Goal: Task Accomplishment & Management: Complete application form

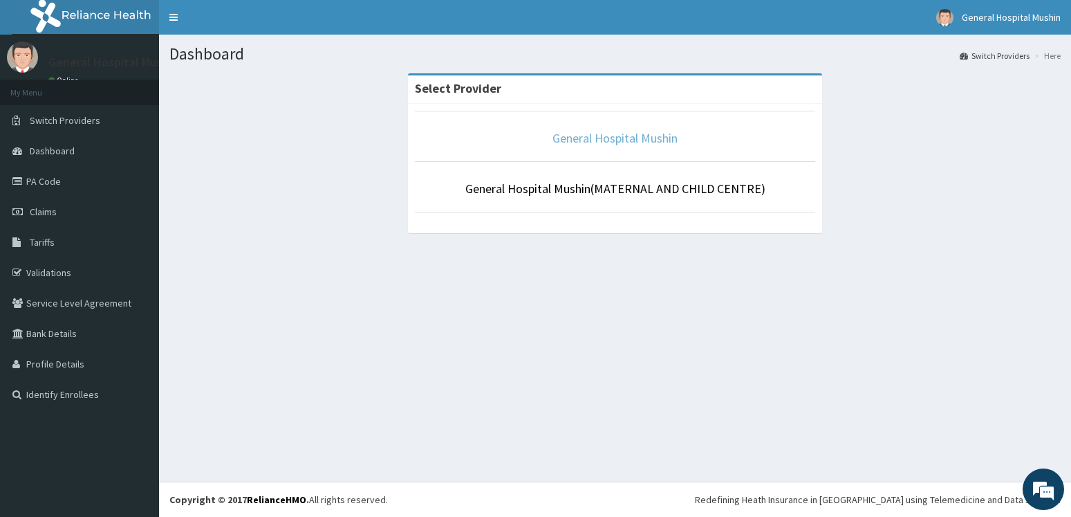
click at [586, 135] on link "General Hospital Mushin" at bounding box center [615, 138] width 125 height 16
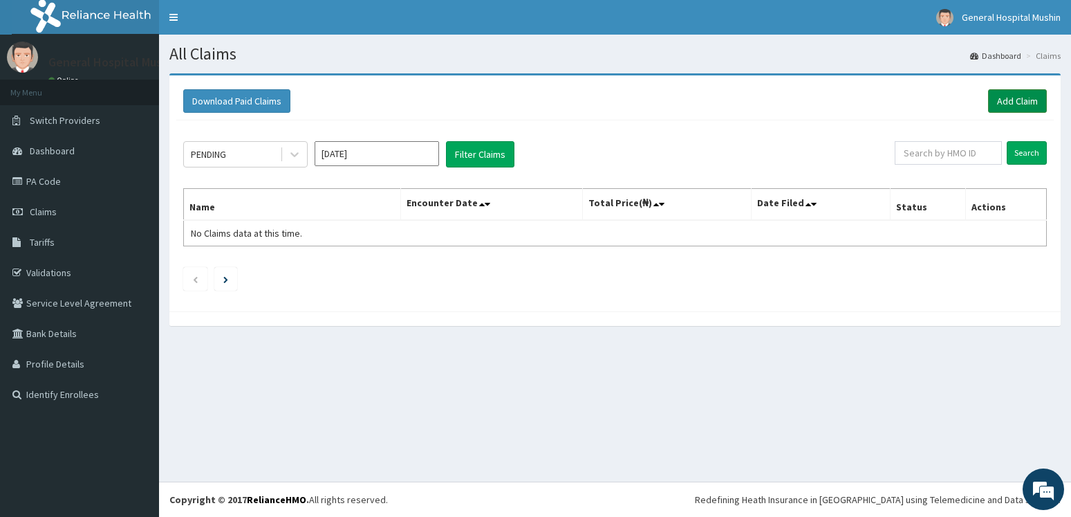
click at [1015, 100] on link "Add Claim" at bounding box center [1017, 101] width 59 height 24
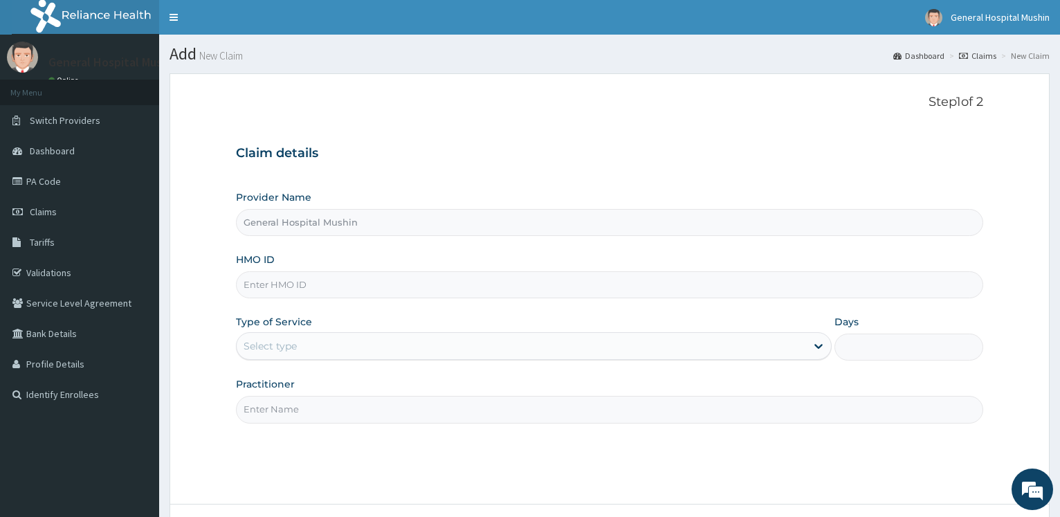
click at [294, 286] on input "HMO ID" at bounding box center [609, 284] width 747 height 27
click at [256, 284] on input "tzc/10020/a" at bounding box center [609, 284] width 747 height 27
click at [306, 280] on input "TZC/10020/a" at bounding box center [609, 284] width 747 height 27
type input "TZC/10020/A"
click at [293, 347] on div "Select type" at bounding box center [269, 346] width 53 height 14
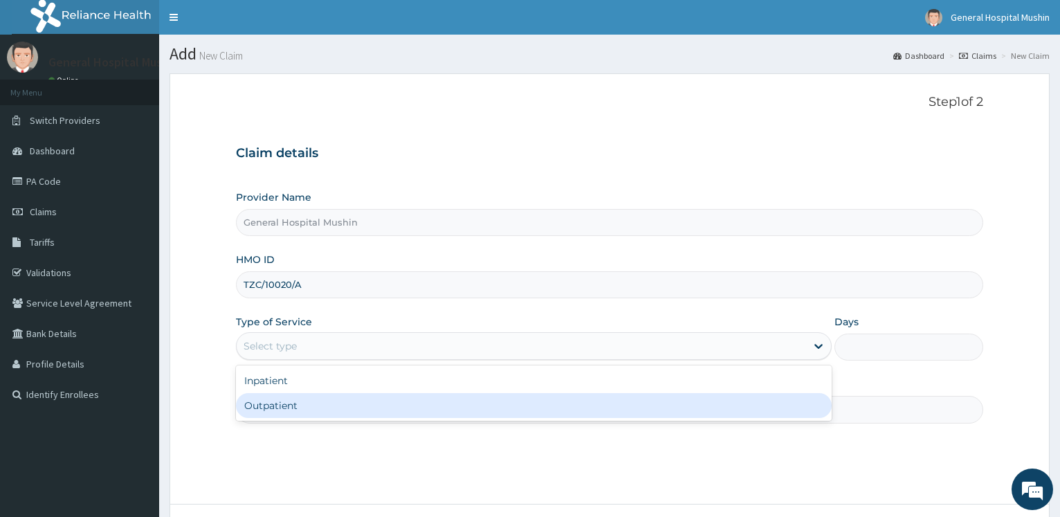
click at [294, 410] on div "Outpatient" at bounding box center [533, 405] width 595 height 25
type input "1"
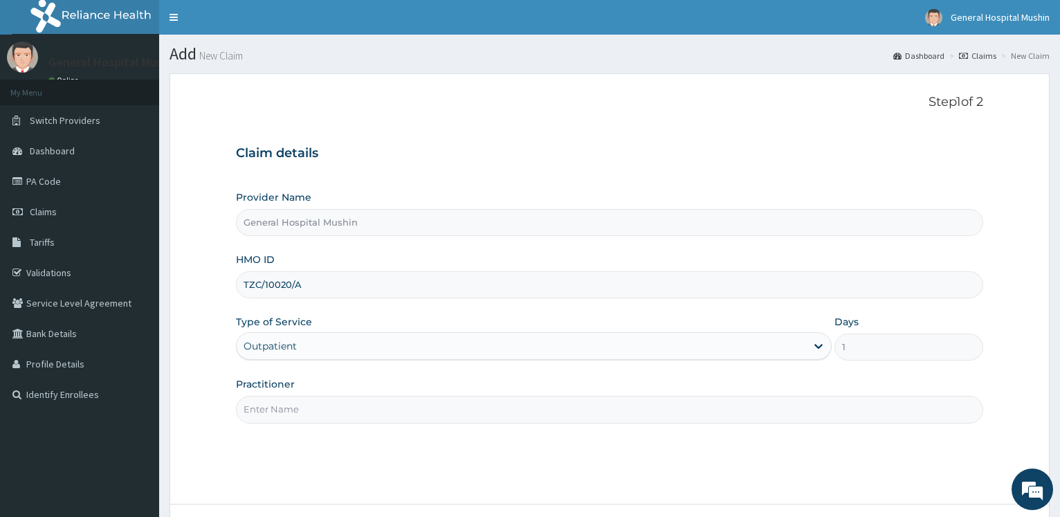
click at [303, 407] on input "Practitioner" at bounding box center [609, 409] width 747 height 27
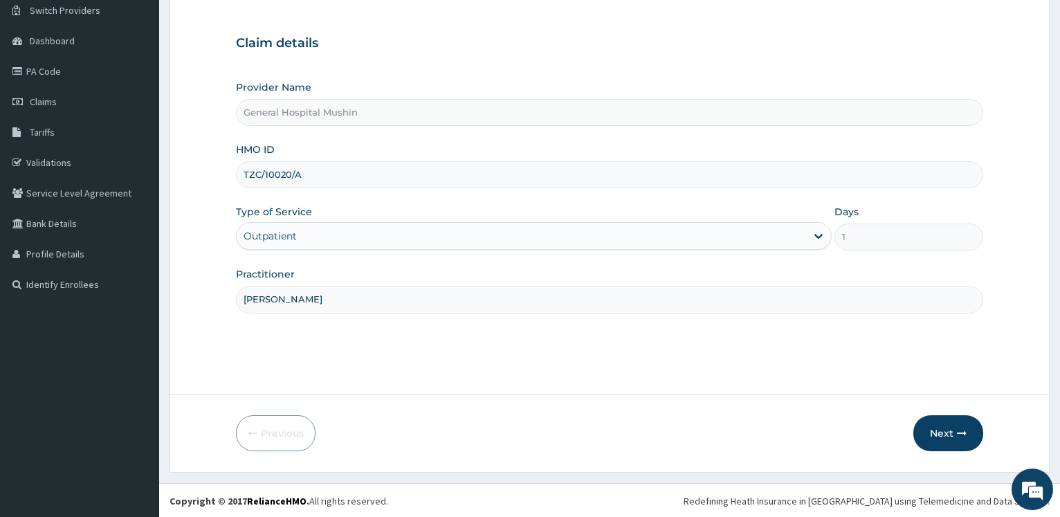
scroll to position [111, 0]
type input "DR ADETUNJI"
click at [936, 430] on button "Next" at bounding box center [948, 432] width 70 height 36
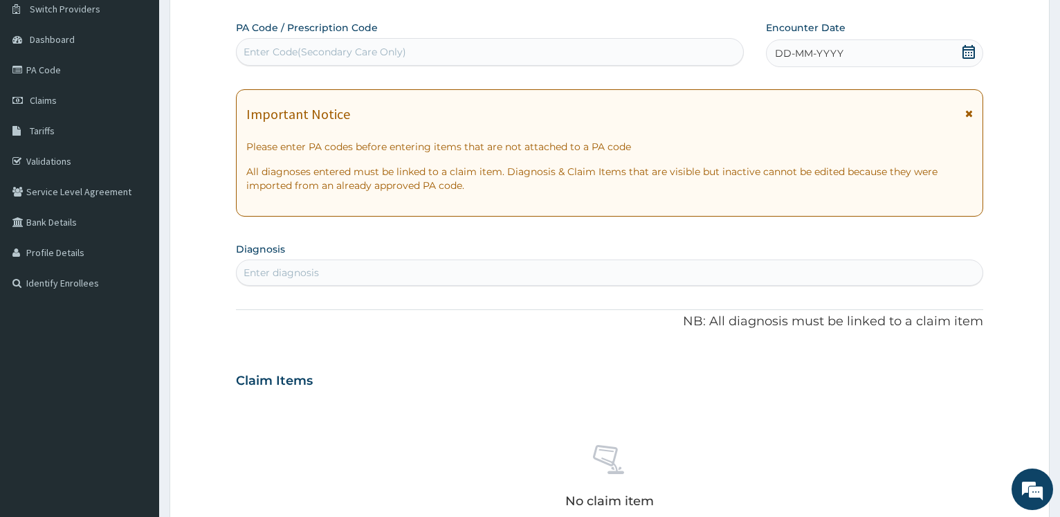
click at [966, 50] on icon at bounding box center [968, 52] width 12 height 14
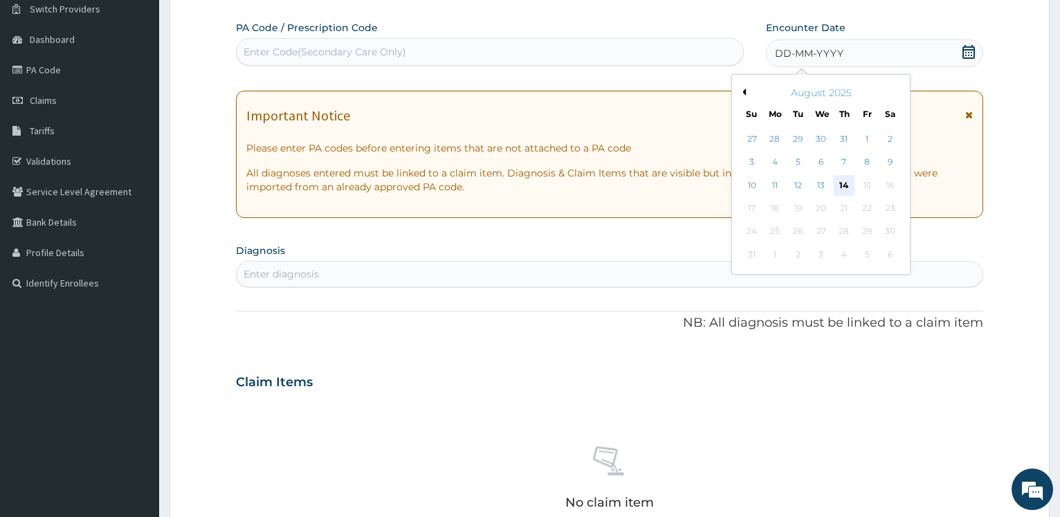
click at [841, 184] on div "14" at bounding box center [843, 185] width 21 height 21
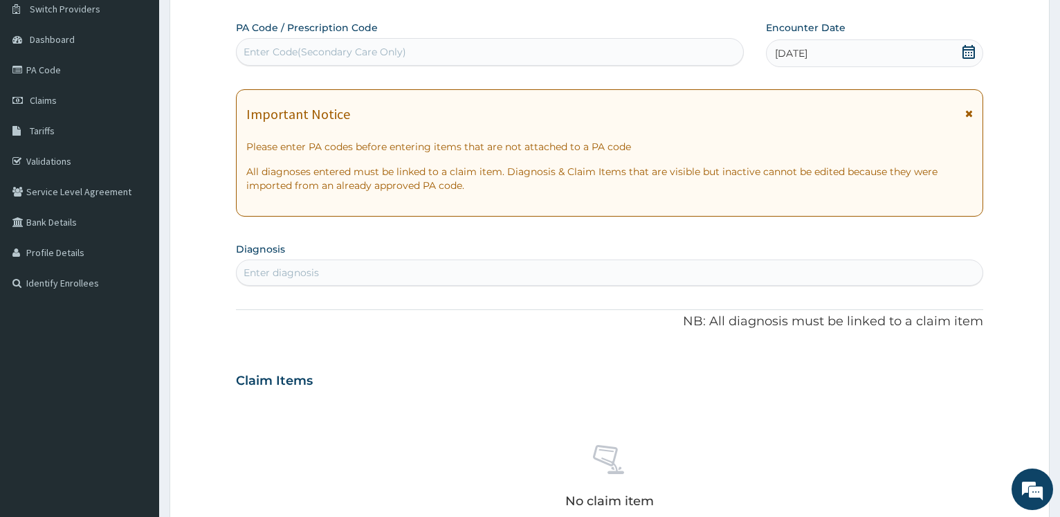
click at [291, 279] on div "Enter diagnosis" at bounding box center [610, 272] width 746 height 22
type input "P"
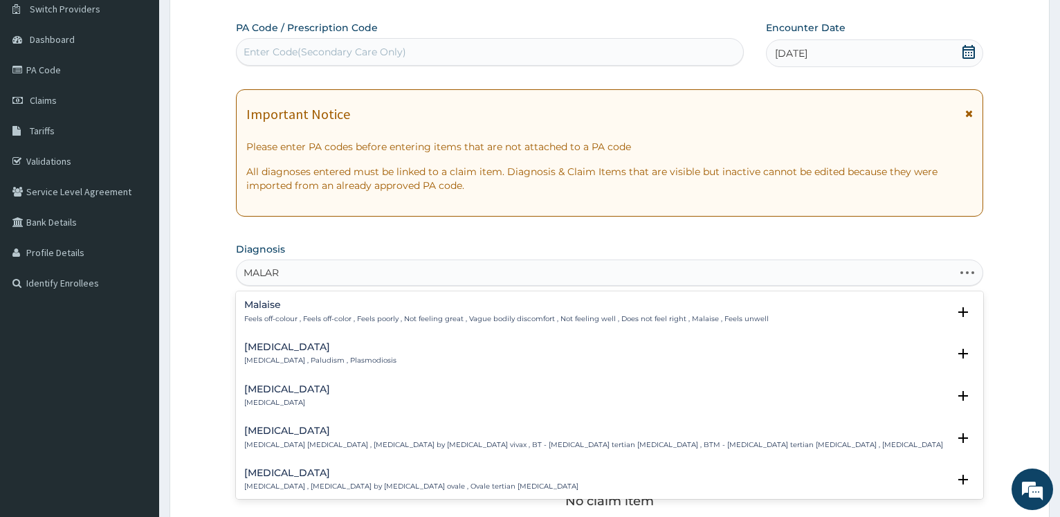
type input "MALARI"
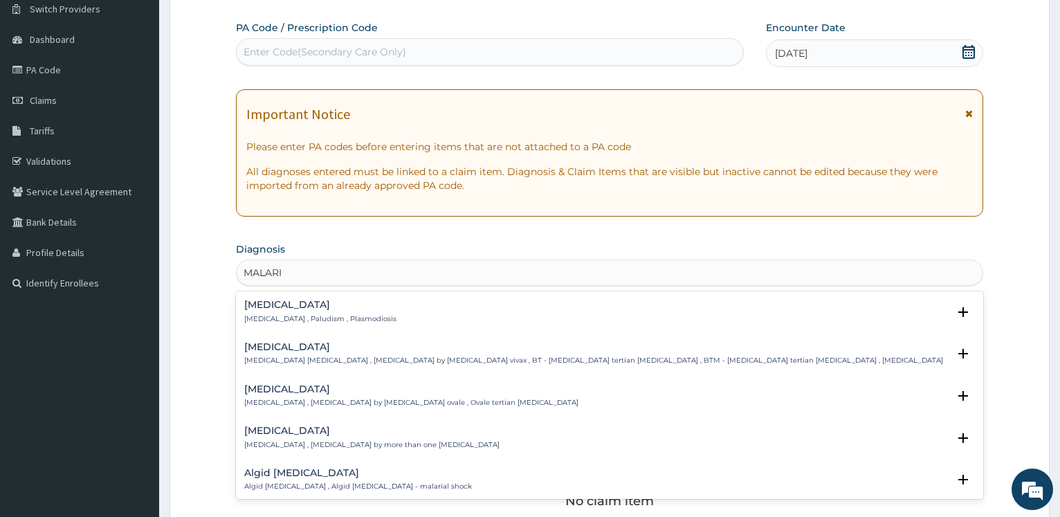
click at [277, 303] on h4 "Malaria" at bounding box center [320, 304] width 152 height 10
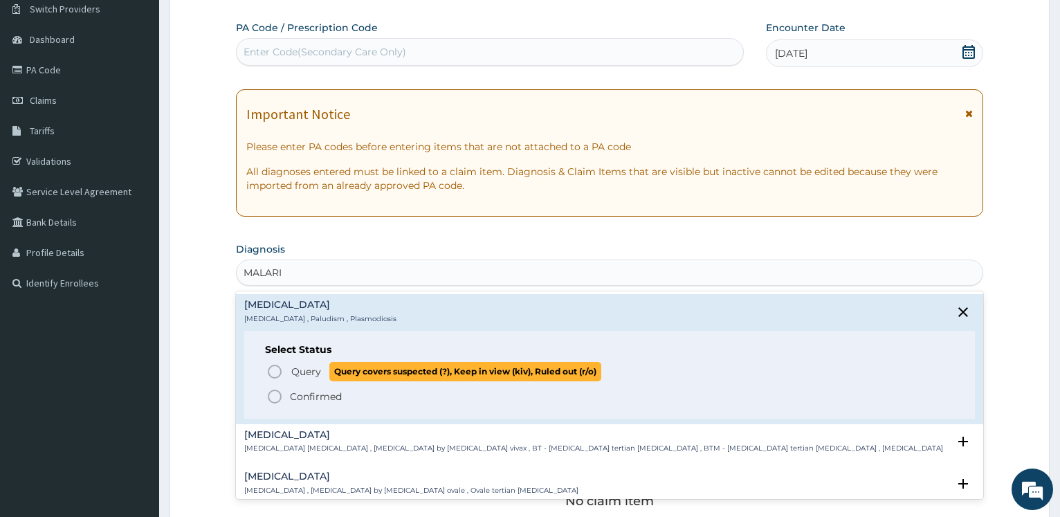
click at [302, 376] on span "Query" at bounding box center [306, 372] width 30 height 14
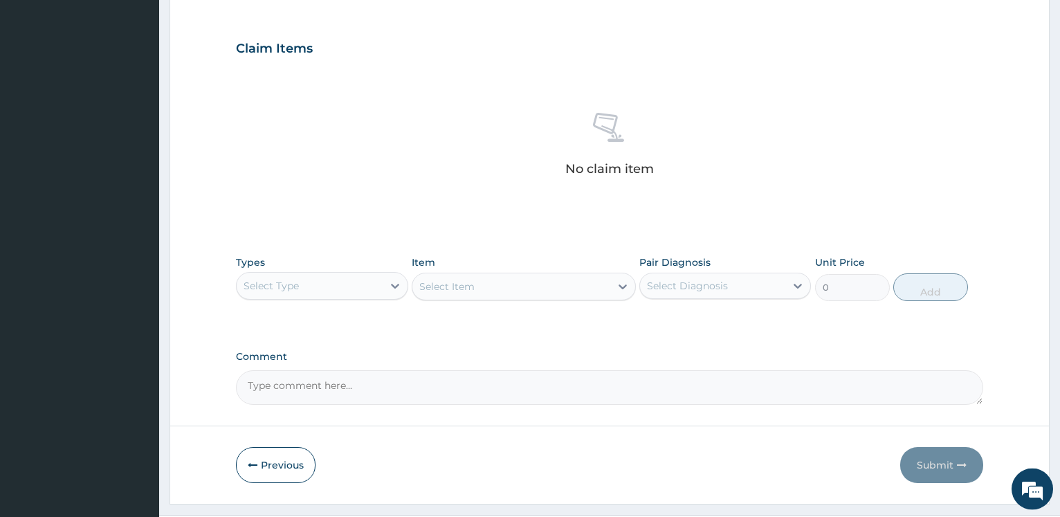
scroll to position [481, 0]
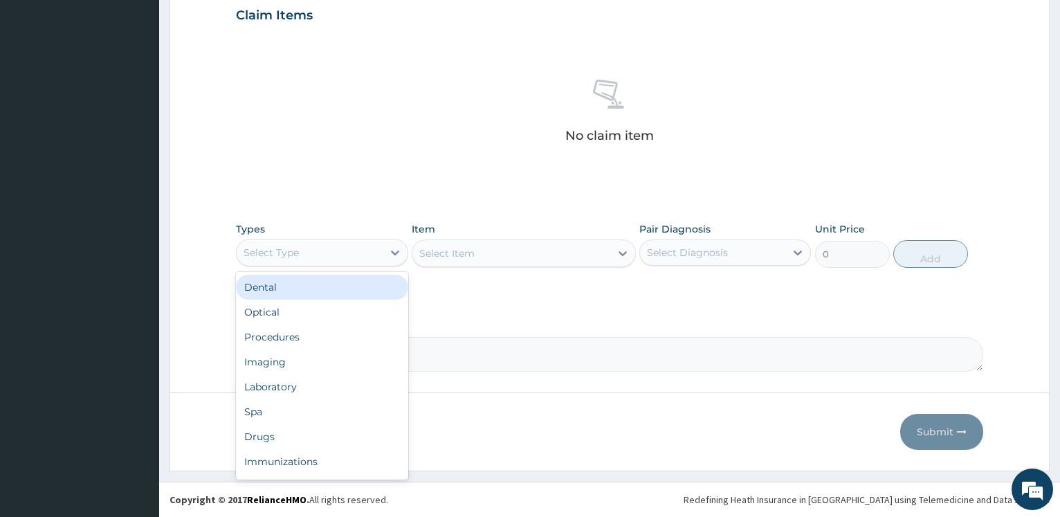
click at [285, 253] on div "Select Type" at bounding box center [270, 253] width 55 height 14
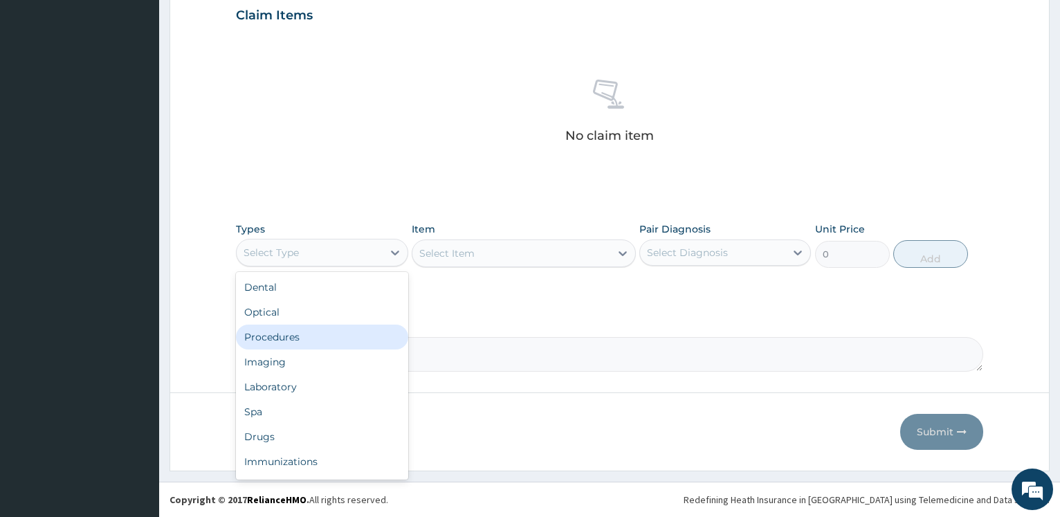
click at [279, 337] on div "Procedures" at bounding box center [322, 336] width 172 height 25
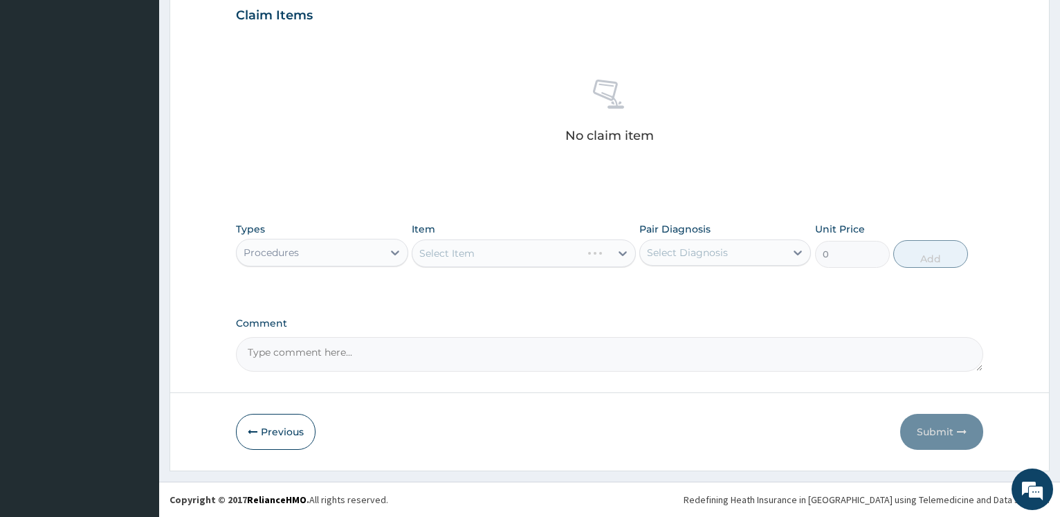
click at [490, 251] on div "Select Item" at bounding box center [524, 253] width 224 height 28
click at [490, 251] on div "Select Item" at bounding box center [511, 253] width 198 height 22
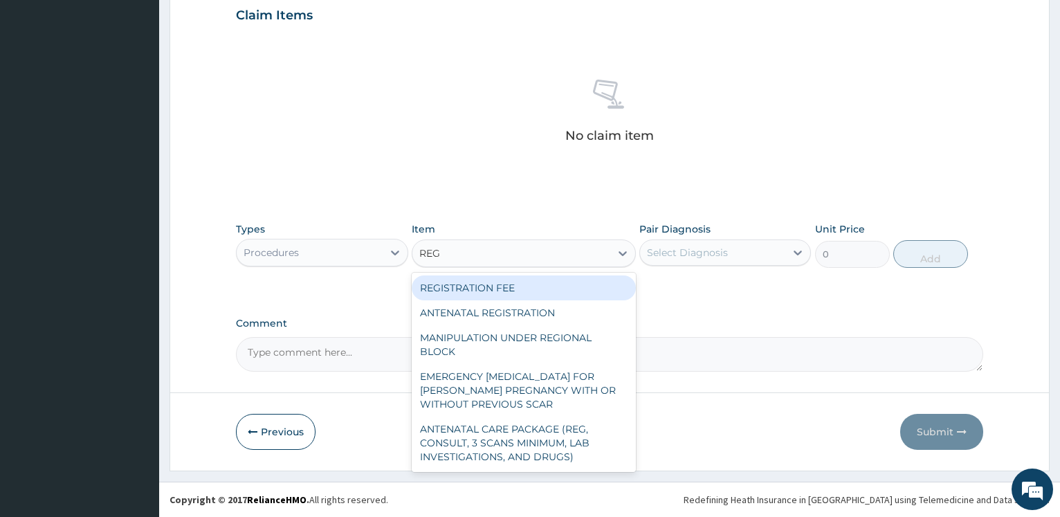
type input "REGI"
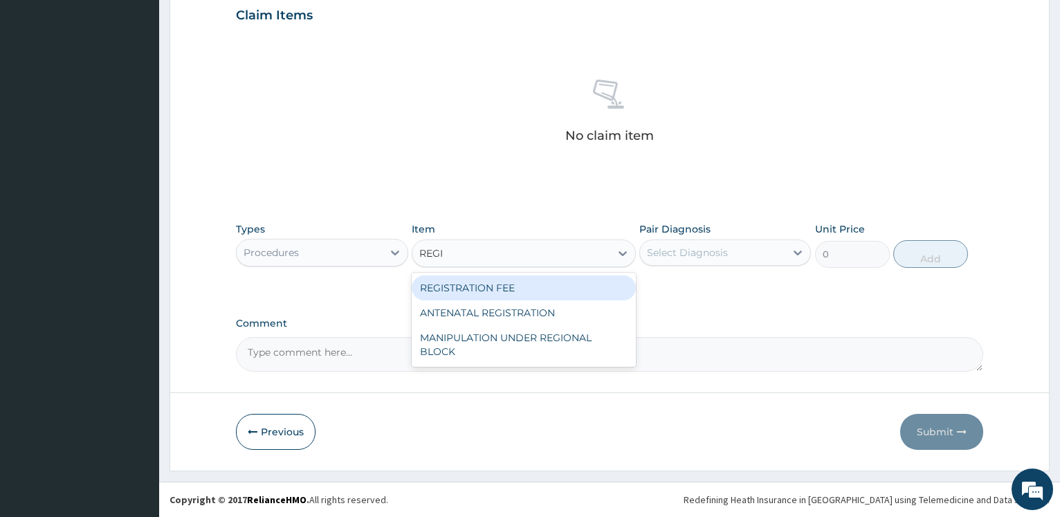
click at [504, 290] on div "REGISTRATION FEE" at bounding box center [524, 287] width 224 height 25
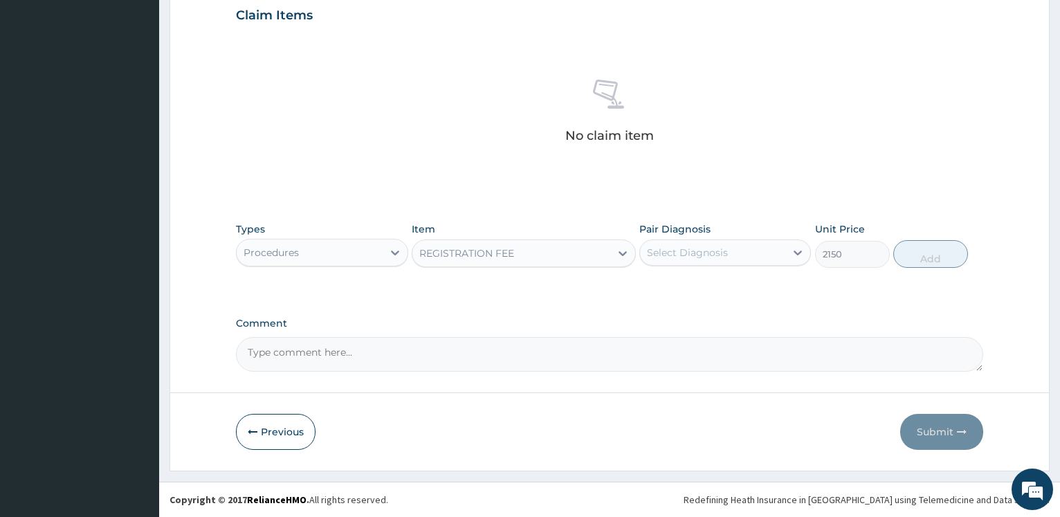
type input "2150"
click at [676, 252] on div "Select Diagnosis" at bounding box center [687, 253] width 81 height 14
click at [680, 286] on label "Malaria" at bounding box center [705, 286] width 86 height 14
checkbox input "true"
click at [920, 252] on button "Add" at bounding box center [930, 254] width 75 height 28
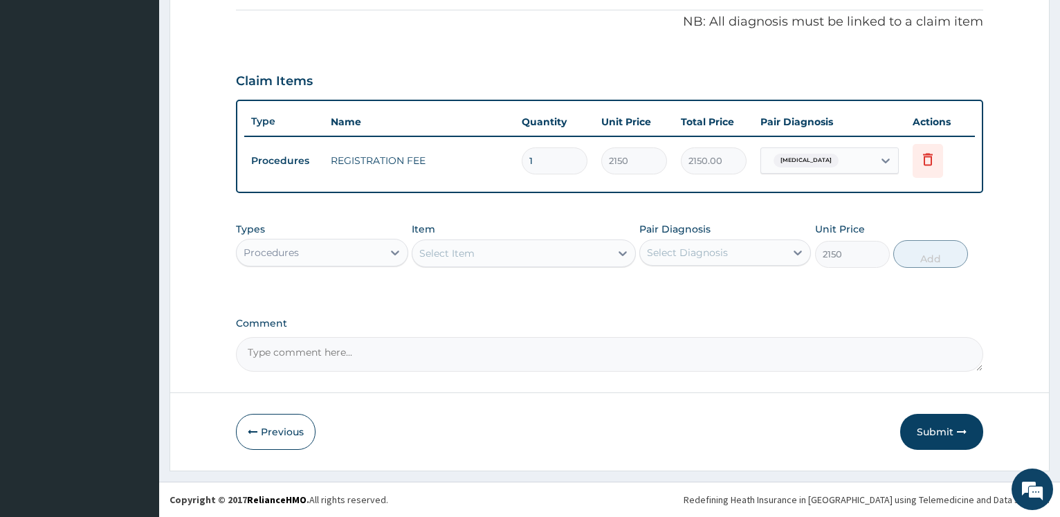
type input "0"
click at [458, 259] on div "Select Item" at bounding box center [446, 253] width 55 height 14
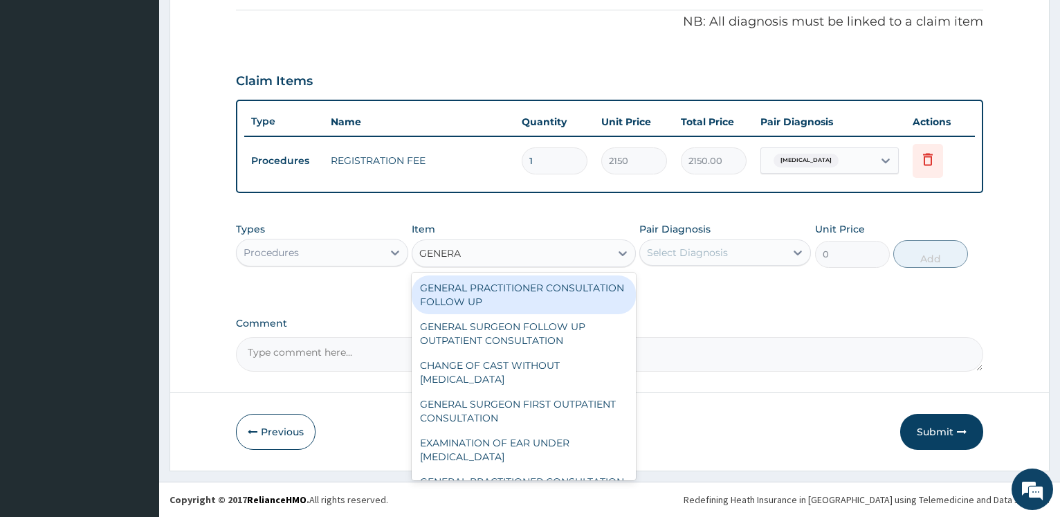
type input "GENERAL"
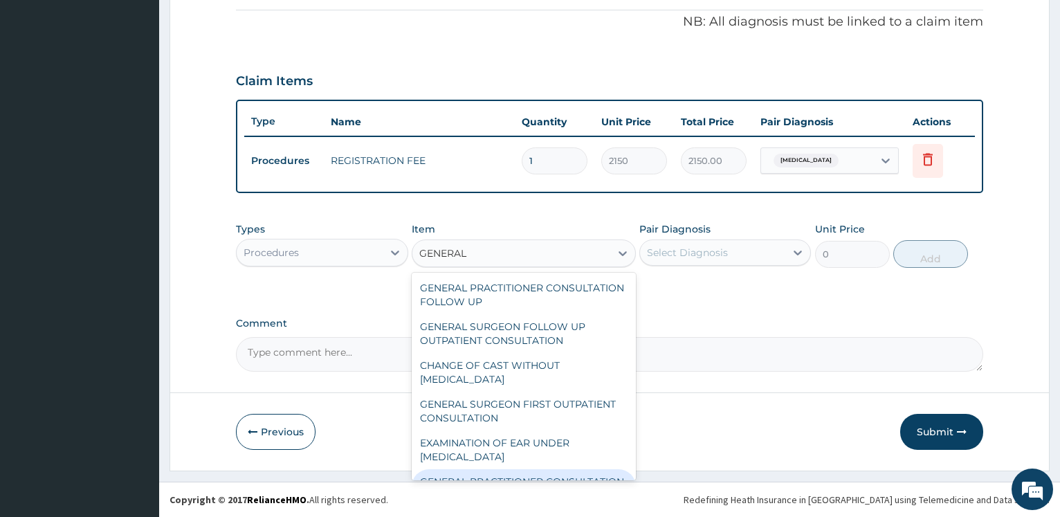
scroll to position [37, 0]
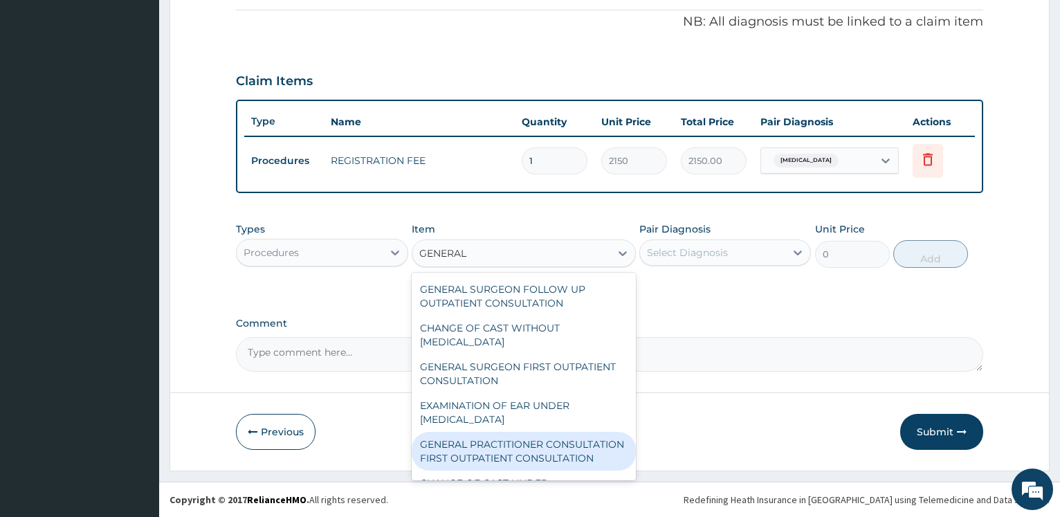
click at [579, 458] on div "GENERAL PRACTITIONER CONSULTATION FIRST OUTPATIENT CONSULTATION" at bounding box center [524, 451] width 224 height 39
type input "3547.5"
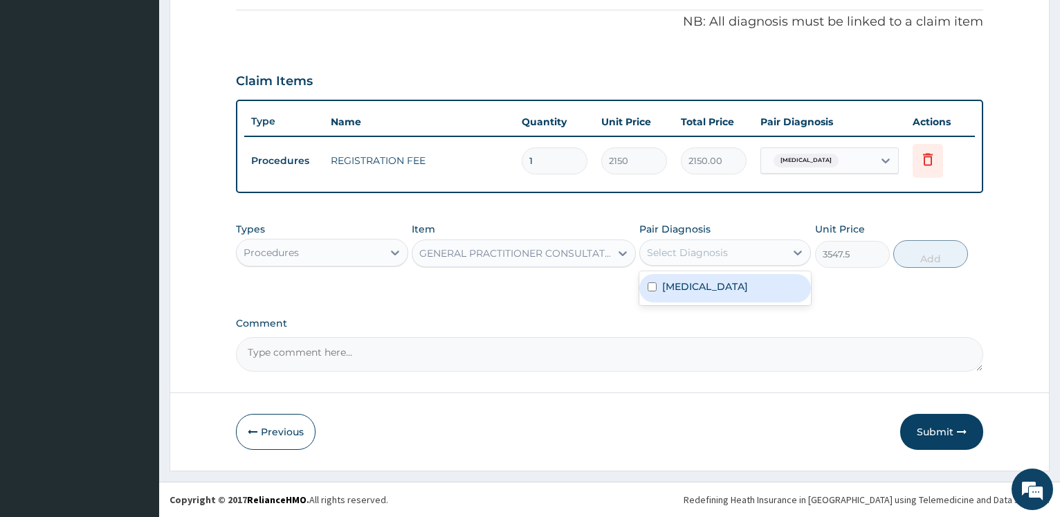
click at [768, 256] on div "Select Diagnosis" at bounding box center [712, 252] width 145 height 22
click at [740, 294] on div "Malaria" at bounding box center [725, 288] width 172 height 28
checkbox input "true"
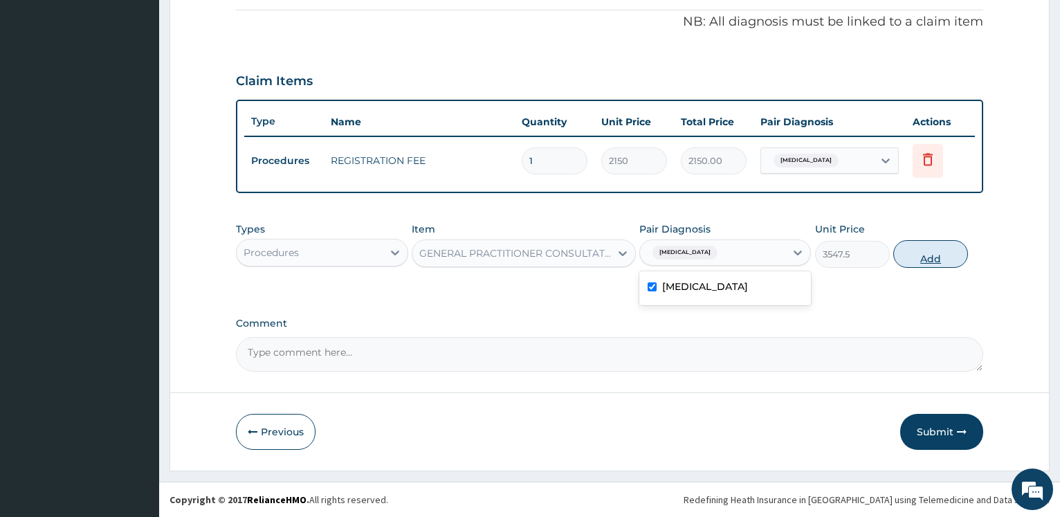
click at [927, 254] on button "Add" at bounding box center [930, 254] width 75 height 28
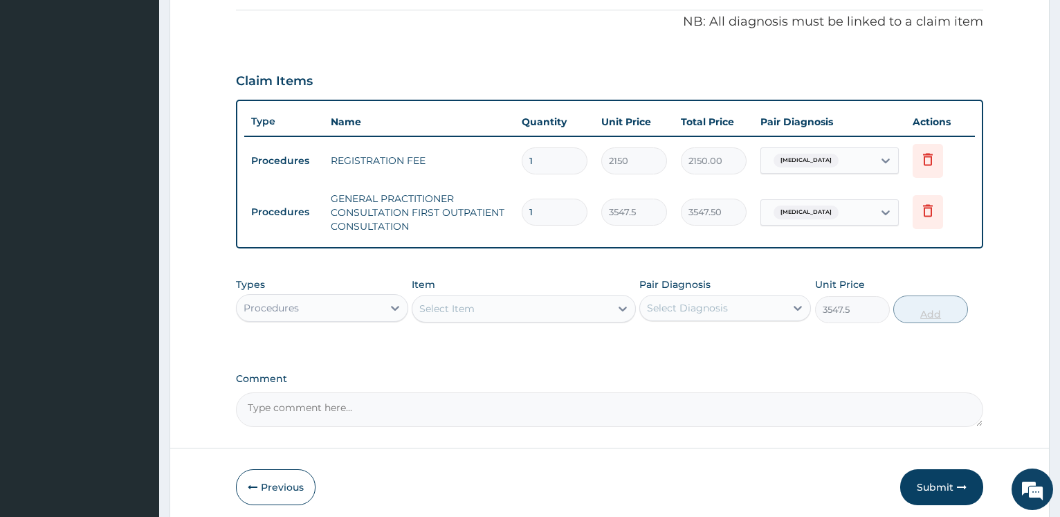
type input "0"
click at [351, 310] on div "Procedures" at bounding box center [309, 308] width 145 height 22
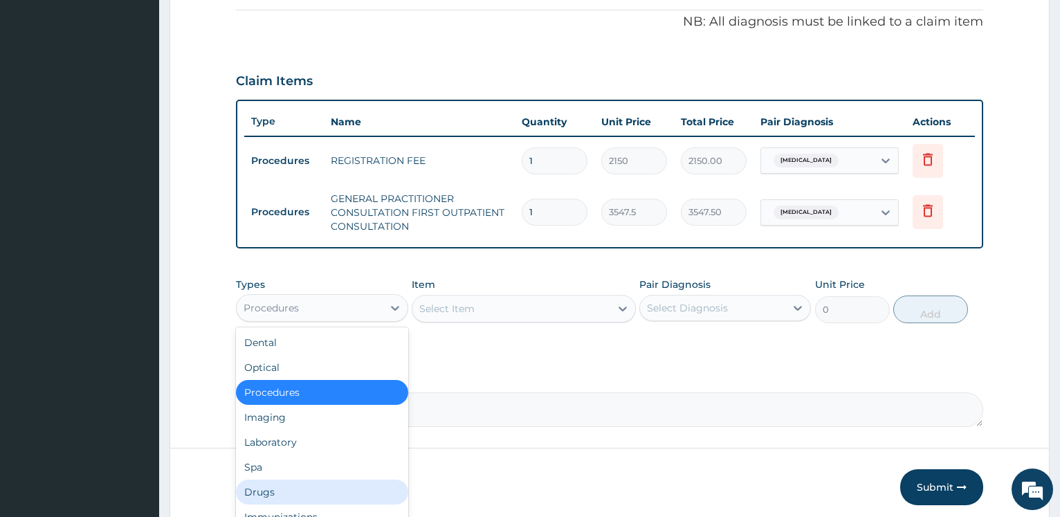
click at [279, 492] on div "Drugs" at bounding box center [322, 491] width 172 height 25
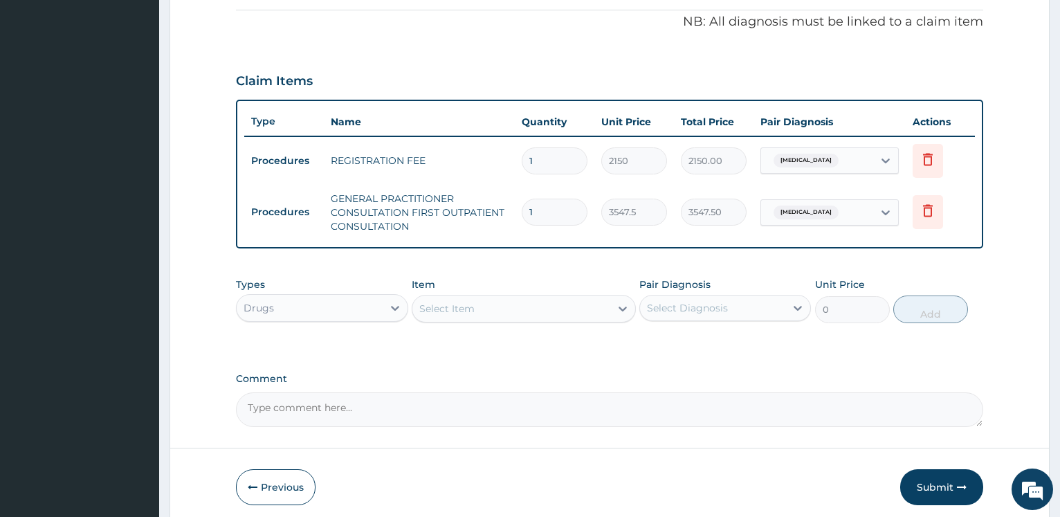
click at [479, 315] on div "Select Item" at bounding box center [511, 308] width 198 height 22
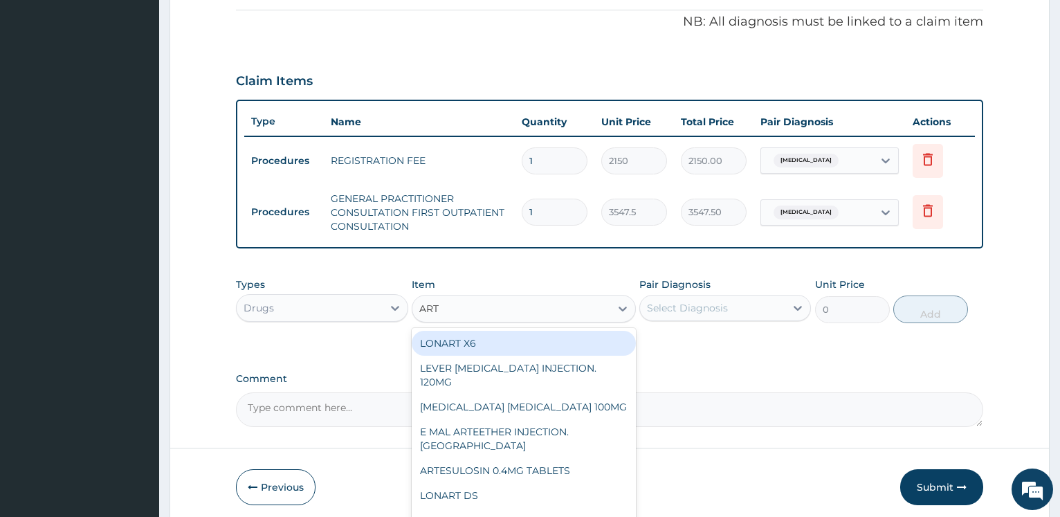
type input "ARTE"
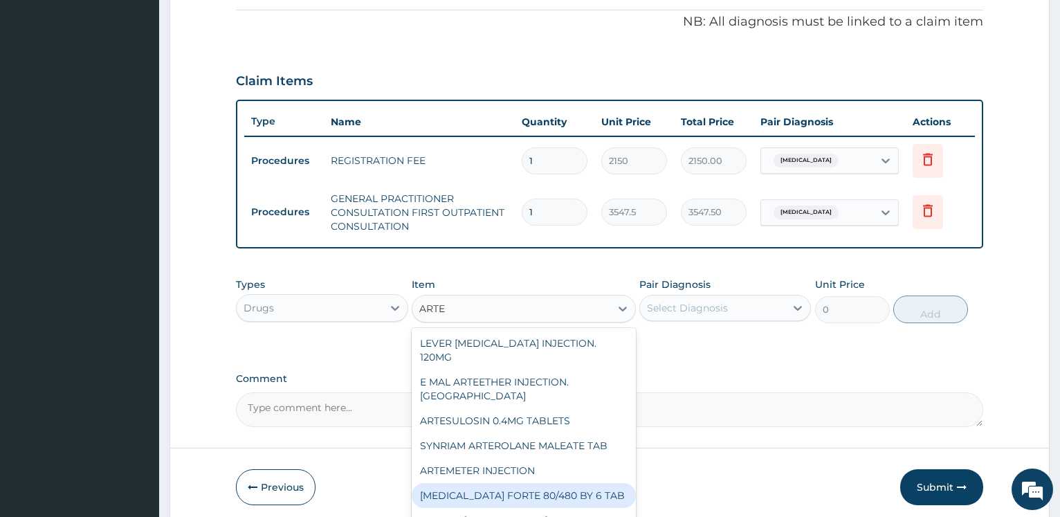
click at [505, 483] on div "COARTEM FORTE 80/480 BY 6 TAB" at bounding box center [524, 495] width 224 height 25
type input "480.7"
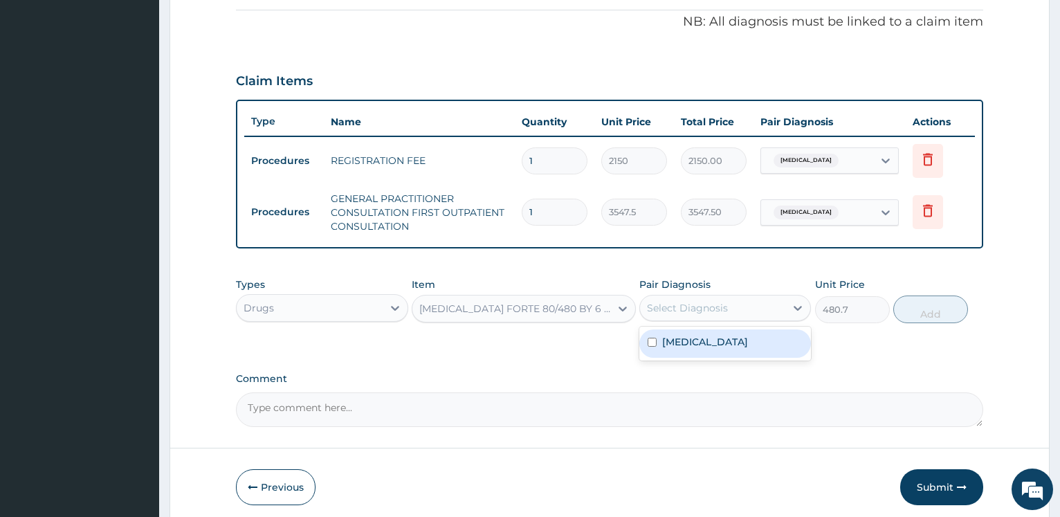
click at [667, 311] on div "Select Diagnosis" at bounding box center [687, 308] width 81 height 14
click at [669, 342] on label "Malaria" at bounding box center [705, 342] width 86 height 14
checkbox input "true"
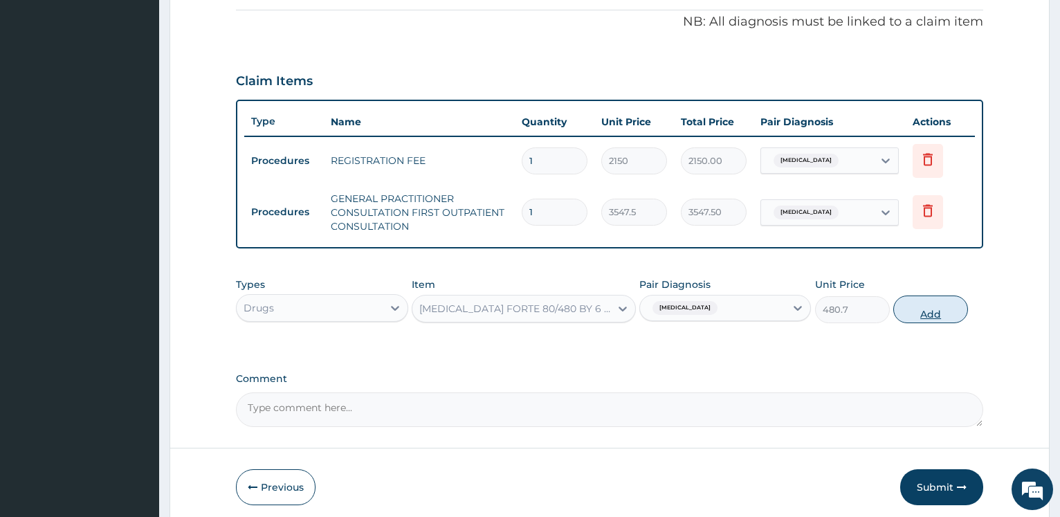
click at [920, 316] on button "Add" at bounding box center [930, 309] width 75 height 28
type input "0"
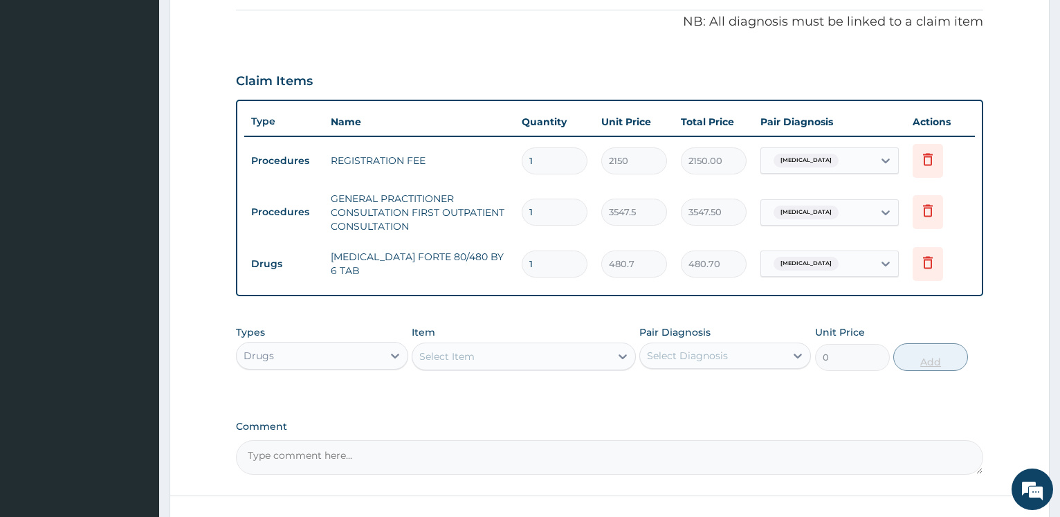
type input "0.00"
type input "6"
type input "2884.20"
type input "6"
click at [535, 352] on div "Select Item" at bounding box center [511, 356] width 198 height 22
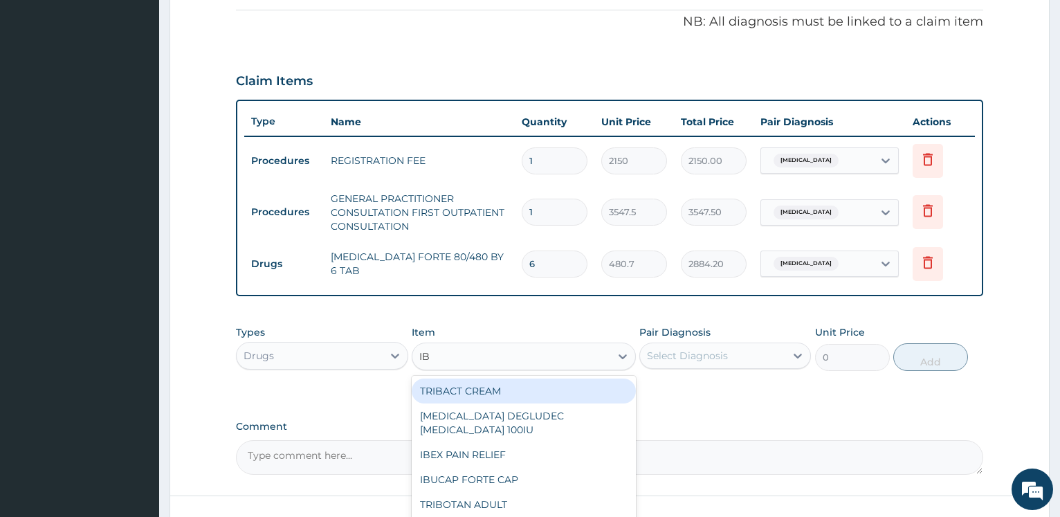
type input "IBU"
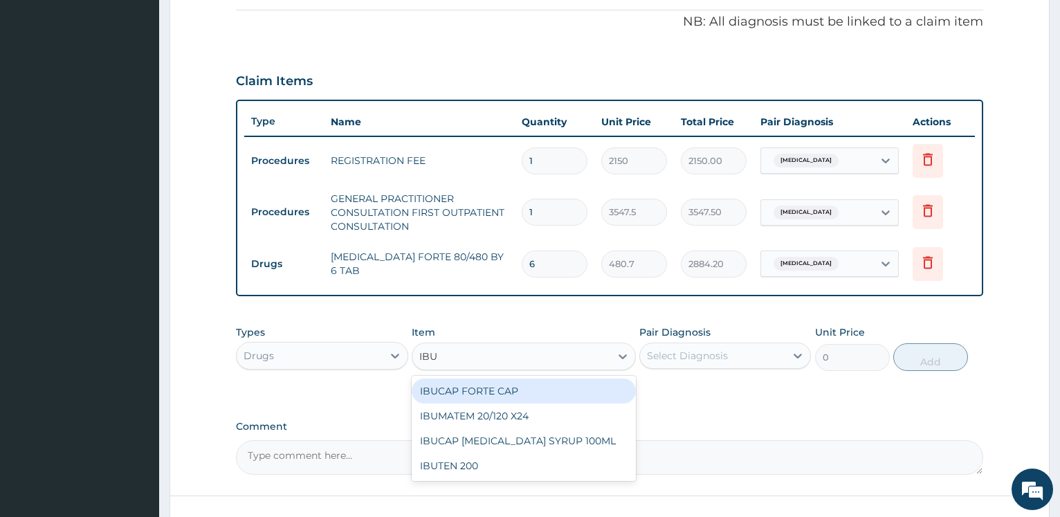
click at [537, 384] on div "IBUCAP FORTE CAP" at bounding box center [524, 390] width 224 height 25
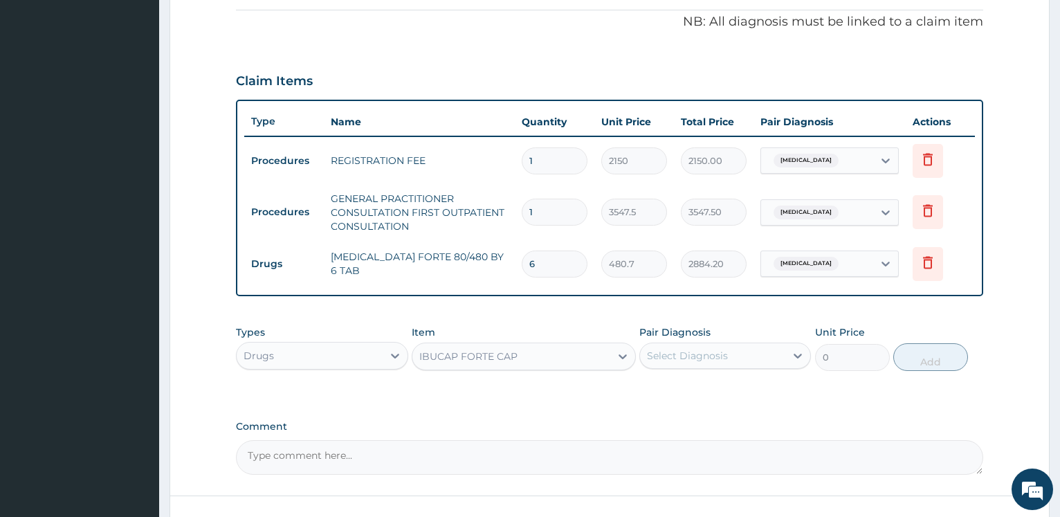
type input "63.25"
click at [662, 352] on div "Select Diagnosis" at bounding box center [687, 356] width 81 height 14
click at [679, 385] on label "Malaria" at bounding box center [705, 390] width 86 height 14
checkbox input "true"
click at [923, 355] on button "Add" at bounding box center [930, 357] width 75 height 28
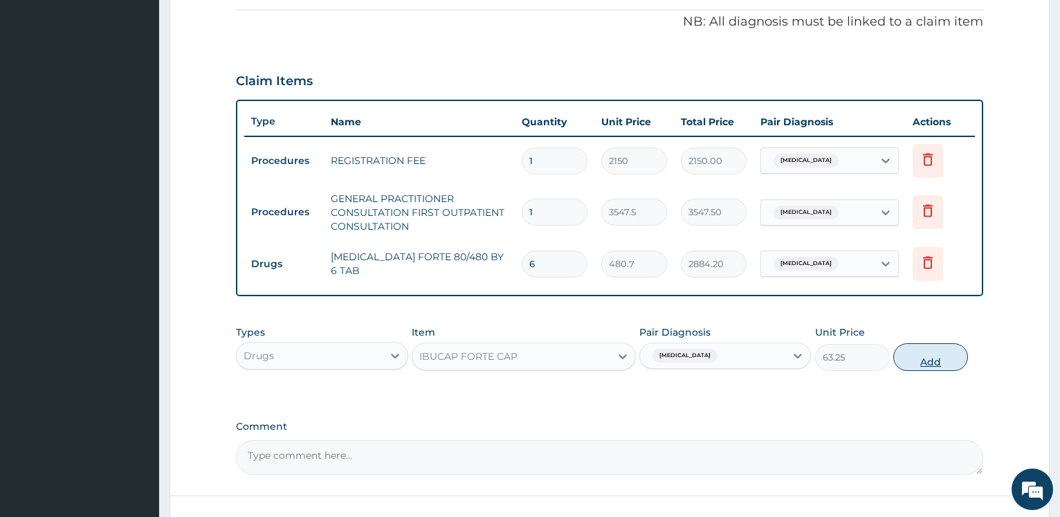
type input "0"
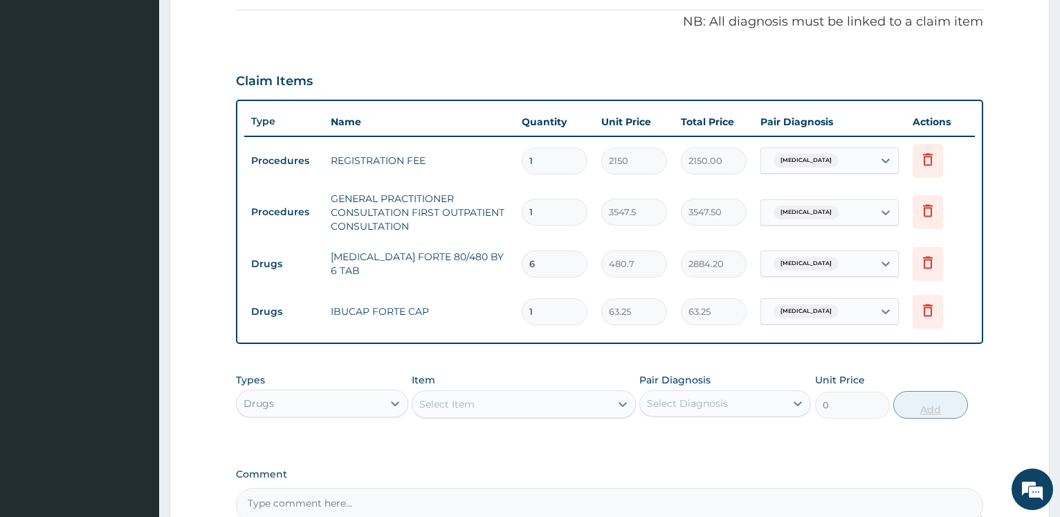
type input "0.00"
type input "9"
type input "569.25"
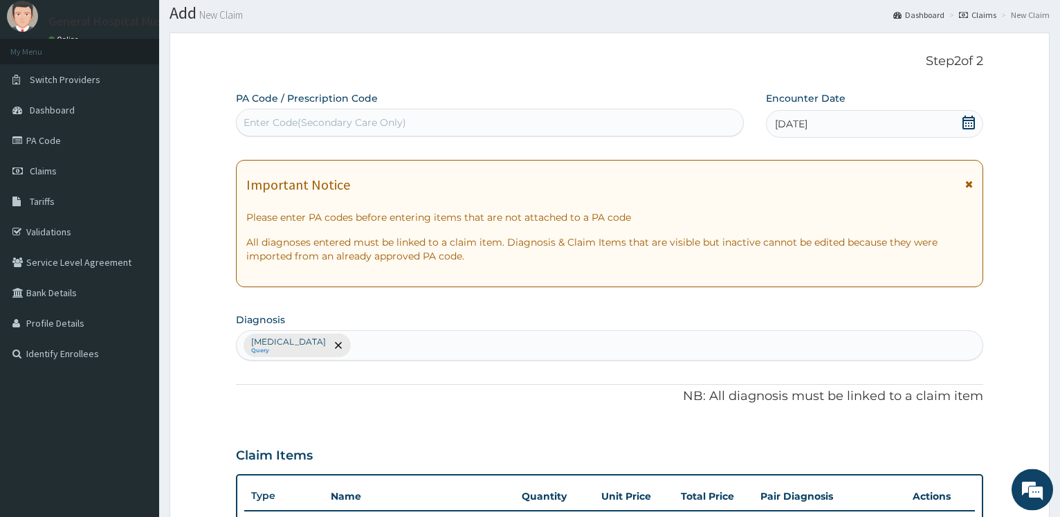
scroll to position [0, 0]
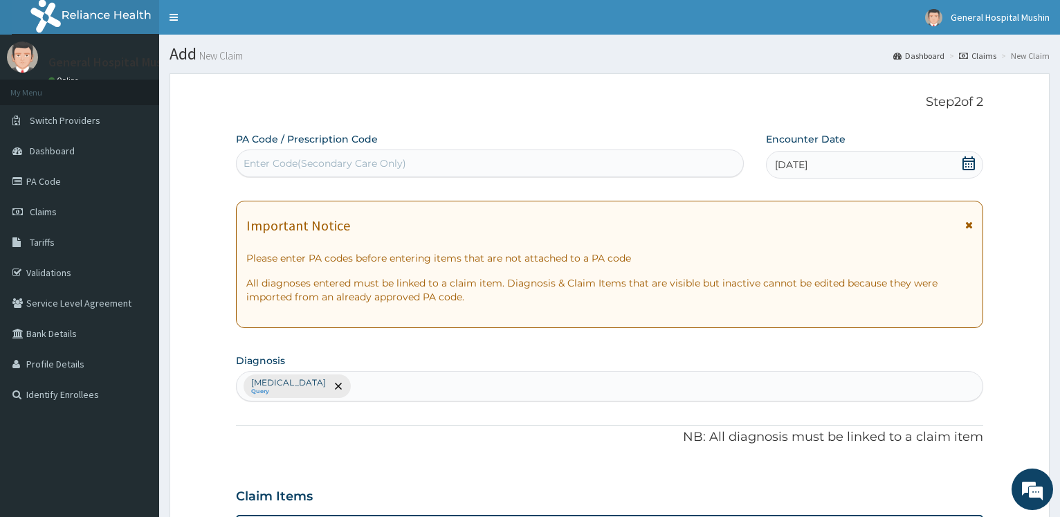
type input "9"
click at [329, 397] on div "Malaria Query" at bounding box center [610, 385] width 746 height 29
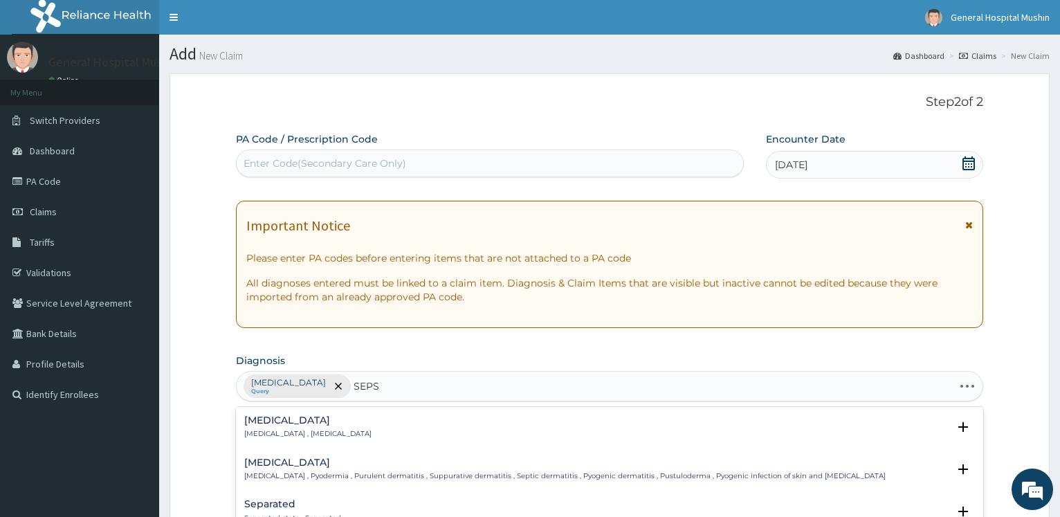
type input "SEPSI"
click at [278, 424] on h4 "Sepsis" at bounding box center [307, 420] width 127 height 10
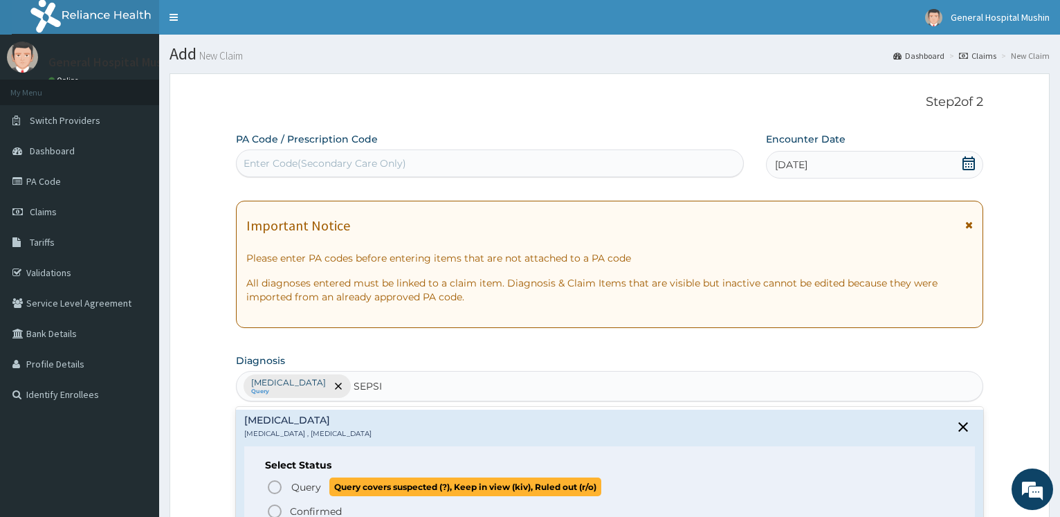
click at [271, 479] on icon "status option query" at bounding box center [274, 487] width 17 height 17
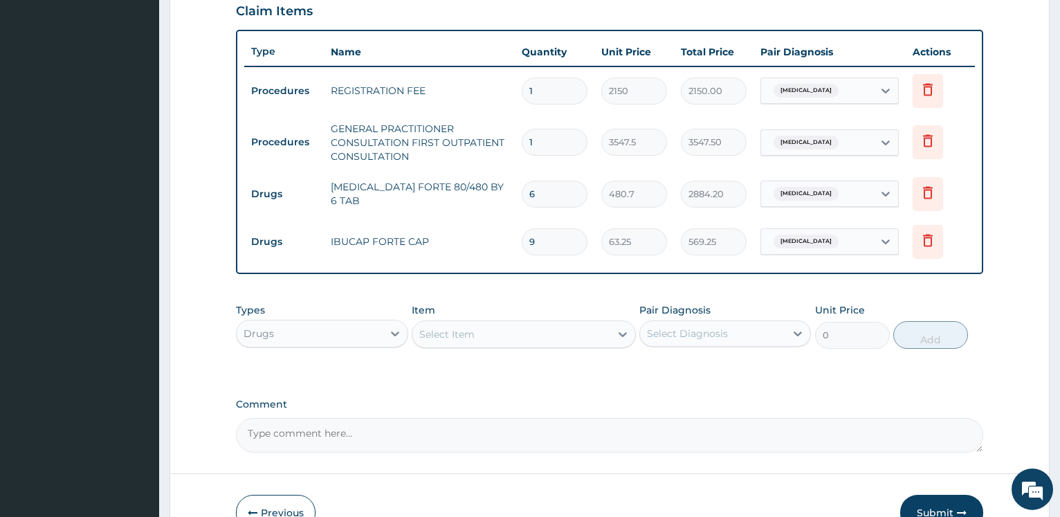
scroll to position [493, 0]
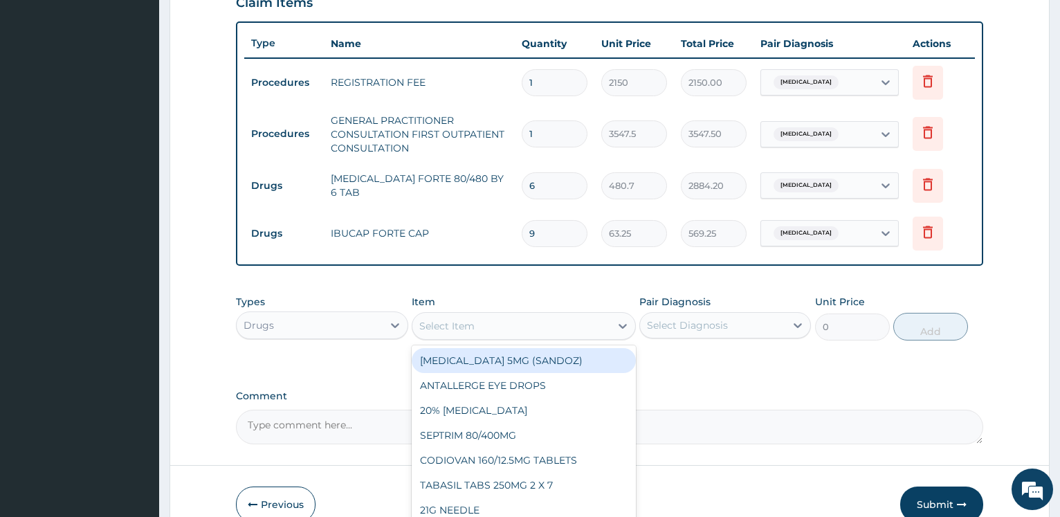
click at [450, 333] on div "Select Item" at bounding box center [511, 326] width 198 height 22
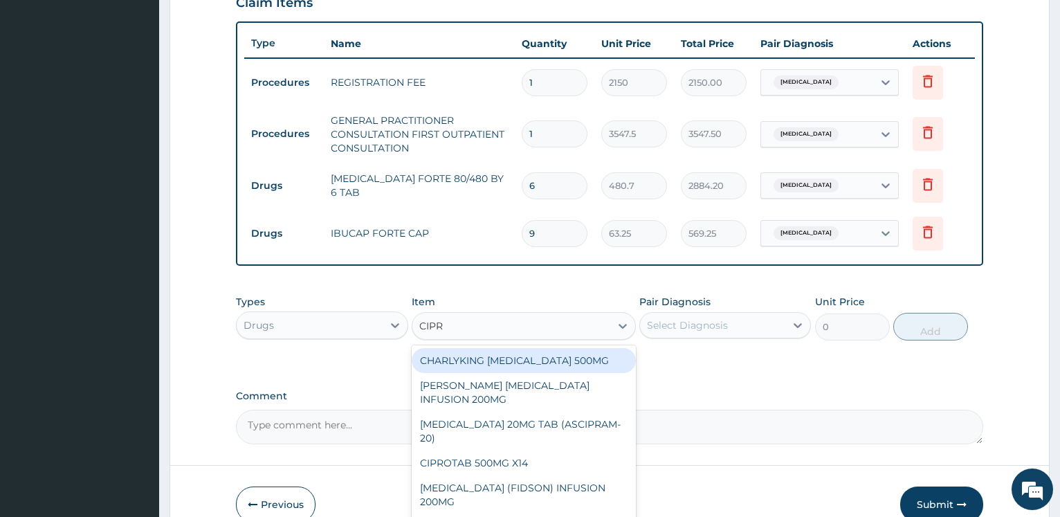
type input "CIPRO"
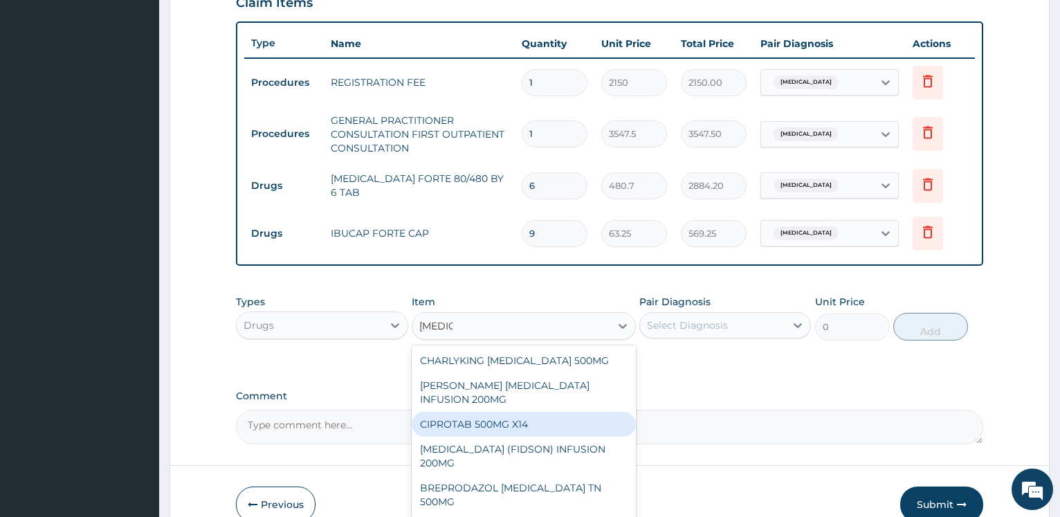
click at [457, 423] on div "CIPROTAB 500MG X14" at bounding box center [524, 424] width 224 height 25
type input "341.55"
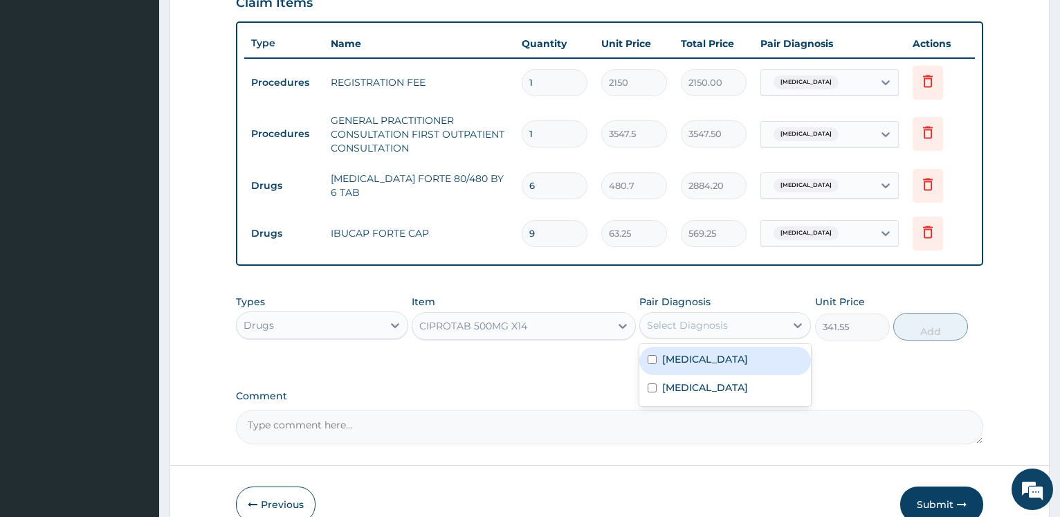
click at [675, 326] on div "Select Diagnosis" at bounding box center [687, 325] width 81 height 14
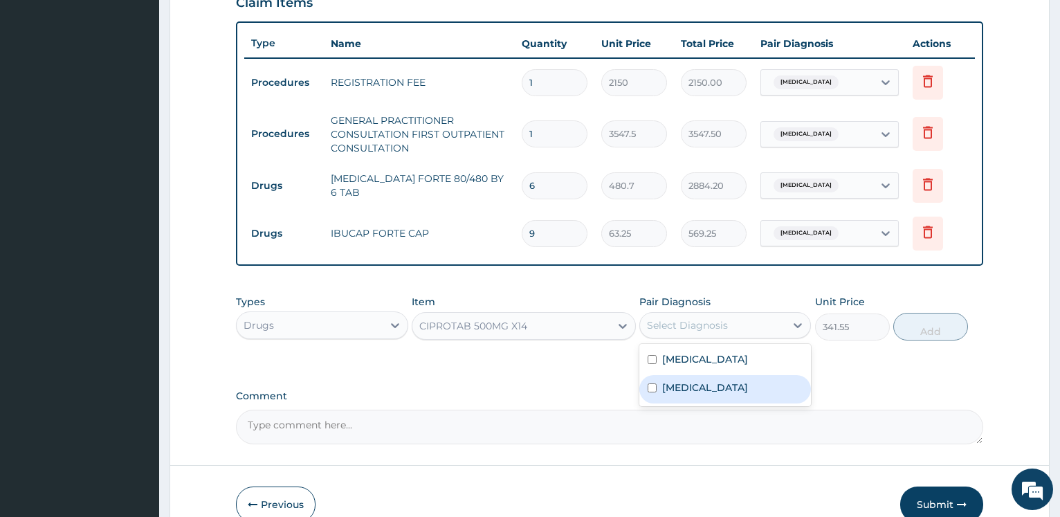
click at [674, 385] on label "Sepsis" at bounding box center [705, 387] width 86 height 14
checkbox input "true"
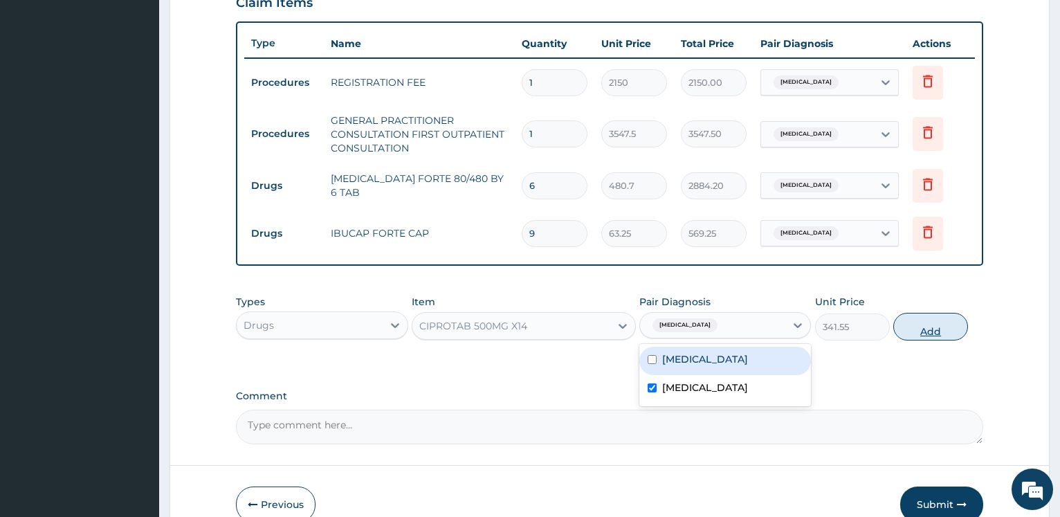
click at [913, 329] on button "Add" at bounding box center [930, 327] width 75 height 28
type input "0"
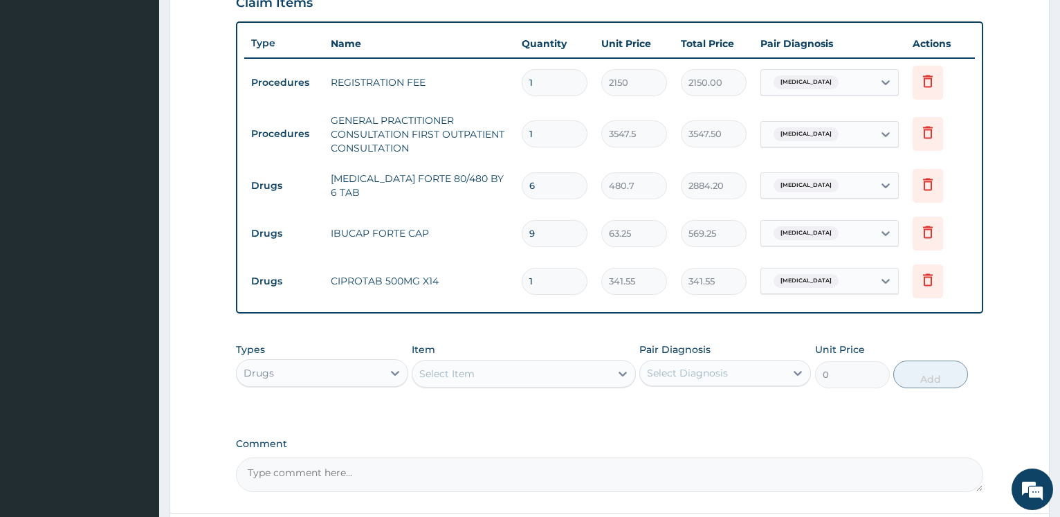
type input "14"
type input "4781.70"
type input "14"
click at [448, 373] on div "Select Item" at bounding box center [446, 374] width 55 height 14
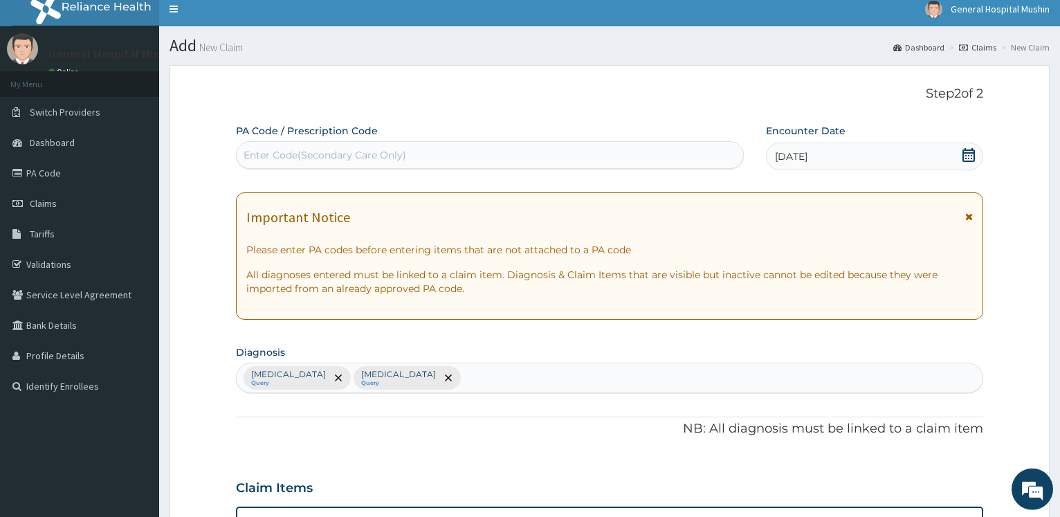
scroll to position [0, 0]
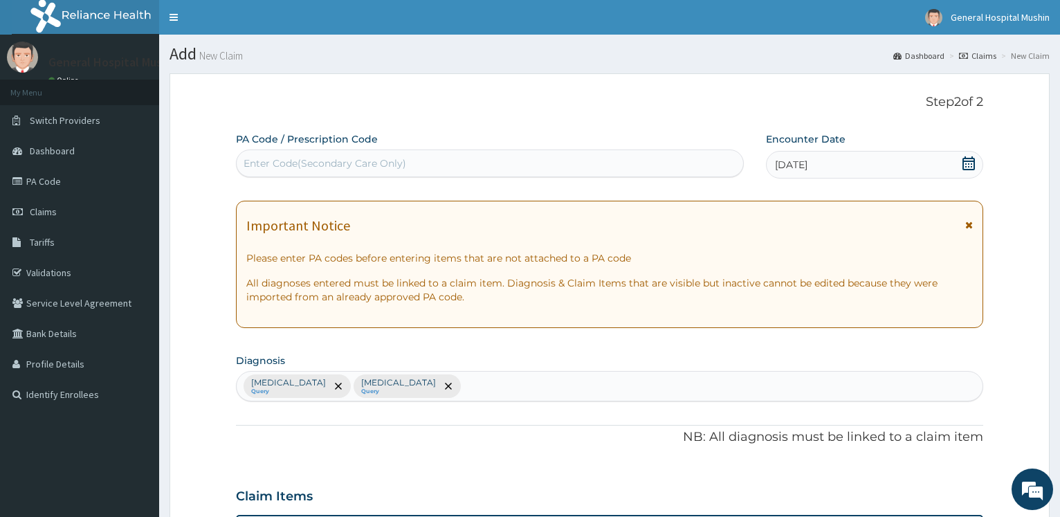
type input "CET"
click at [400, 388] on div "Malaria Query Sepsis Query" at bounding box center [610, 385] width 746 height 29
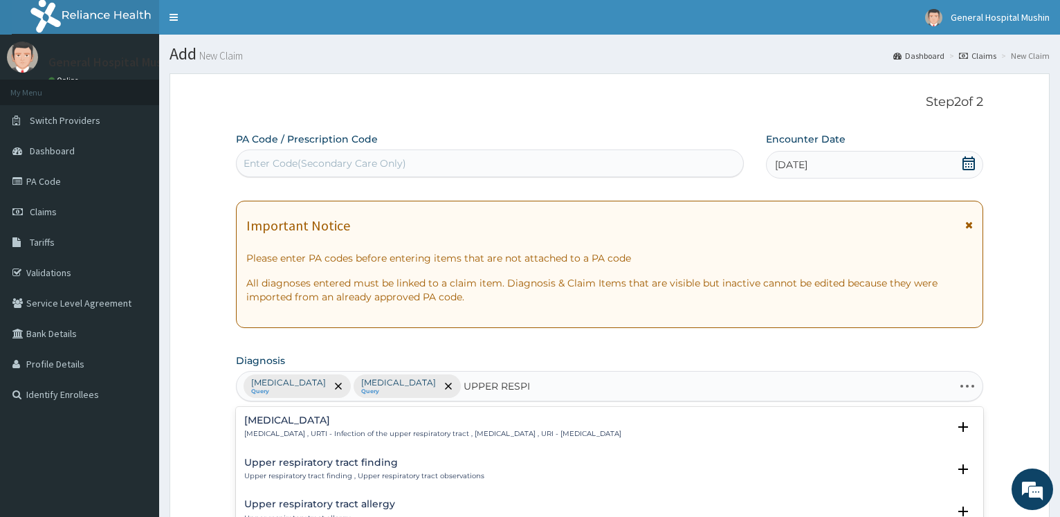
type input "UPPER RESPIR"
click at [322, 416] on h4 "Upper respiratory infection" at bounding box center [432, 420] width 377 height 10
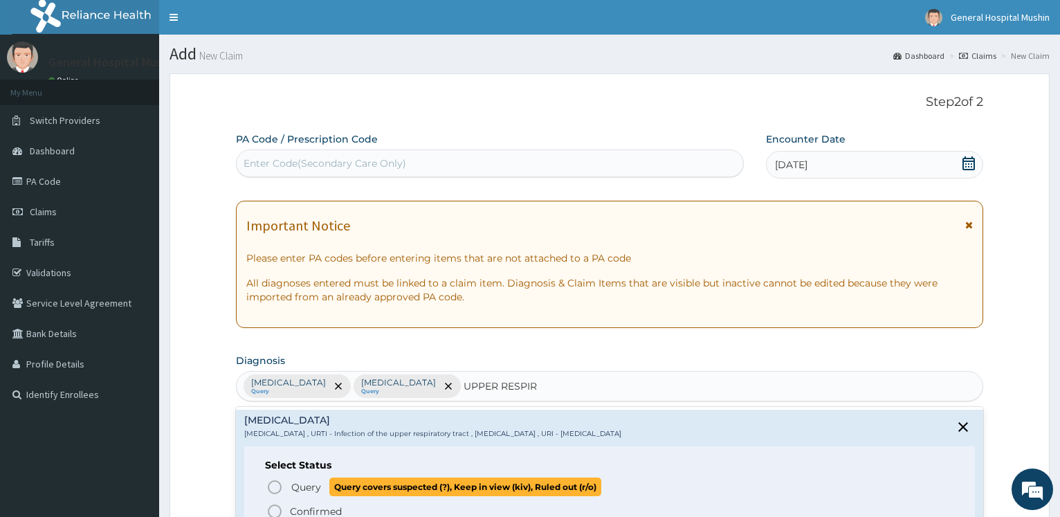
click at [272, 487] on icon "status option query" at bounding box center [274, 487] width 17 height 17
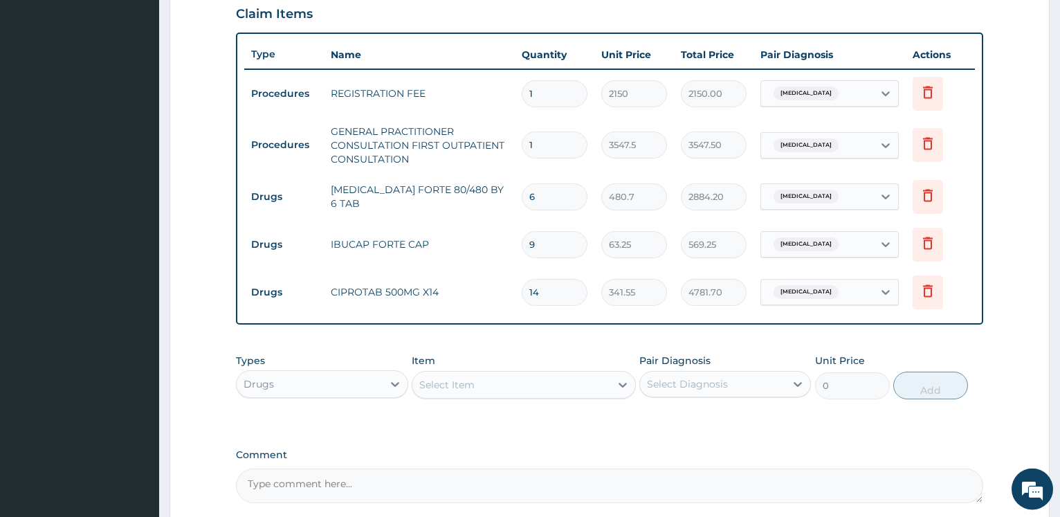
scroll to position [493, 0]
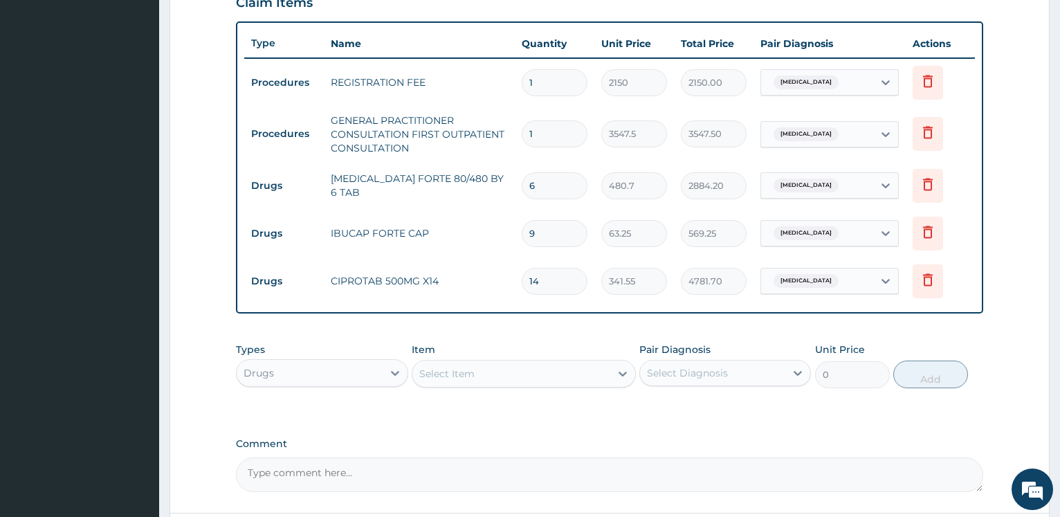
click at [446, 381] on div "Select Item" at bounding box center [511, 373] width 198 height 22
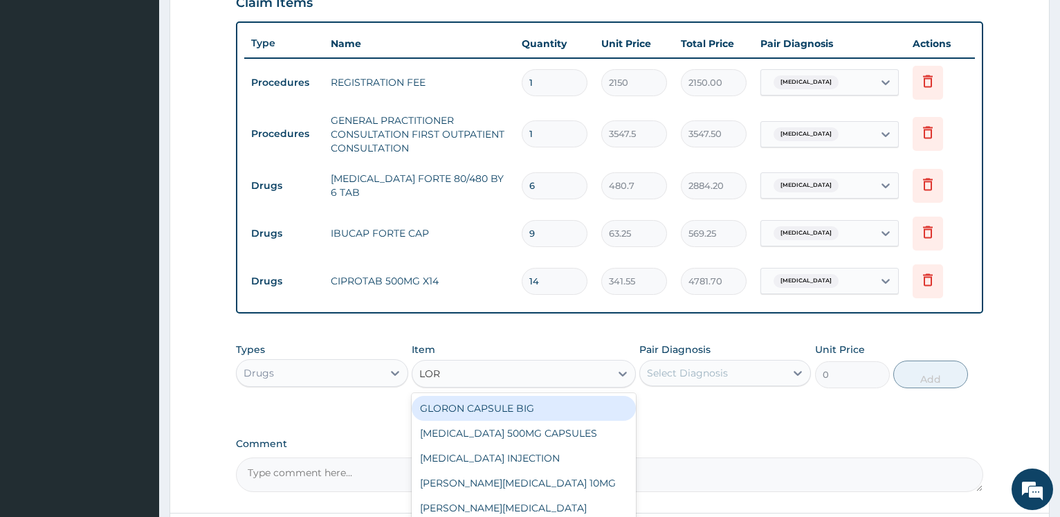
type input "LORA"
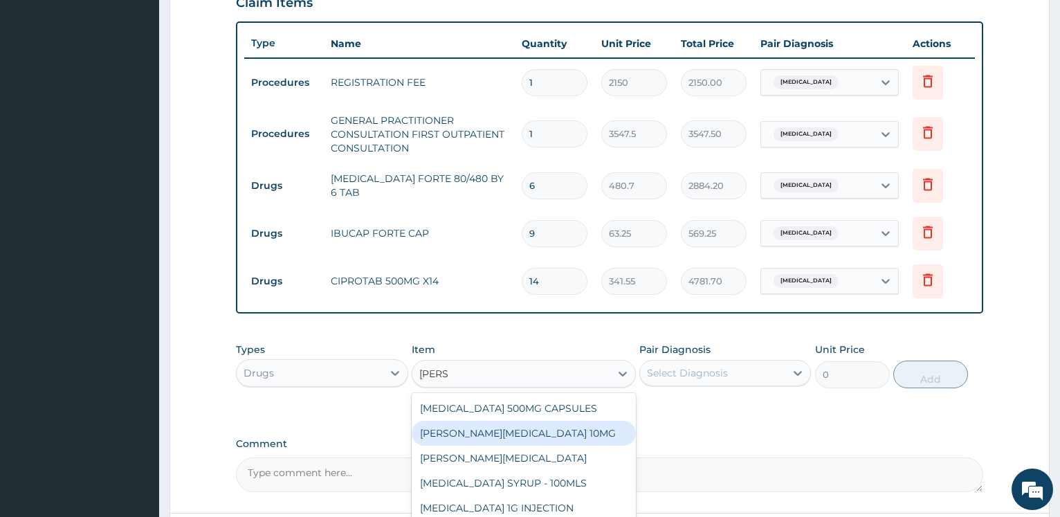
click at [464, 432] on div "LORATYN LORATADINE 10MG" at bounding box center [524, 433] width 224 height 25
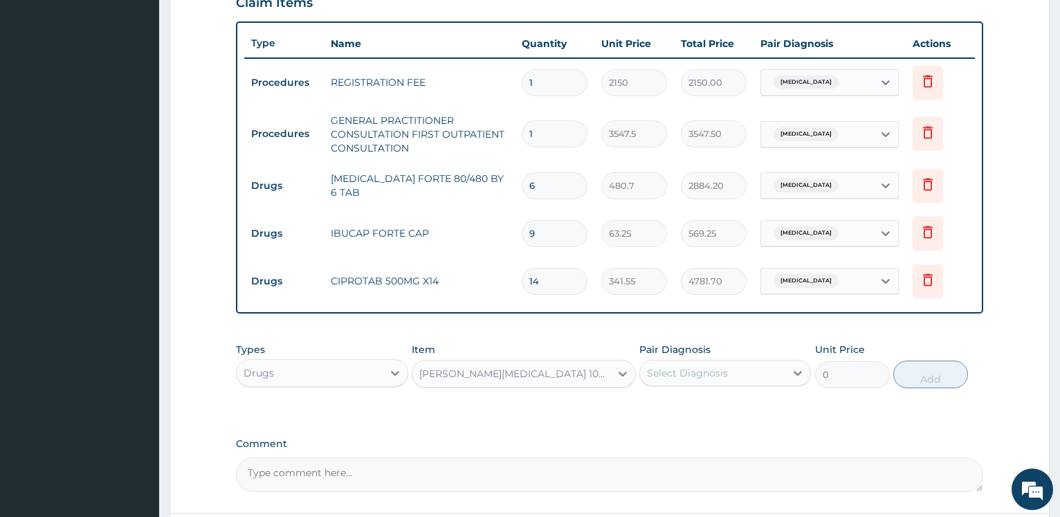
type input "94.875"
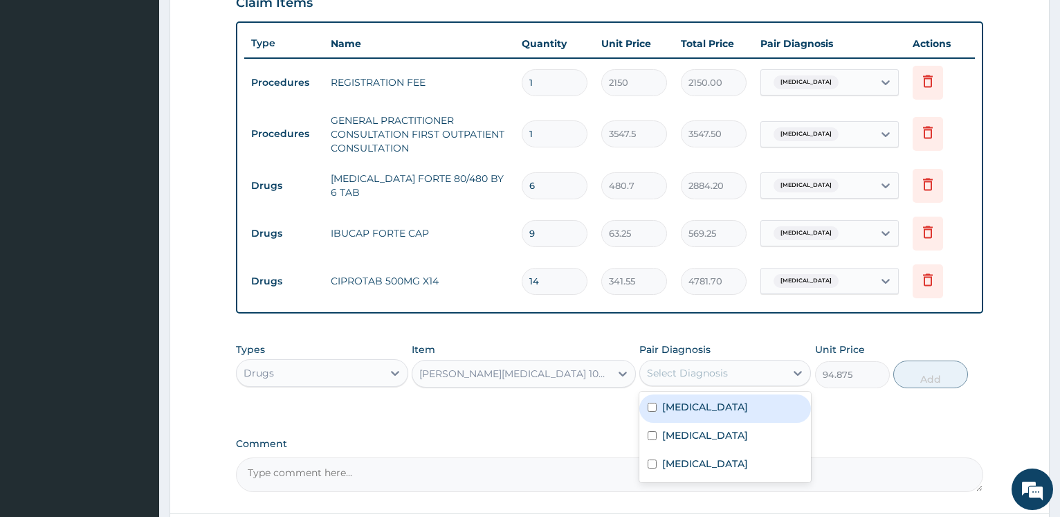
click at [674, 374] on div "Select Diagnosis" at bounding box center [687, 373] width 81 height 14
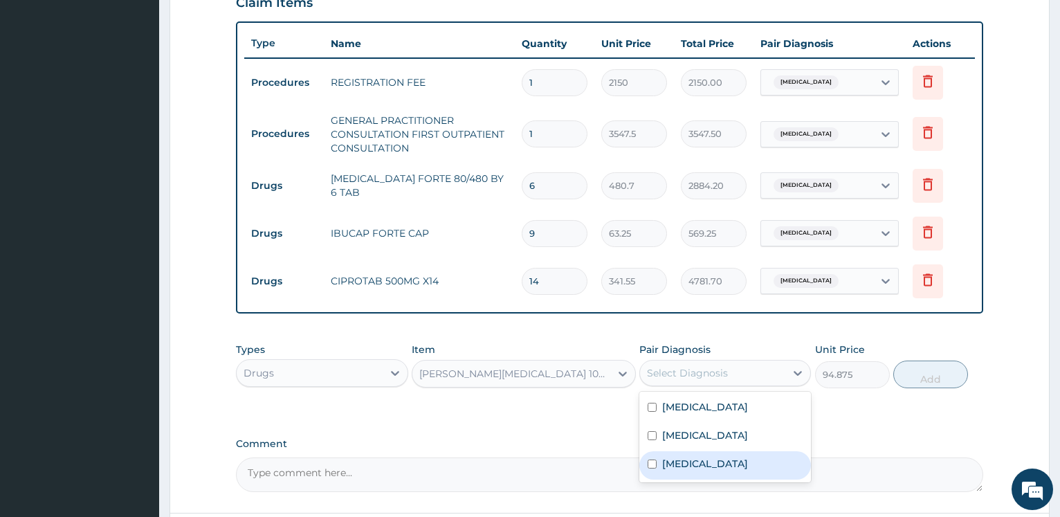
click at [701, 464] on label "Upper respiratory infection" at bounding box center [705, 464] width 86 height 14
checkbox input "true"
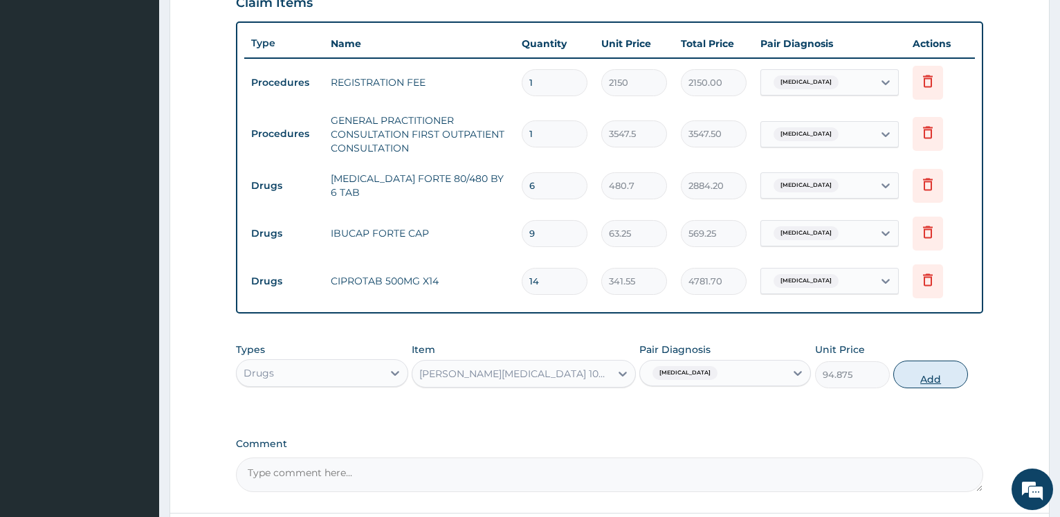
click at [916, 366] on button "Add" at bounding box center [930, 374] width 75 height 28
type input "0"
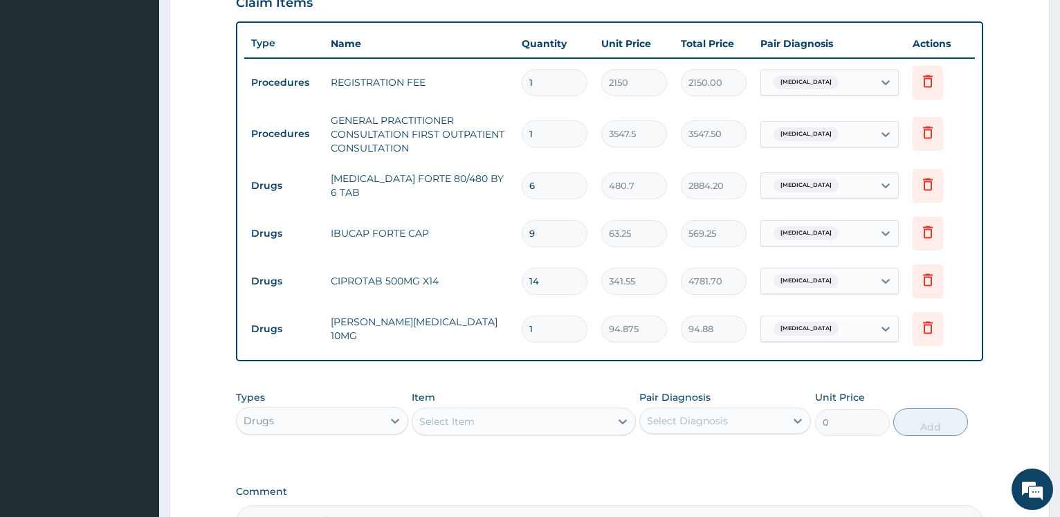
type input "0.00"
type input "5"
type input "474.38"
type input "5"
click at [300, 414] on div "Drugs" at bounding box center [309, 420] width 145 height 22
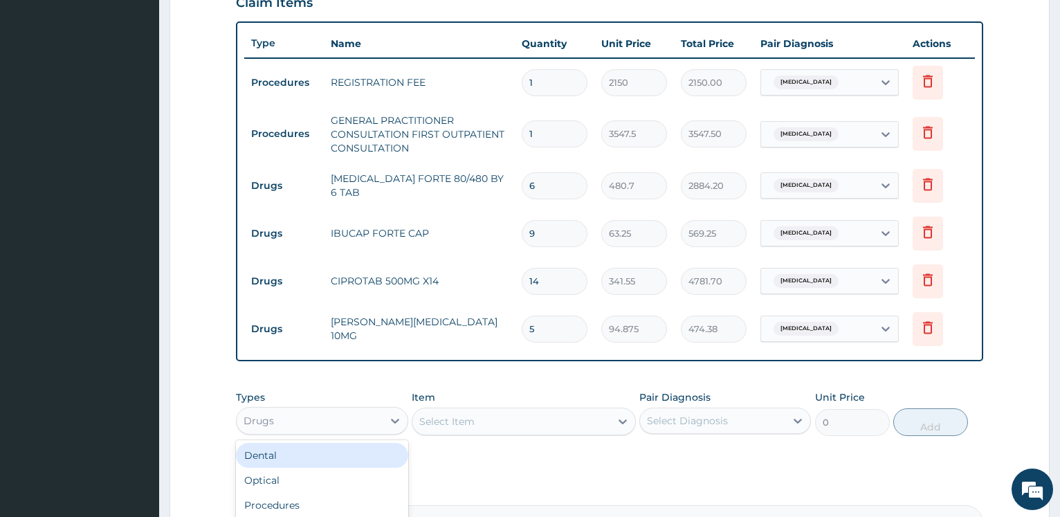
type input "L"
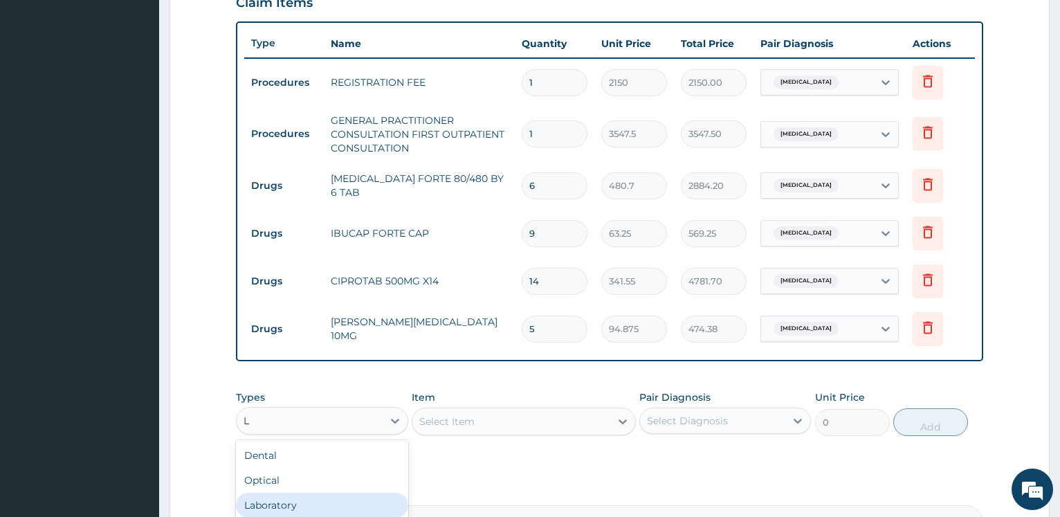
click at [297, 499] on div "Laboratory" at bounding box center [322, 504] width 172 height 25
click at [498, 425] on div "Select Item" at bounding box center [524, 421] width 224 height 28
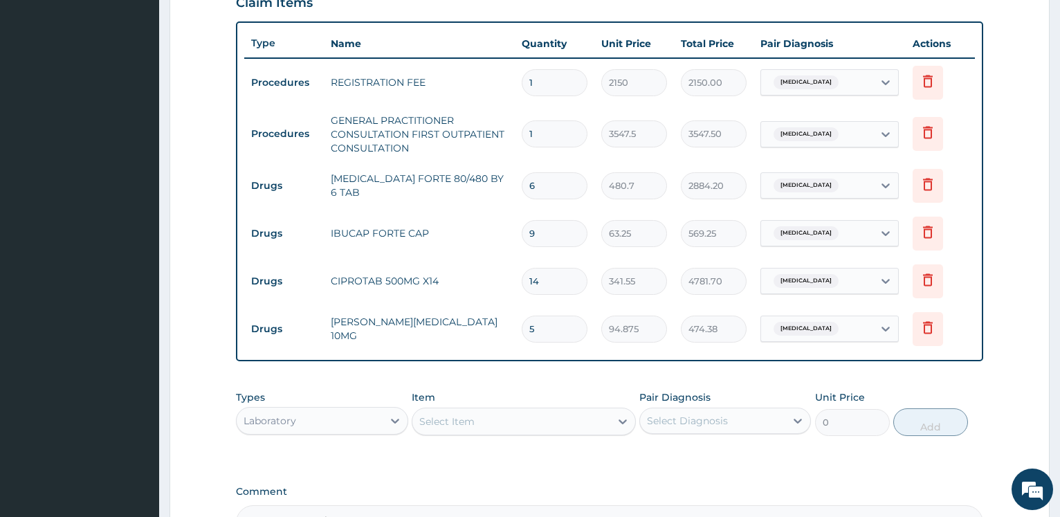
click at [498, 425] on div "Select Item" at bounding box center [511, 421] width 198 height 22
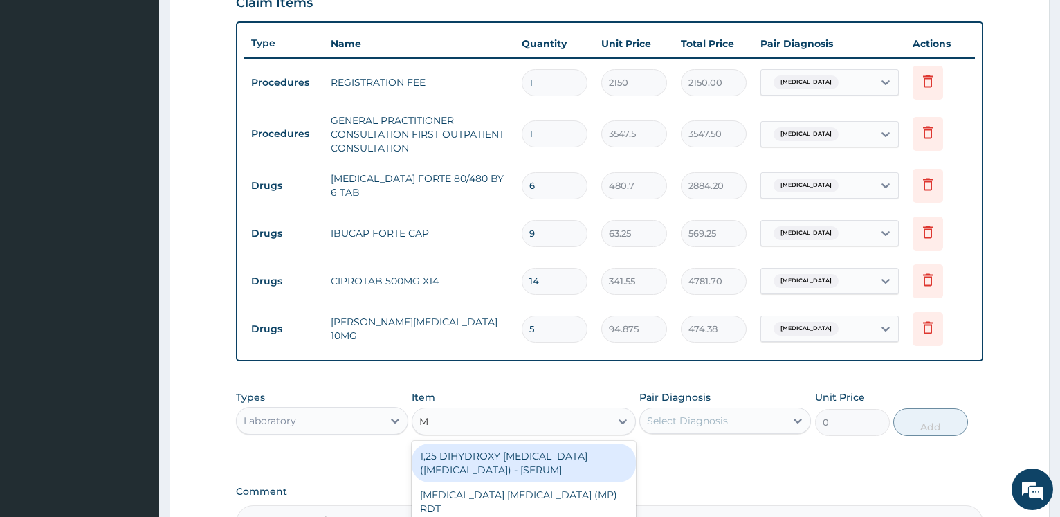
type input "MA"
click at [515, 451] on div "MALARIA PARASITE (MP) RDT" at bounding box center [524, 462] width 224 height 39
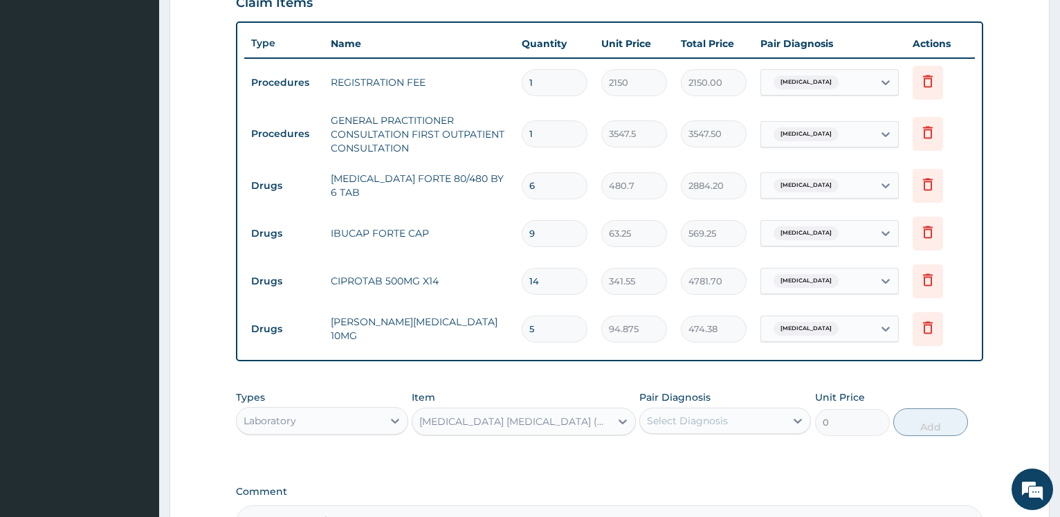
type input "1612.5"
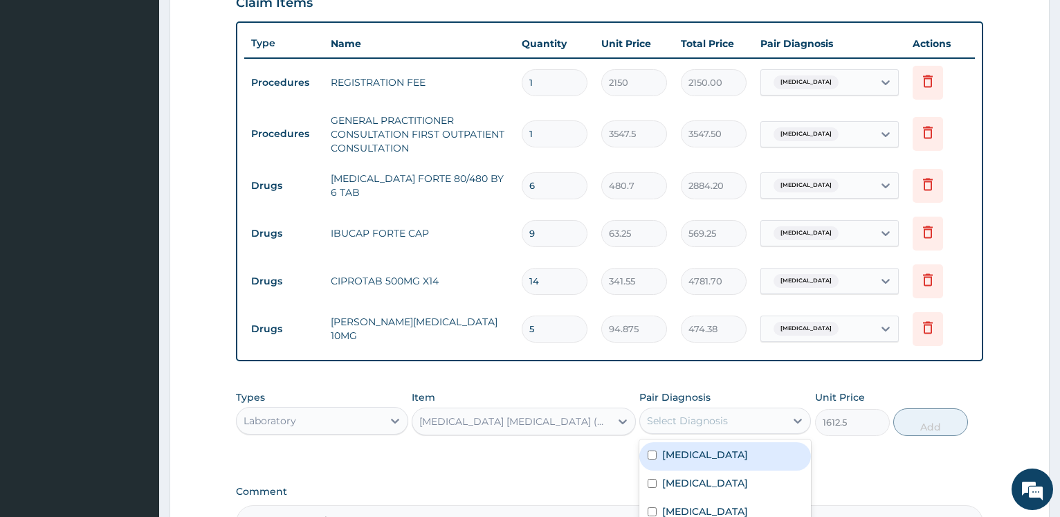
click at [732, 415] on div "Select Diagnosis" at bounding box center [712, 420] width 145 height 22
click at [736, 453] on div "Malaria" at bounding box center [725, 456] width 172 height 28
checkbox input "true"
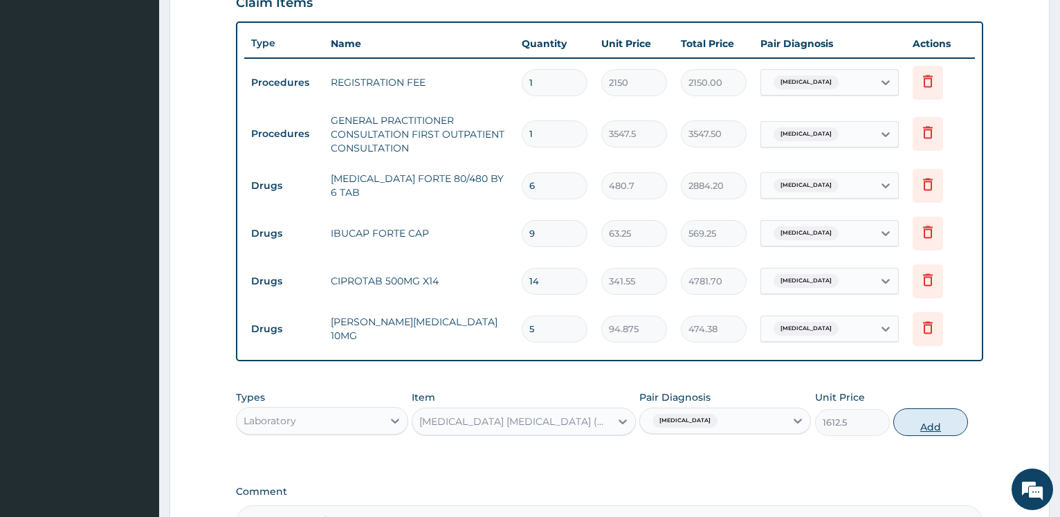
click at [914, 421] on button "Add" at bounding box center [930, 422] width 75 height 28
type input "0"
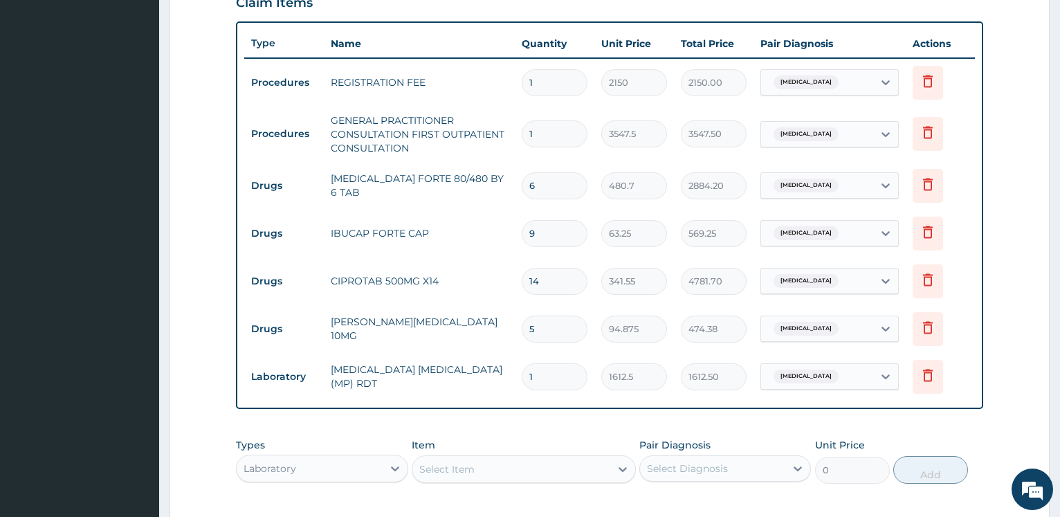
click at [526, 477] on div "Select Item" at bounding box center [511, 469] width 198 height 22
type input "FBC"
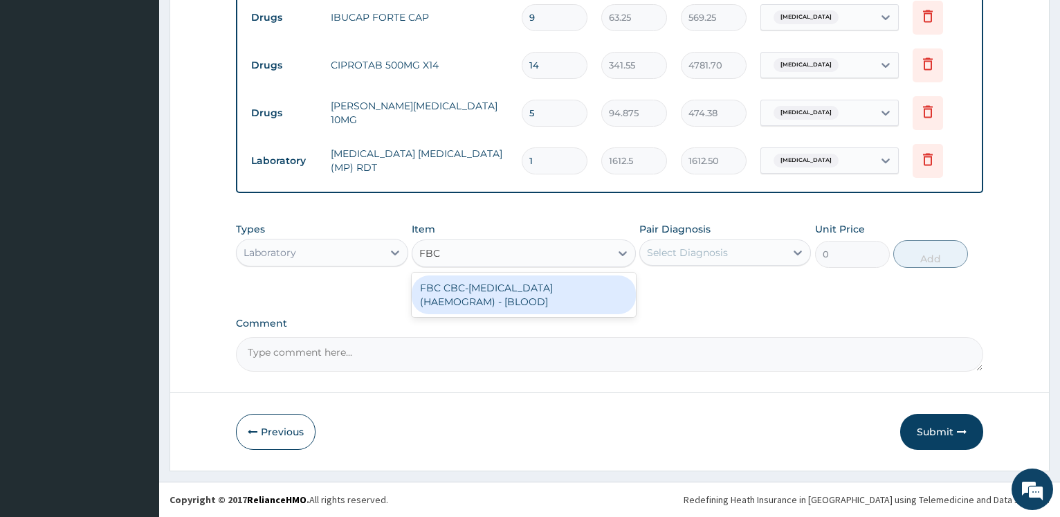
click at [555, 295] on div "FBC CBC-COMPLETE BLOOD COUNT (HAEMOGRAM) - [BLOOD]" at bounding box center [524, 294] width 224 height 39
type input "4300"
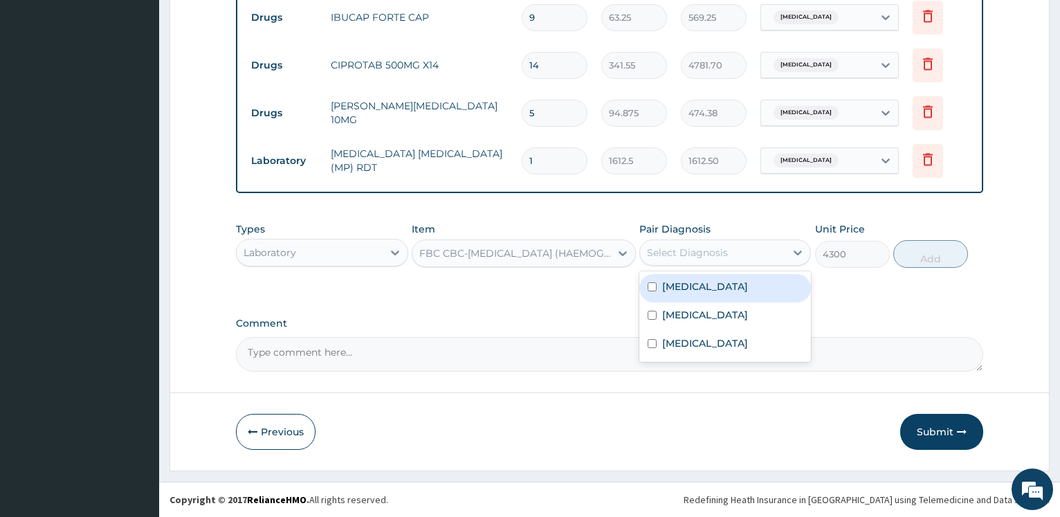
click at [699, 258] on div "Select Diagnosis" at bounding box center [687, 253] width 81 height 14
drag, startPoint x: 699, startPoint y: 292, endPoint x: 695, endPoint y: 313, distance: 21.8
click at [695, 313] on div "Malaria Sepsis Upper respiratory infection" at bounding box center [725, 316] width 172 height 91
click at [695, 313] on div "Sepsis" at bounding box center [725, 316] width 172 height 28
checkbox input "true"
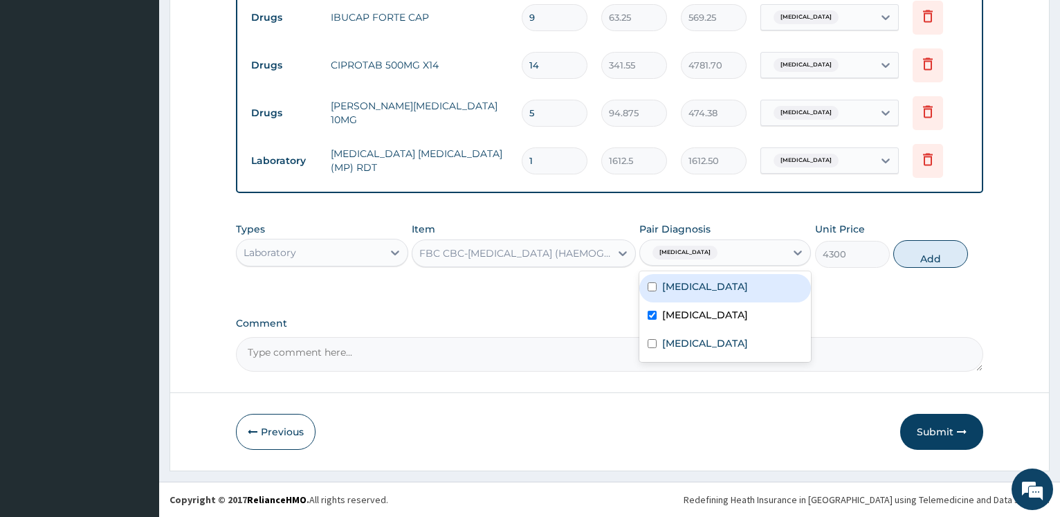
click at [712, 285] on div "Malaria" at bounding box center [725, 288] width 172 height 28
checkbox input "true"
click at [924, 251] on button "Add" at bounding box center [930, 254] width 75 height 28
type input "0"
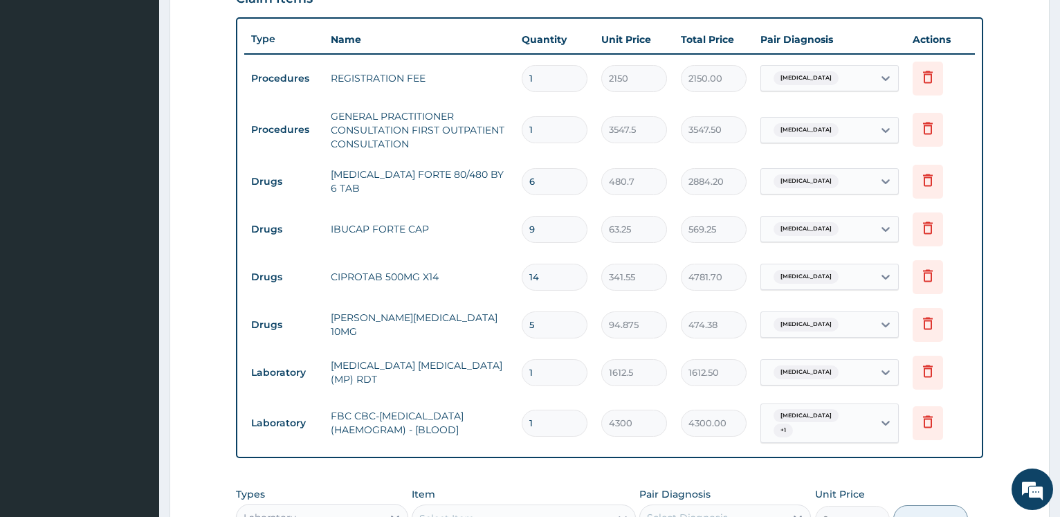
scroll to position [757, 0]
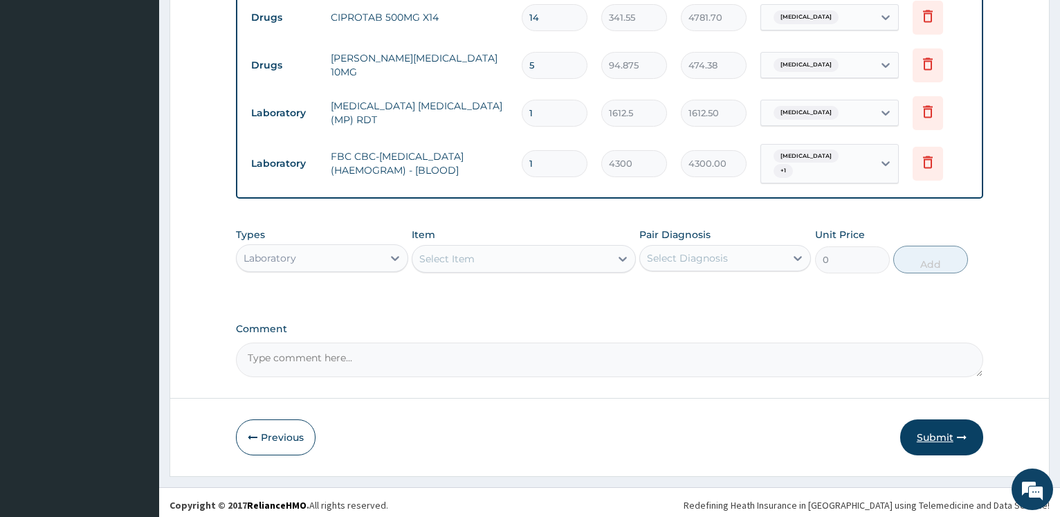
click at [937, 429] on button "Submit" at bounding box center [941, 437] width 83 height 36
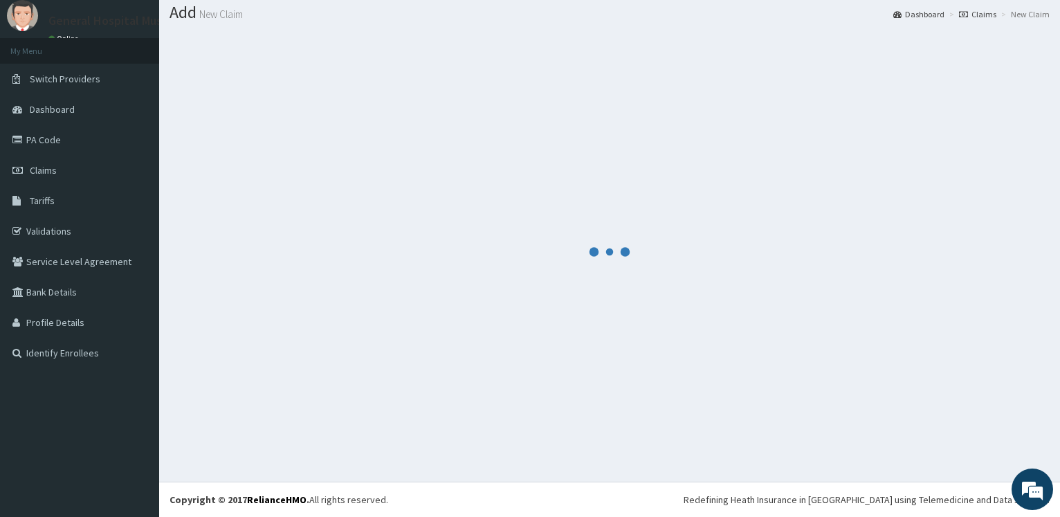
scroll to position [42, 0]
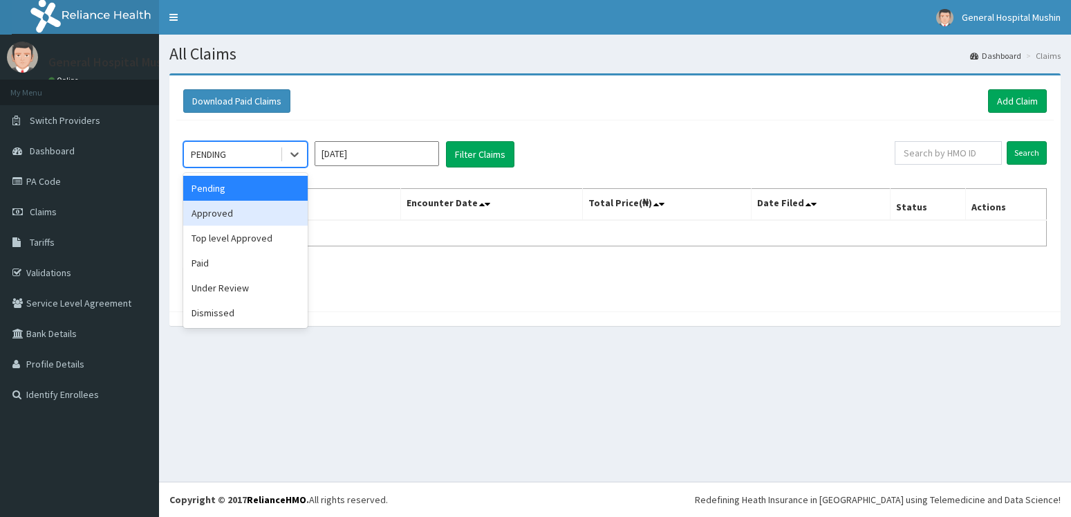
click at [250, 221] on div "Approved" at bounding box center [245, 213] width 125 height 25
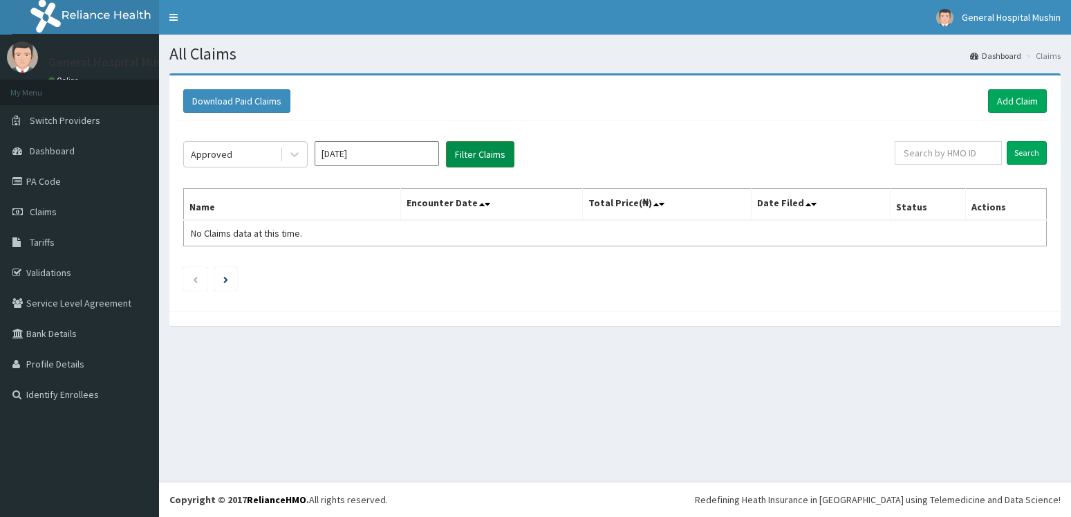
click at [474, 158] on button "Filter Claims" at bounding box center [480, 154] width 68 height 26
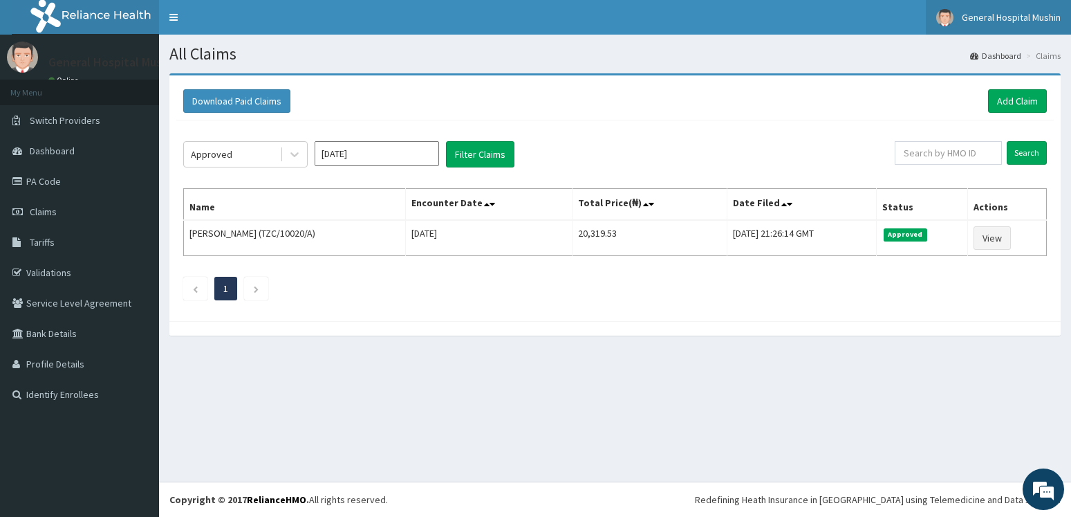
click at [1018, 31] on link "General Hospital Mushin" at bounding box center [998, 17] width 145 height 35
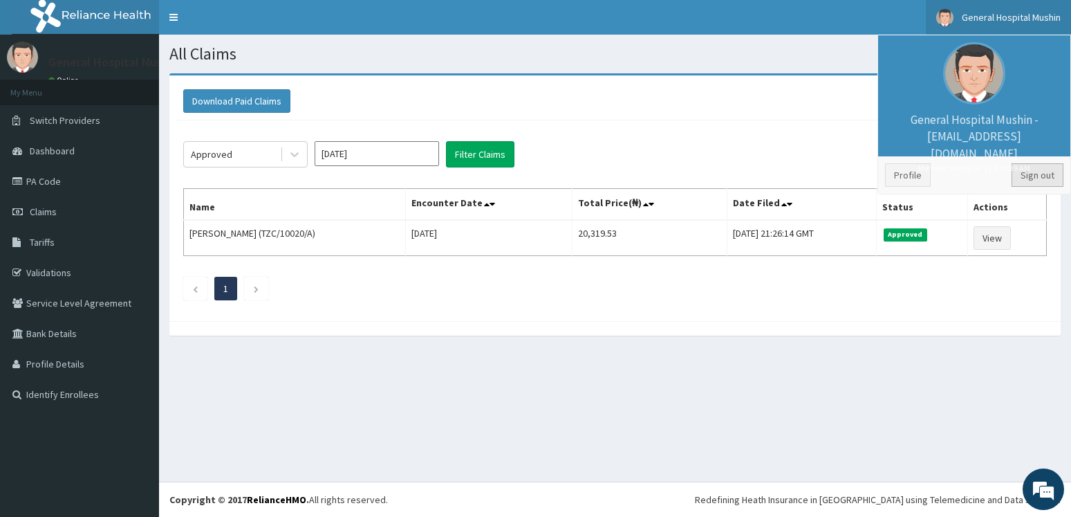
click at [1041, 170] on link "Sign out" at bounding box center [1038, 175] width 52 height 24
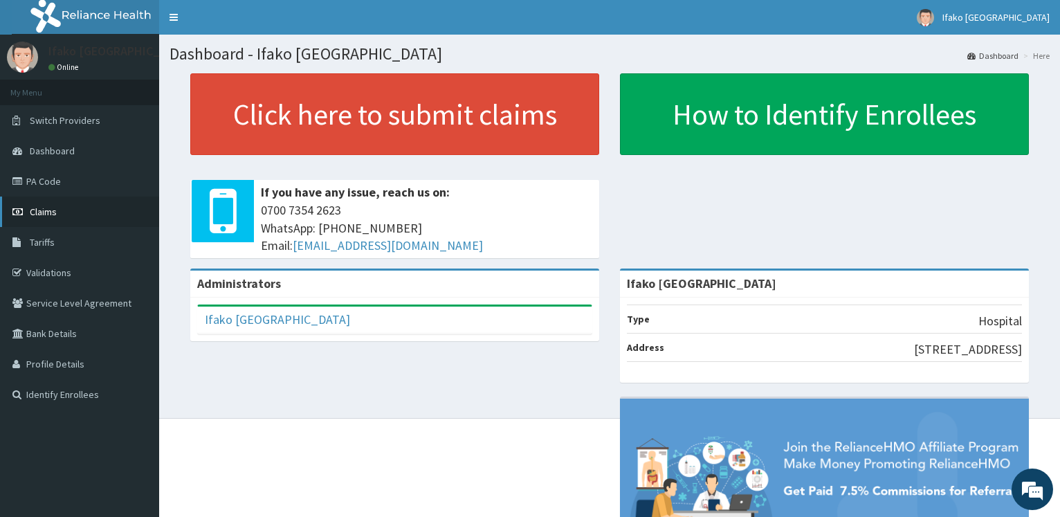
click at [53, 210] on span "Claims" at bounding box center [43, 211] width 27 height 12
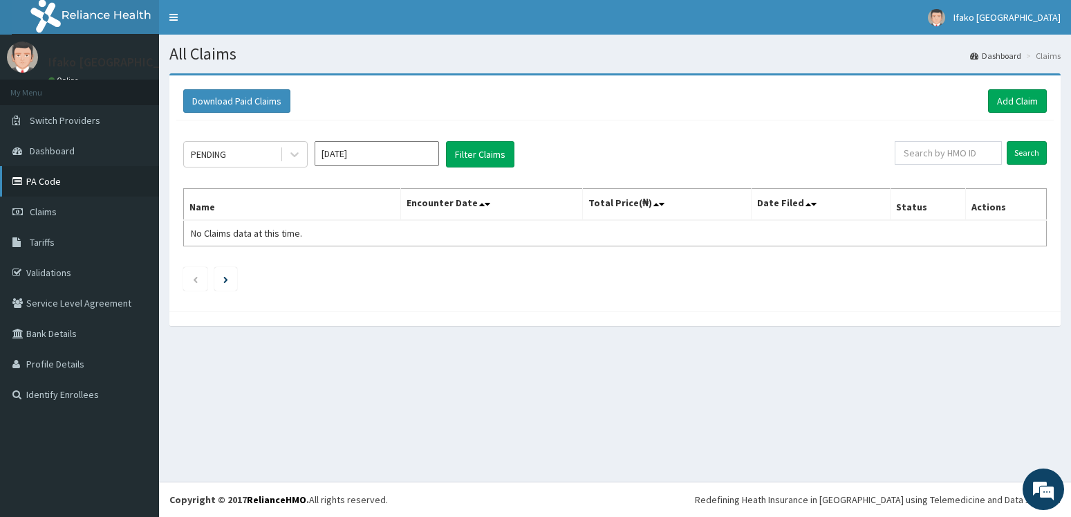
click at [44, 176] on link "PA Code" at bounding box center [79, 181] width 159 height 30
click at [923, 149] on input "text" at bounding box center [948, 153] width 107 height 24
paste input "WHG/10264/A"
type input "WHG/10264/A"
click at [1020, 154] on input "Search" at bounding box center [1027, 153] width 40 height 24
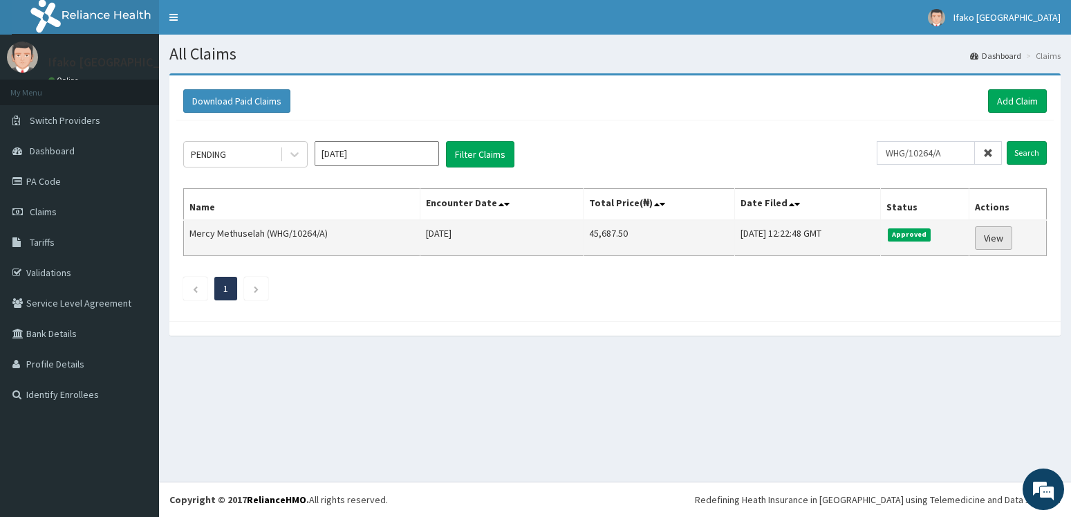
click at [993, 239] on link "View" at bounding box center [993, 238] width 37 height 24
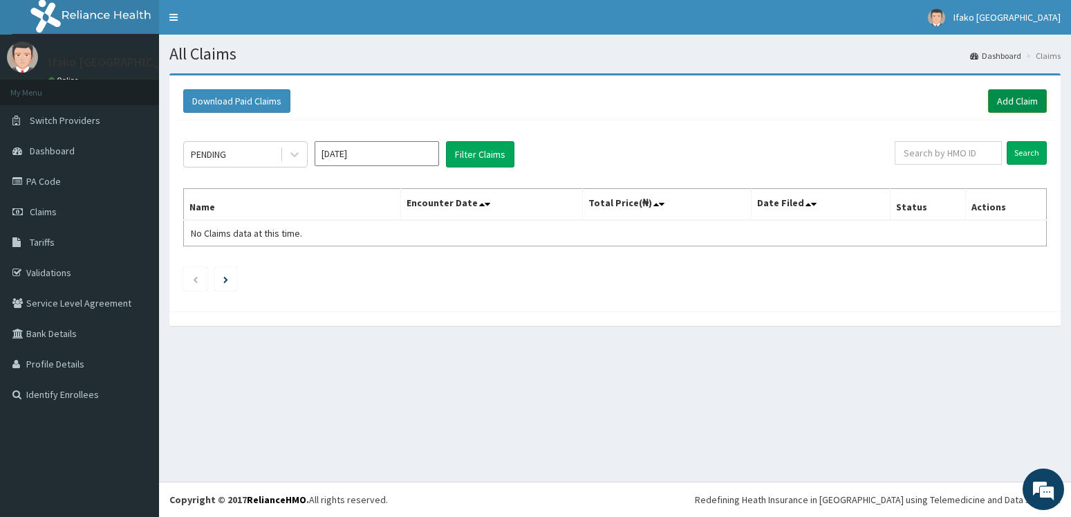
click at [1006, 102] on link "Add Claim" at bounding box center [1017, 101] width 59 height 24
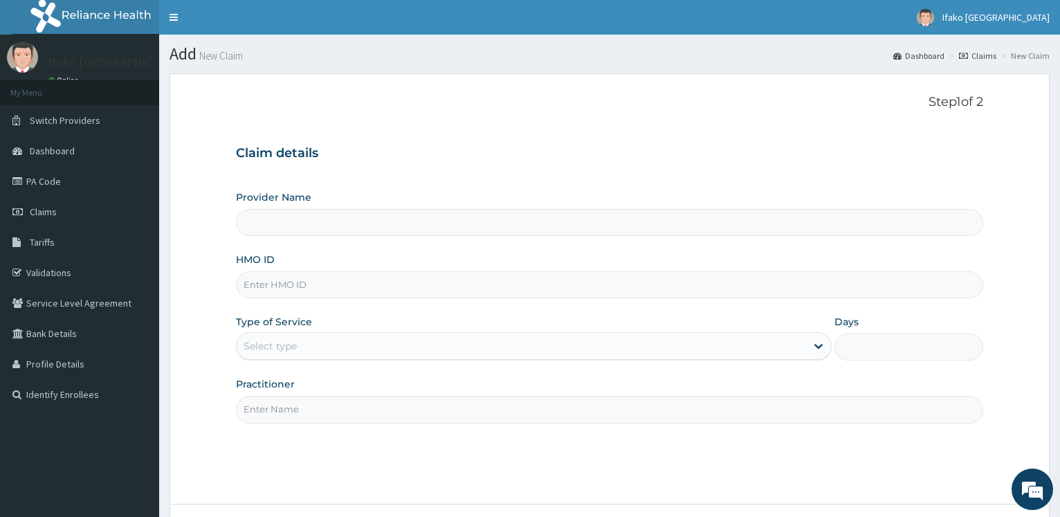
type input "Ifako [GEOGRAPHIC_DATA]"
click at [544, 279] on input "HMO ID" at bounding box center [609, 284] width 747 height 27
paste input "WHG/10264/A"
type input "WHG/10264/A"
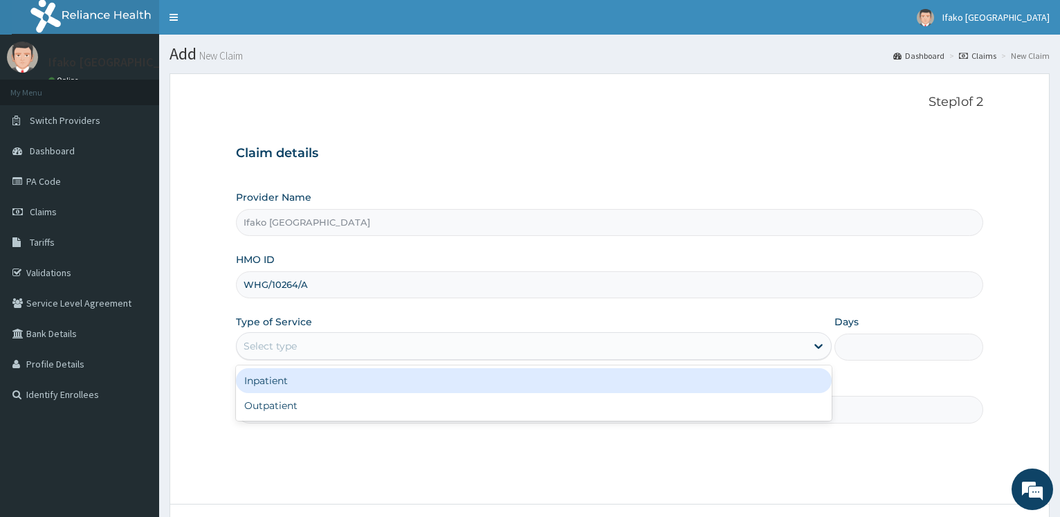
click at [441, 352] on div "Select type" at bounding box center [521, 346] width 569 height 22
click at [389, 385] on div "Inpatient" at bounding box center [533, 380] width 595 height 25
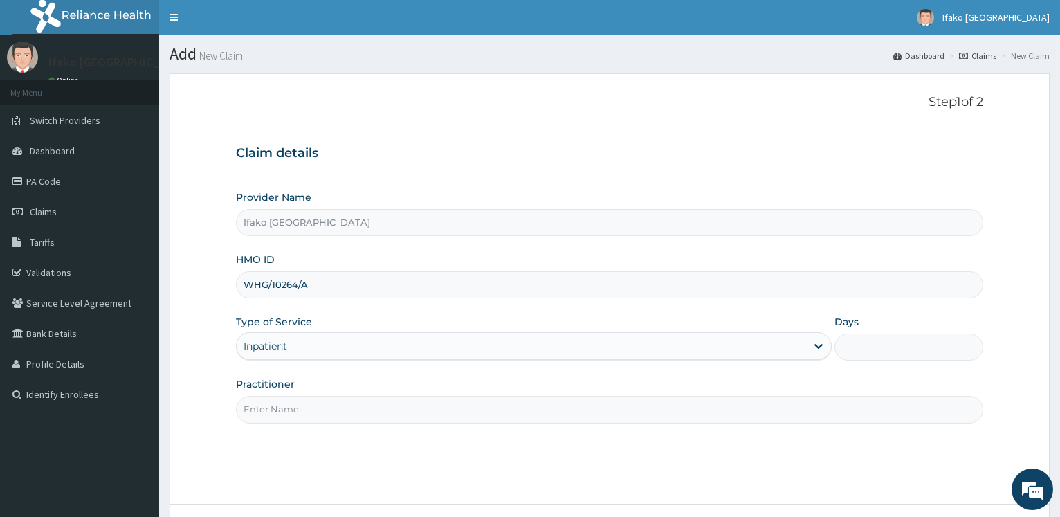
click at [842, 338] on input "Days" at bounding box center [908, 346] width 149 height 27
type input "5"
click at [372, 413] on input "Practitioner" at bounding box center [609, 409] width 747 height 27
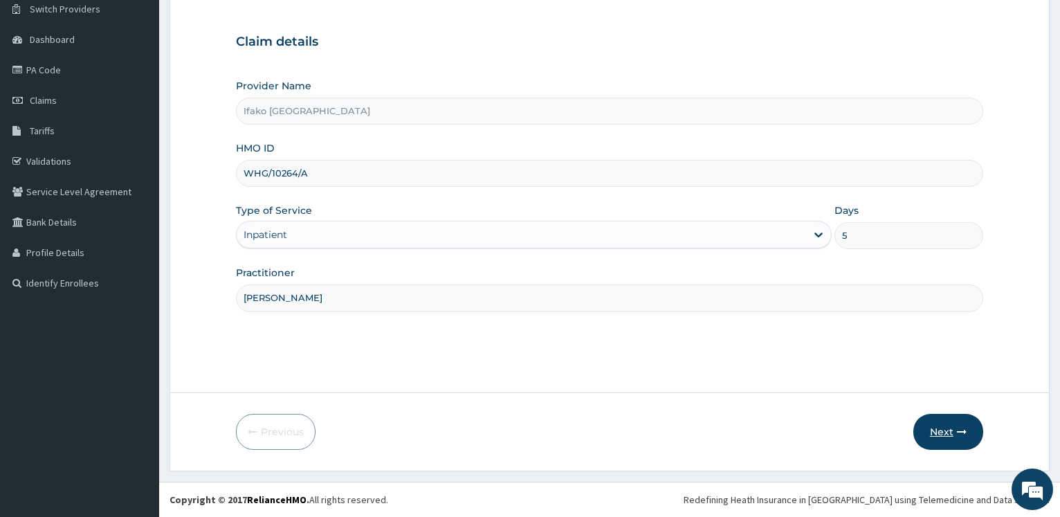
type input "DR KOREDE"
click at [941, 429] on button "Next" at bounding box center [948, 432] width 70 height 36
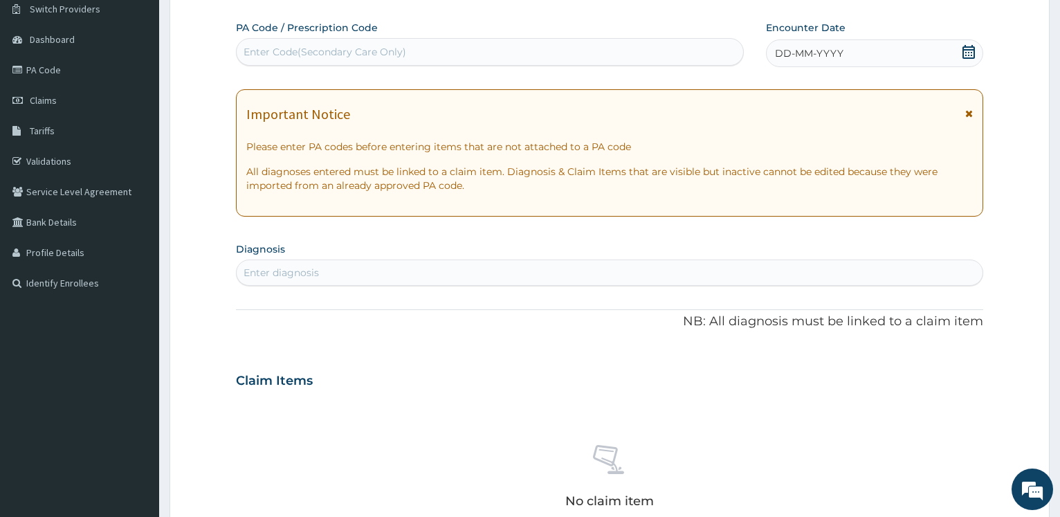
click at [483, 53] on div "Enter Code(Secondary Care Only)" at bounding box center [490, 52] width 506 height 22
paste input "PA/BBF5BA"
type input "PA/BBF5BA"
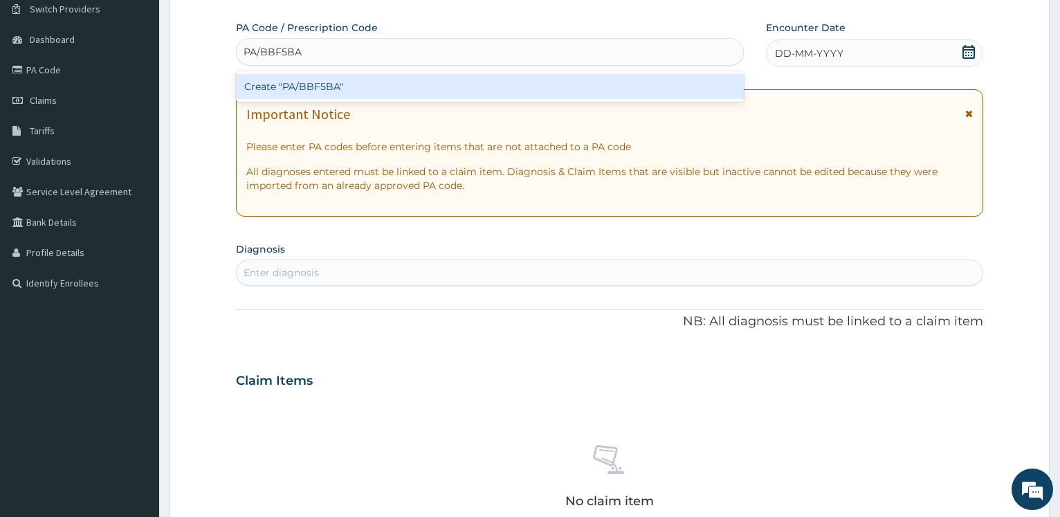
click at [489, 87] on div "Create "PA/BBF5BA"" at bounding box center [489, 86] width 507 height 25
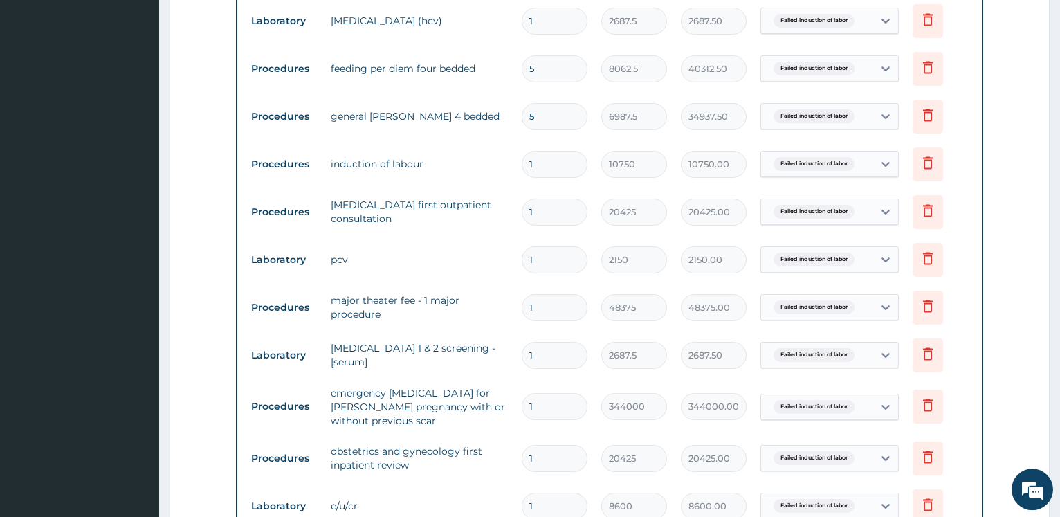
scroll to position [736, 0]
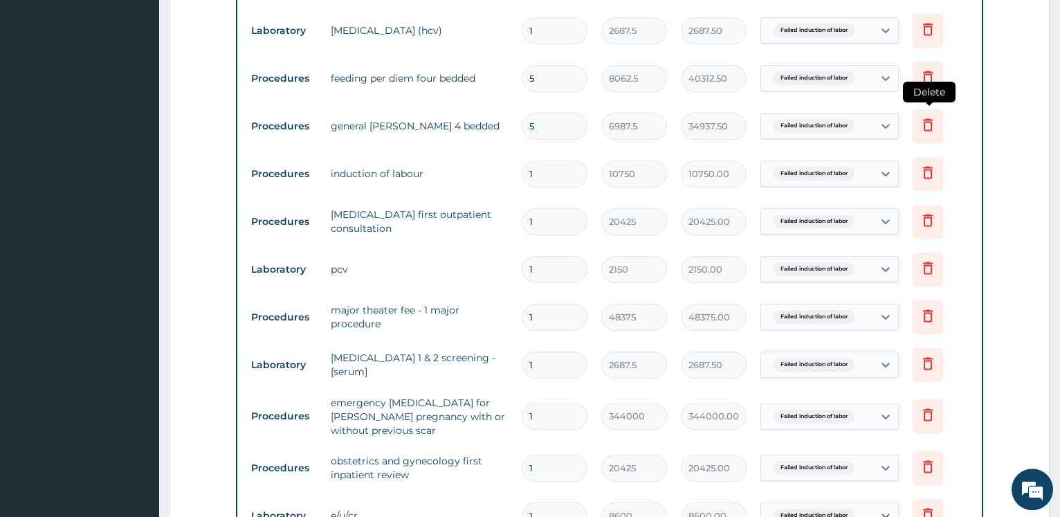
click at [927, 130] on icon at bounding box center [928, 124] width 10 height 12
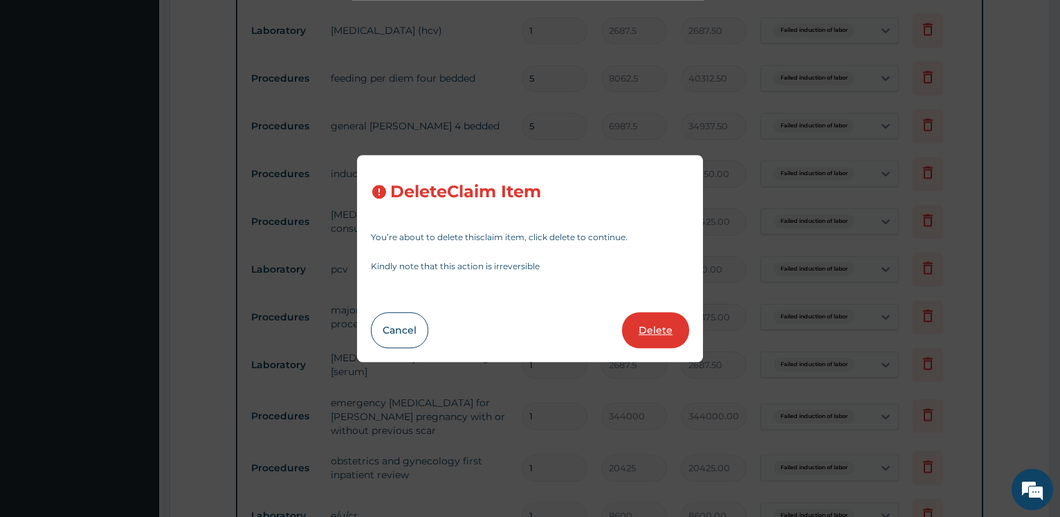
click at [658, 331] on button "Delete" at bounding box center [655, 330] width 67 height 36
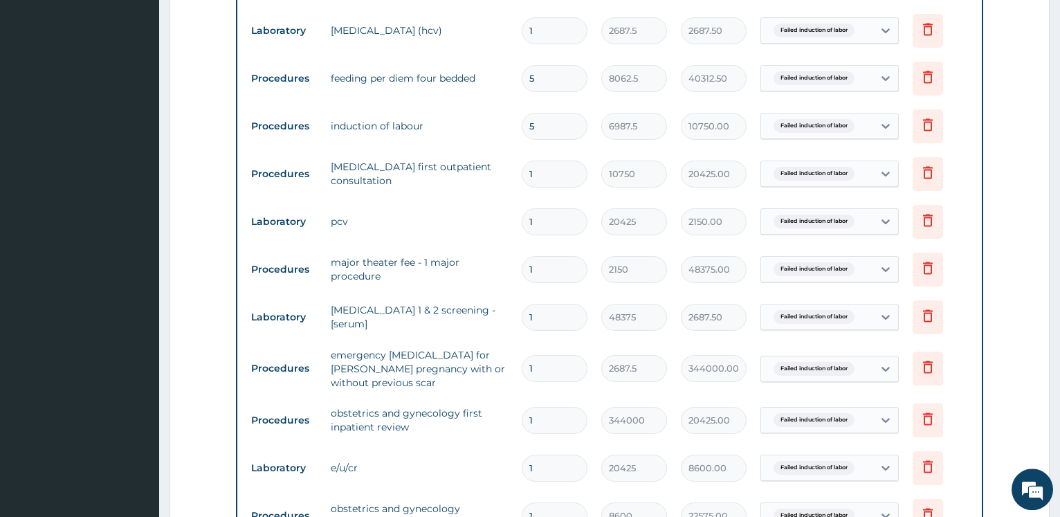
type input "1"
type input "10750"
type input "10750.00"
type input "20425"
type input "20425.00"
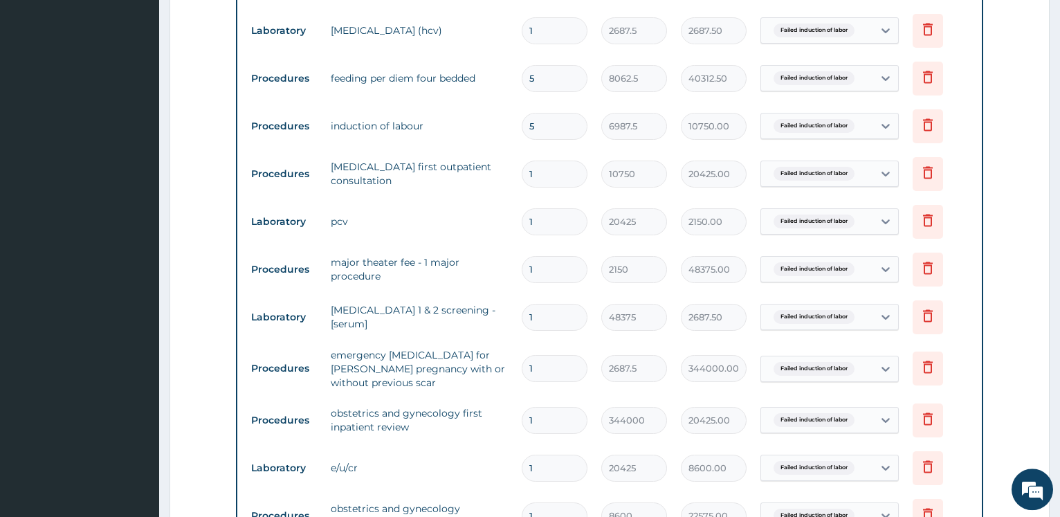
type input "2150"
type input "2150.00"
type input "48375"
type input "48375.00"
type input "2687.5"
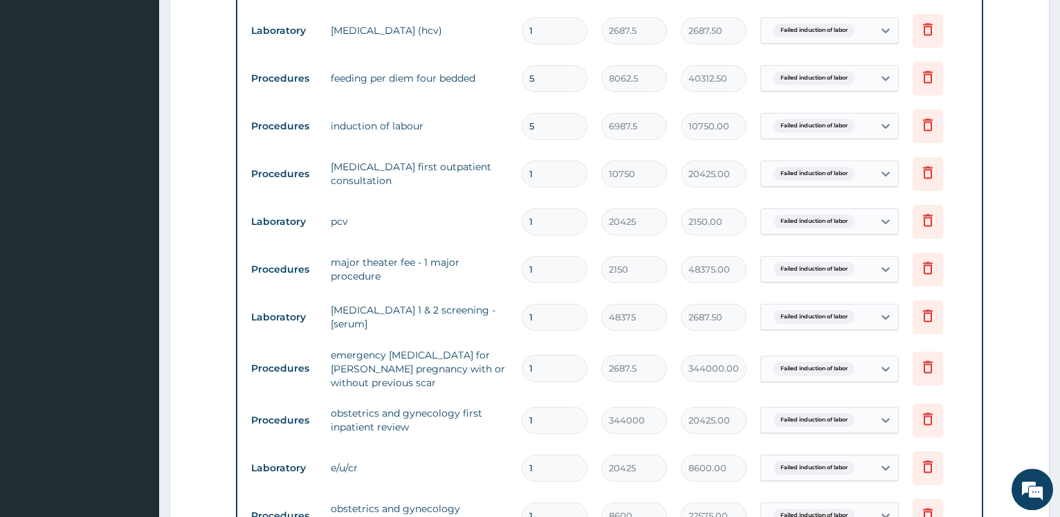
type input "2687.50"
type input "344000"
type input "344000.00"
type input "20425"
type input "20425.00"
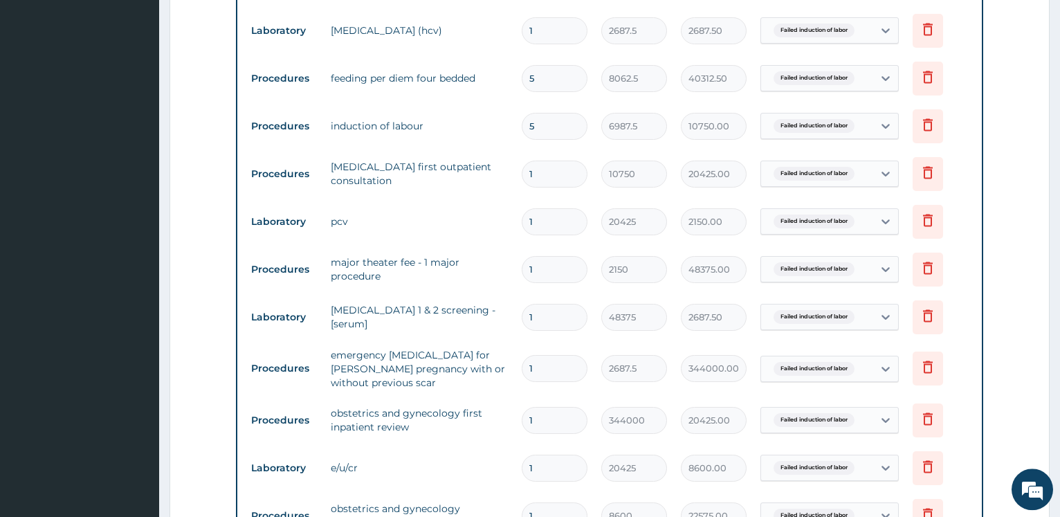
type input "8600"
type input "8600.00"
type input "3"
type input "7525"
type input "22575.00"
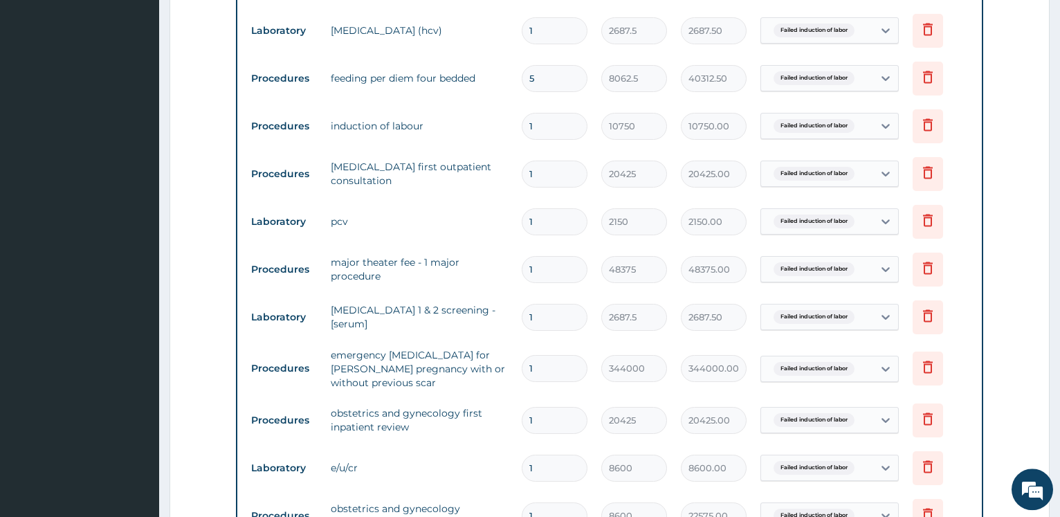
type input "1"
type input "75250"
type input "75250.00"
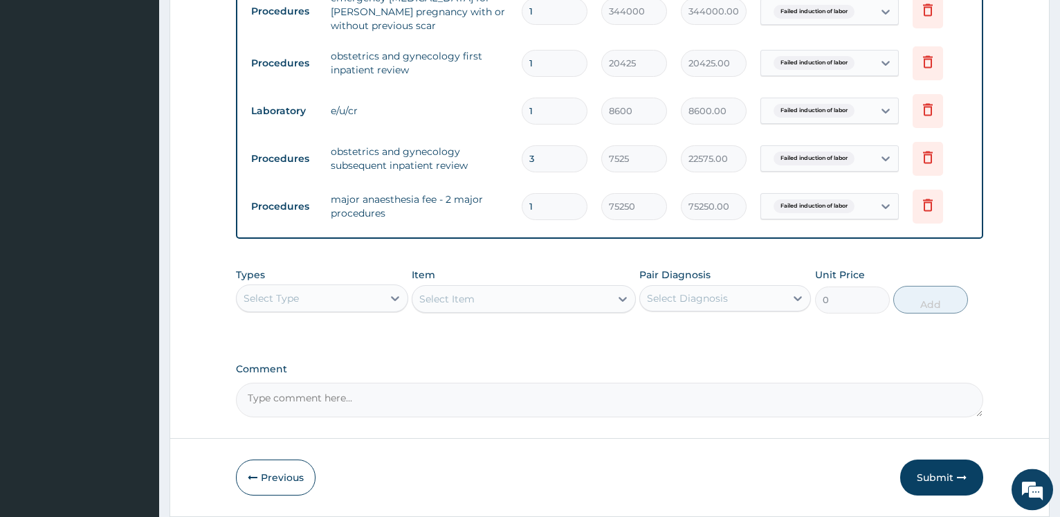
scroll to position [1139, 0]
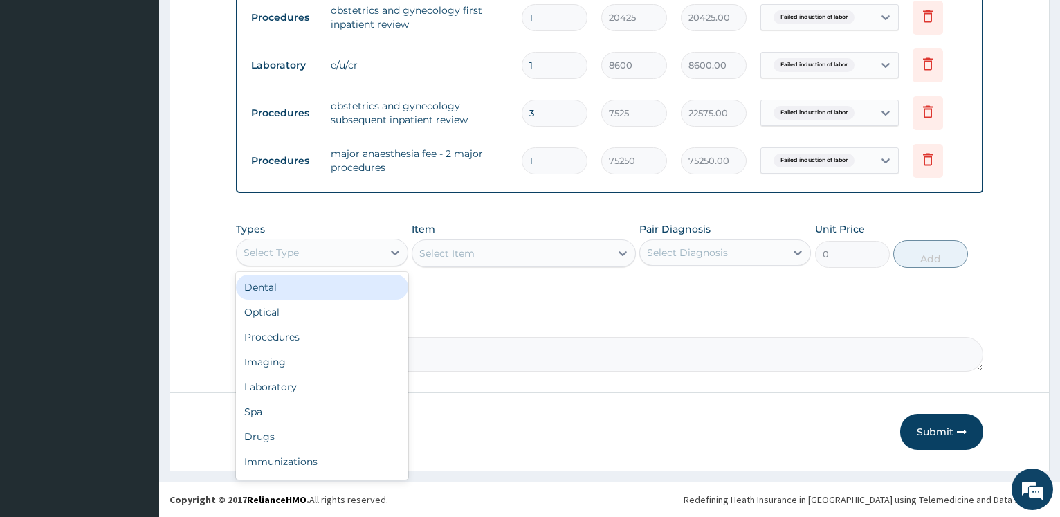
click at [343, 258] on div "Select Type" at bounding box center [309, 252] width 145 height 22
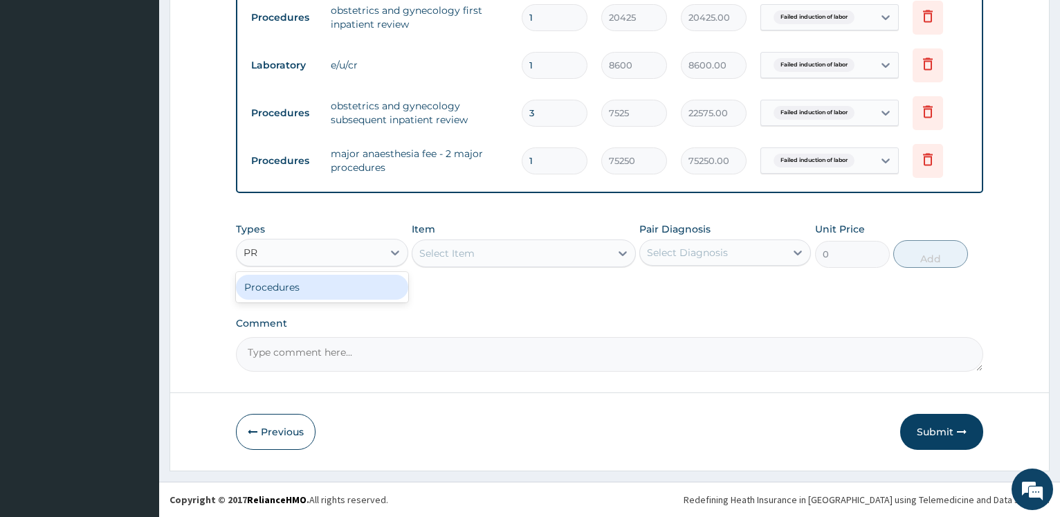
type input "PRO"
click at [346, 287] on div "Procedures" at bounding box center [322, 287] width 172 height 25
click at [498, 264] on div "Select Item" at bounding box center [524, 253] width 224 height 28
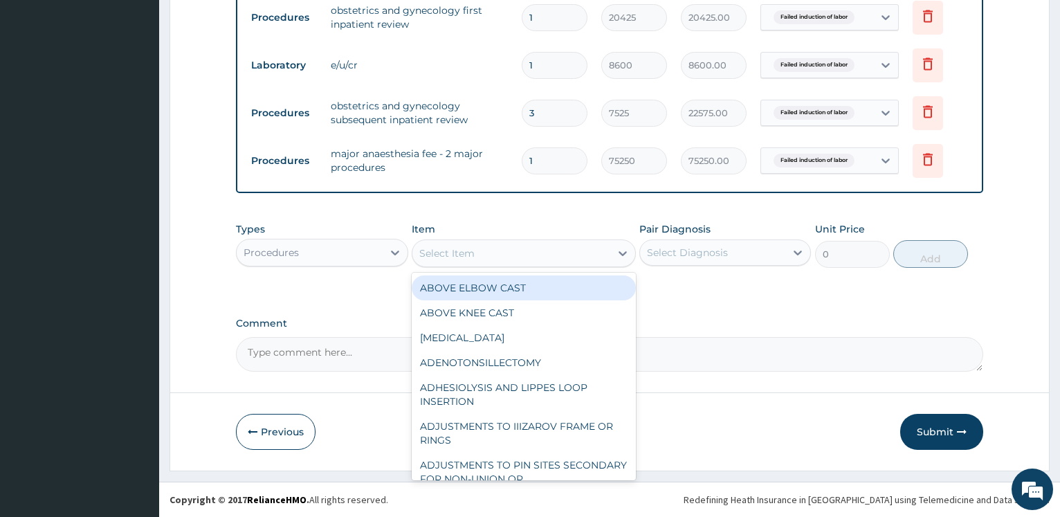
click at [503, 261] on div "Select Item" at bounding box center [511, 253] width 198 height 22
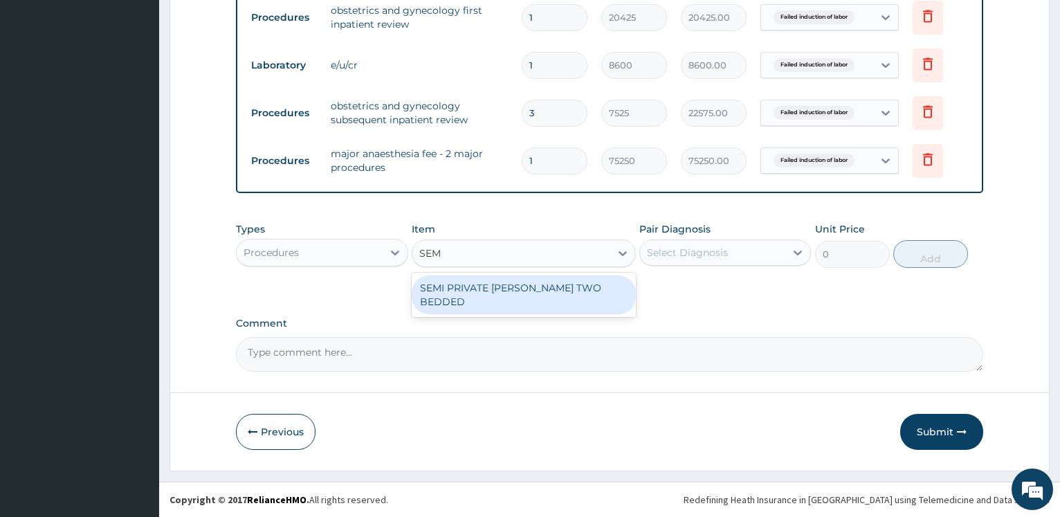
type input "SEMI"
click at [541, 295] on div "SEMI PRIVATE WARD TWO BEDDED" at bounding box center [524, 294] width 224 height 39
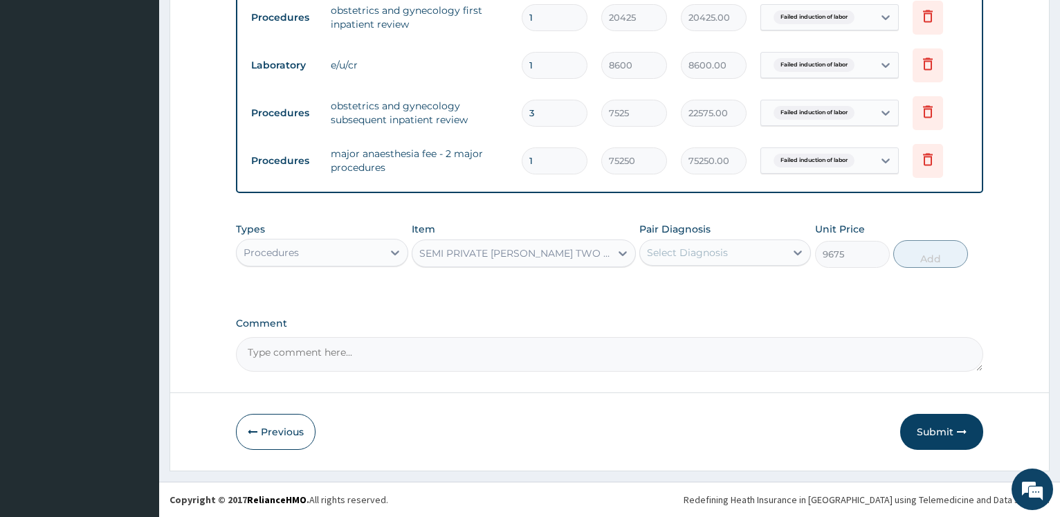
type input "9675"
click at [694, 255] on div "Select Diagnosis" at bounding box center [687, 253] width 81 height 14
click at [704, 293] on label "Failed induction of labor" at bounding box center [723, 286] width 122 height 14
checkbox input "true"
click at [928, 261] on button "Add" at bounding box center [930, 254] width 75 height 28
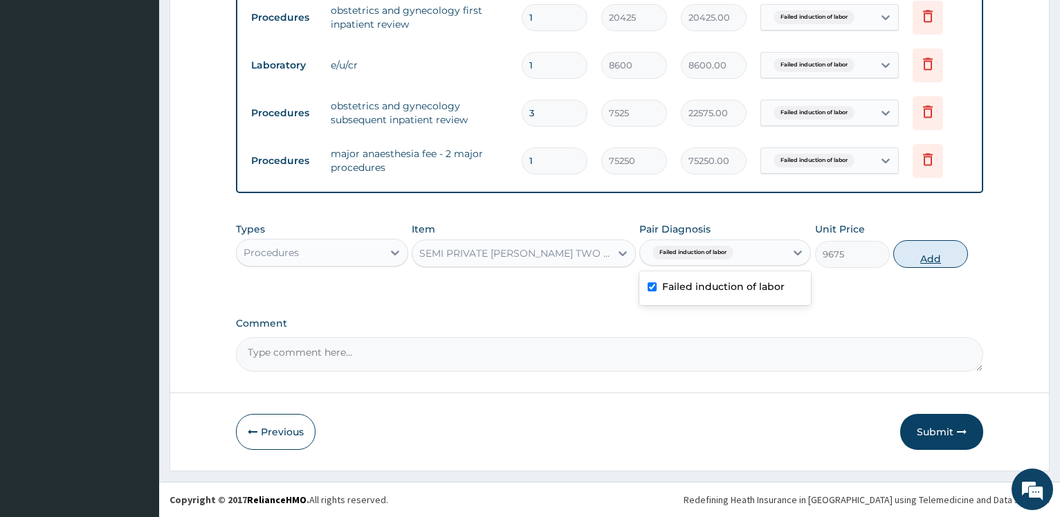
type input "0"
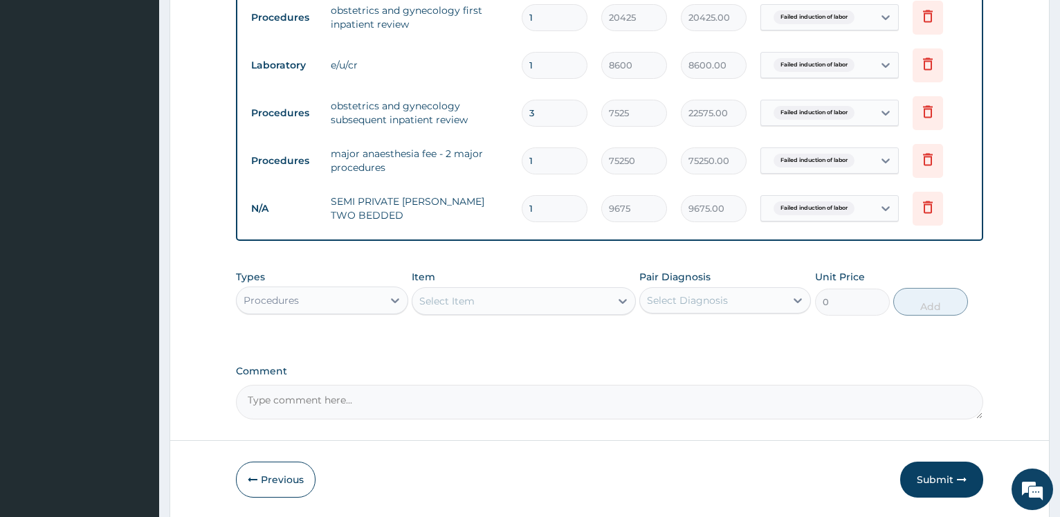
type input "0.00"
type input "5"
type input "48375.00"
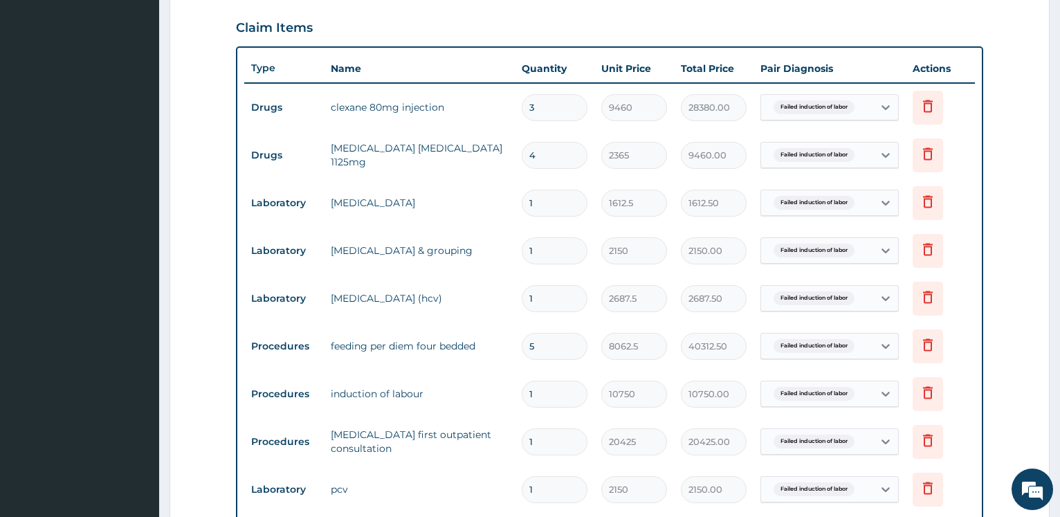
scroll to position [433, 0]
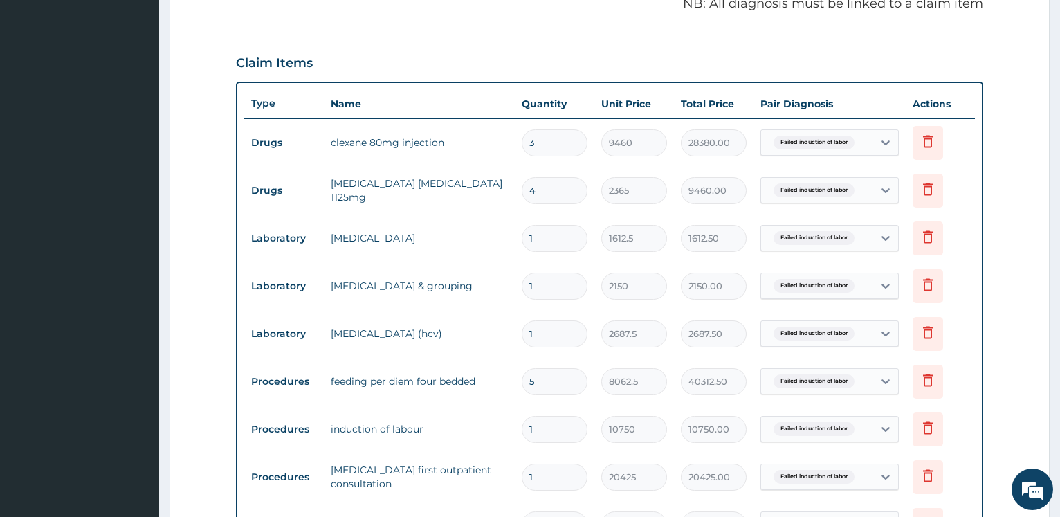
type input "5"
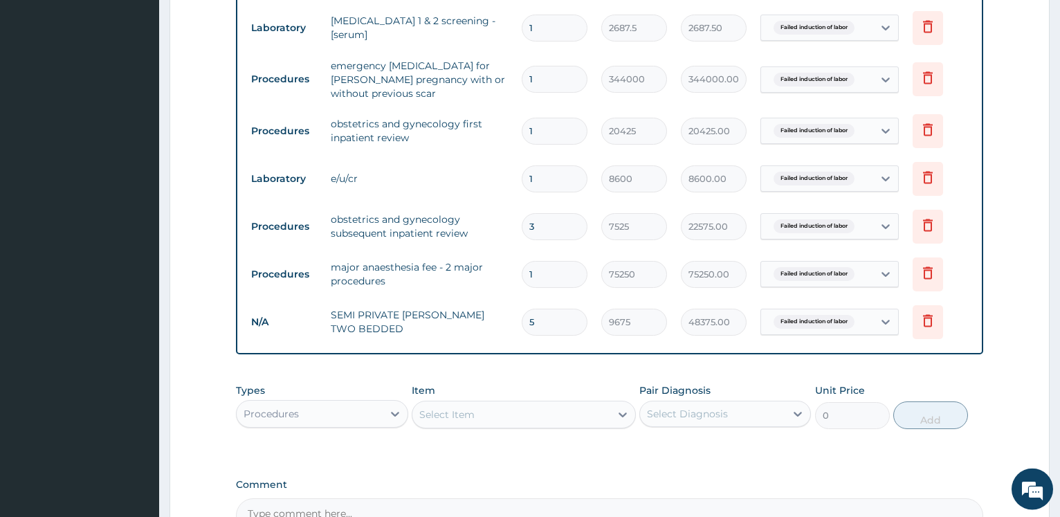
scroll to position [1068, 0]
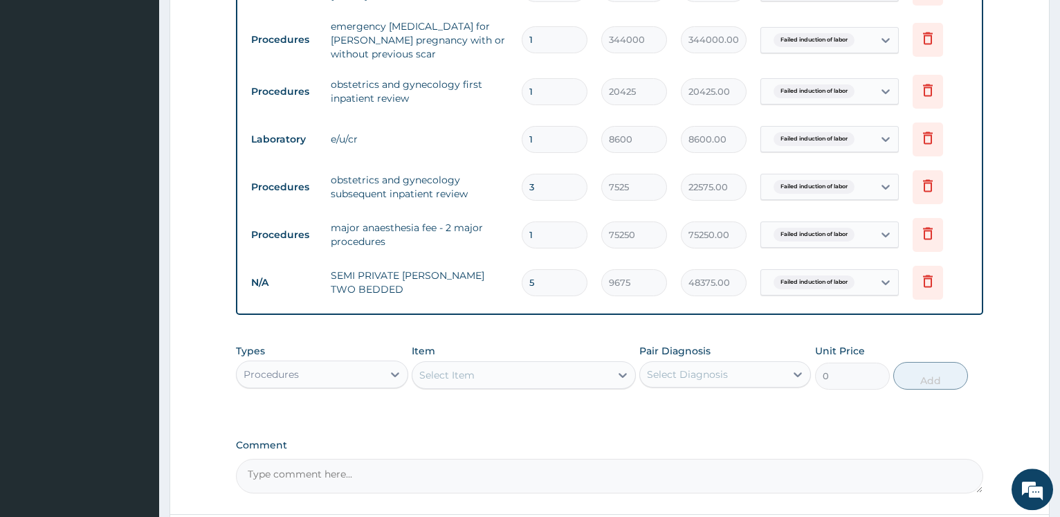
drag, startPoint x: 1066, startPoint y: 506, endPoint x: 1058, endPoint y: 488, distance: 20.4
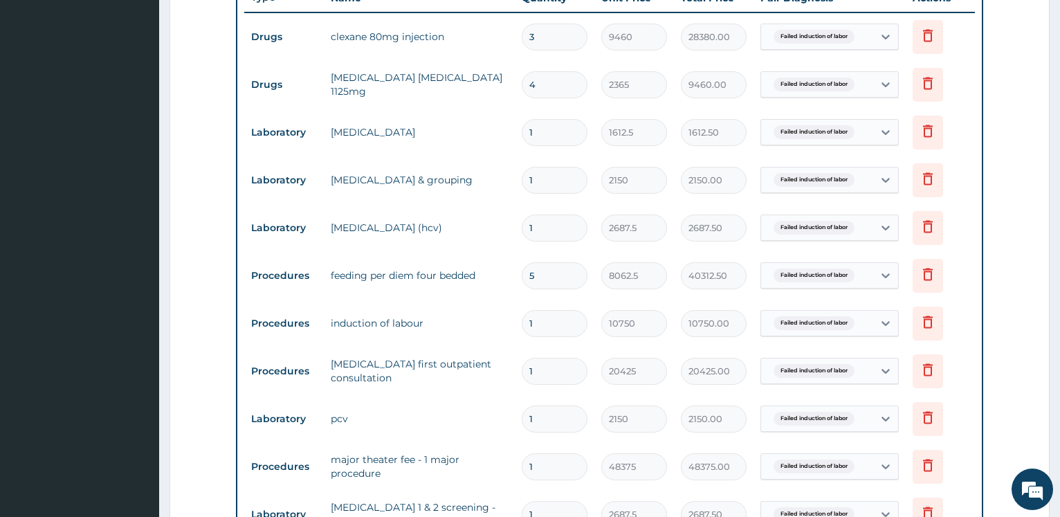
scroll to position [504, 0]
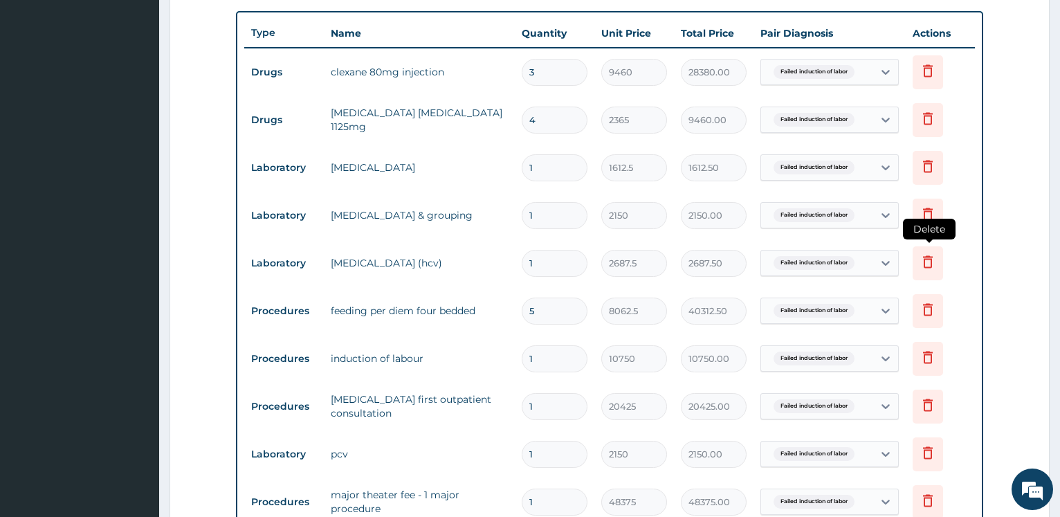
click at [930, 268] on icon at bounding box center [928, 261] width 10 height 12
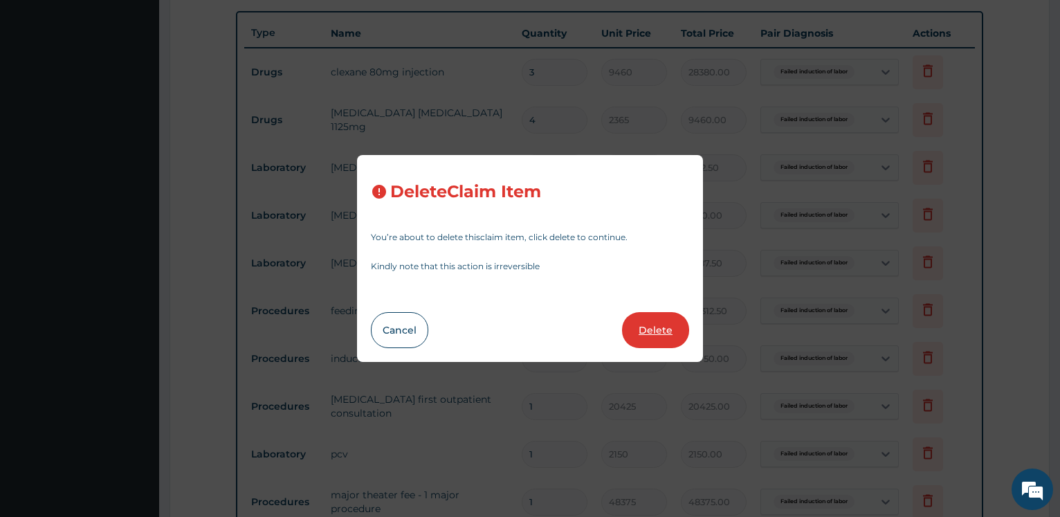
click at [656, 322] on button "Delete" at bounding box center [655, 330] width 67 height 36
type input "5"
type input "8062.5"
type input "40312.50"
type input "1"
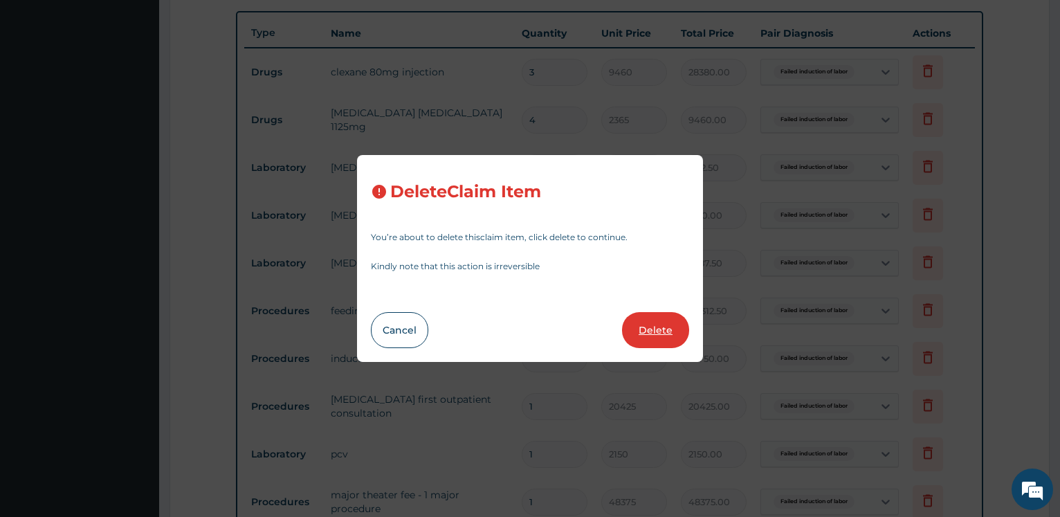
type input "10750"
type input "10750.00"
type input "20425"
type input "20425.00"
type input "2150"
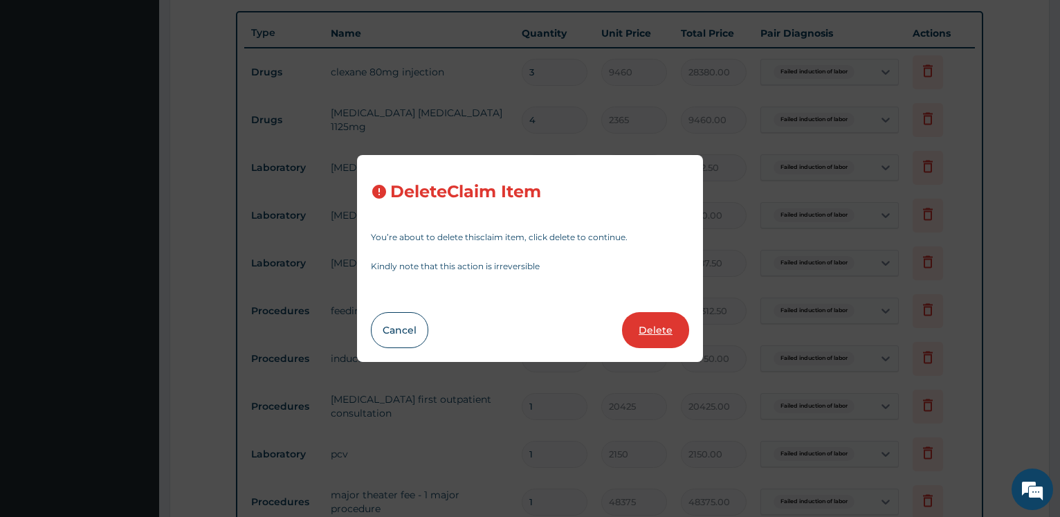
type input "2150.00"
type input "48375"
type input "48375.00"
type input "2687.5"
type input "2687.50"
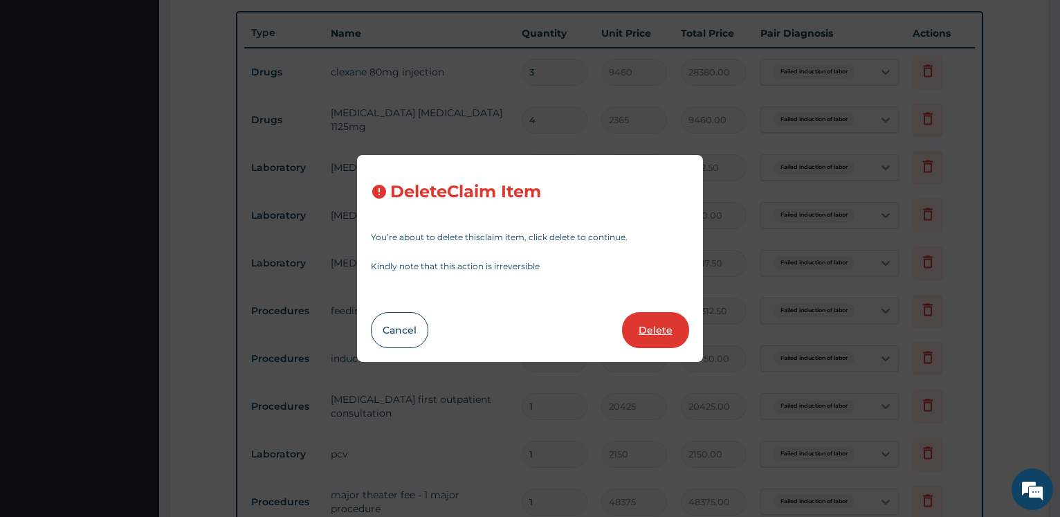
type input "344000"
type input "344000.00"
type input "20425"
type input "20425.00"
type input "8600"
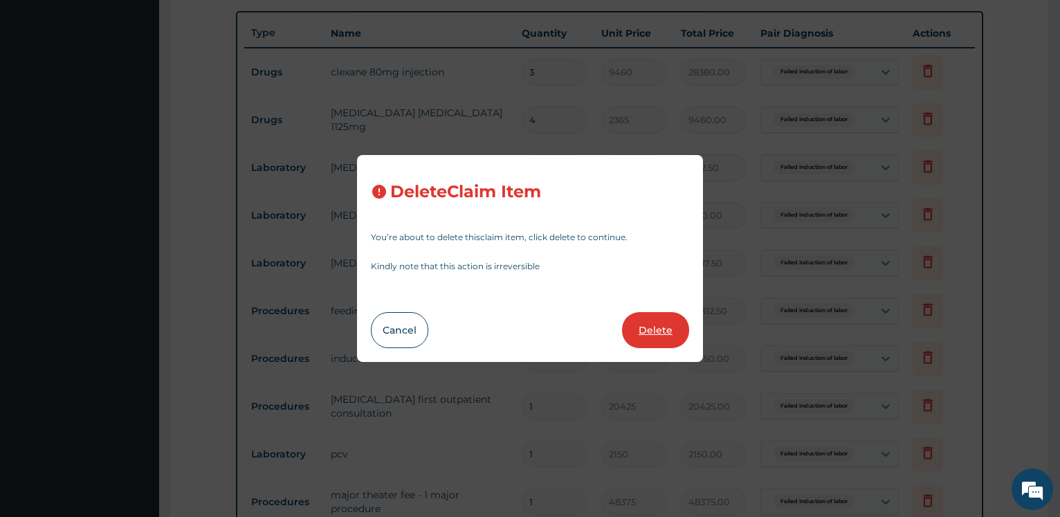
type input "8600.00"
type input "3"
type input "7525"
type input "22575.00"
type input "1"
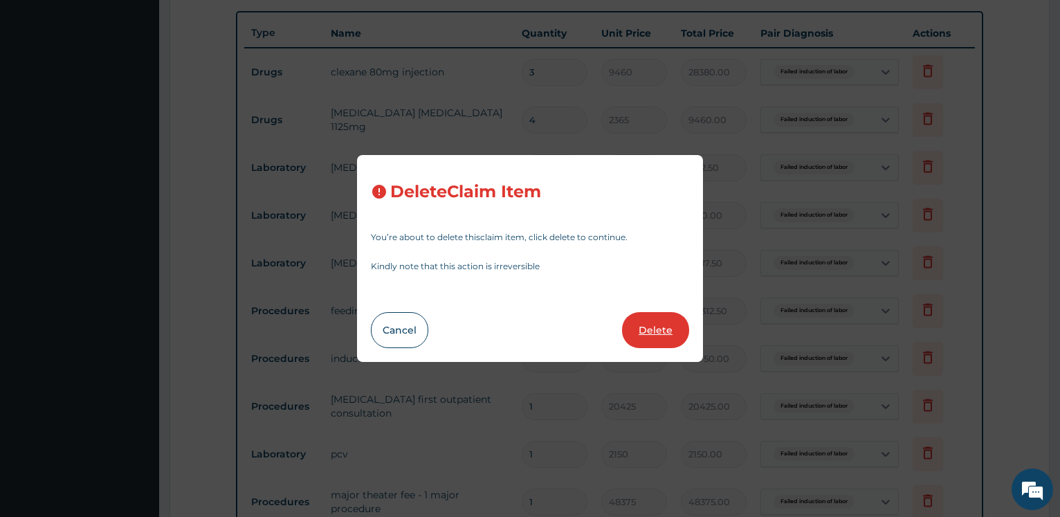
type input "75250"
type input "75250.00"
type input "5"
type input "9675"
type input "48375.00"
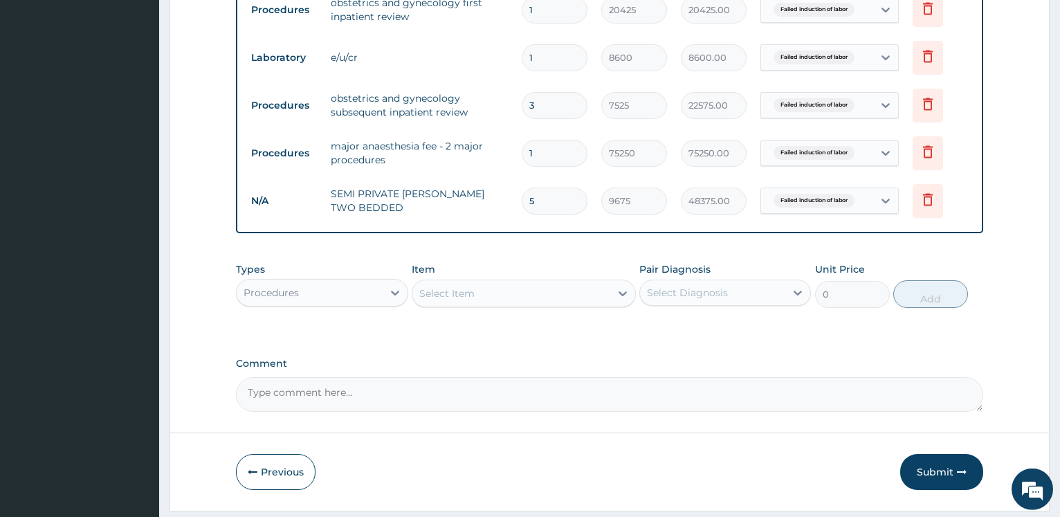
scroll to position [1139, 0]
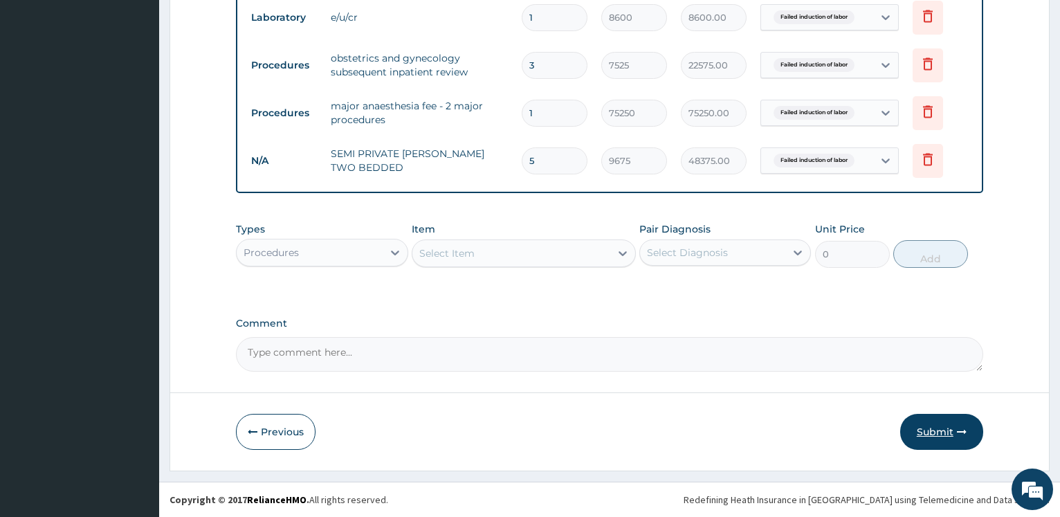
click at [933, 430] on button "Submit" at bounding box center [941, 432] width 83 height 36
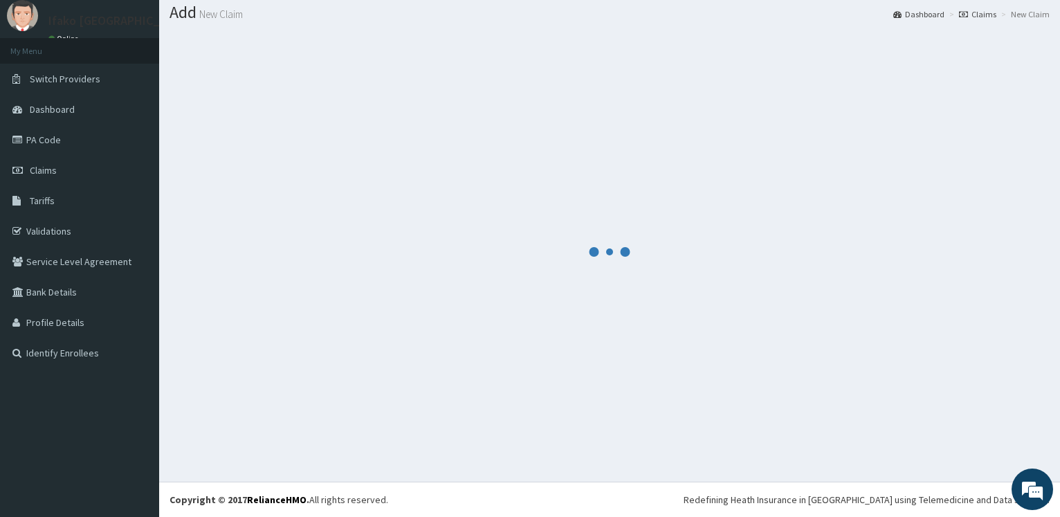
scroll to position [42, 0]
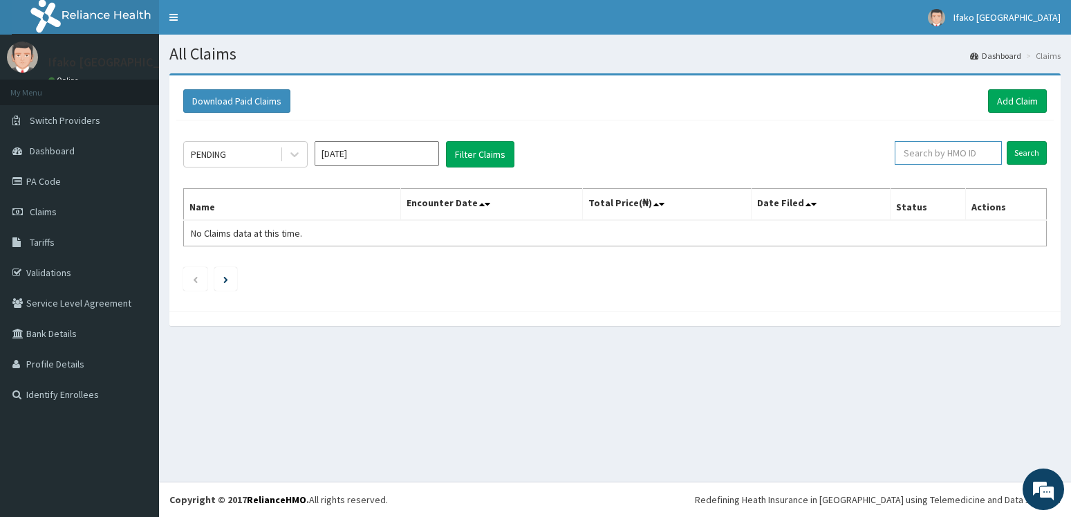
click at [937, 156] on input "text" at bounding box center [948, 153] width 107 height 24
paste input "WHG/10264/A"
type input "WHG/10264/A"
click at [1028, 158] on input "Search" at bounding box center [1027, 153] width 40 height 24
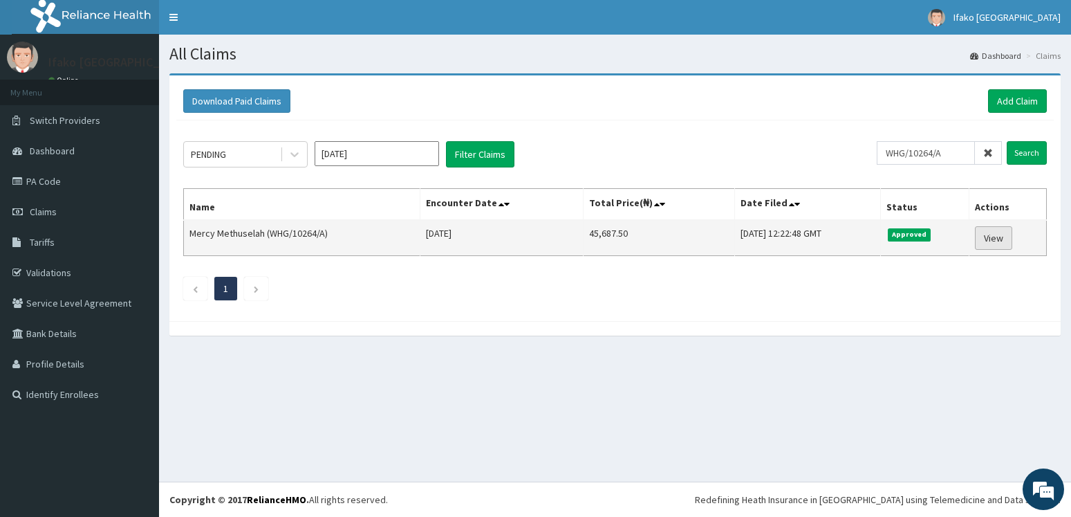
click at [995, 244] on link "View" at bounding box center [993, 238] width 37 height 24
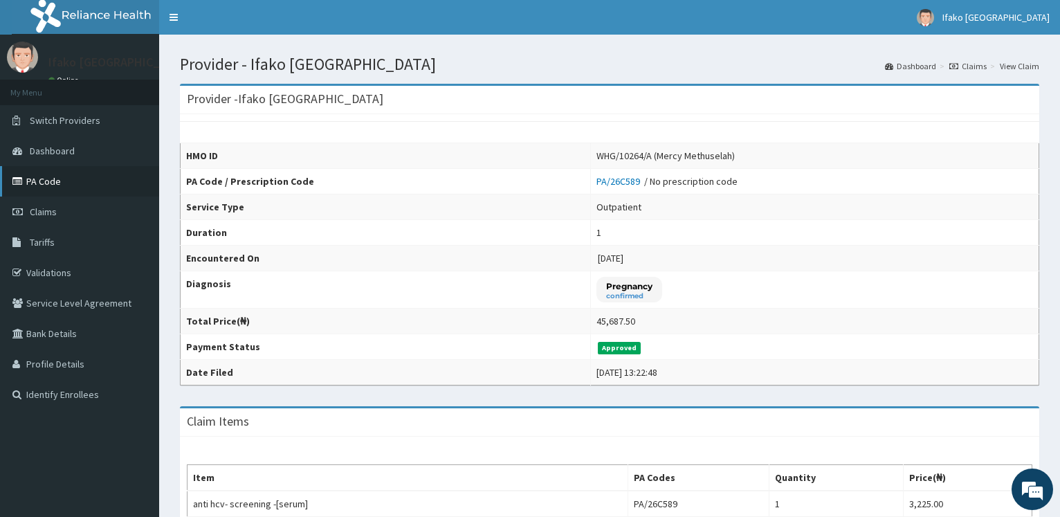
click at [70, 177] on link "PA Code" at bounding box center [79, 181] width 159 height 30
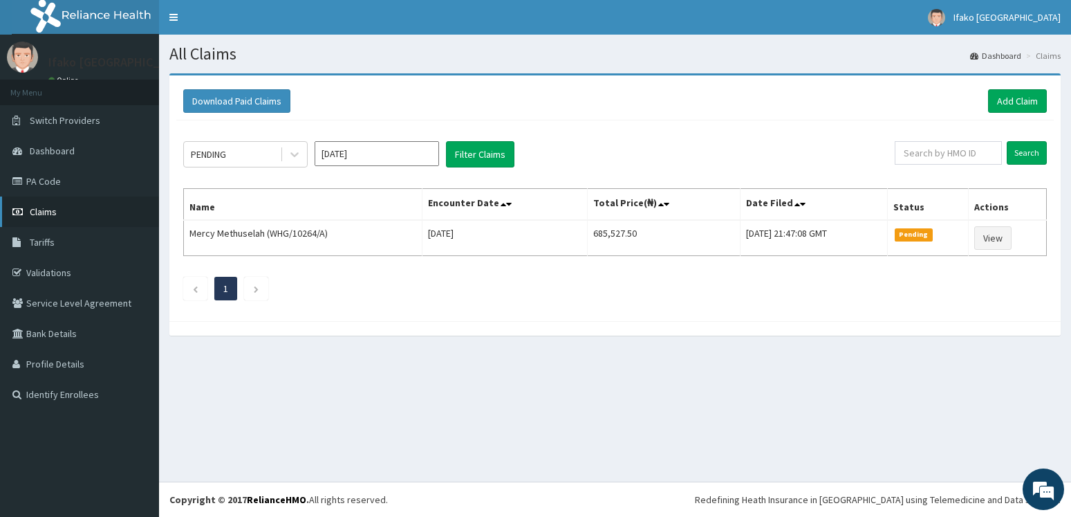
click at [53, 210] on span "Claims" at bounding box center [43, 211] width 27 height 12
click at [939, 159] on input "text" at bounding box center [948, 153] width 107 height 24
type input "FCL/10408/A"
drag, startPoint x: 486, startPoint y: 21, endPoint x: 544, endPoint y: 52, distance: 66.2
click at [544, 52] on div "R EL Toggle navigation Ifako Ijaiye General Hospital Ifako Ijaiye General Hospi…" at bounding box center [535, 258] width 1071 height 517
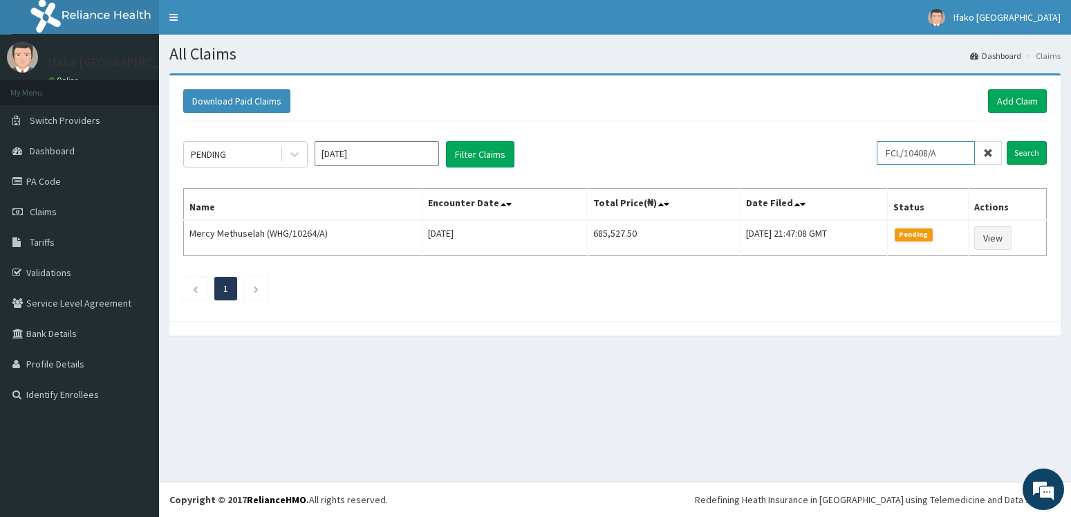
click at [948, 155] on input "FCL/10408/A" at bounding box center [926, 153] width 98 height 24
drag, startPoint x: 948, startPoint y: 155, endPoint x: 882, endPoint y: 166, distance: 67.3
click at [882, 165] on input "FCL/10408/A" at bounding box center [926, 153] width 98 height 24
click at [1035, 154] on input "Search" at bounding box center [1027, 153] width 40 height 24
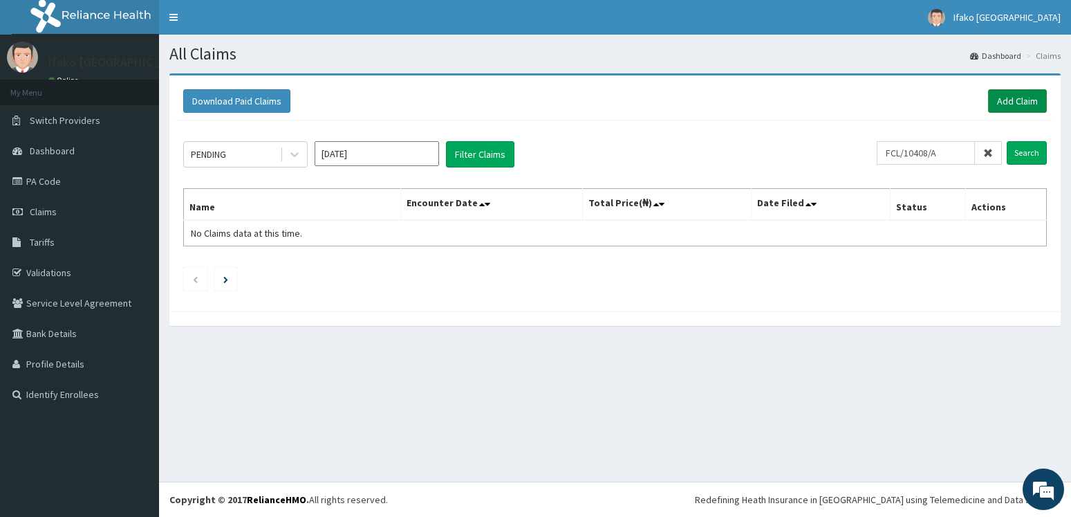
click at [1020, 100] on link "Add Claim" at bounding box center [1017, 101] width 59 height 24
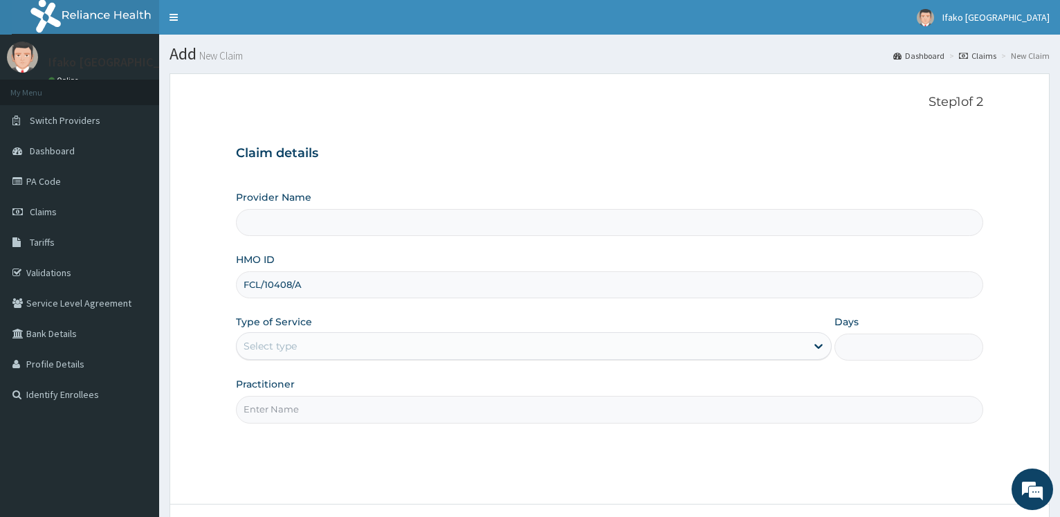
type input "FCL/10408/A"
click at [282, 345] on div "Select type" at bounding box center [269, 346] width 53 height 14
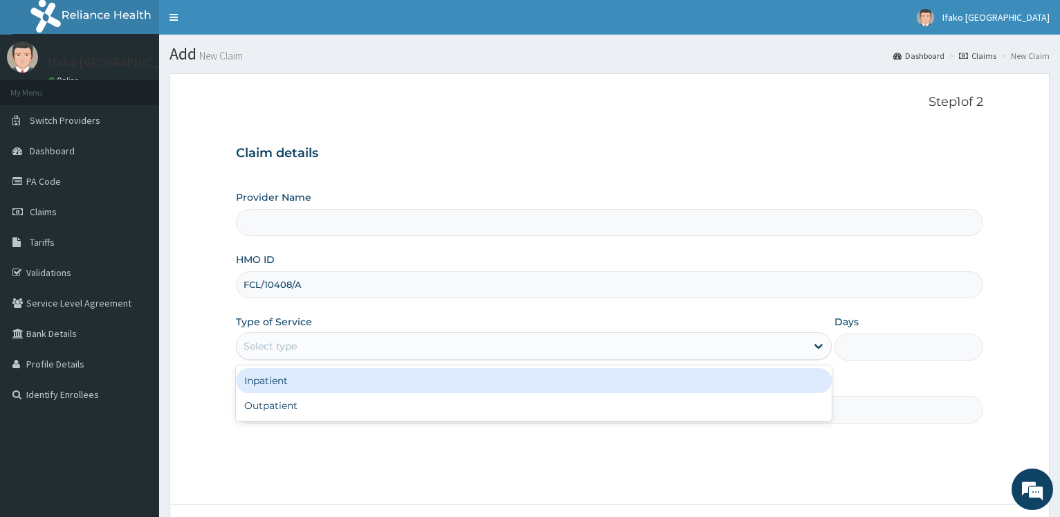
type input "Ifako [GEOGRAPHIC_DATA]"
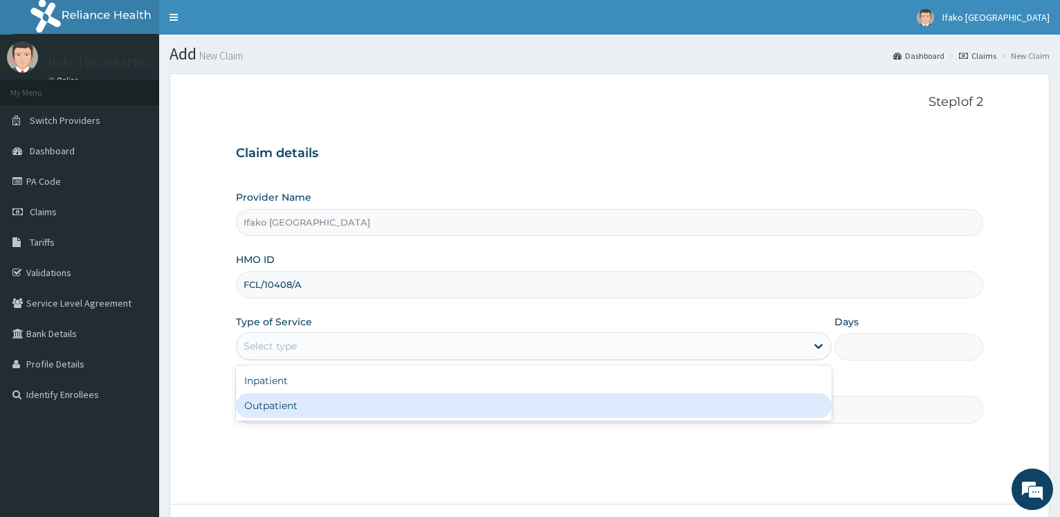
click at [280, 403] on div "Outpatient" at bounding box center [533, 405] width 595 height 25
type input "1"
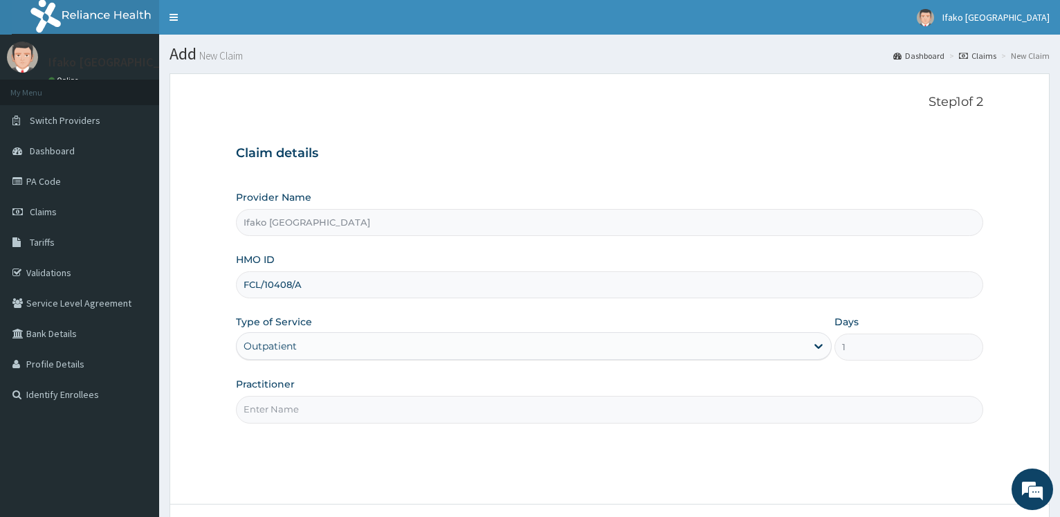
click at [271, 413] on input "Practitioner" at bounding box center [609, 409] width 747 height 27
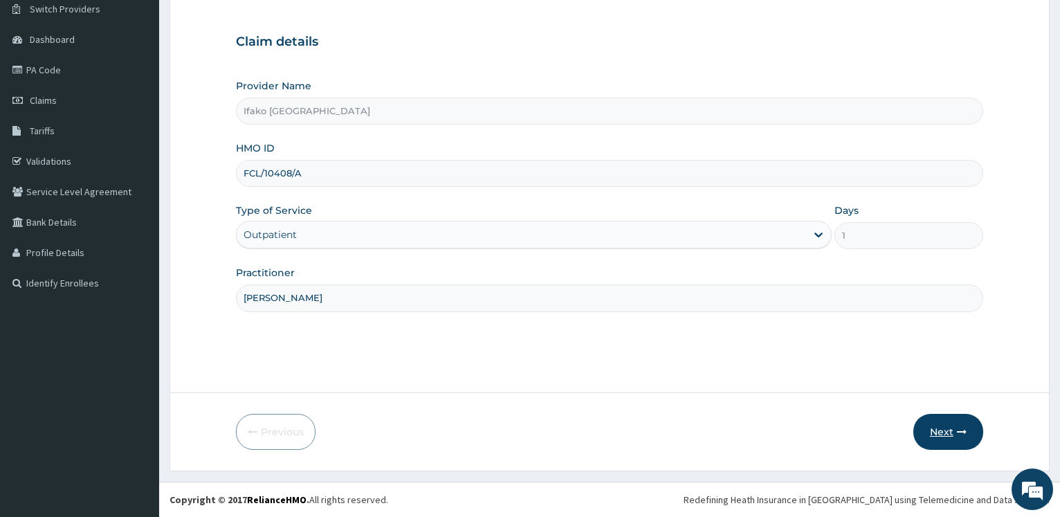
type input "[PERSON_NAME]"
click at [946, 426] on button "Next" at bounding box center [948, 432] width 70 height 36
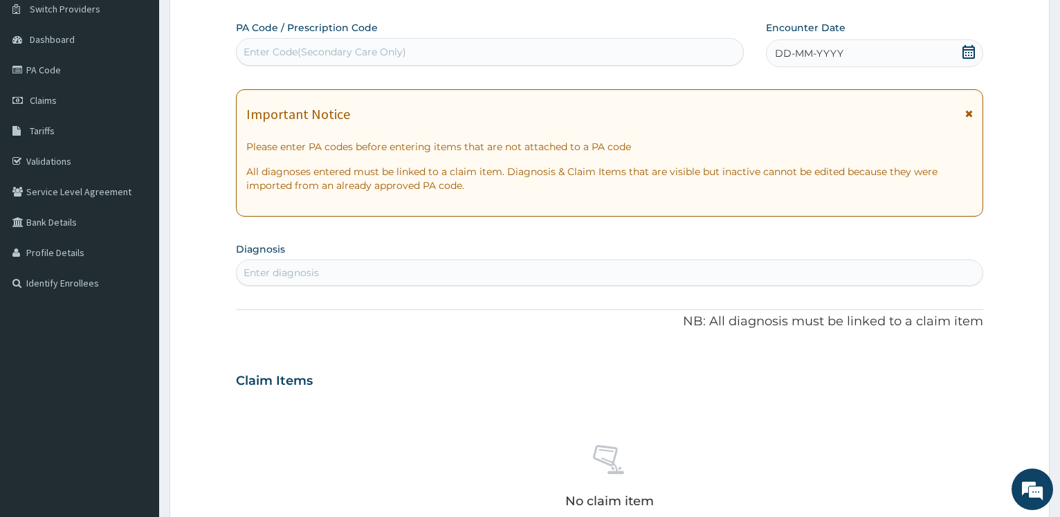
click at [968, 53] on icon at bounding box center [968, 52] width 12 height 14
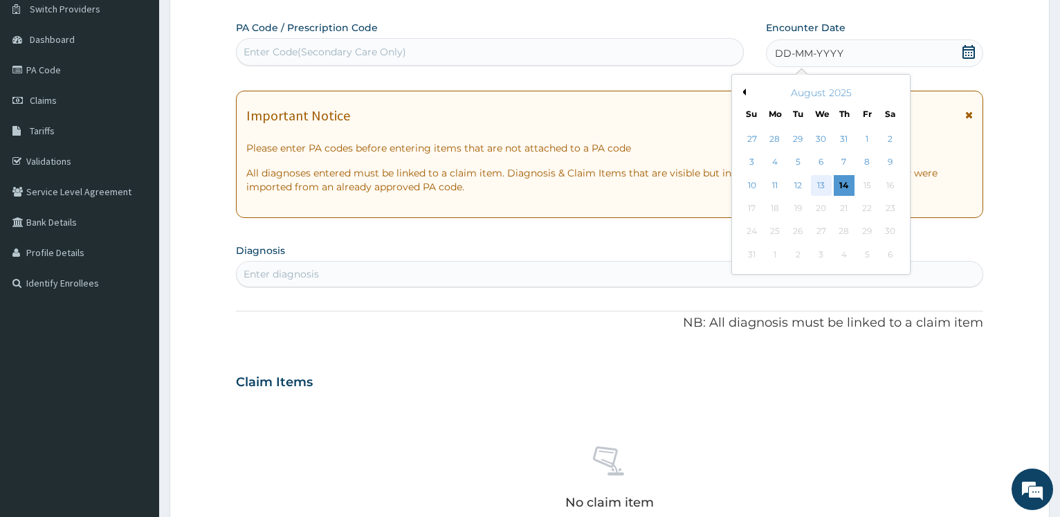
click at [819, 183] on div "13" at bounding box center [820, 185] width 21 height 21
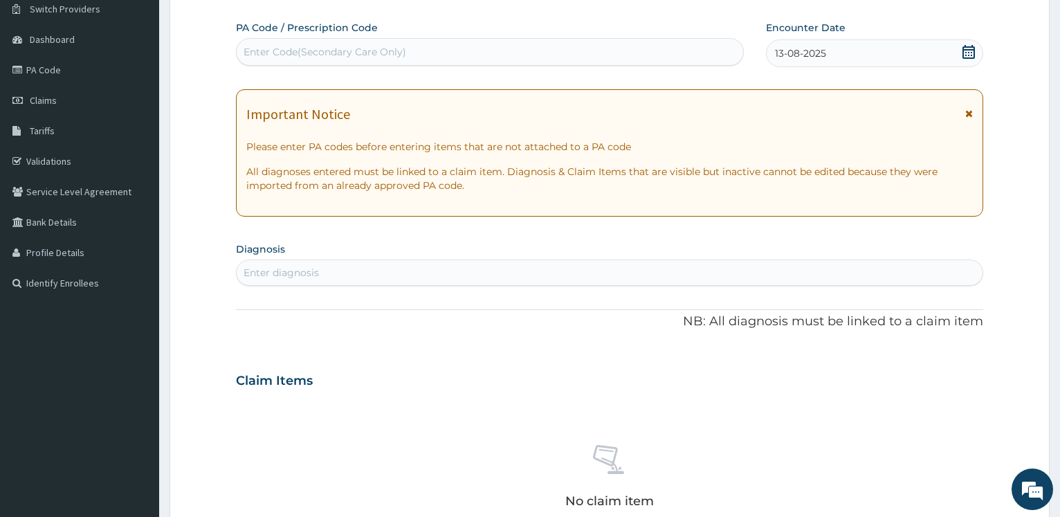
click at [462, 273] on div "Enter diagnosis" at bounding box center [610, 272] width 746 height 22
type input "PLASMOD"
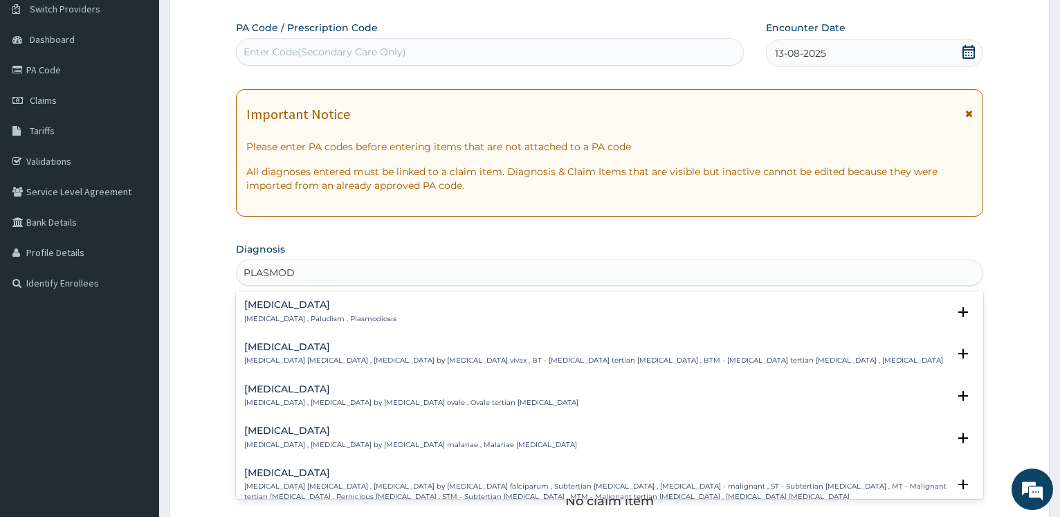
click at [283, 313] on div "[MEDICAL_DATA] [MEDICAL_DATA] , Paludism , Plasmodiosis" at bounding box center [320, 311] width 152 height 24
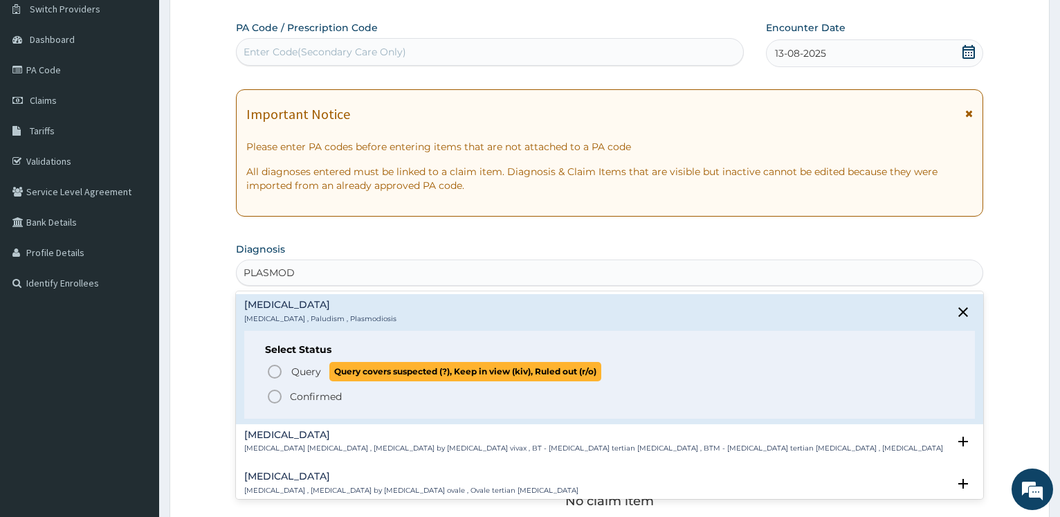
click at [281, 365] on icon "status option query" at bounding box center [274, 371] width 17 height 17
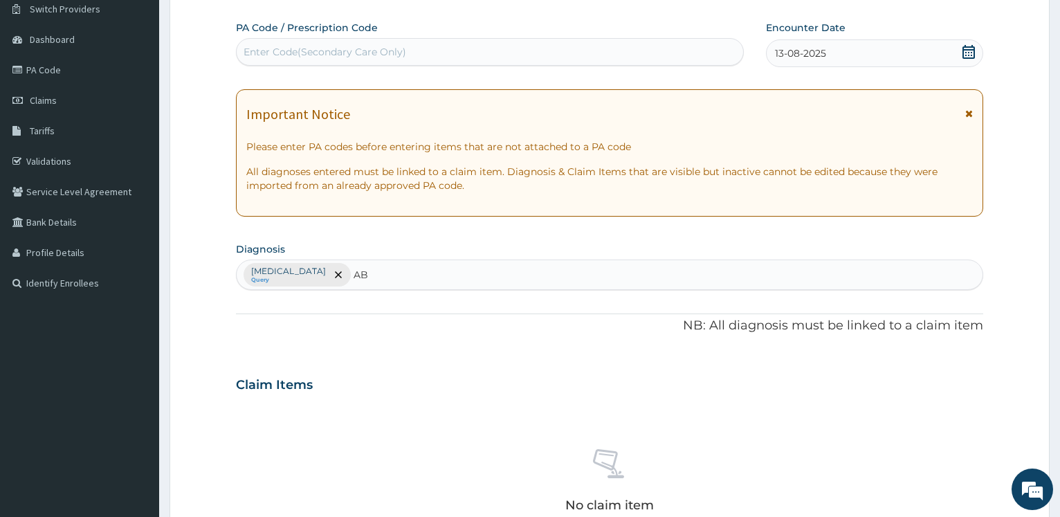
type input "A"
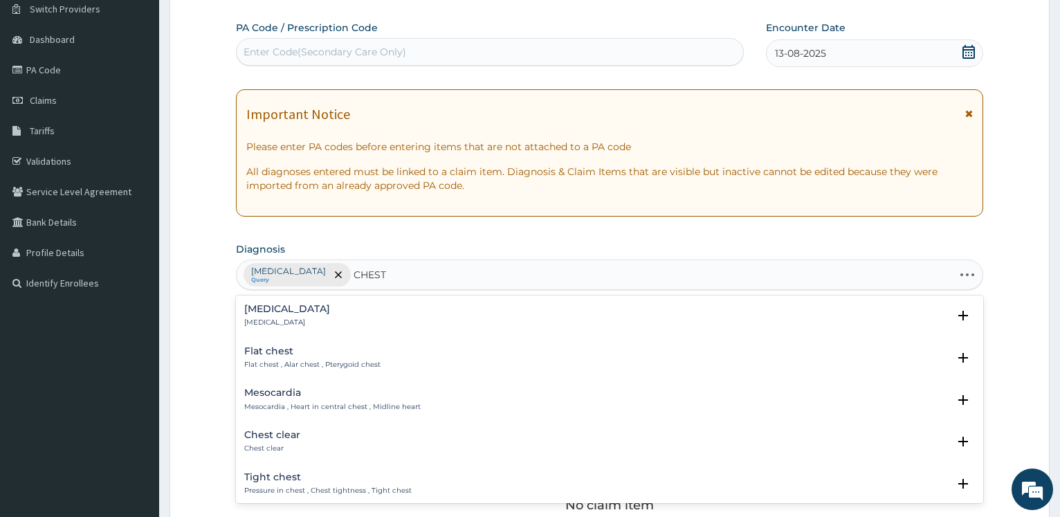
type input "CHEST"
click at [261, 314] on h4 "[MEDICAL_DATA]" at bounding box center [287, 309] width 86 height 10
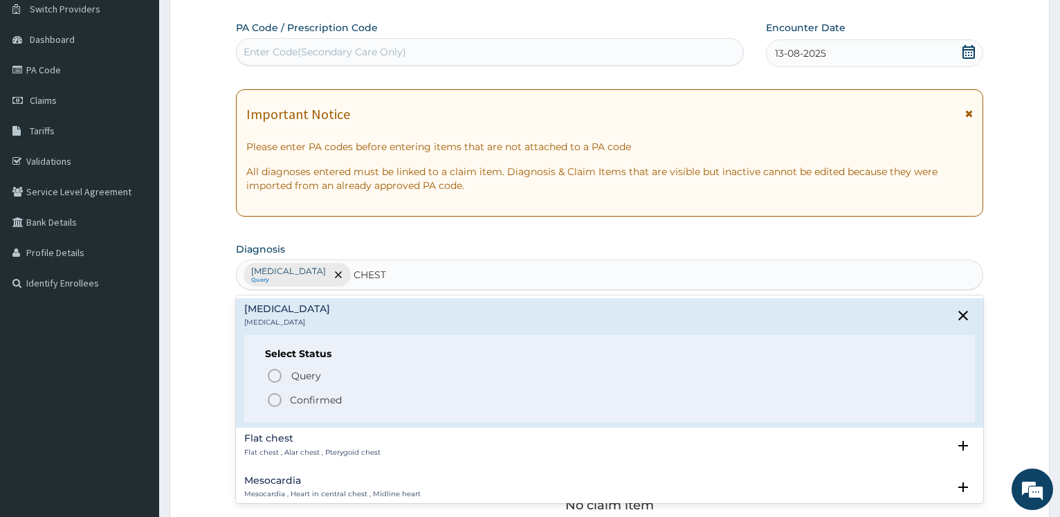
click at [286, 398] on span "Confirmed" at bounding box center [610, 399] width 688 height 17
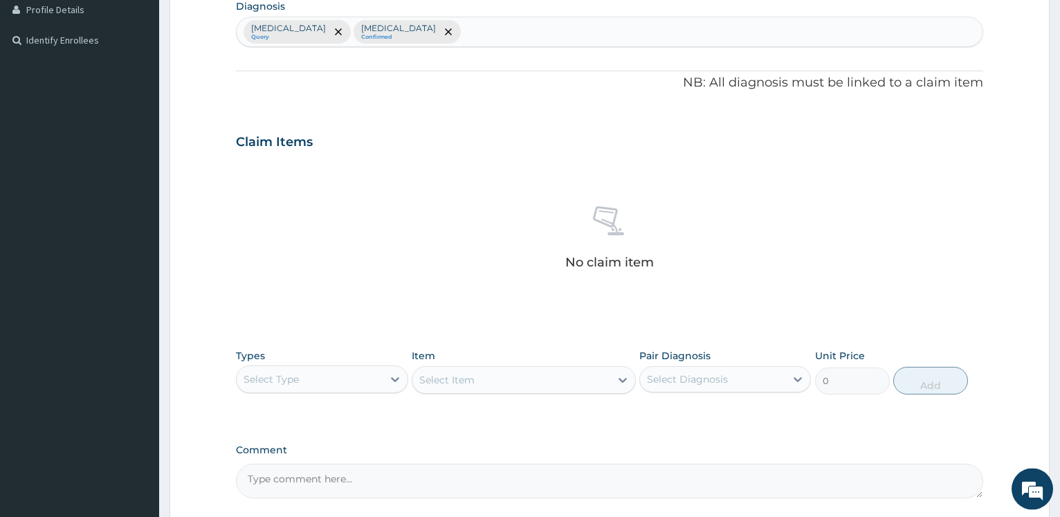
scroll to position [358, 0]
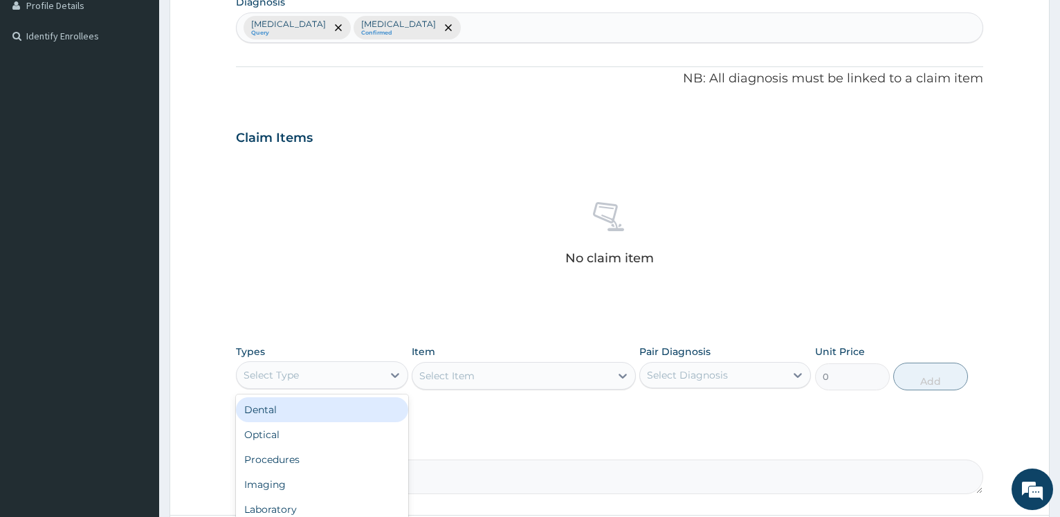
click at [300, 380] on div "Select Type" at bounding box center [309, 375] width 145 height 22
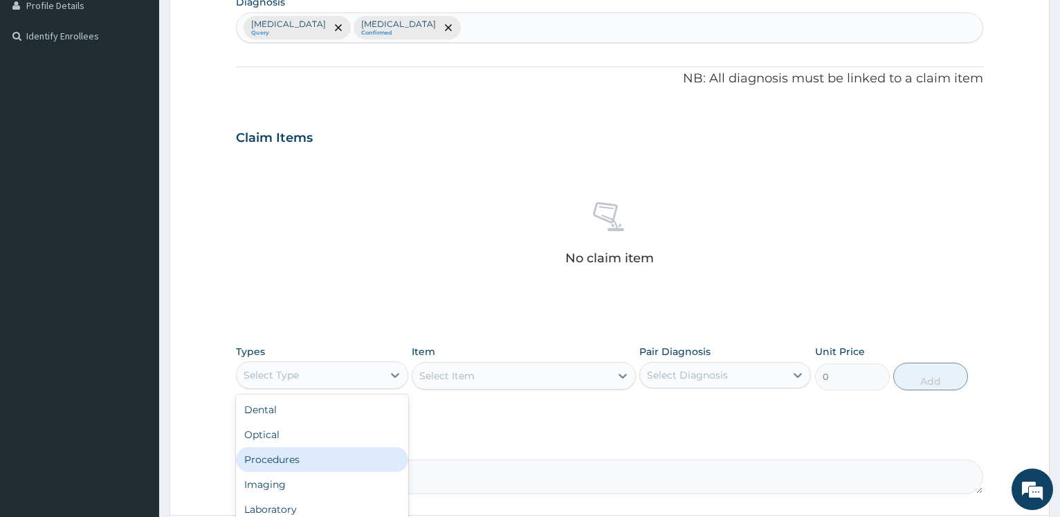
click at [291, 452] on div "Procedures" at bounding box center [322, 459] width 172 height 25
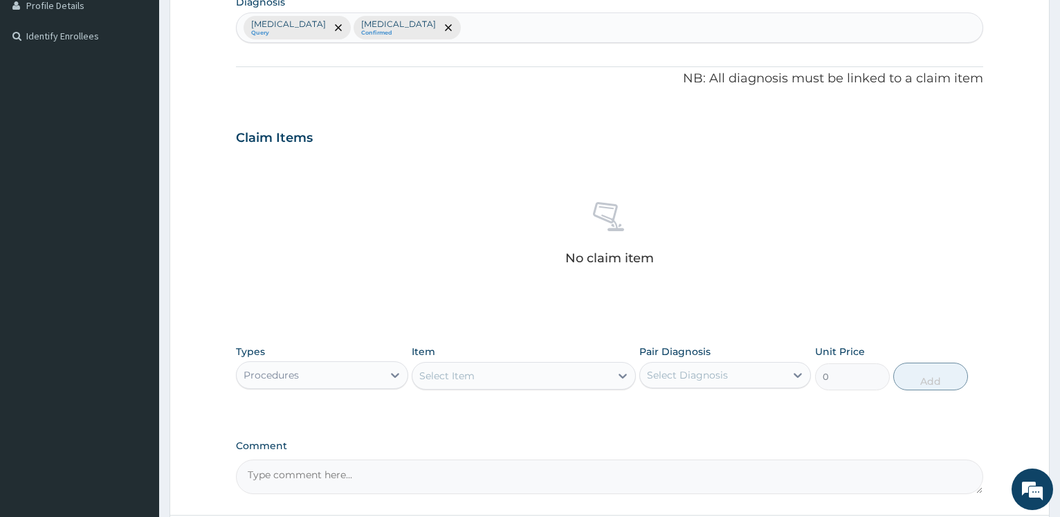
click at [476, 383] on div "Select Item" at bounding box center [511, 376] width 198 height 22
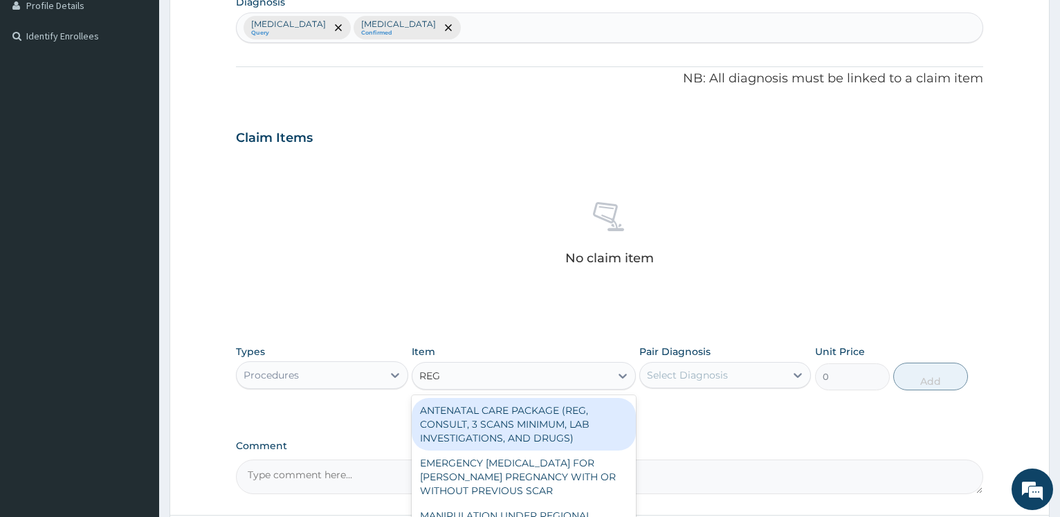
type input "REGI"
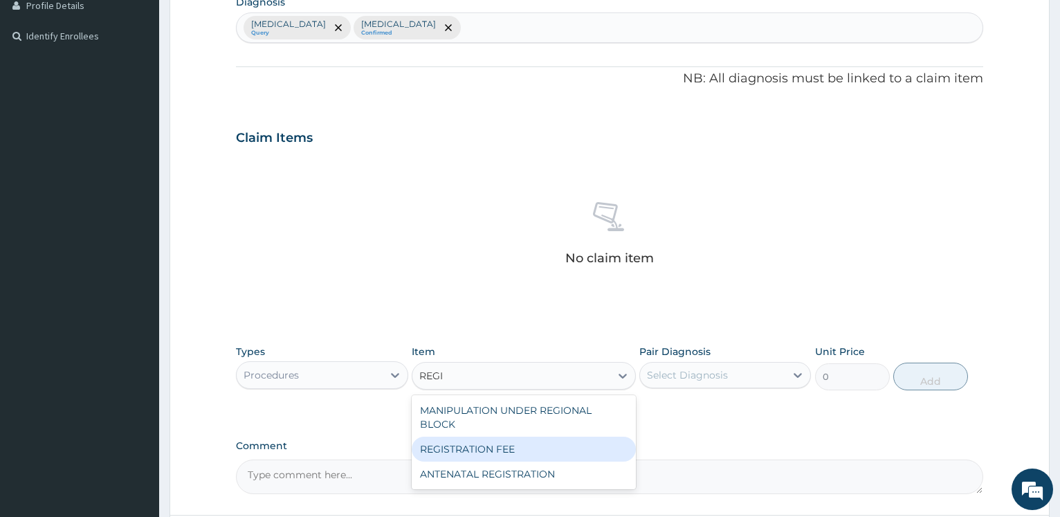
click at [490, 452] on div "REGISTRATION FEE" at bounding box center [524, 448] width 224 height 25
type input "2150"
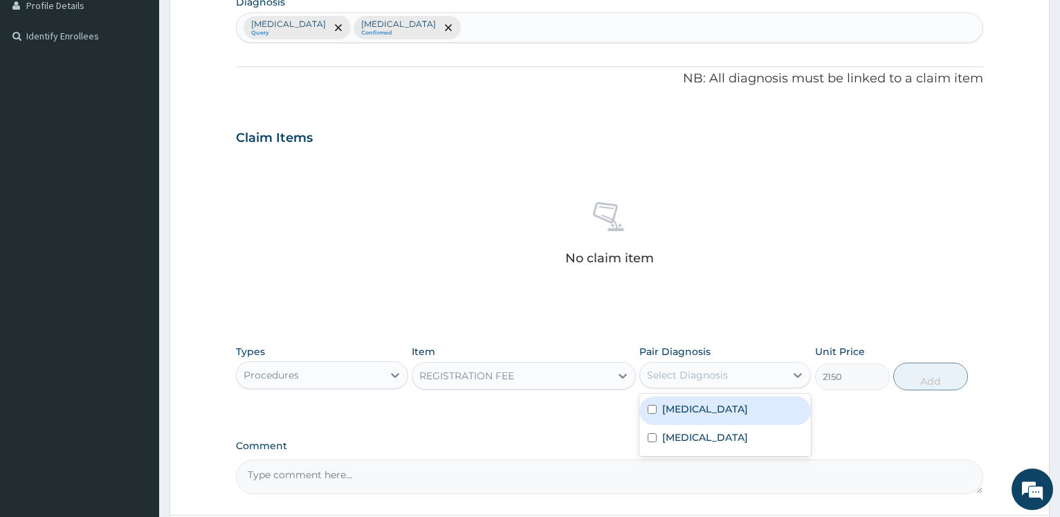
click at [735, 367] on div "Select Diagnosis" at bounding box center [712, 375] width 145 height 22
click at [730, 410] on div "[MEDICAL_DATA]" at bounding box center [725, 410] width 172 height 28
checkbox input "true"
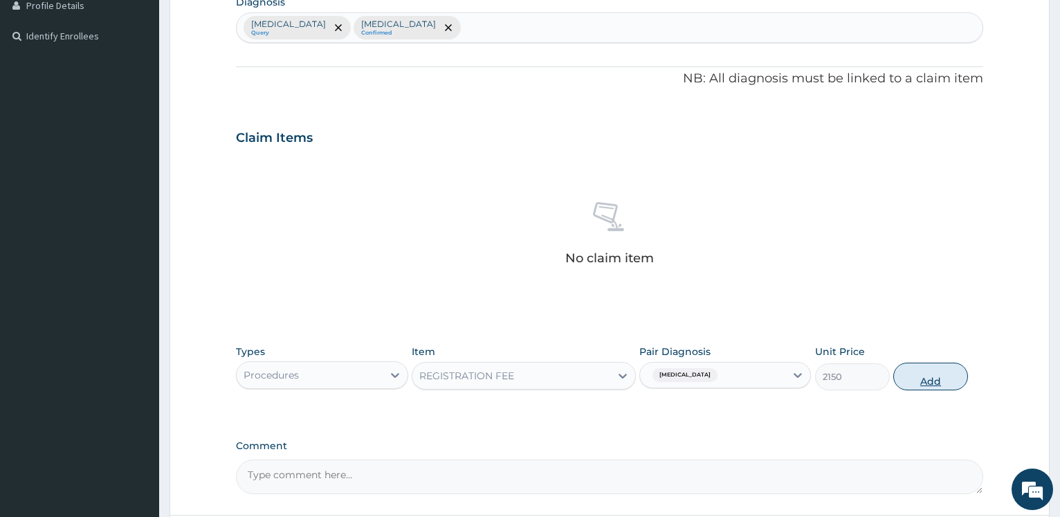
click at [923, 386] on button "Add" at bounding box center [930, 376] width 75 height 28
type input "0"
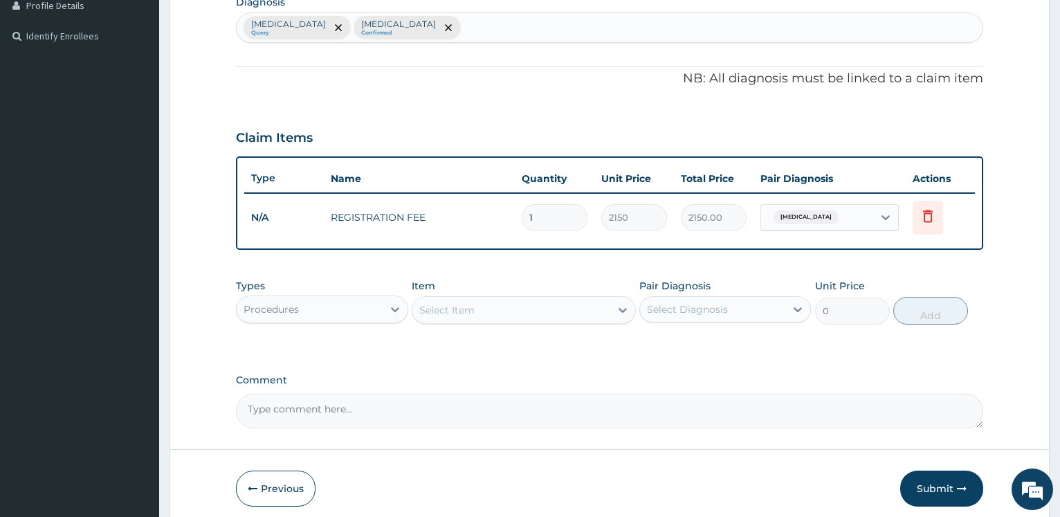
click at [456, 304] on div "Select Item" at bounding box center [446, 310] width 55 height 14
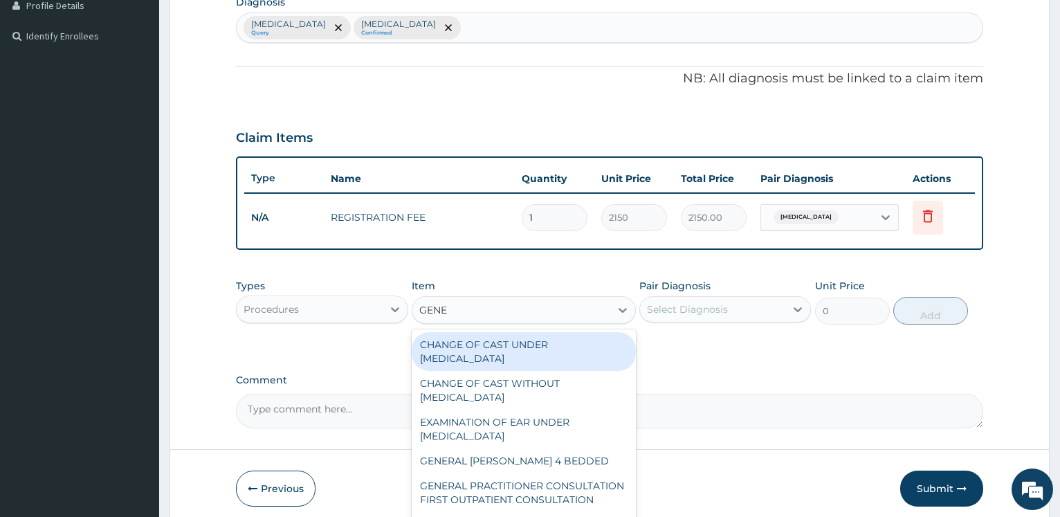
type input "GENER"
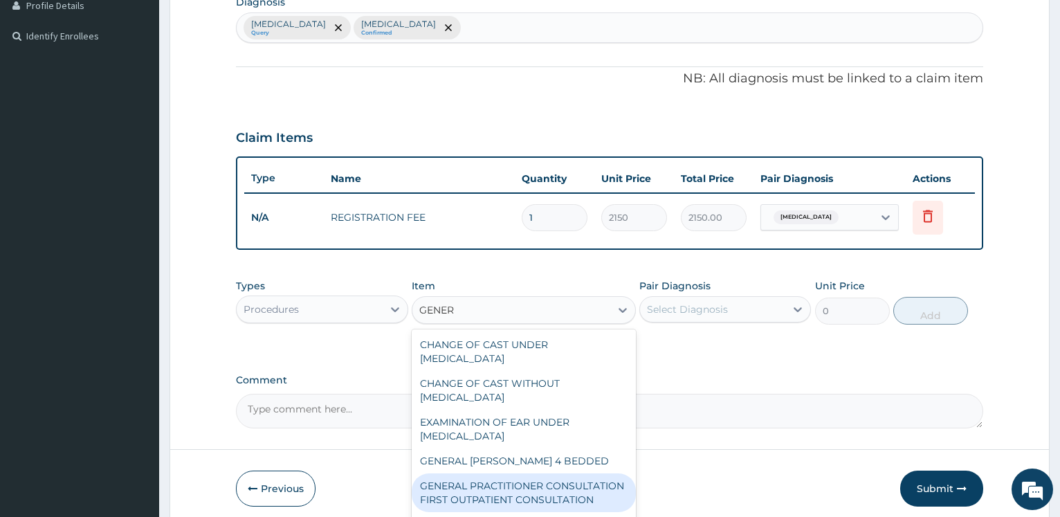
click at [538, 485] on div "GENERAL PRACTITIONER CONSULTATION FIRST OUTPATIENT CONSULTATION" at bounding box center [524, 492] width 224 height 39
type input "3547.5"
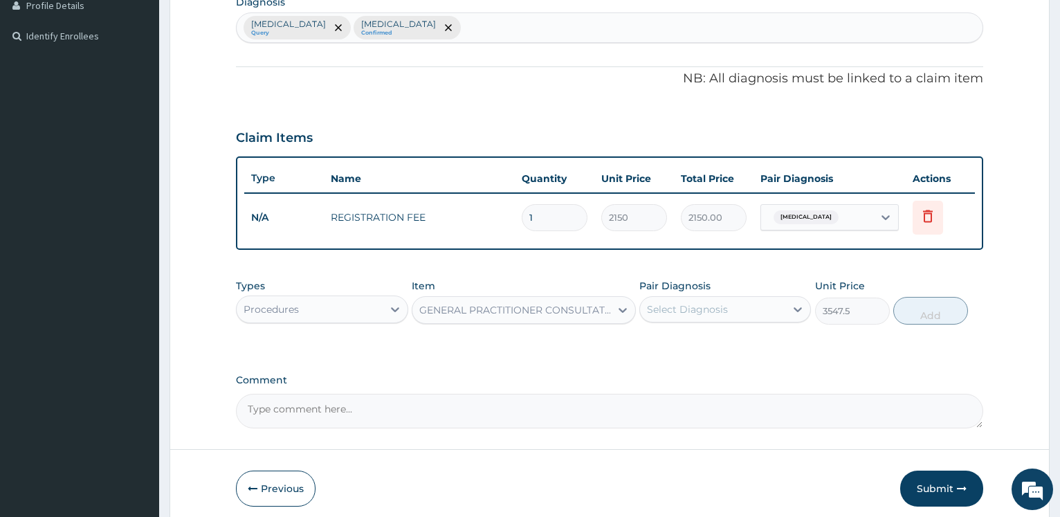
click at [703, 317] on div "Select Diagnosis" at bounding box center [712, 309] width 145 height 22
click at [705, 343] on div "[MEDICAL_DATA]" at bounding box center [725, 345] width 172 height 28
checkbox input "true"
click at [930, 306] on button "Add" at bounding box center [930, 311] width 75 height 28
type input "0"
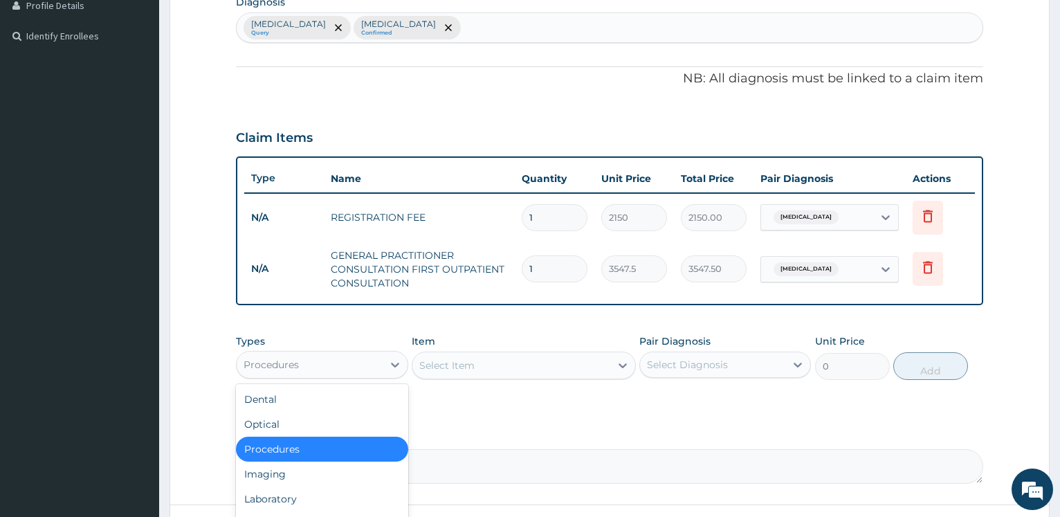
click at [333, 365] on div "Procedures" at bounding box center [309, 364] width 145 height 22
type input "DR"
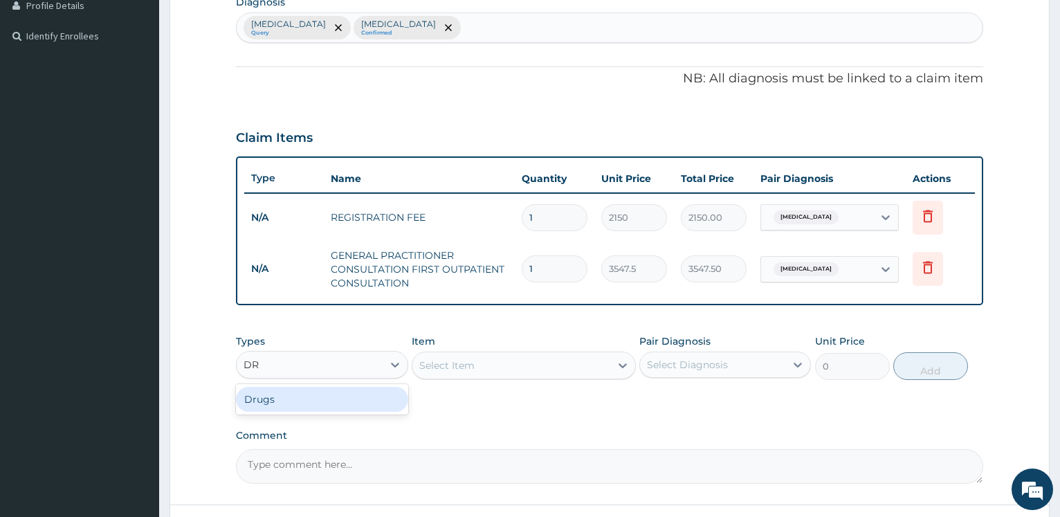
click at [343, 407] on div "Drugs" at bounding box center [322, 399] width 172 height 25
click at [502, 375] on div "Select Item" at bounding box center [524, 365] width 224 height 28
click at [507, 371] on div "Select Item" at bounding box center [524, 365] width 224 height 28
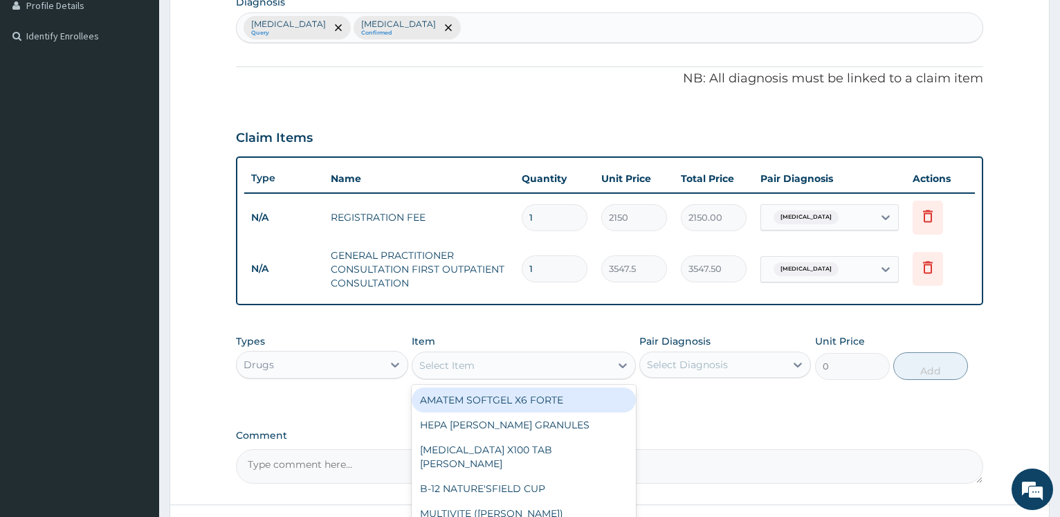
click at [507, 371] on div "Select Item" at bounding box center [511, 365] width 198 height 22
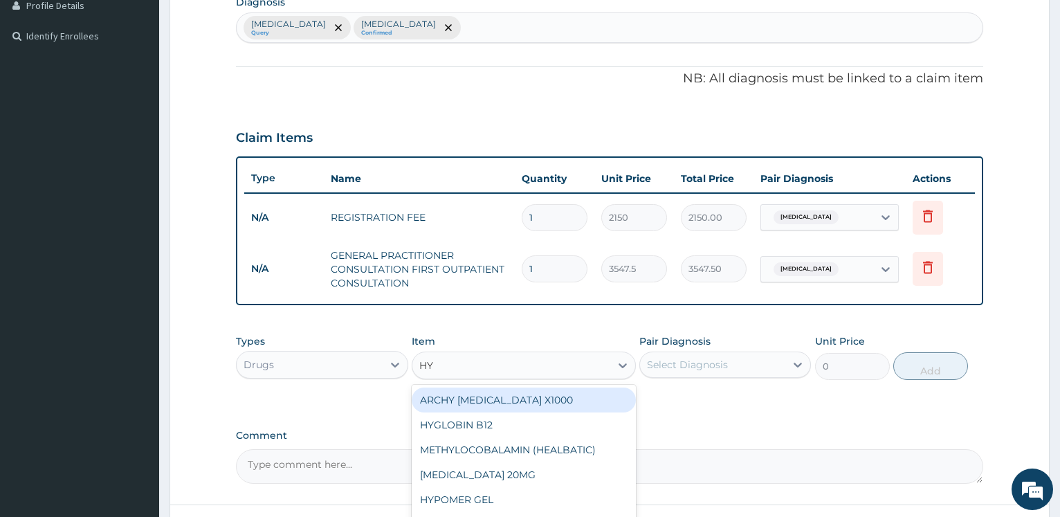
type input "H"
type input "BUSC"
click at [516, 403] on div "[MEDICAL_DATA] 10MG TABLET" at bounding box center [524, 399] width 224 height 25
type input "41.3875"
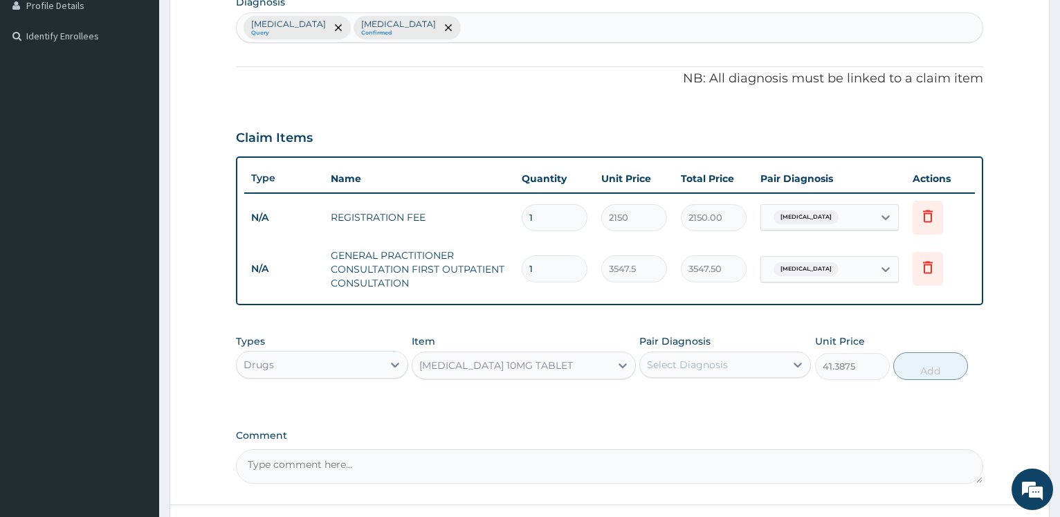
click at [691, 362] on div "Select Diagnosis" at bounding box center [687, 365] width 81 height 14
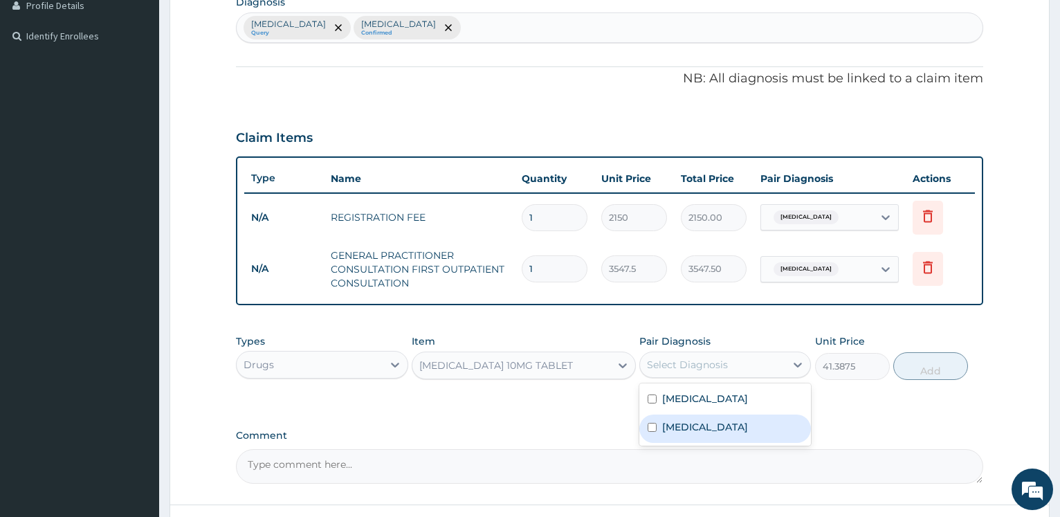
click at [701, 421] on label "[MEDICAL_DATA]" at bounding box center [705, 427] width 86 height 14
checkbox input "true"
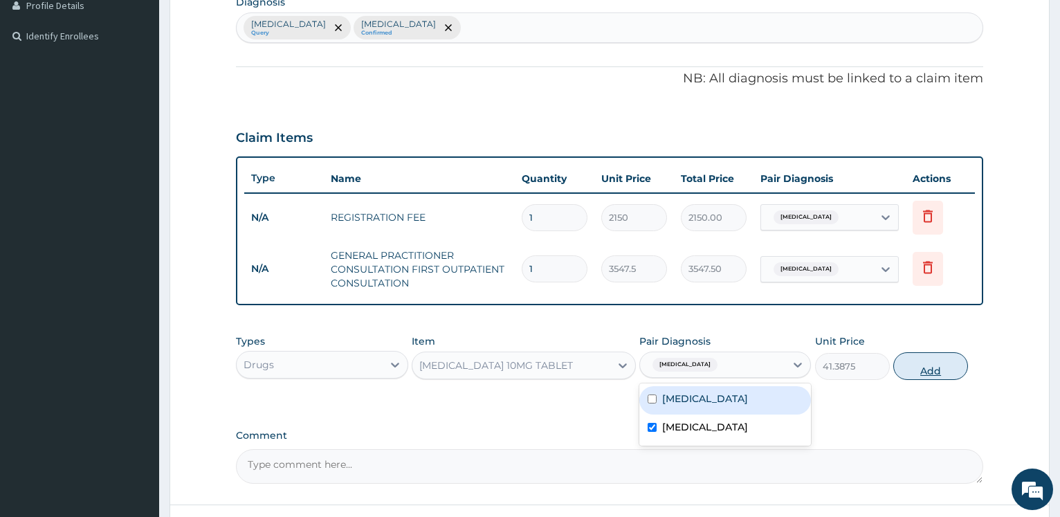
click at [907, 367] on button "Add" at bounding box center [930, 366] width 75 height 28
type input "0"
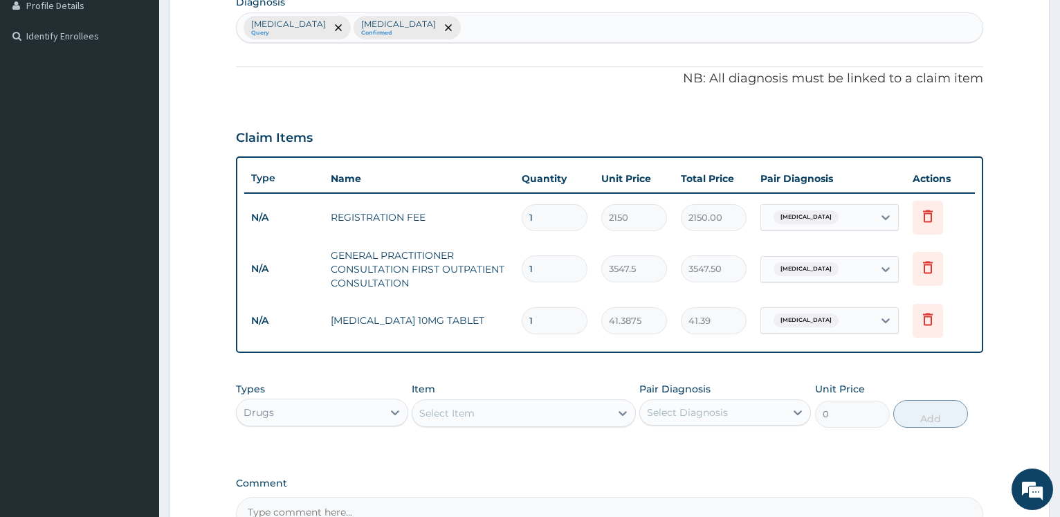
type input "0.00"
type input "43"
type input "1779.66"
type input "4"
type input "165.55"
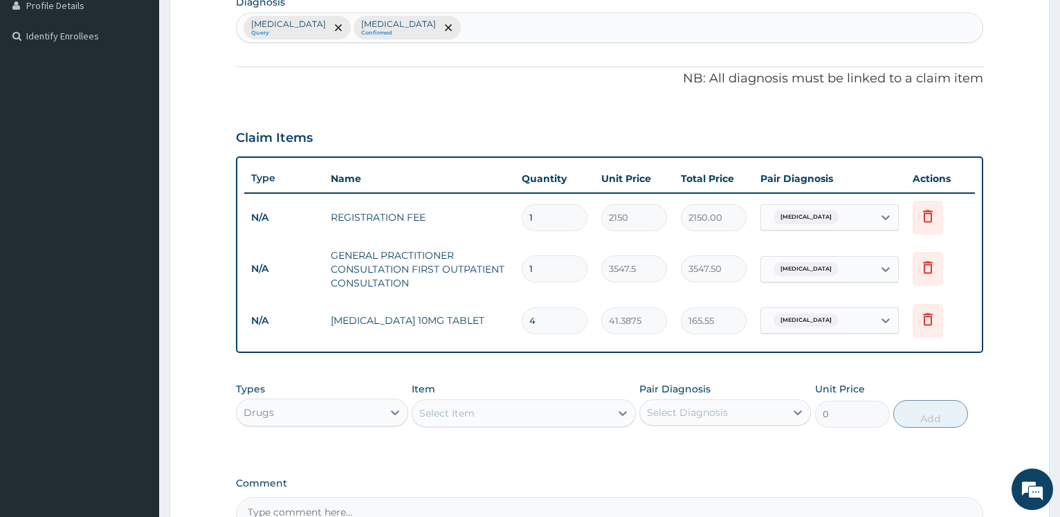
type input "42"
type input "1738.28"
type input "42"
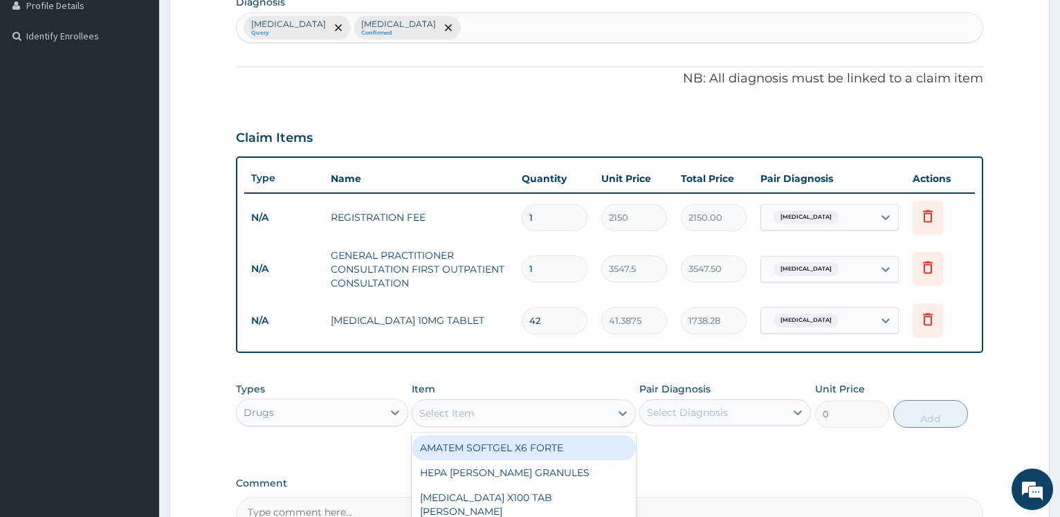
click at [508, 408] on div "Select Item" at bounding box center [511, 413] width 198 height 22
type input "PARACE"
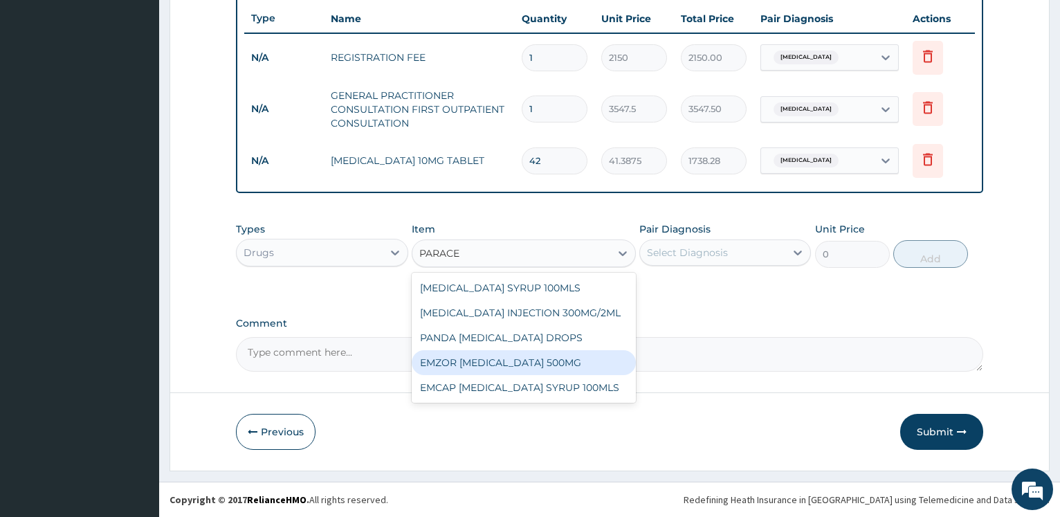
click at [560, 366] on div "EMZOR PARACETAMOL 500MG" at bounding box center [524, 362] width 224 height 25
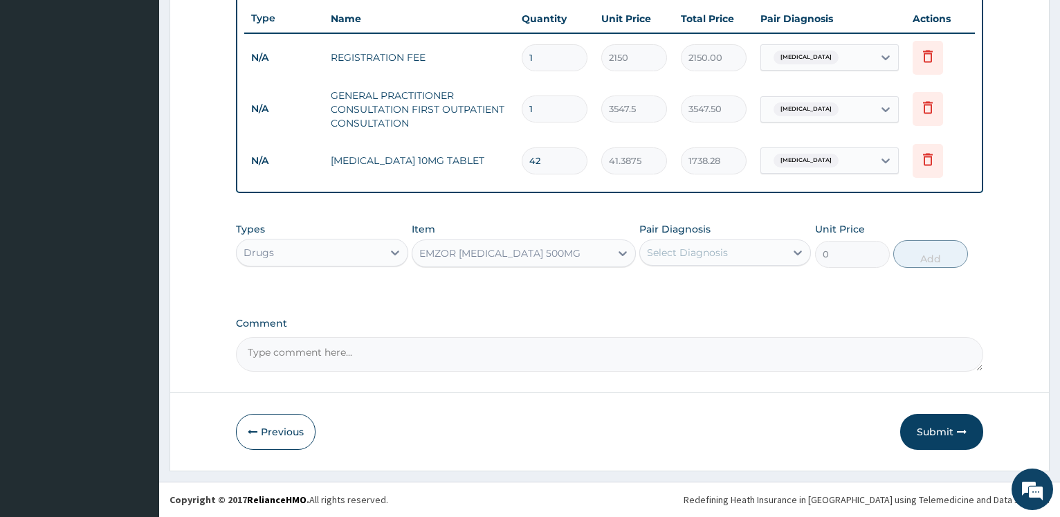
type input "23.65"
click at [690, 257] on div "Select Diagnosis" at bounding box center [687, 253] width 81 height 14
click at [699, 286] on label "Malaria" at bounding box center [705, 286] width 86 height 14
checkbox input "true"
click at [925, 255] on button "Add" at bounding box center [930, 254] width 75 height 28
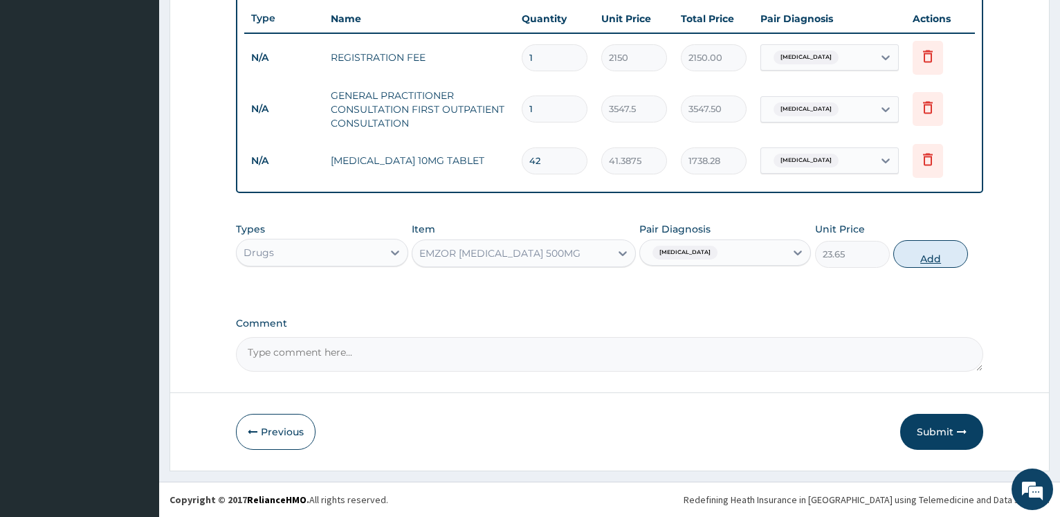
type input "0"
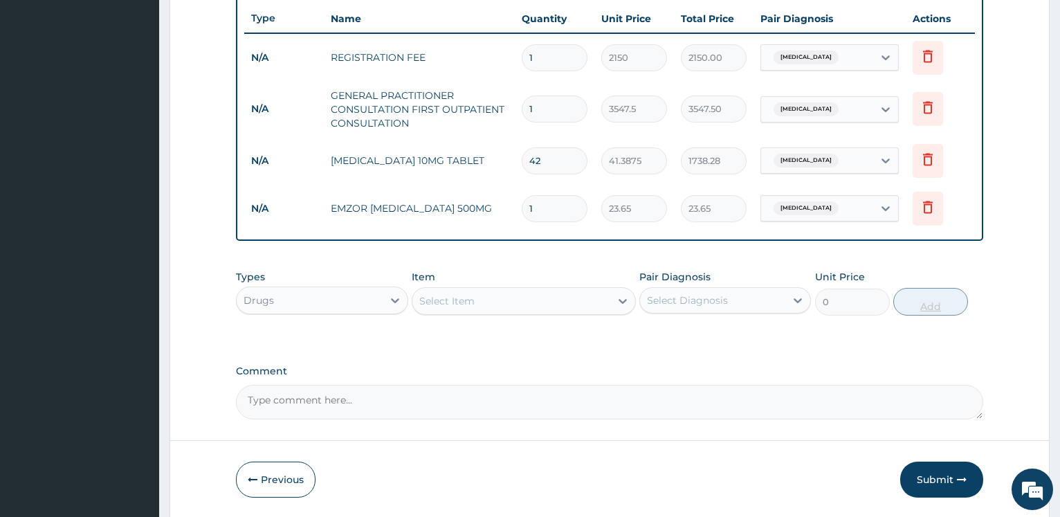
type input "18"
type input "425.70"
type input "18"
click at [564, 306] on div "Select Item" at bounding box center [511, 301] width 198 height 22
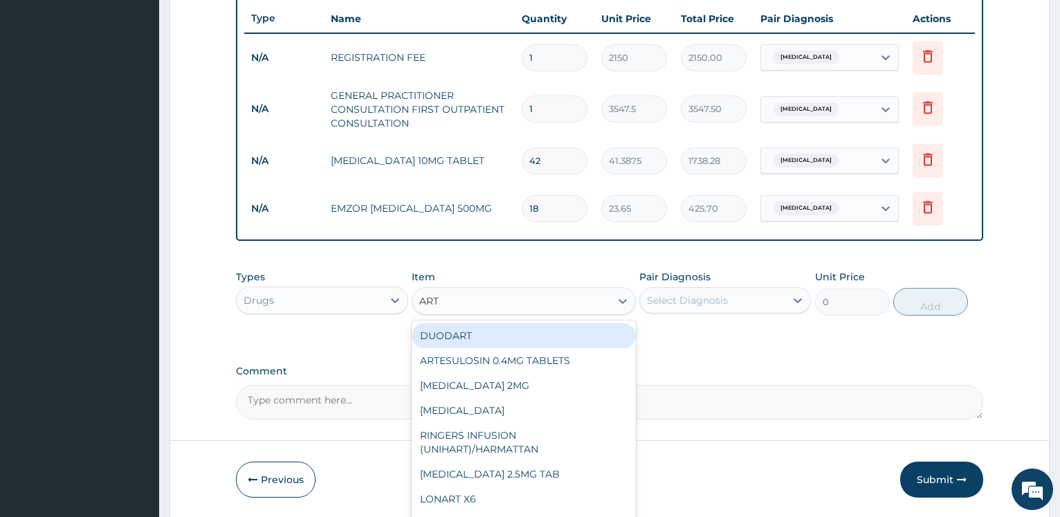
type input "ARTE"
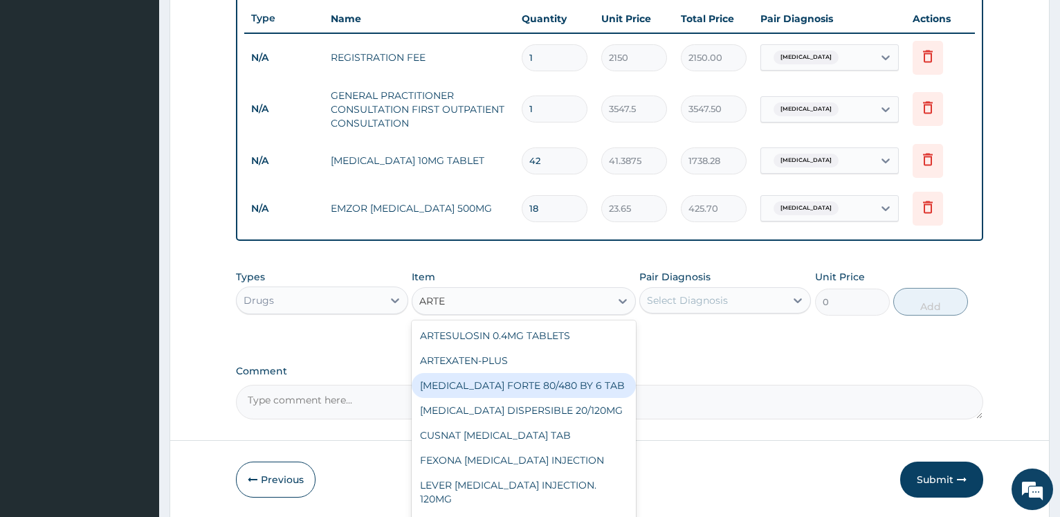
click at [550, 385] on div "COARTEM FORTE 80/480 BY 6 TAB" at bounding box center [524, 385] width 224 height 25
type input "449.35"
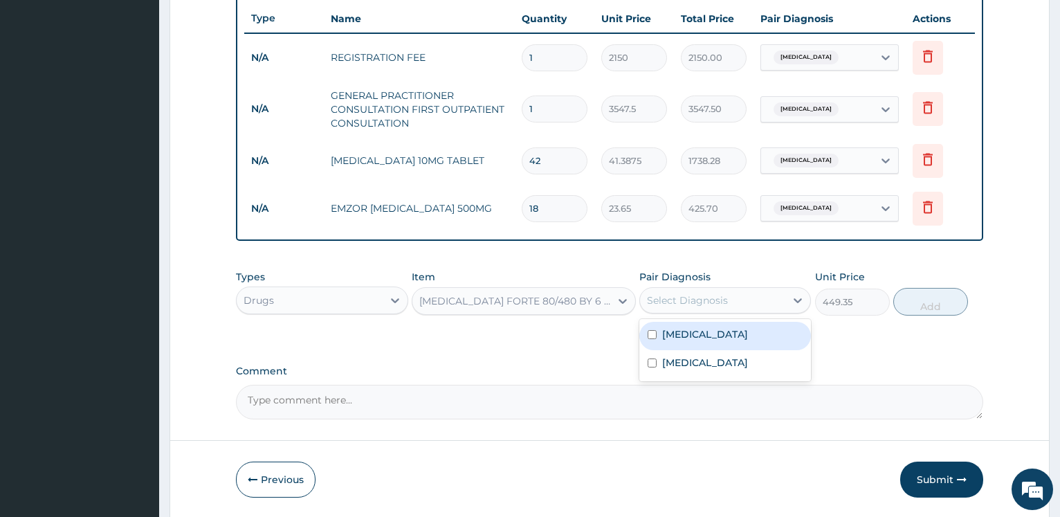
click at [688, 300] on div "Select Diagnosis" at bounding box center [687, 300] width 81 height 14
click at [697, 335] on label "Malaria" at bounding box center [705, 334] width 86 height 14
checkbox input "true"
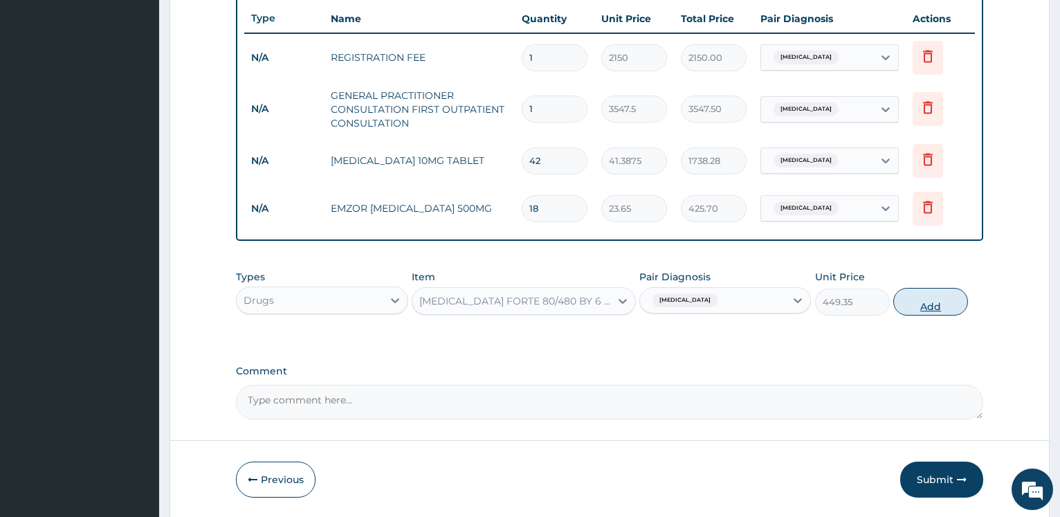
click at [922, 306] on button "Add" at bounding box center [930, 302] width 75 height 28
type input "0"
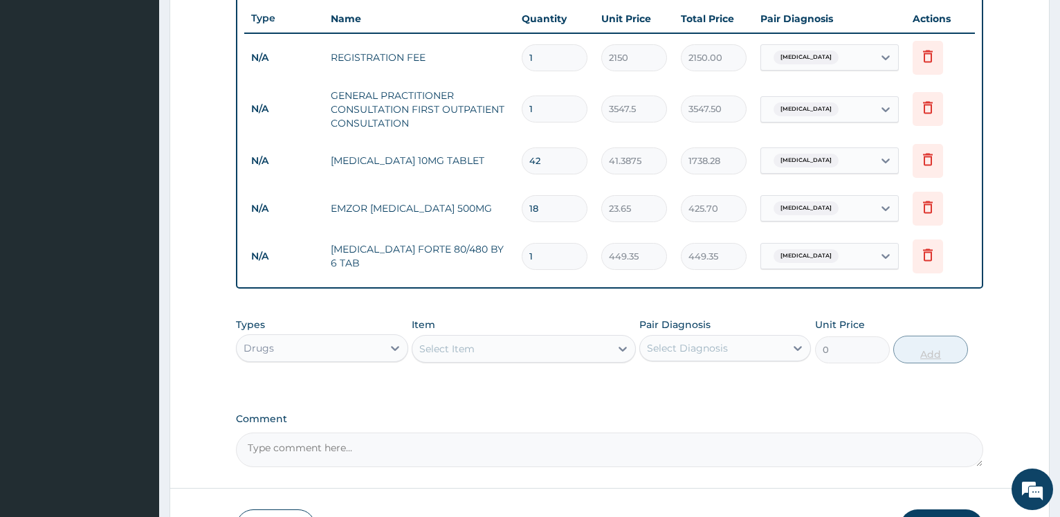
type input "0.00"
type input "6"
type input "2696.10"
type input "6"
click at [531, 353] on div "Select Item" at bounding box center [511, 349] width 198 height 22
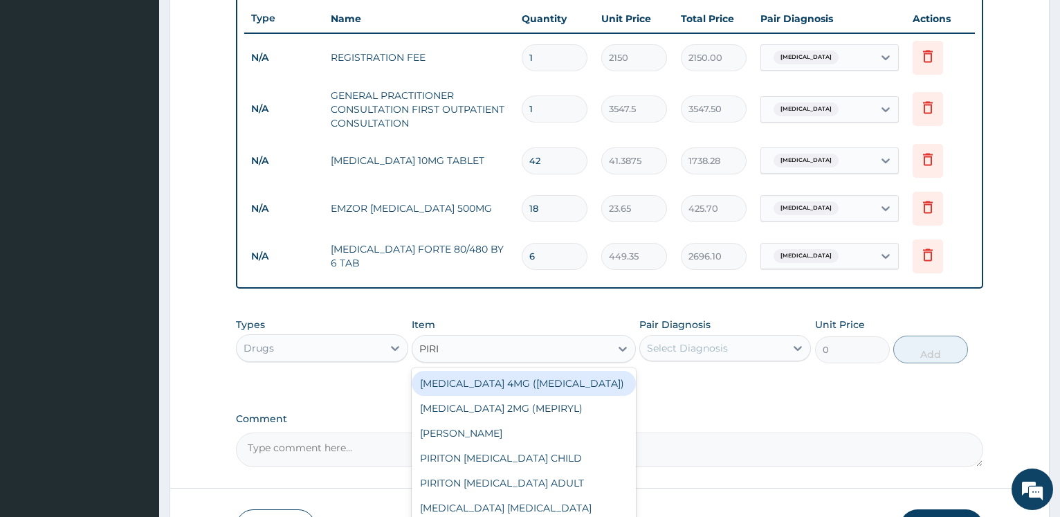
type input "PIRIT"
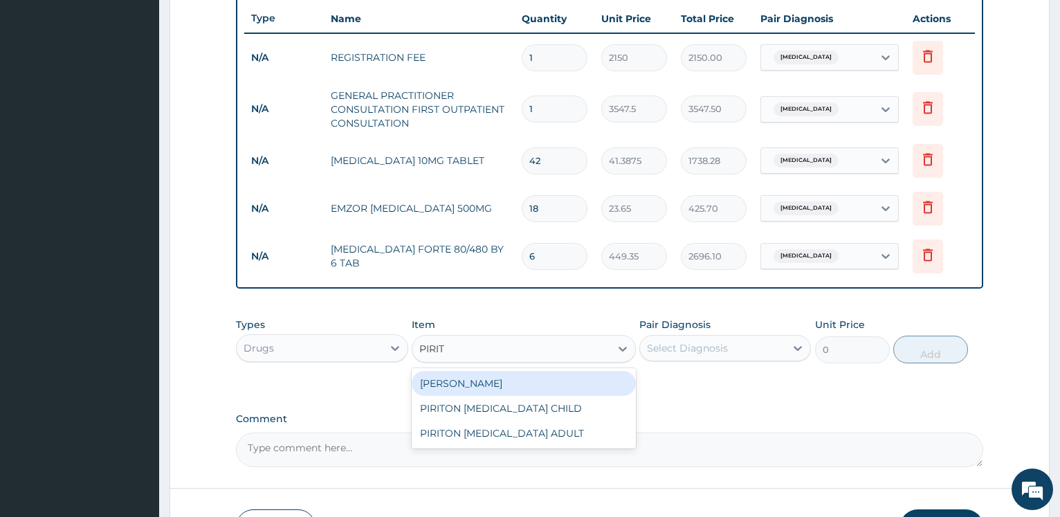
click at [523, 389] on div "PIRITON TAB EVANS" at bounding box center [524, 383] width 224 height 25
type input "23.65"
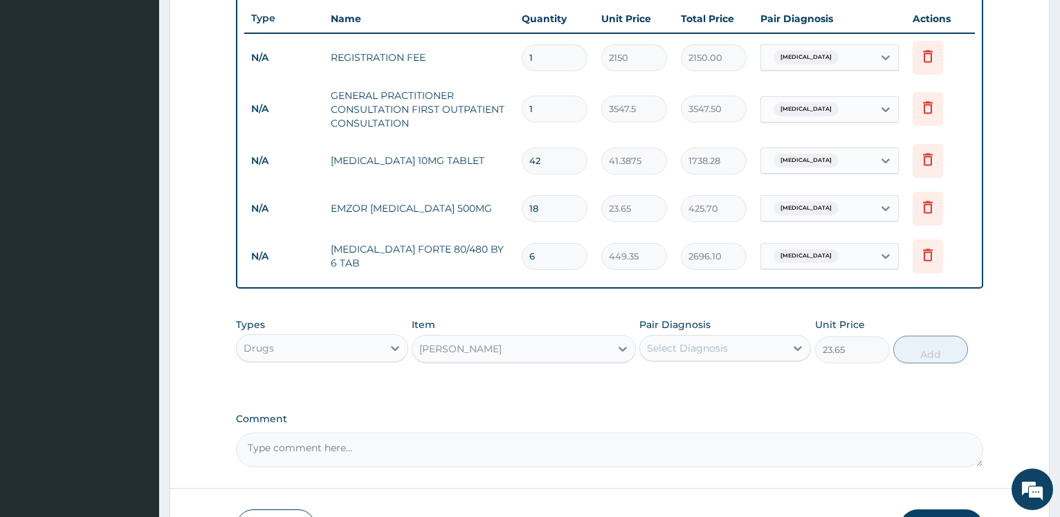
click at [701, 349] on div "Select Diagnosis" at bounding box center [687, 348] width 81 height 14
click at [695, 376] on label "Malaria" at bounding box center [705, 382] width 86 height 14
checkbox input "true"
click at [920, 351] on button "Add" at bounding box center [930, 349] width 75 height 28
type input "0"
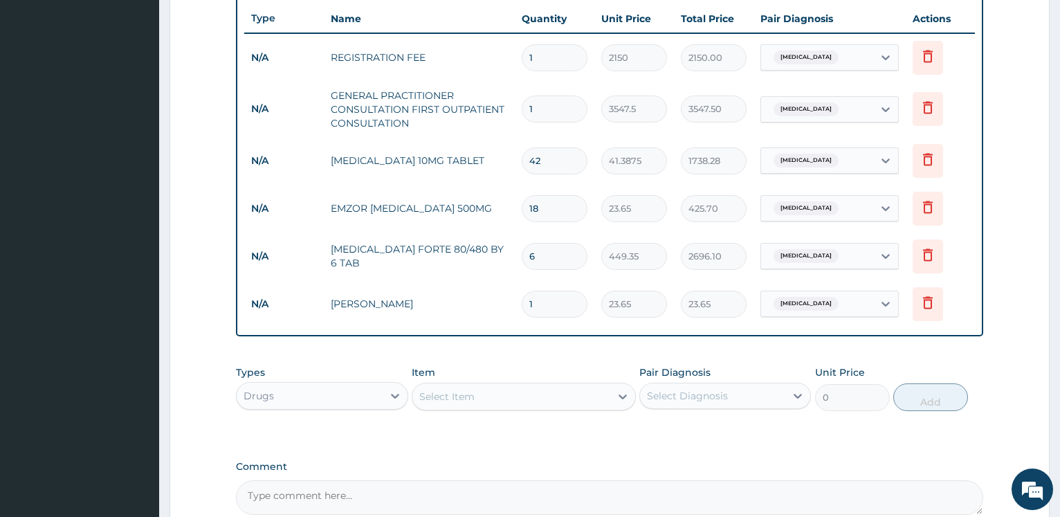
type input "0.00"
type input "5"
type input "118.25"
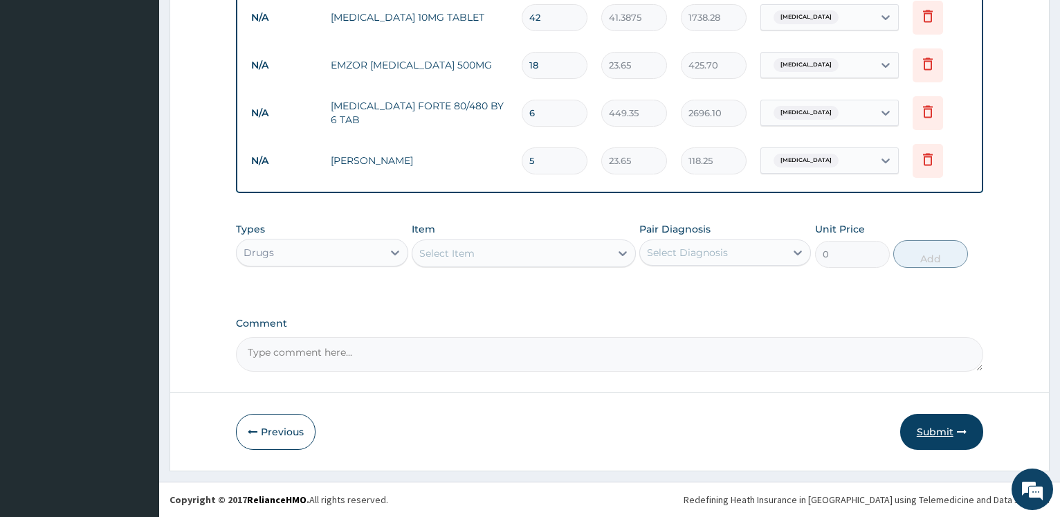
type input "5"
click at [937, 425] on button "Submit" at bounding box center [941, 432] width 83 height 36
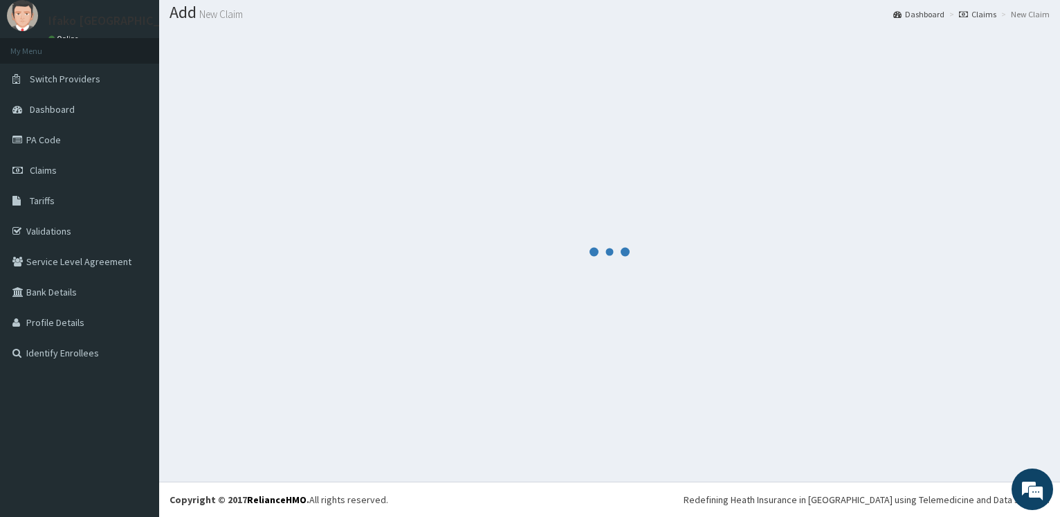
scroll to position [42, 0]
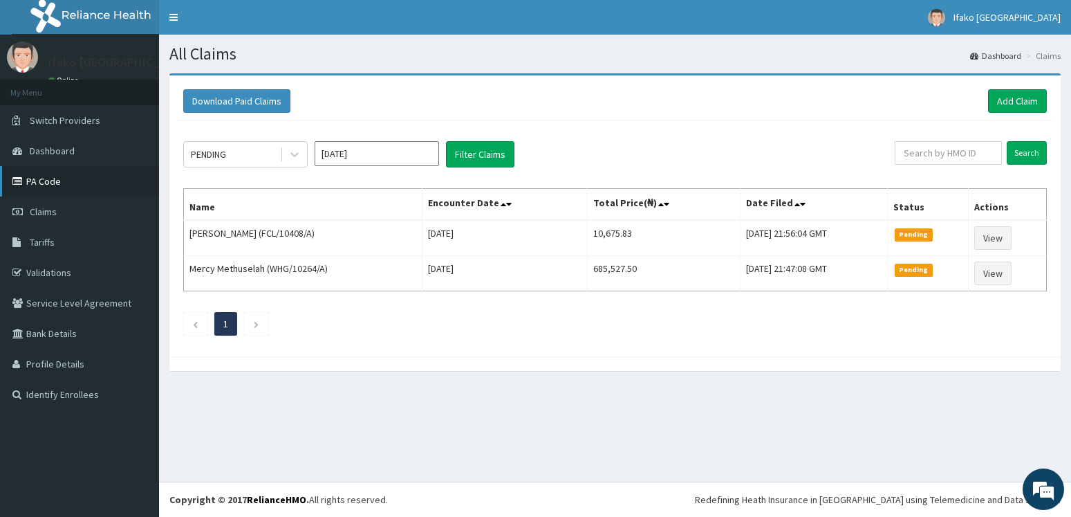
click at [51, 183] on link "PA Code" at bounding box center [79, 181] width 159 height 30
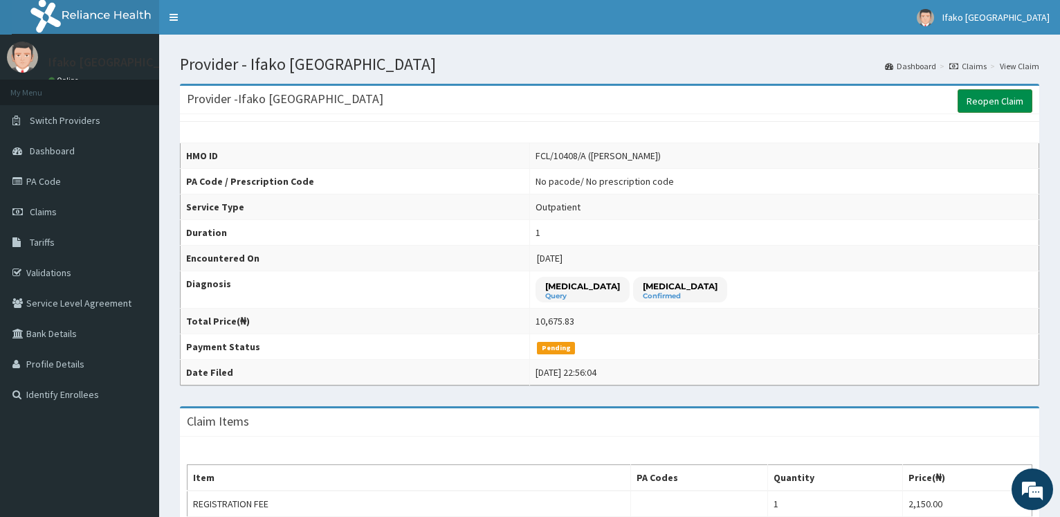
click at [989, 102] on link "Reopen Claim" at bounding box center [994, 101] width 75 height 24
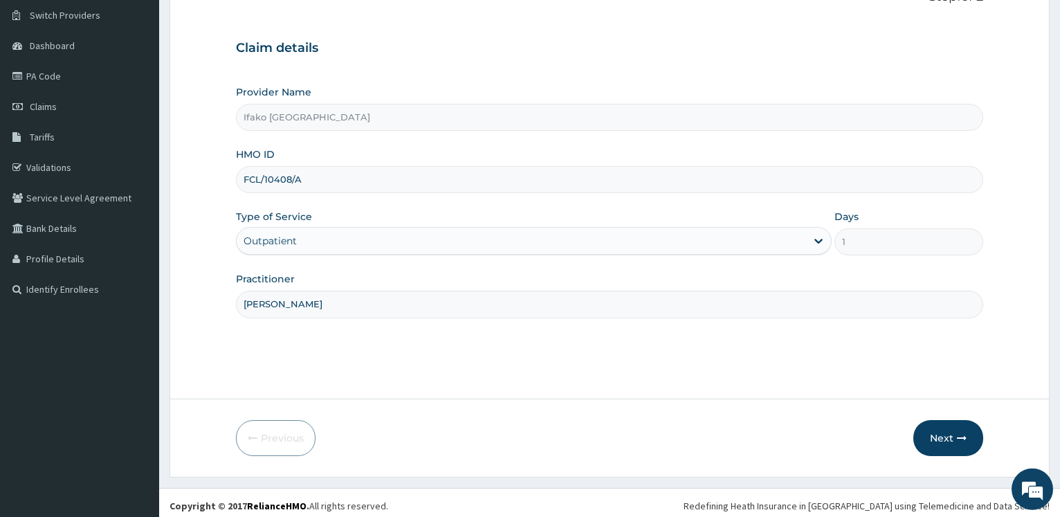
scroll to position [111, 0]
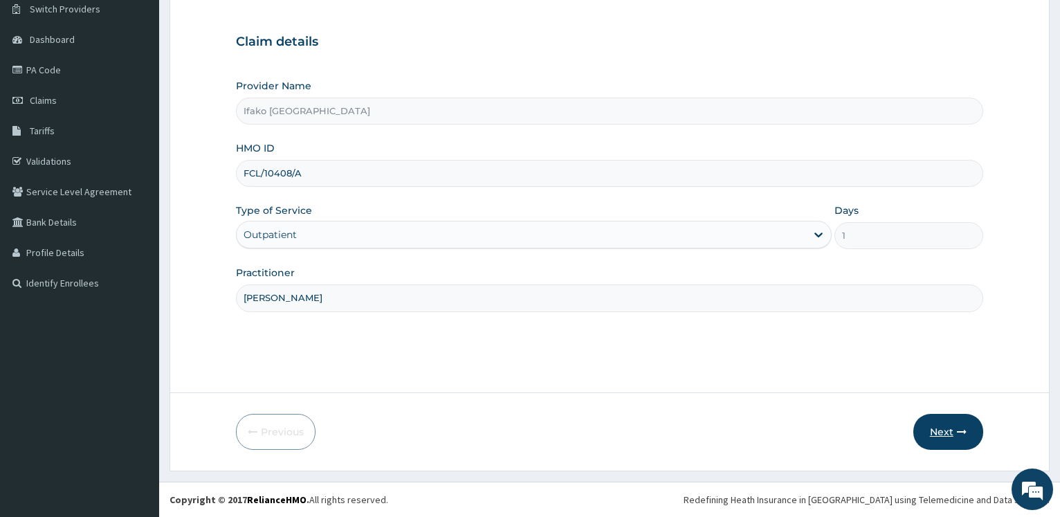
click at [940, 432] on button "Next" at bounding box center [948, 432] width 70 height 36
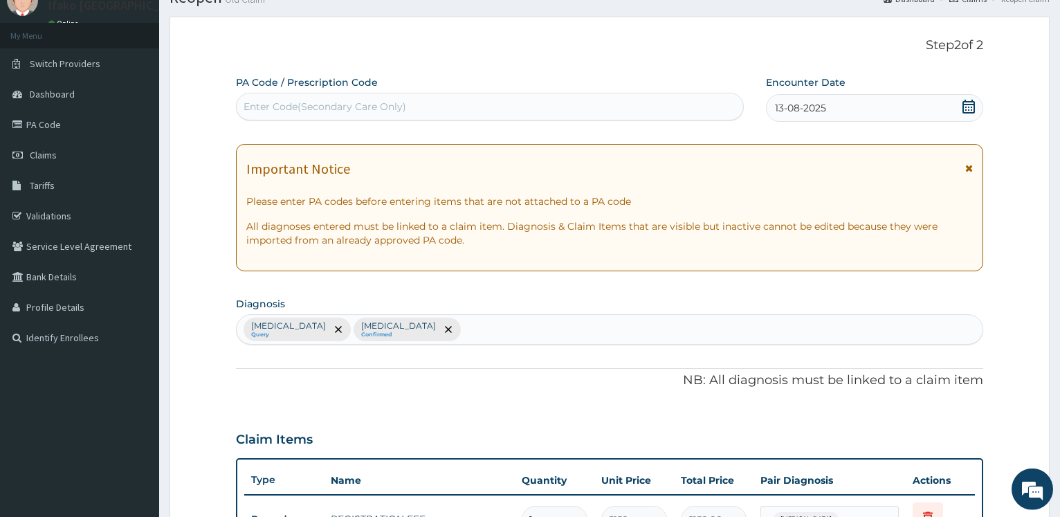
scroll to position [56, 0]
click at [616, 105] on div "Enter Code(Secondary Care Only)" at bounding box center [490, 107] width 506 height 22
paste input "PA/884F6C"
type input "PA/884F6C"
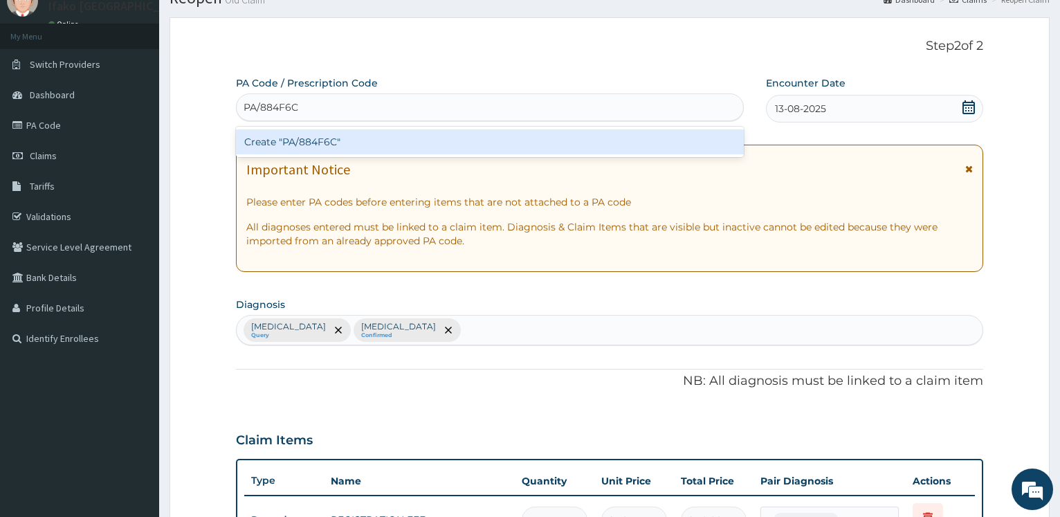
click at [571, 138] on div "Create "PA/884F6C"" at bounding box center [489, 141] width 507 height 25
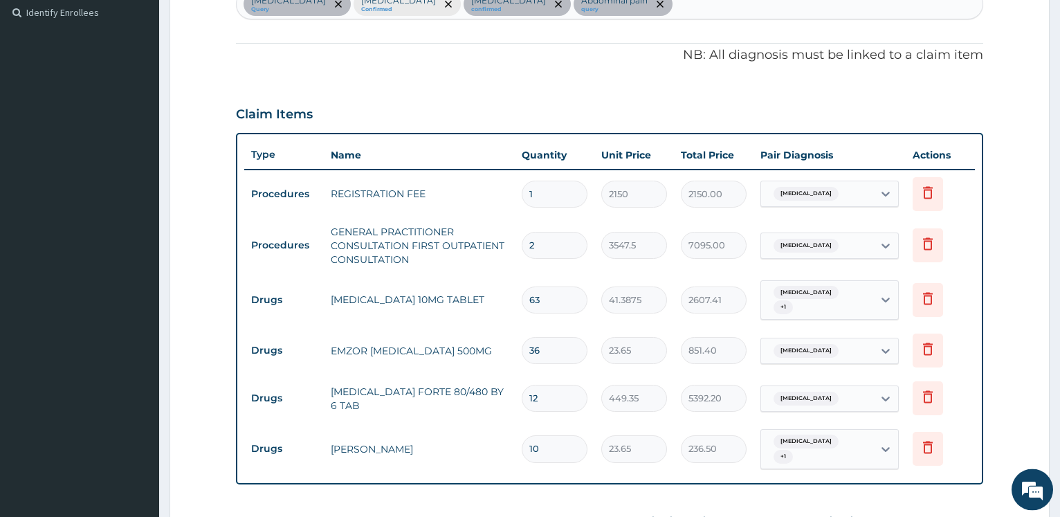
scroll to position [352, 0]
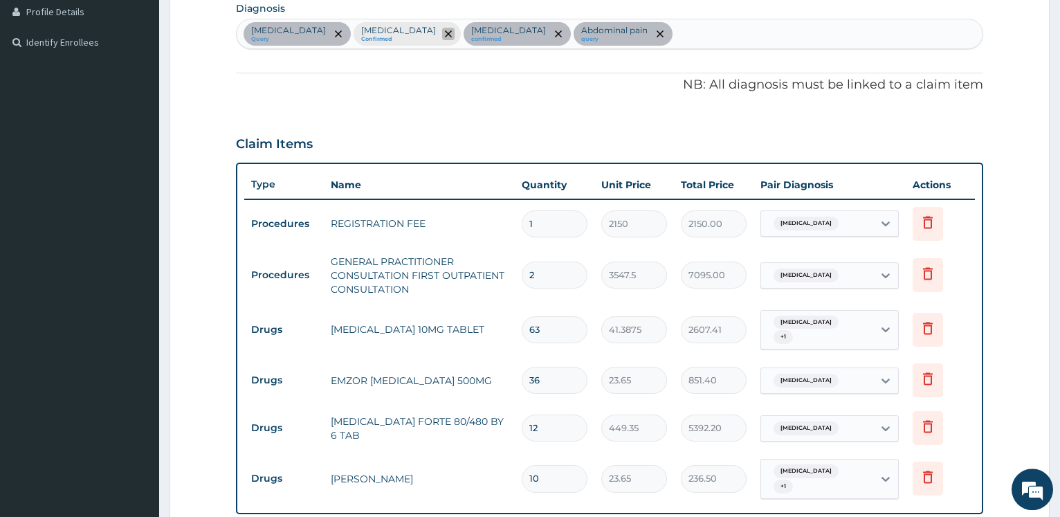
click at [445, 35] on icon "remove selection option" at bounding box center [448, 33] width 7 height 7
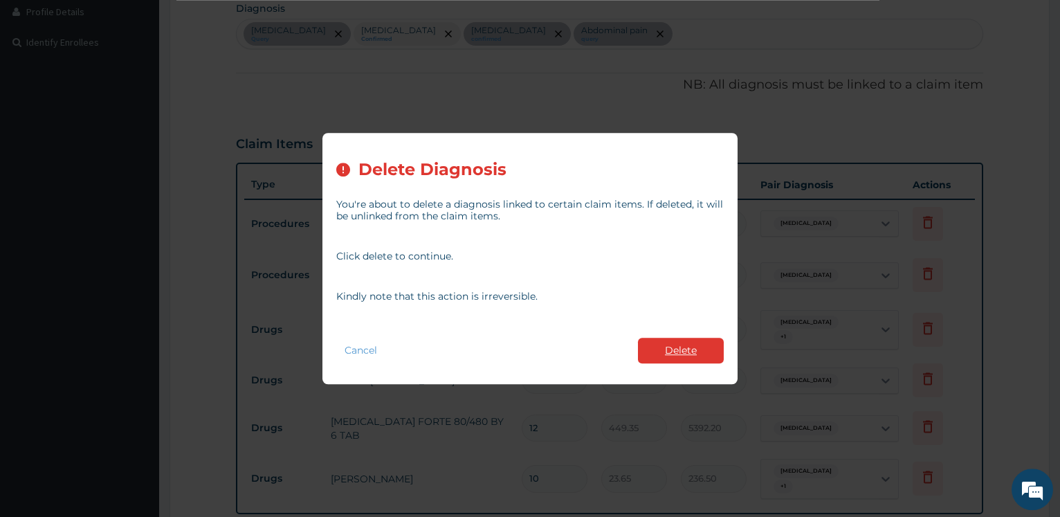
click at [674, 353] on button "Delete" at bounding box center [681, 351] width 86 height 26
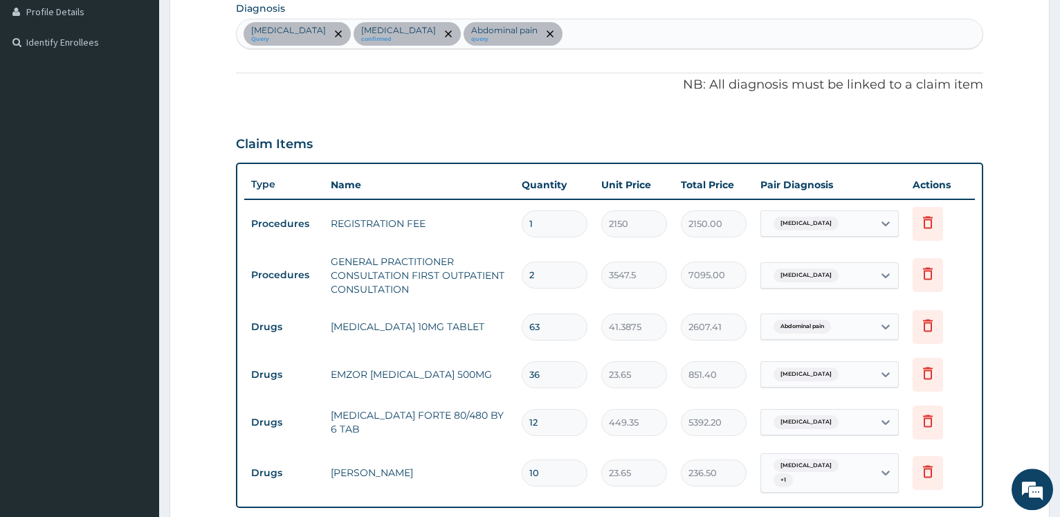
click at [546, 324] on input "63" at bounding box center [555, 326] width 66 height 27
type input "6"
type input "248.33"
type input "0.00"
type input "4"
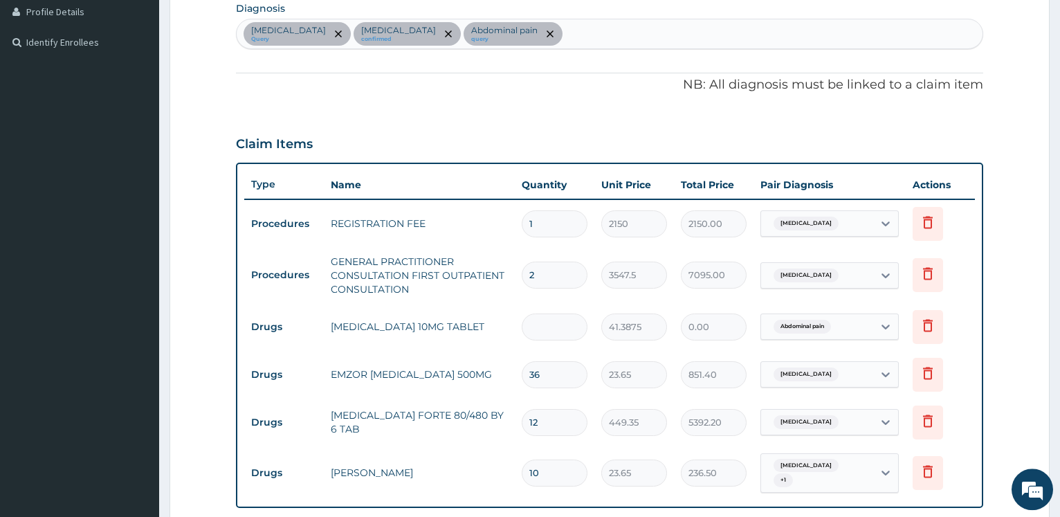
type input "165.55"
type input "42"
type input "1738.28"
type input "42"
click at [545, 378] on input "36" at bounding box center [555, 374] width 66 height 27
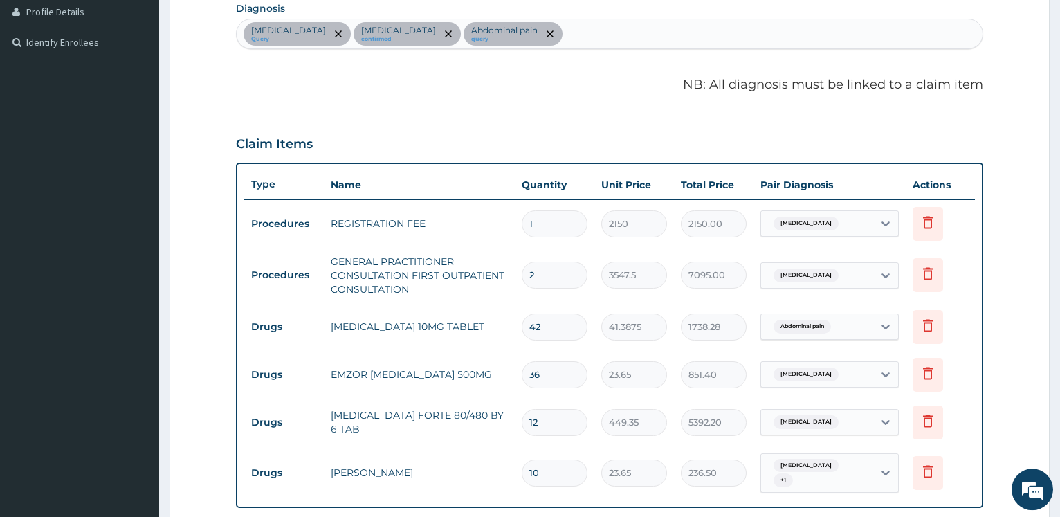
type input "3"
type input "70.95"
type input "0.00"
type input "1"
type input "23.65"
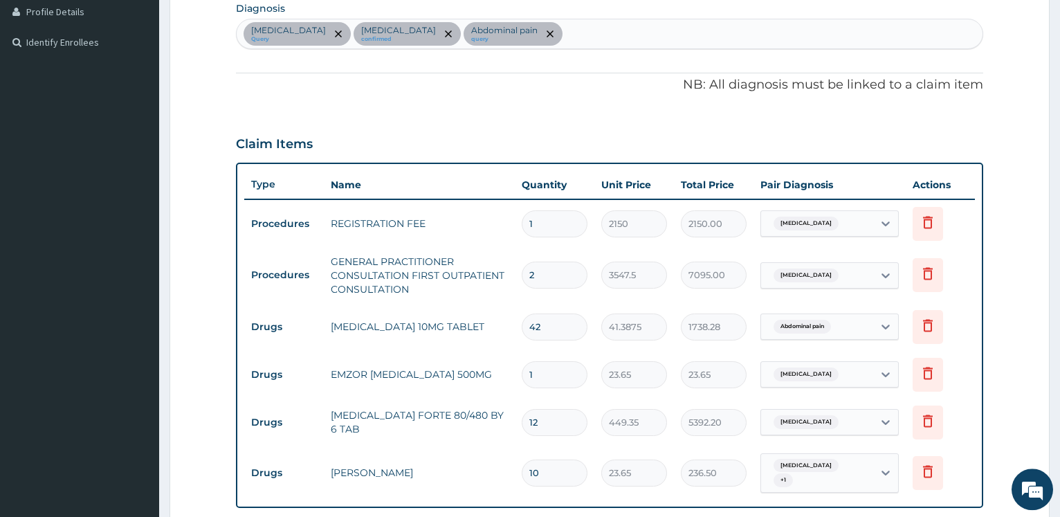
type input "18"
type input "425.70"
type input "18"
click at [542, 425] on input "12" at bounding box center [555, 422] width 66 height 27
type input "1"
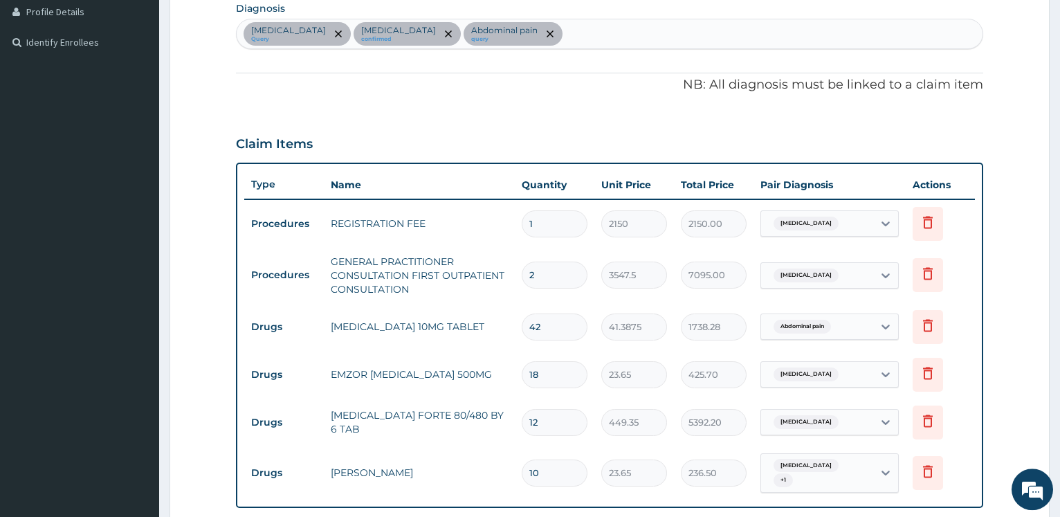
type input "449.35"
type input "0.00"
type input "6"
type input "2696.10"
type input "6"
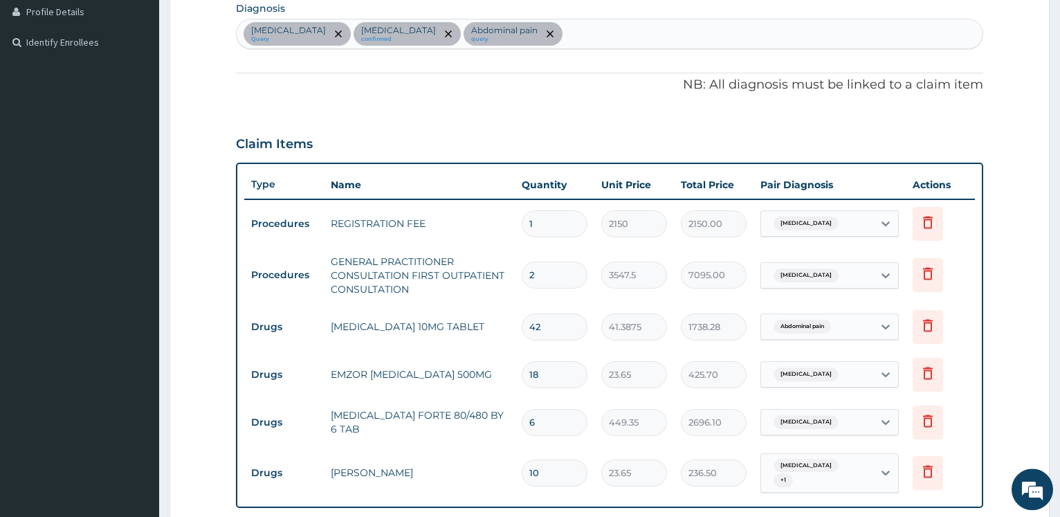
click at [542, 475] on input "10" at bounding box center [555, 472] width 66 height 27
type input "1"
type input "23.65"
type input "0.00"
type input "5"
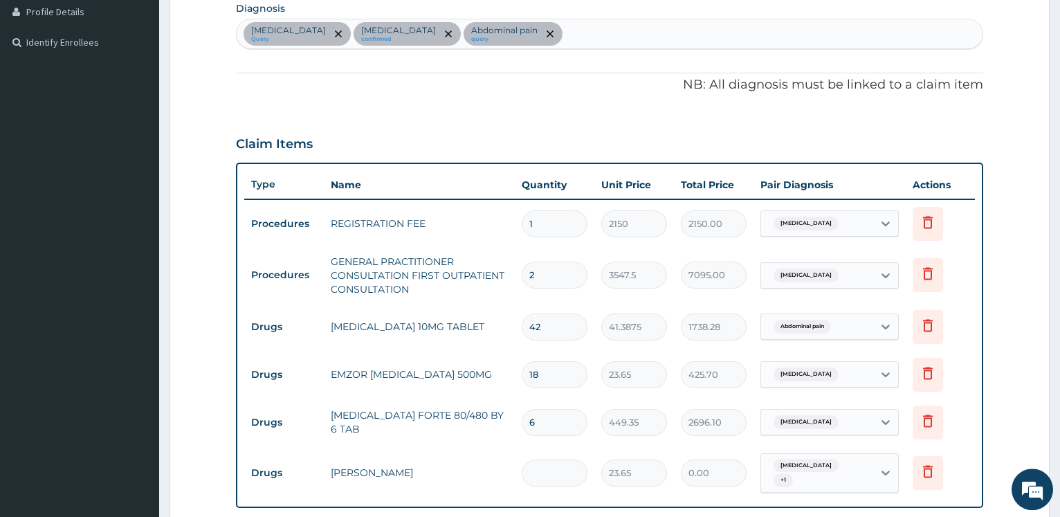
type input "118.25"
type input "5"
click at [548, 274] on input "2" at bounding box center [555, 274] width 66 height 27
type input "0.00"
type input "1"
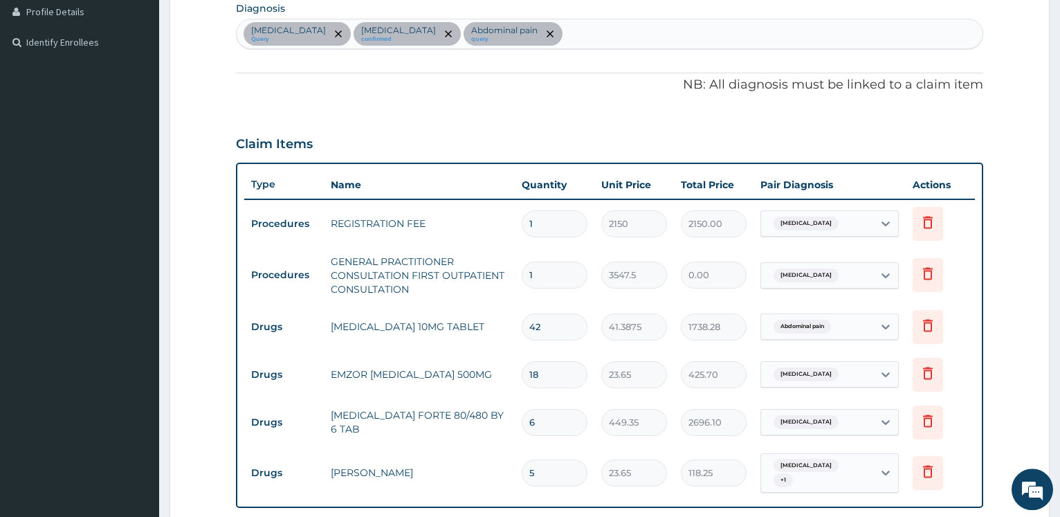
type input "3547.50"
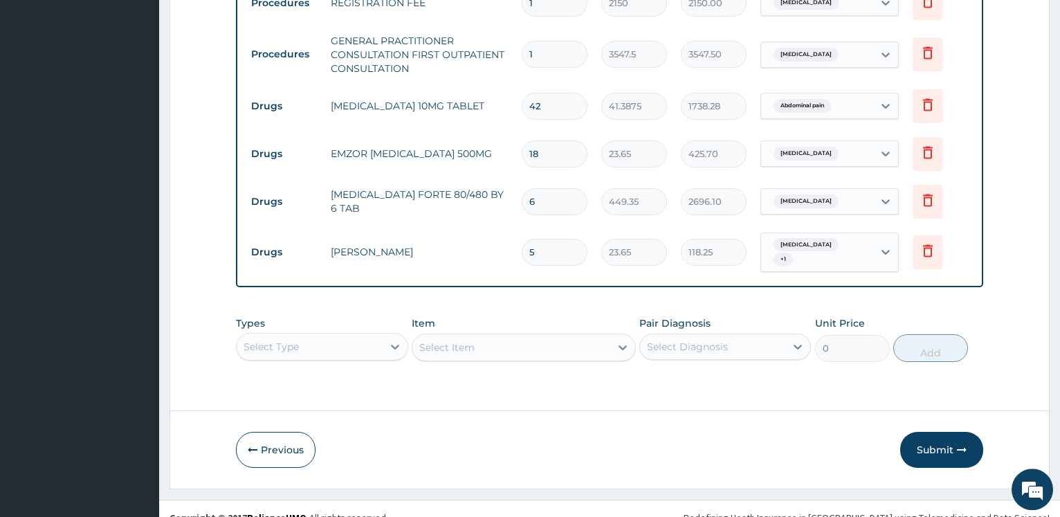
scroll to position [585, 0]
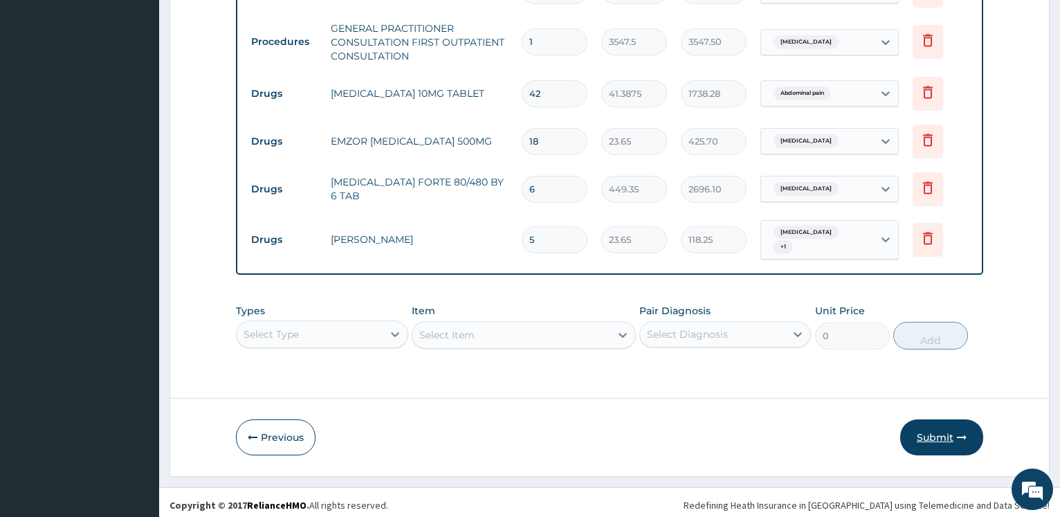
type input "1"
click at [930, 431] on button "Submit" at bounding box center [941, 437] width 83 height 36
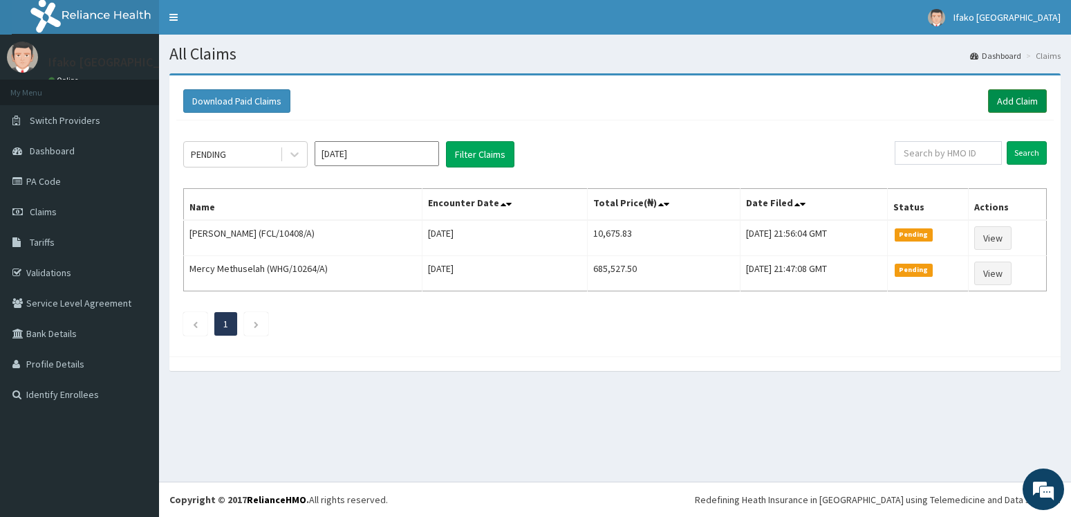
click at [1011, 106] on link "Add Claim" at bounding box center [1017, 101] width 59 height 24
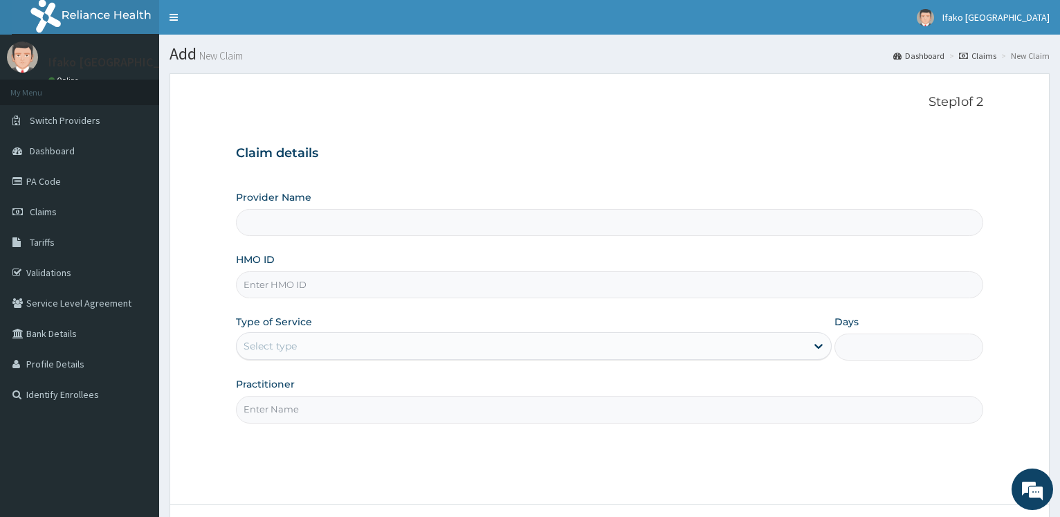
click at [281, 286] on input "HMO ID" at bounding box center [609, 284] width 747 height 27
type input "Ifako [GEOGRAPHIC_DATA]"
paste input "cwp/10042/a"
type input "cwp/10042/a"
click at [291, 341] on div "Select type" at bounding box center [269, 346] width 53 height 14
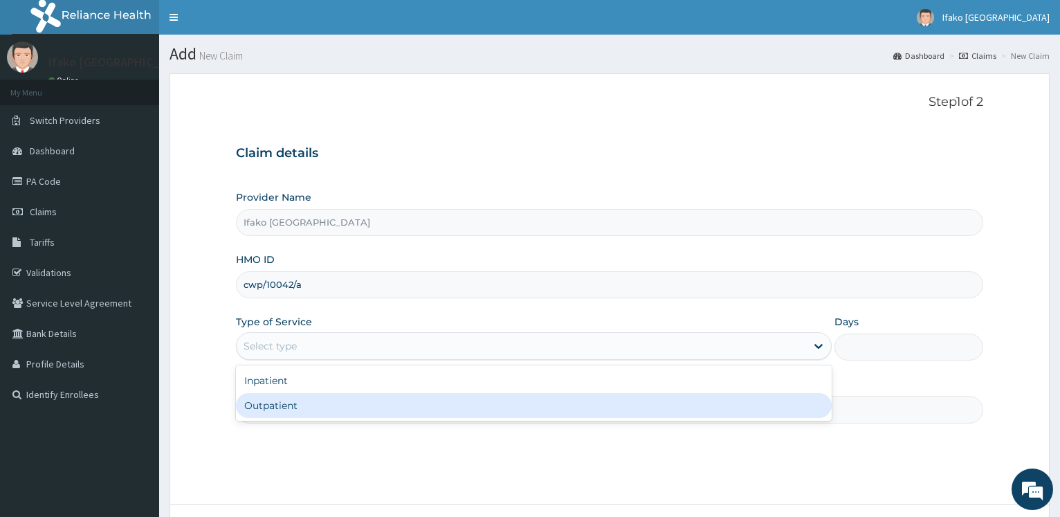
click at [306, 408] on div "Outpatient" at bounding box center [533, 405] width 595 height 25
type input "1"
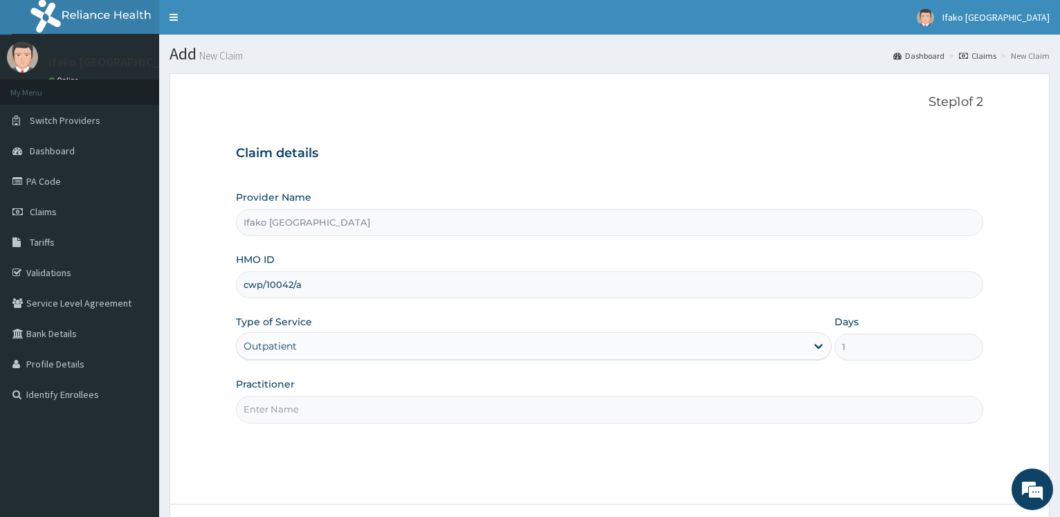
click at [322, 423] on input "Practitioner" at bounding box center [609, 409] width 747 height 27
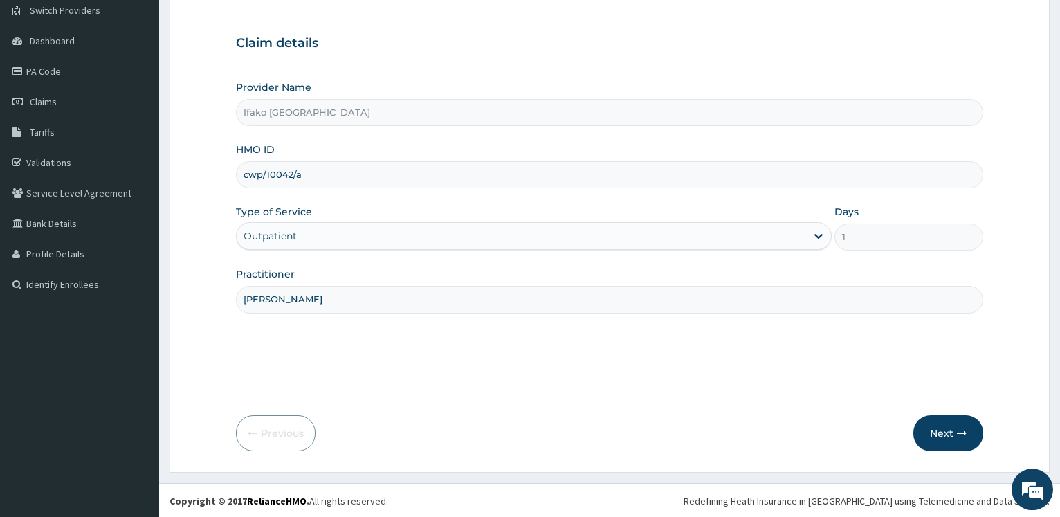
scroll to position [111, 0]
type input "[PERSON_NAME]"
click at [937, 432] on button "Next" at bounding box center [948, 432] width 70 height 36
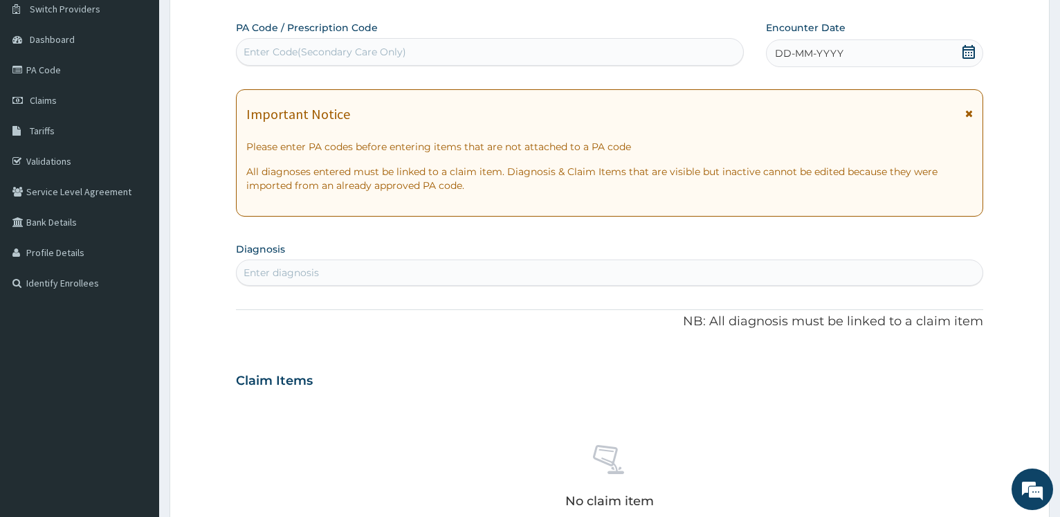
click at [468, 57] on div "Enter Code(Secondary Care Only)" at bounding box center [490, 52] width 506 height 22
paste input "PA/C458BE"
type input "PA/C458BE"
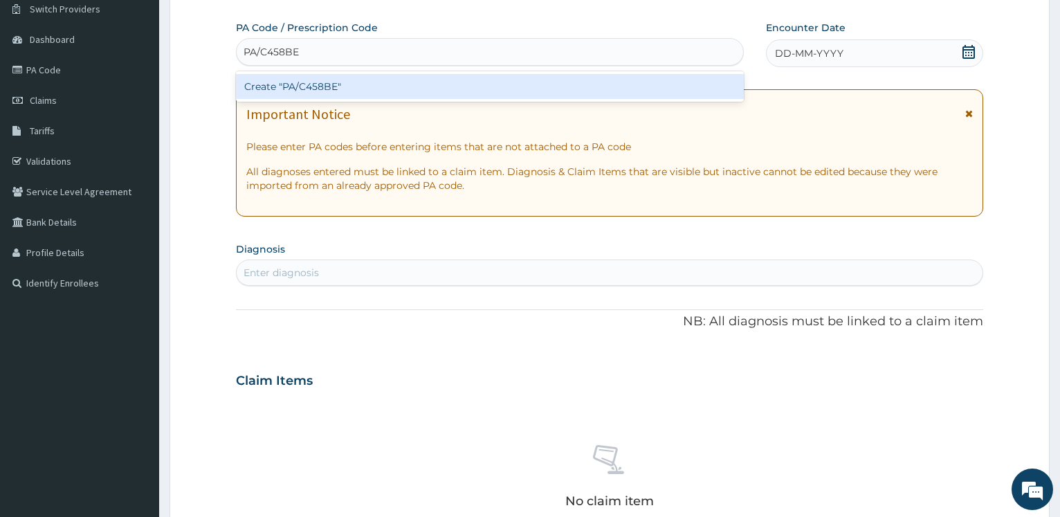
click at [463, 84] on div "Create "PA/C458BE"" at bounding box center [489, 86] width 507 height 25
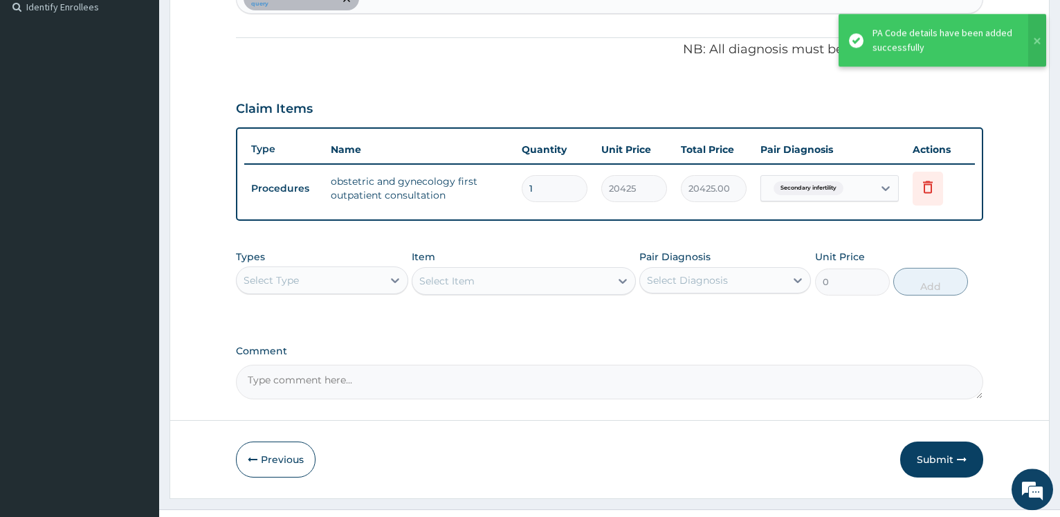
scroll to position [415, 0]
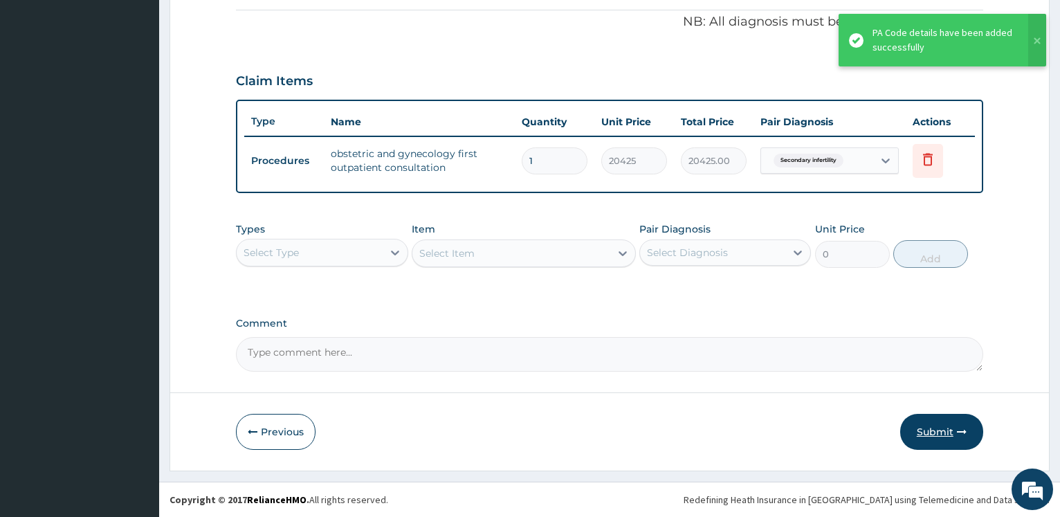
click at [927, 429] on button "Submit" at bounding box center [941, 432] width 83 height 36
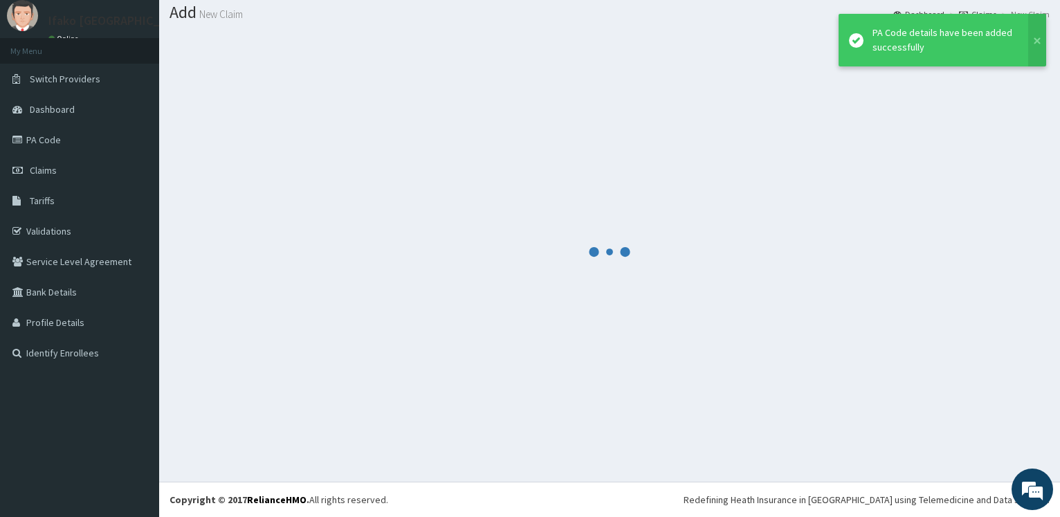
scroll to position [42, 0]
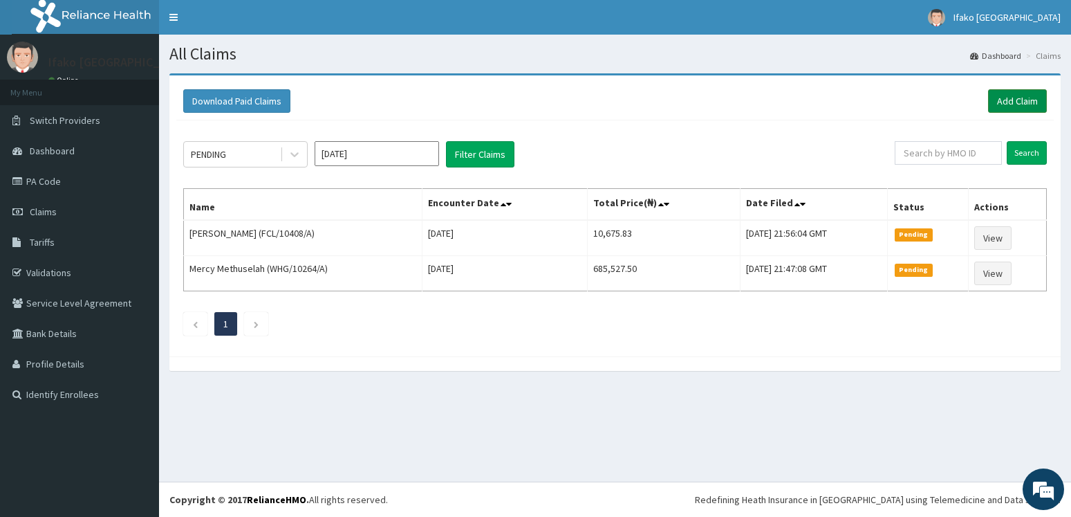
click at [1017, 98] on link "Add Claim" at bounding box center [1017, 101] width 59 height 24
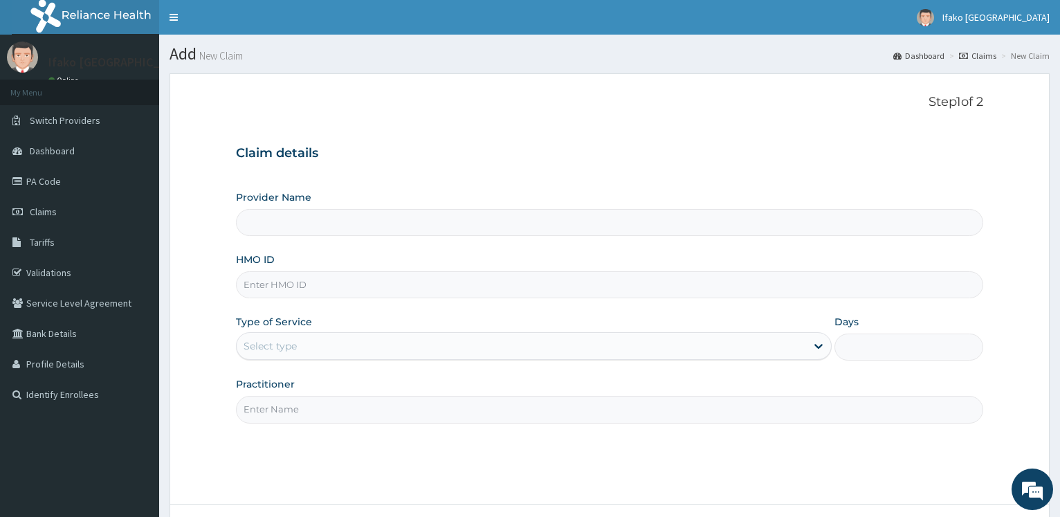
click at [344, 277] on input "HMO ID" at bounding box center [609, 284] width 747 height 27
type input "Ifako [GEOGRAPHIC_DATA]"
type input "LTG/10020/B"
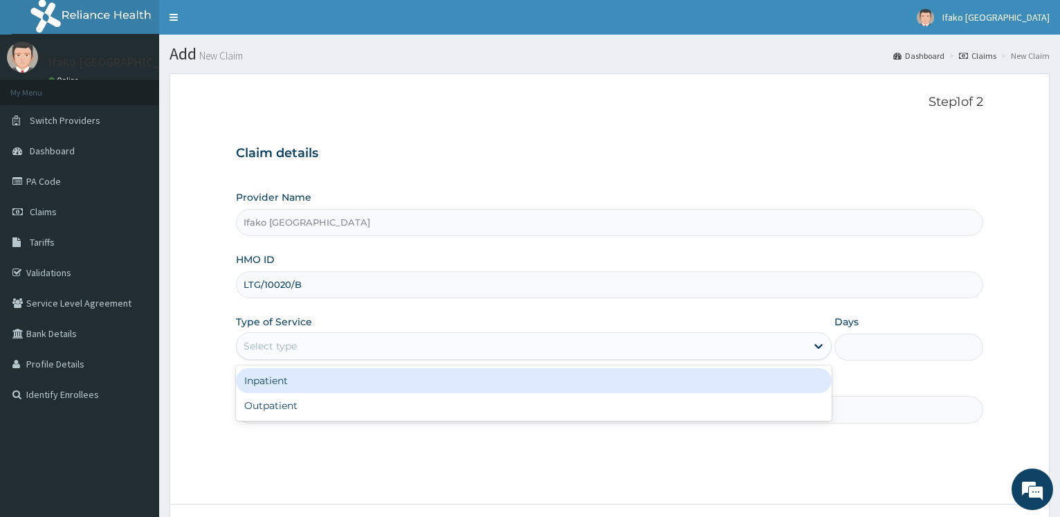
click at [311, 340] on div "Select type" at bounding box center [521, 346] width 569 height 22
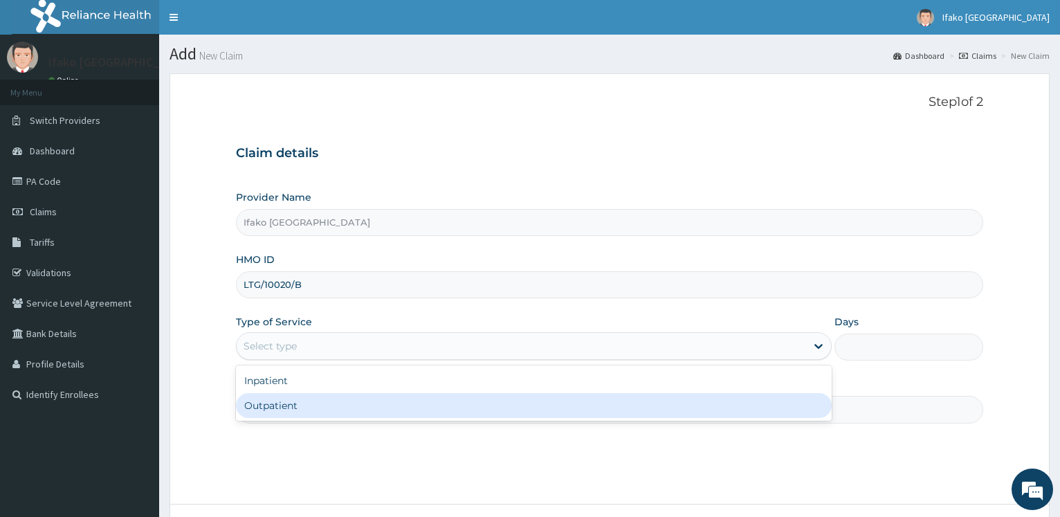
click at [290, 414] on div "Outpatient" at bounding box center [533, 405] width 595 height 25
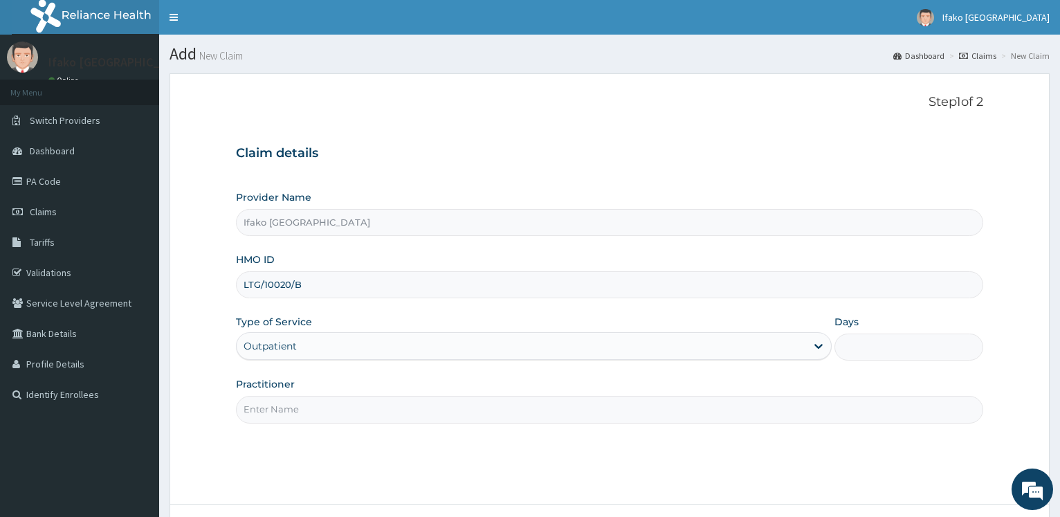
type input "1"
click at [290, 405] on input "Practitioner" at bounding box center [609, 409] width 747 height 27
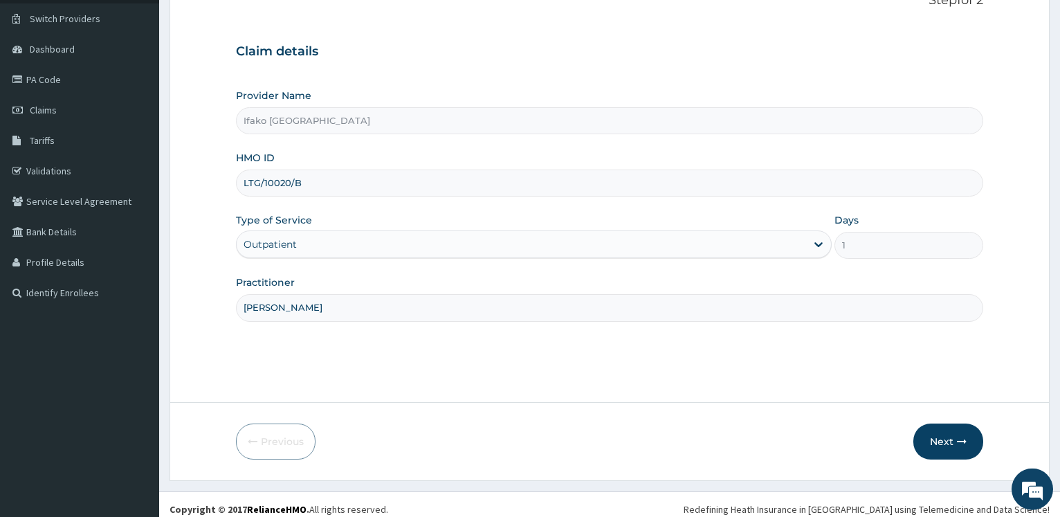
scroll to position [111, 0]
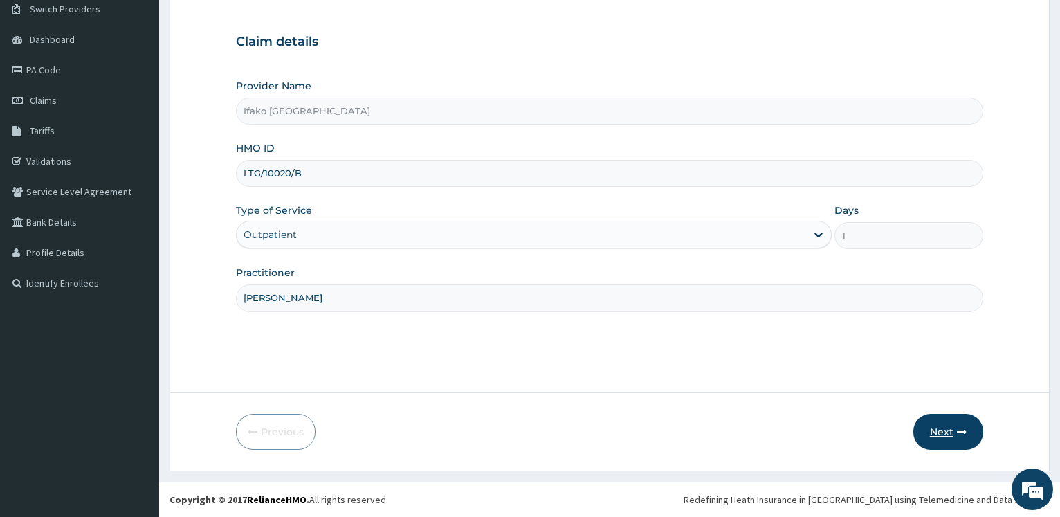
type input "DR ADEYEMI"
click at [935, 430] on button "Next" at bounding box center [948, 432] width 70 height 36
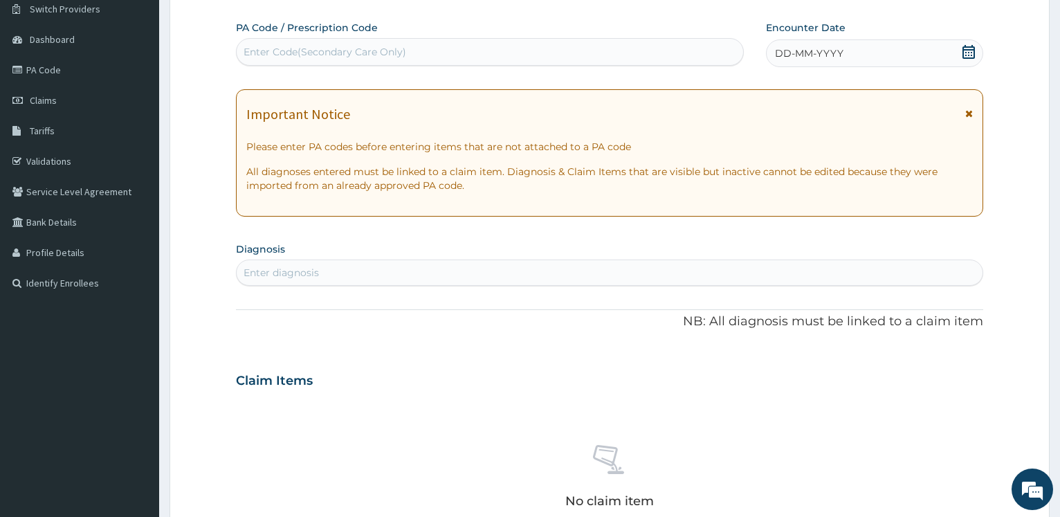
scroll to position [0, 0]
click at [472, 44] on div "Enter Code(Secondary Care Only)" at bounding box center [490, 52] width 506 height 22
paste input "PA/91C5CB"
type input "PA/91C5CB"
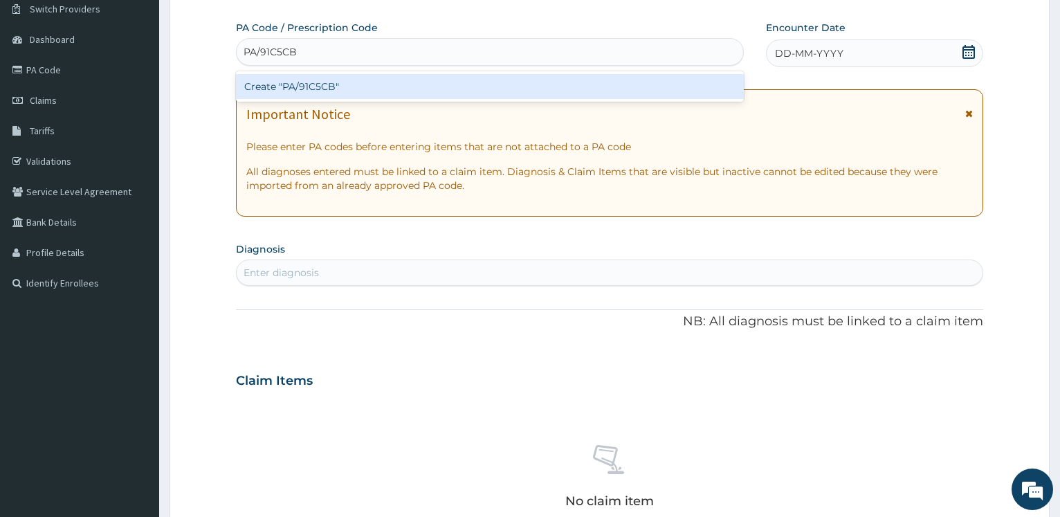
click at [481, 88] on div "Create "PA/91C5CB"" at bounding box center [489, 86] width 507 height 25
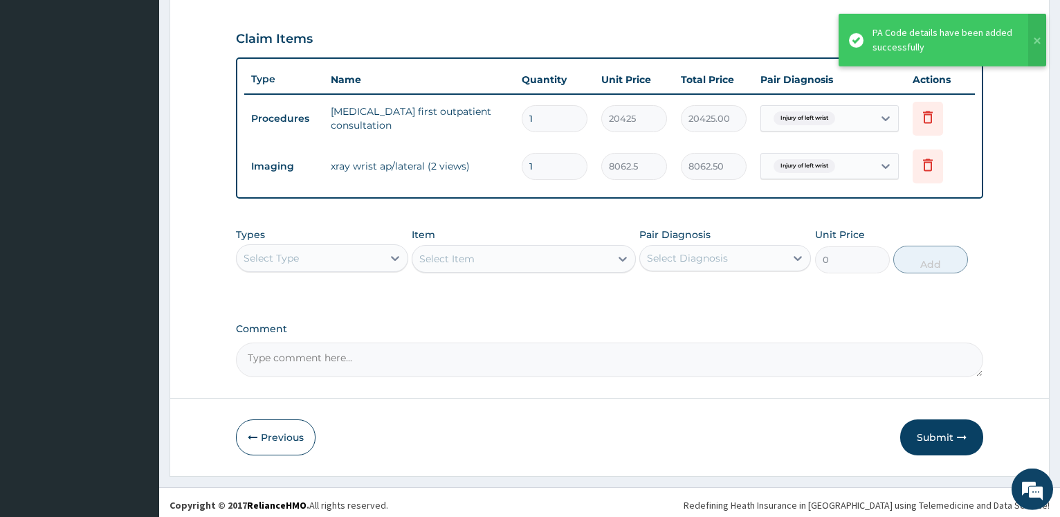
scroll to position [463, 0]
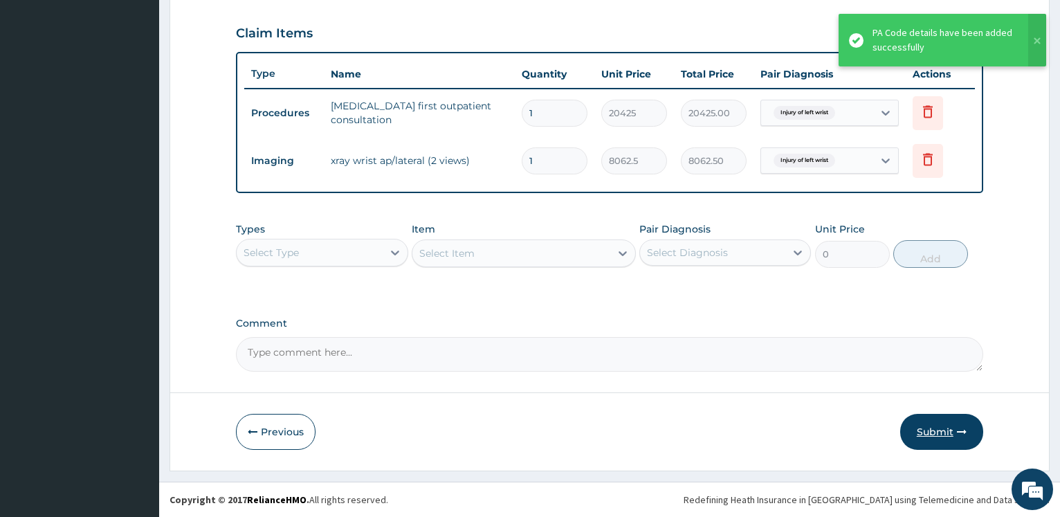
click at [931, 430] on button "Submit" at bounding box center [941, 432] width 83 height 36
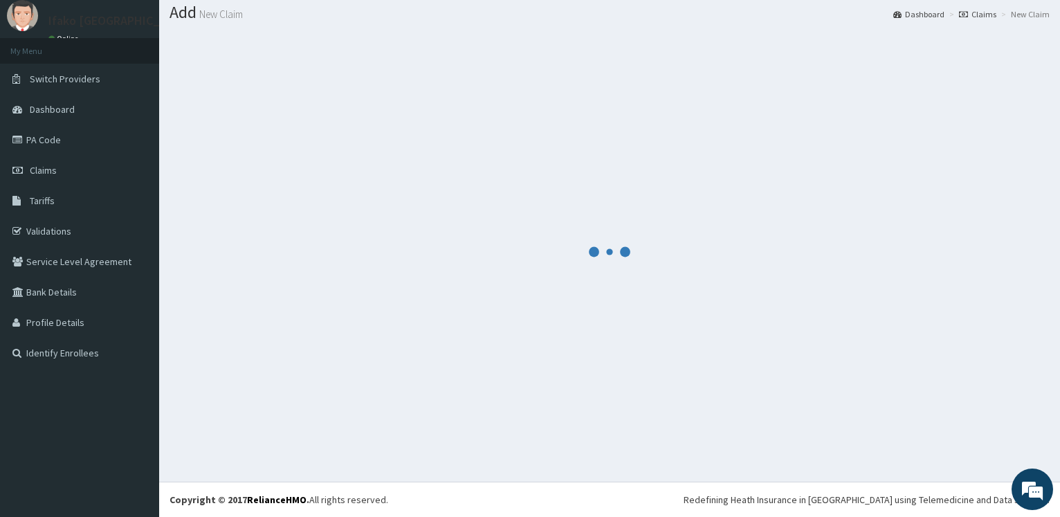
scroll to position [42, 0]
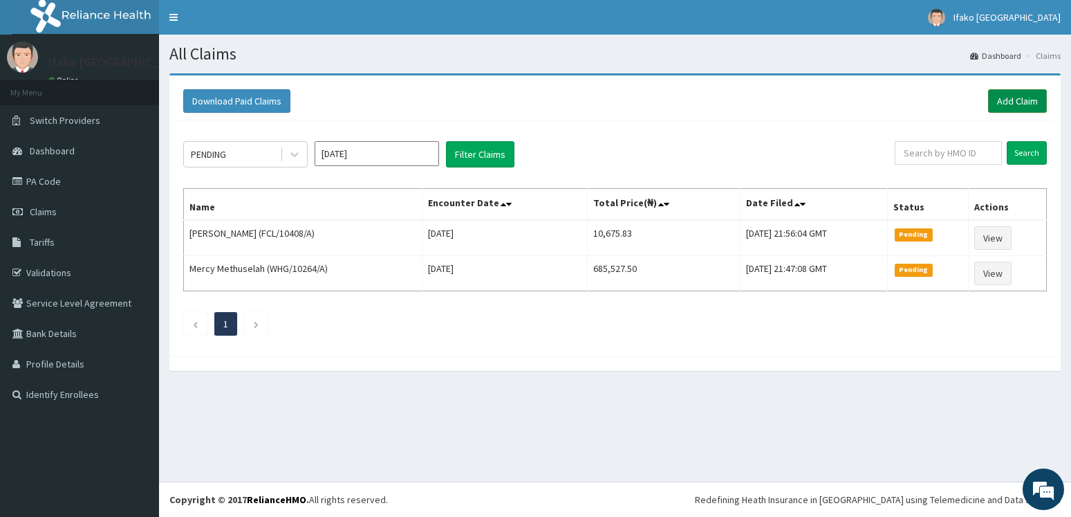
click at [1006, 102] on link "Add Claim" at bounding box center [1017, 101] width 59 height 24
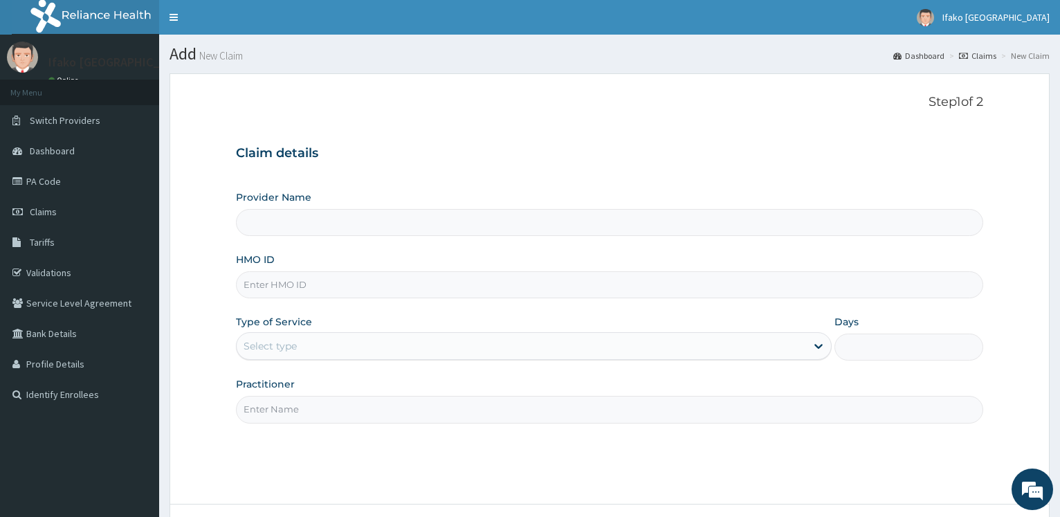
click at [282, 302] on div "Provider Name HMO ID Type of Service Select type Days Practitioner" at bounding box center [609, 306] width 747 height 232
type input "Ifako [GEOGRAPHIC_DATA]"
click at [277, 288] on input "HMO ID" at bounding box center [609, 284] width 747 height 27
type input "PPG/10088/A"
click at [284, 338] on div "Select type" at bounding box center [521, 346] width 569 height 22
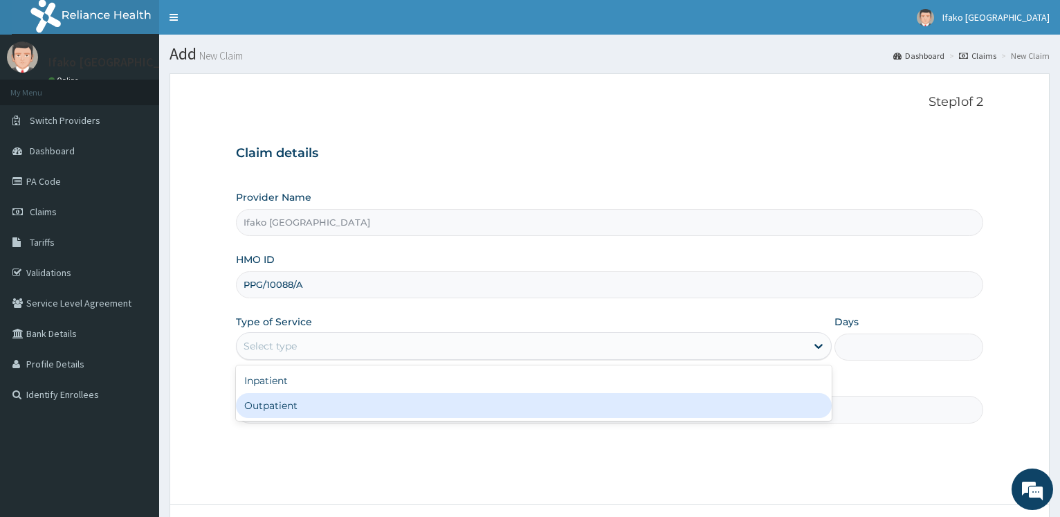
click at [293, 407] on div "Outpatient" at bounding box center [533, 405] width 595 height 25
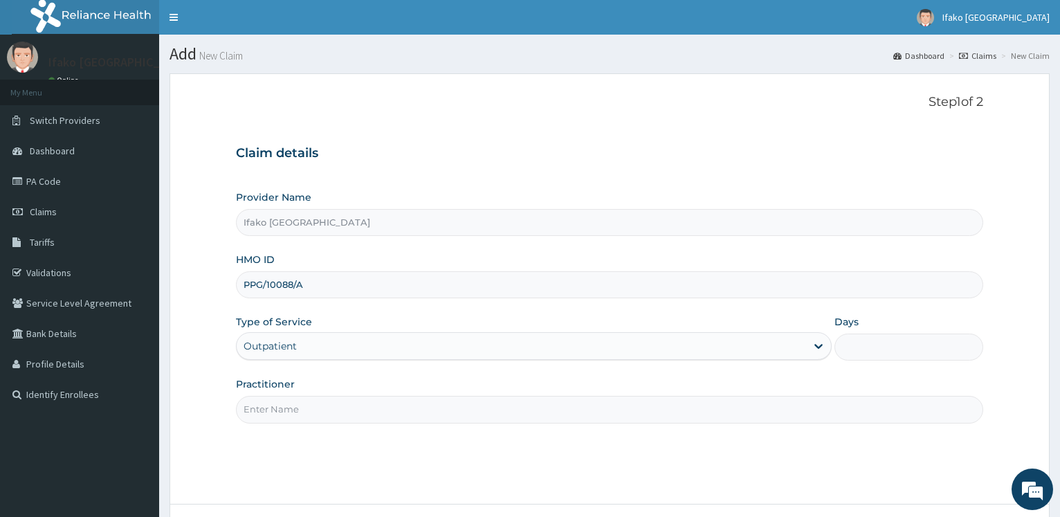
type input "1"
click at [295, 418] on input "Practitioner" at bounding box center [609, 409] width 747 height 27
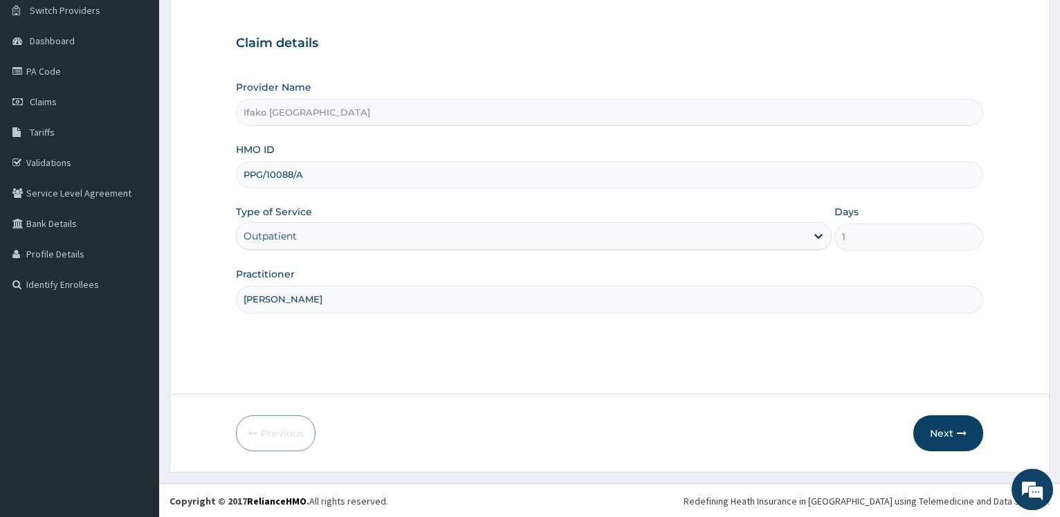
scroll to position [111, 0]
type input "DR ADEYEMI"
click at [947, 430] on button "Next" at bounding box center [948, 432] width 70 height 36
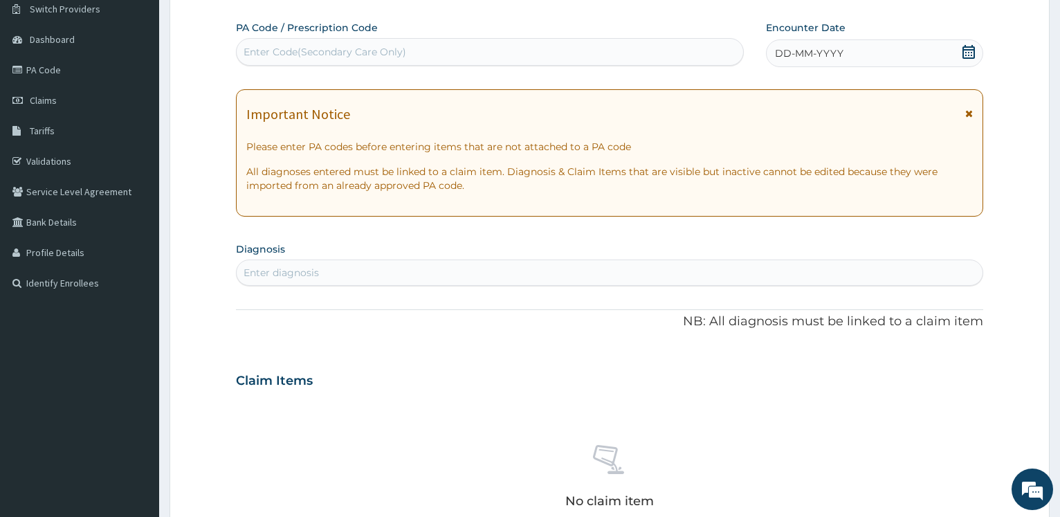
click at [970, 55] on icon at bounding box center [968, 52] width 14 height 14
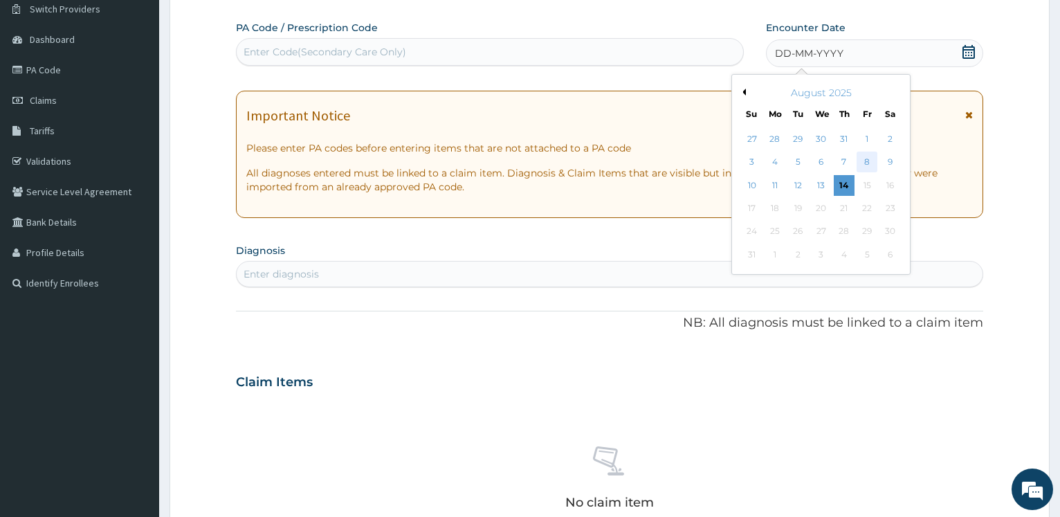
click at [865, 167] on div "8" at bounding box center [866, 162] width 21 height 21
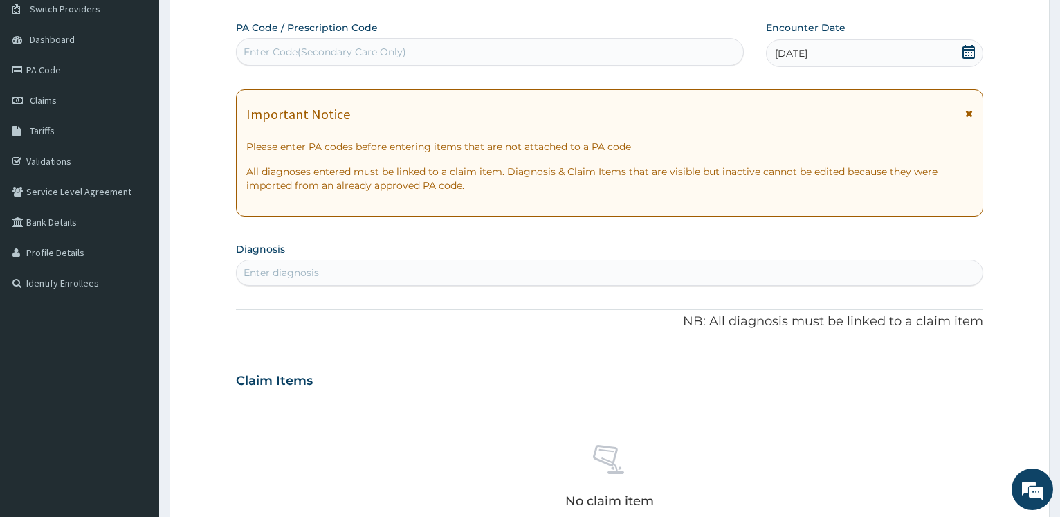
click at [461, 275] on div "Enter diagnosis" at bounding box center [610, 272] width 746 height 22
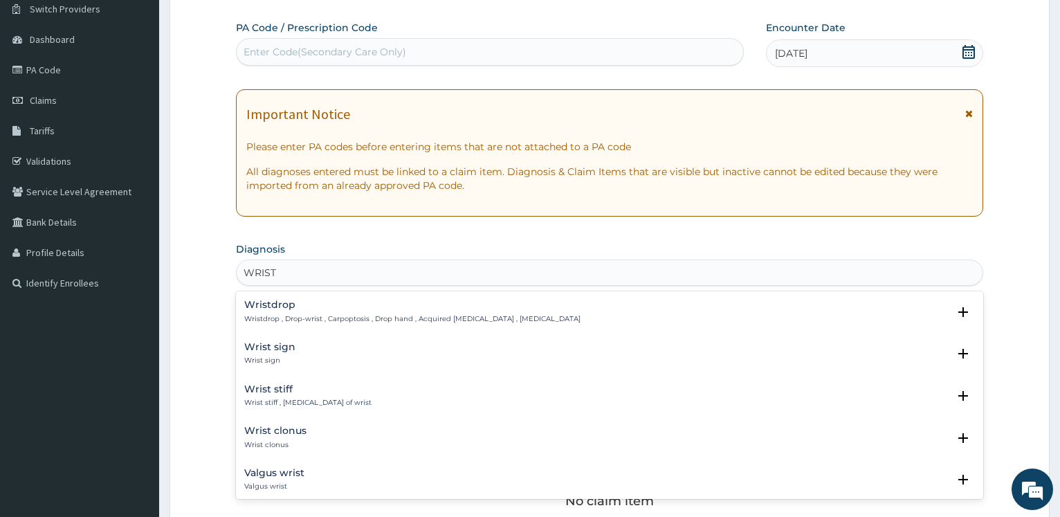
type input "WRIST P"
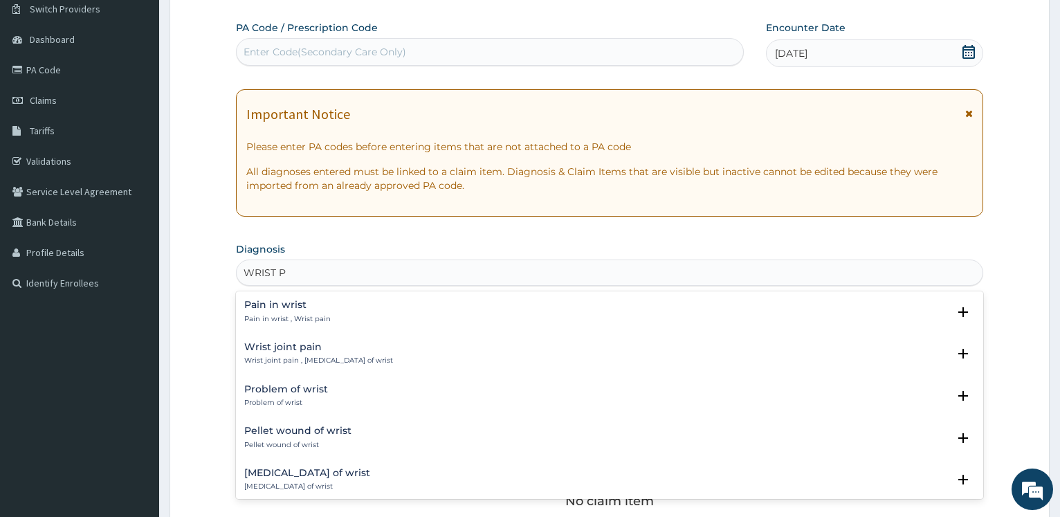
click at [266, 305] on h4 "Pain in wrist" at bounding box center [287, 304] width 86 height 10
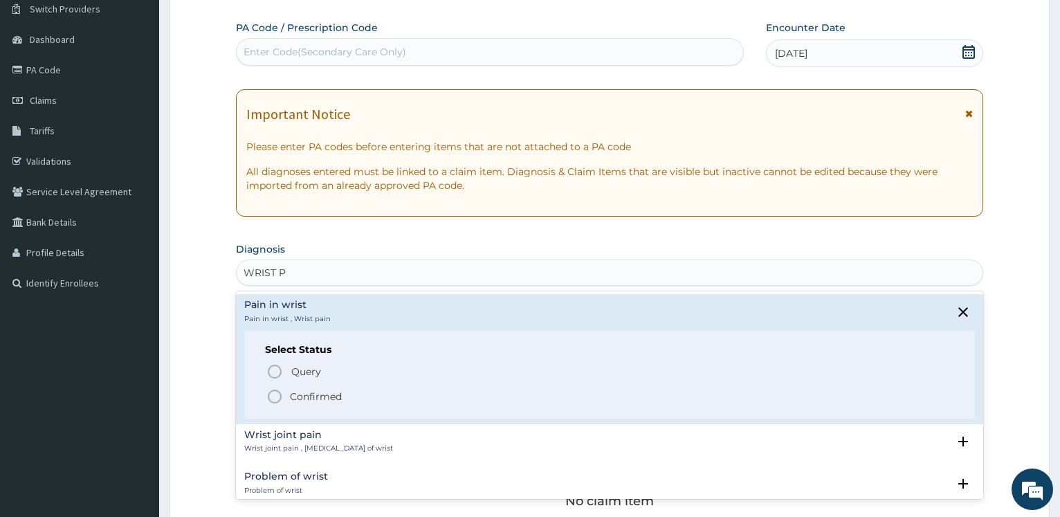
click at [282, 393] on icon "status option filled" at bounding box center [274, 396] width 17 height 17
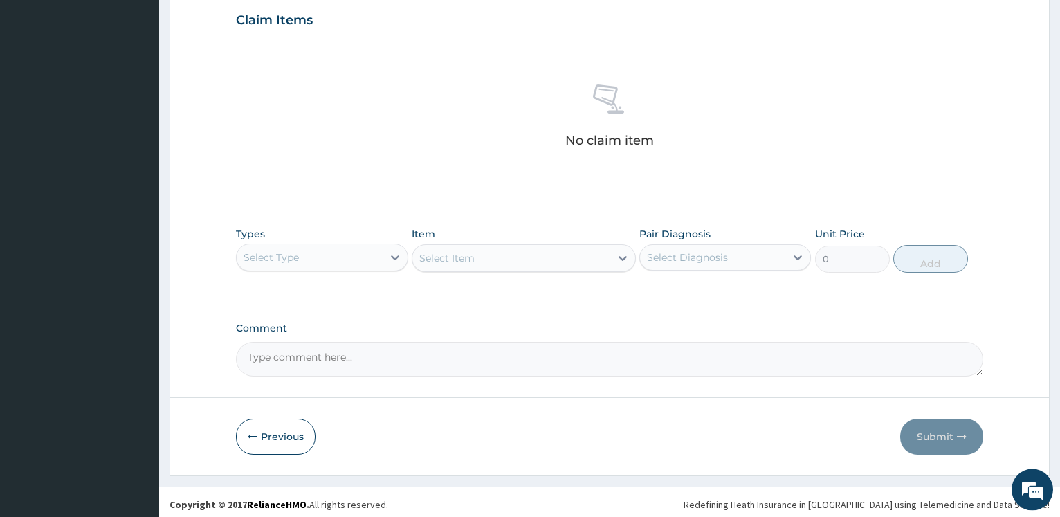
scroll to position [481, 0]
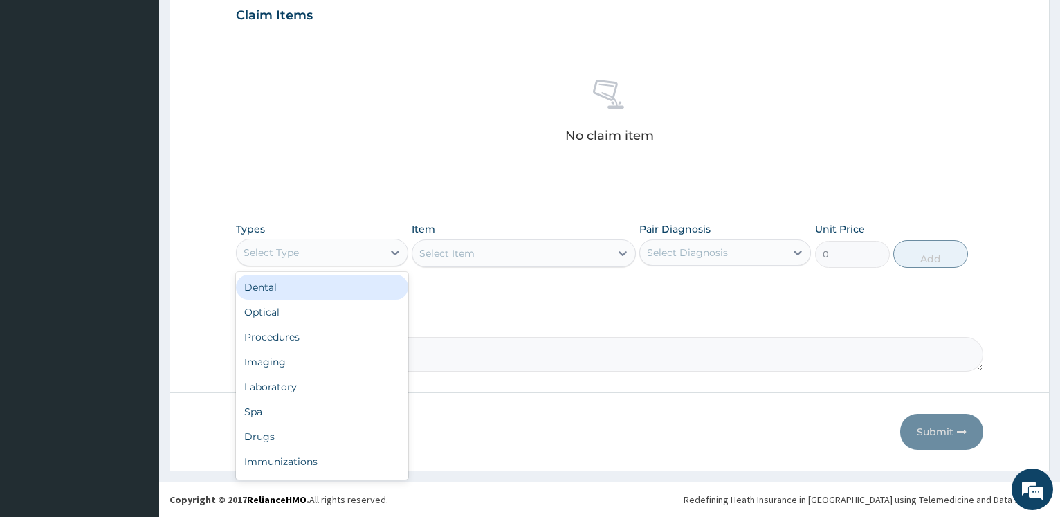
click at [360, 251] on div "Select Type" at bounding box center [309, 252] width 145 height 22
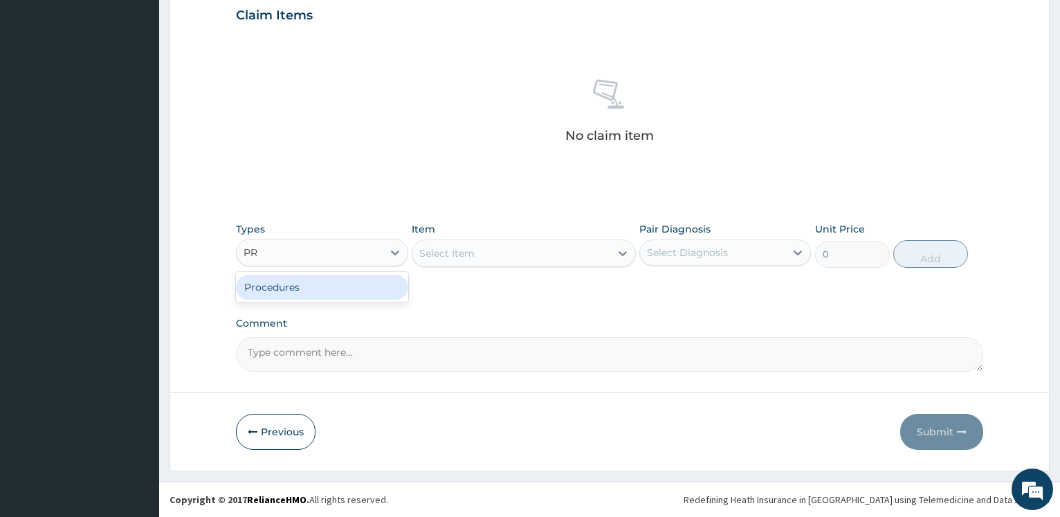
type input "PRO"
click at [350, 290] on div "Procedures" at bounding box center [322, 287] width 172 height 25
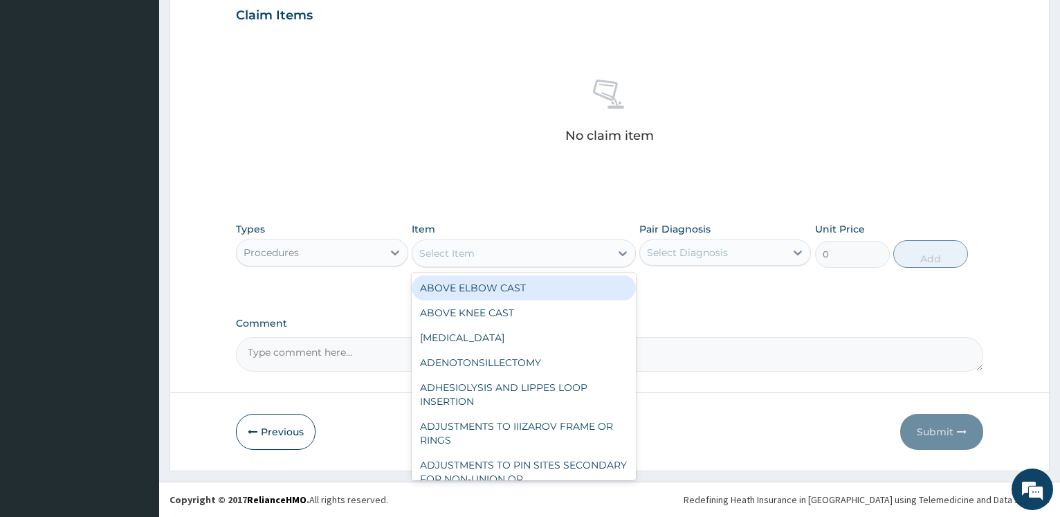
click at [501, 255] on div "Select Item" at bounding box center [511, 253] width 198 height 22
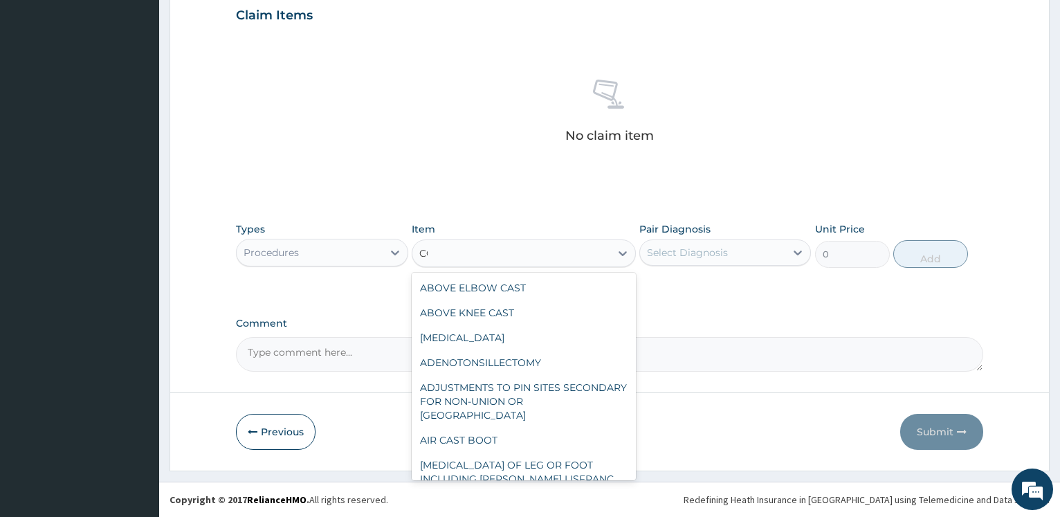
type input "C"
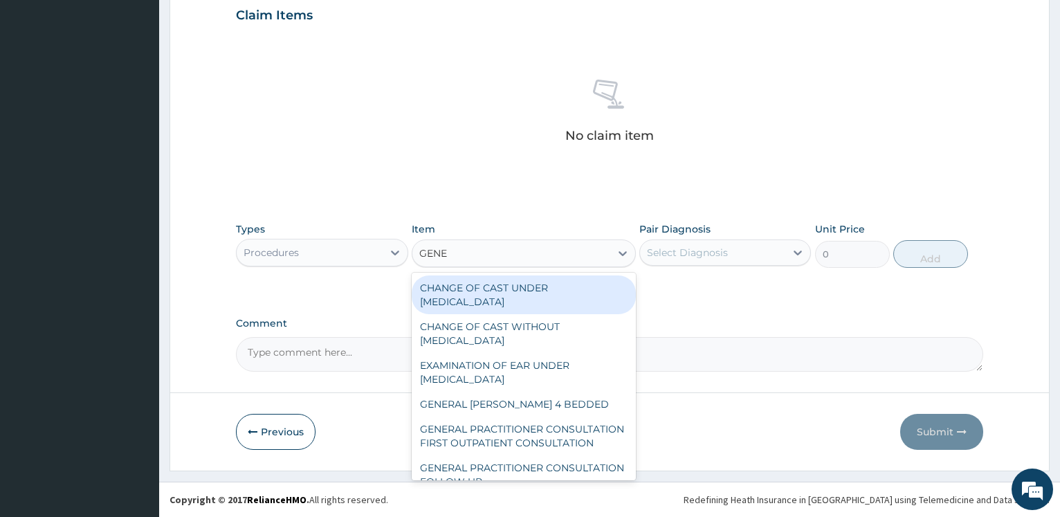
type input "GENER"
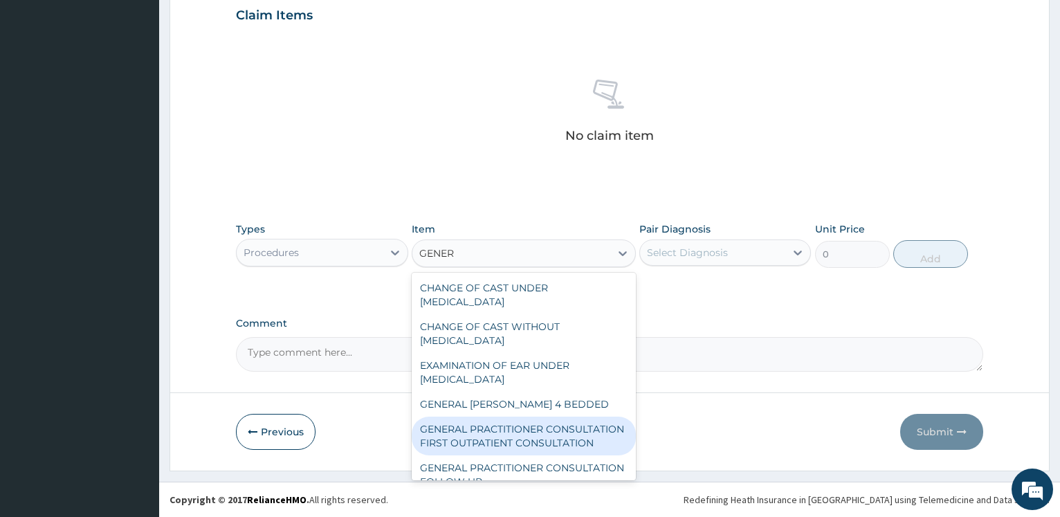
click at [556, 434] on div "GENERAL PRACTITIONER CONSULTATION FIRST OUTPATIENT CONSULTATION" at bounding box center [524, 435] width 224 height 39
type input "3547.5"
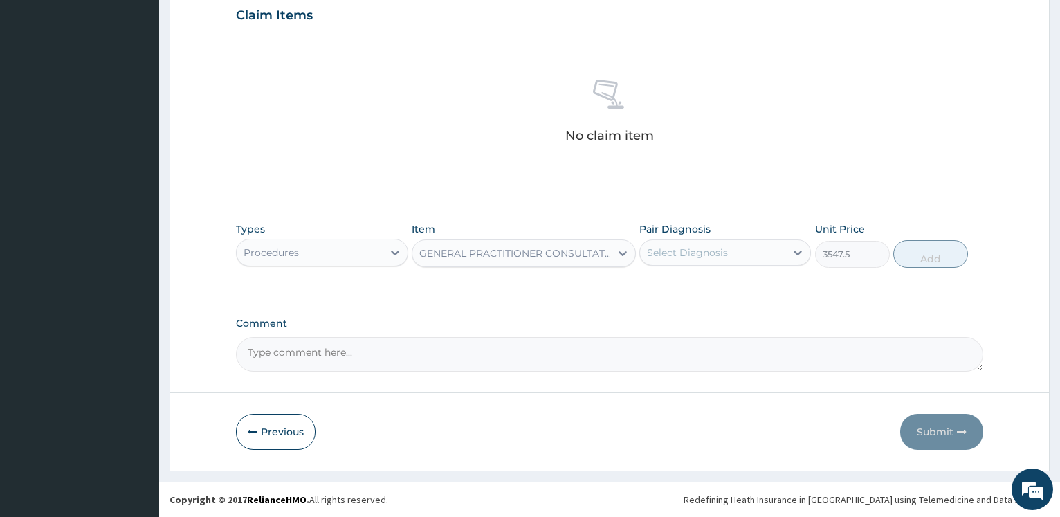
click at [723, 259] on div "Select Diagnosis" at bounding box center [687, 253] width 81 height 14
click at [716, 290] on label "Pain in wrist" at bounding box center [693, 286] width 62 height 14
checkbox input "true"
click at [925, 259] on button "Add" at bounding box center [930, 254] width 75 height 28
type input "0"
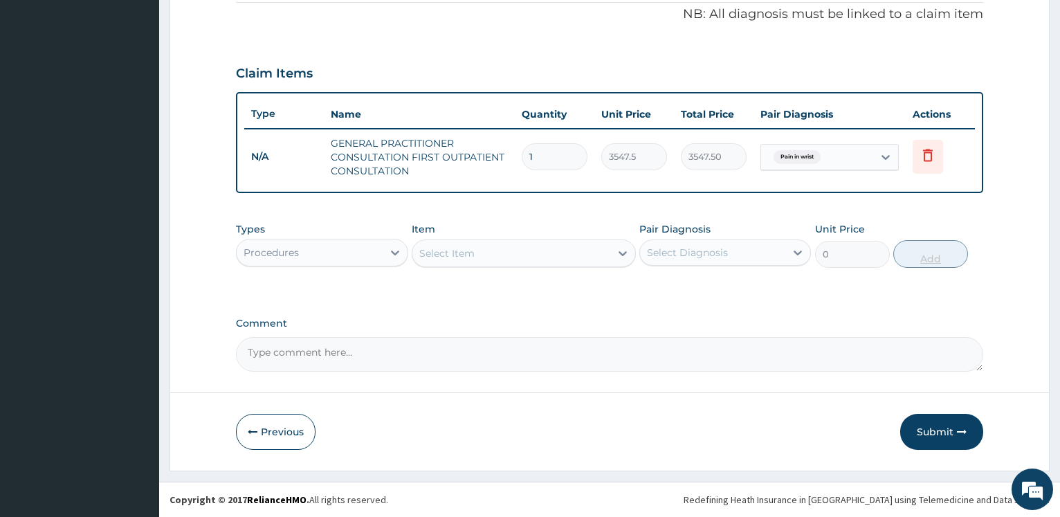
scroll to position [423, 0]
click at [932, 432] on button "Submit" at bounding box center [941, 432] width 83 height 36
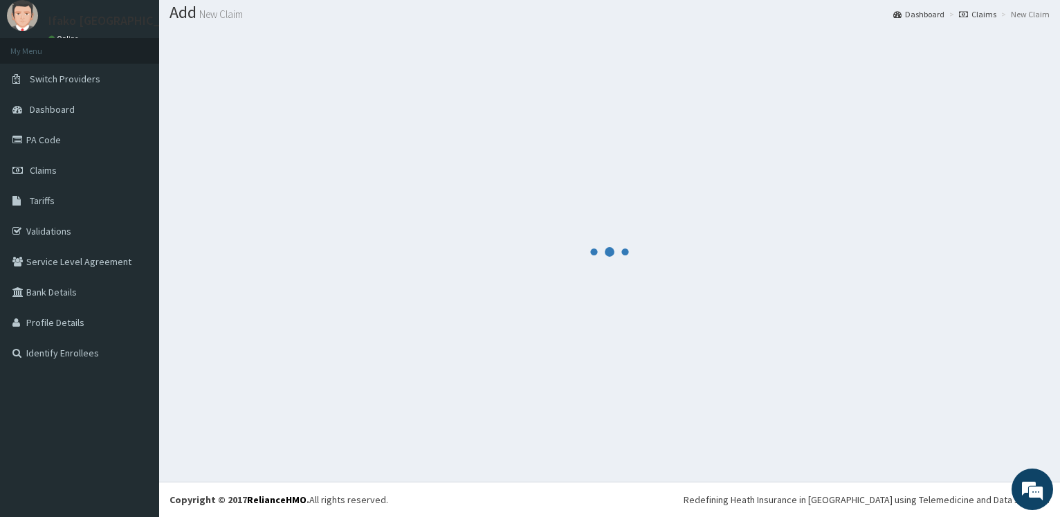
scroll to position [42, 0]
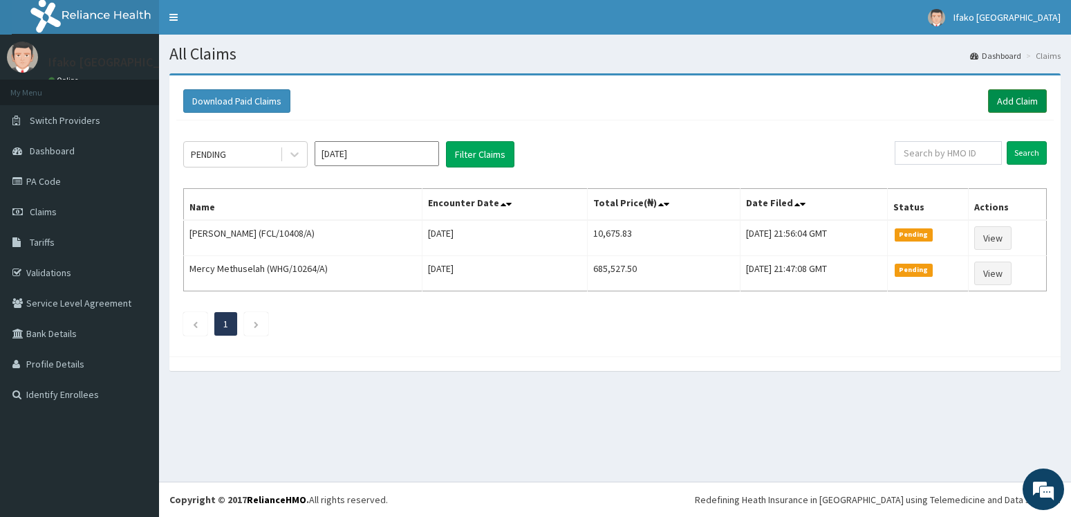
click at [1003, 107] on link "Add Claim" at bounding box center [1017, 101] width 59 height 24
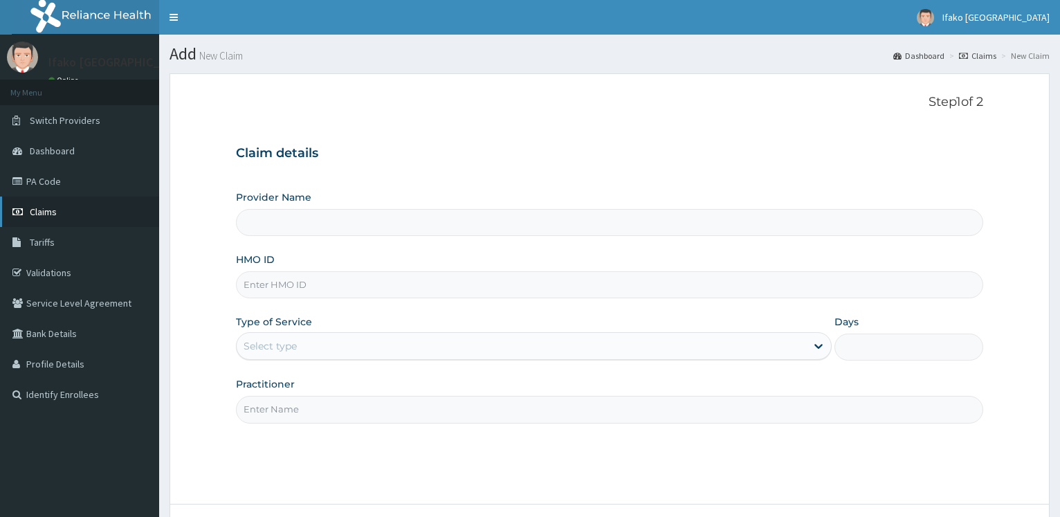
click at [63, 210] on link "Claims" at bounding box center [79, 211] width 159 height 30
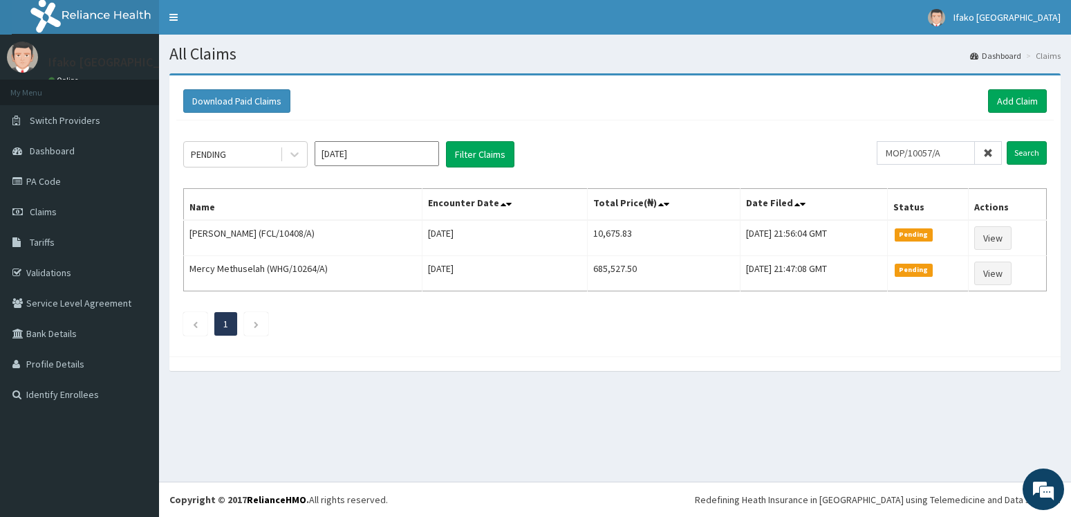
click at [960, 156] on input "MOP/10057/A" at bounding box center [926, 153] width 98 height 24
drag, startPoint x: 960, startPoint y: 156, endPoint x: 899, endPoint y: 161, distance: 61.1
click at [899, 161] on input "MOP/10057/A" at bounding box center [926, 153] width 98 height 24
type input "MOP/10057/A"
click at [1024, 158] on input "Search" at bounding box center [1027, 153] width 40 height 24
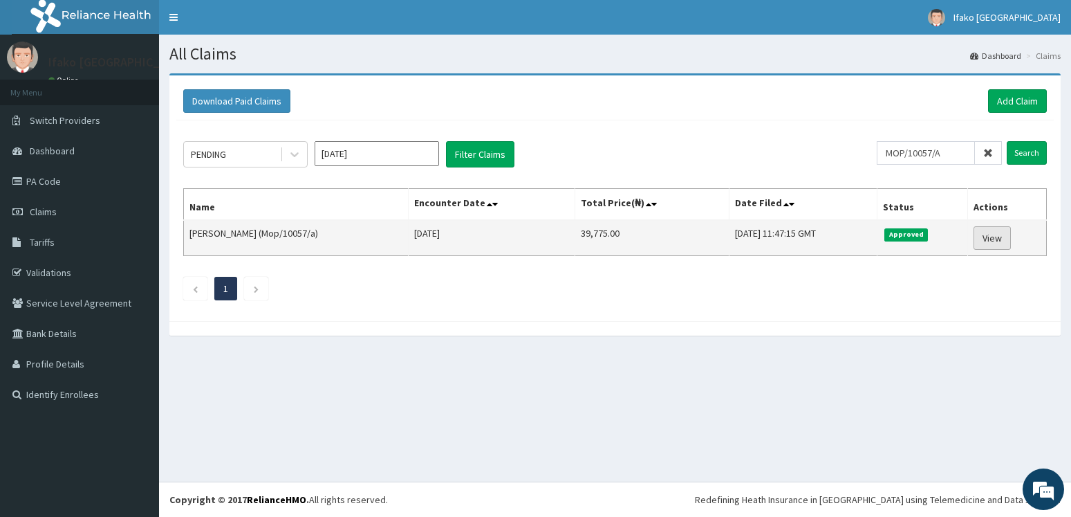
click at [992, 235] on link "View" at bounding box center [992, 238] width 37 height 24
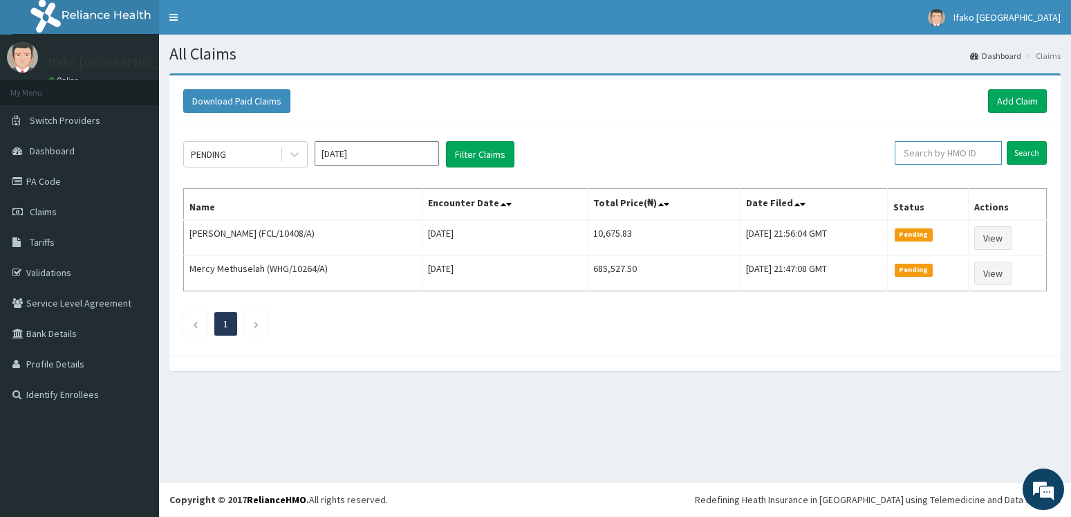
click at [946, 156] on input "text" at bounding box center [948, 153] width 107 height 24
paste input "MOP/10057/A"
type input "MOP/10057/A"
click at [1020, 149] on input "Search" at bounding box center [1027, 153] width 40 height 24
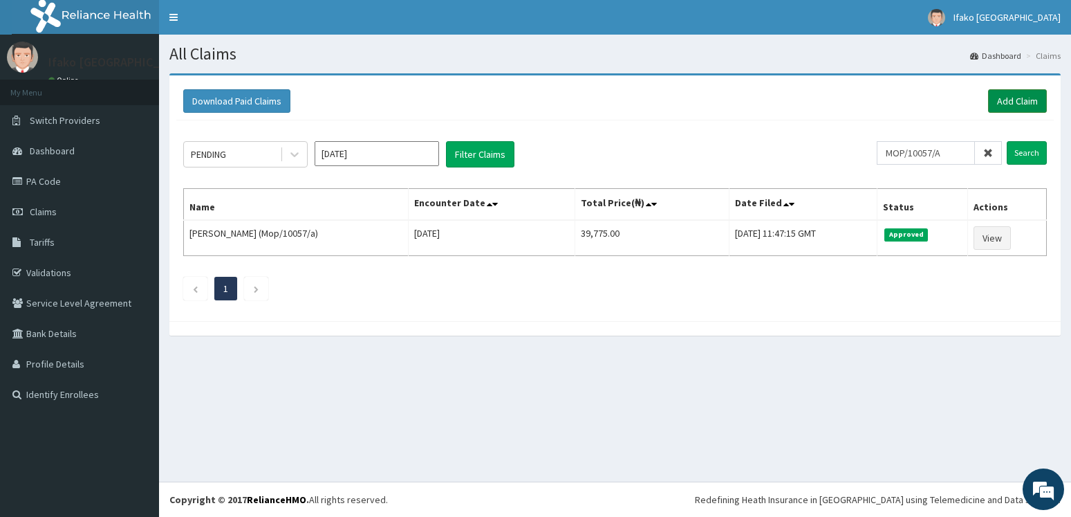
click at [1005, 104] on link "Add Claim" at bounding box center [1017, 101] width 59 height 24
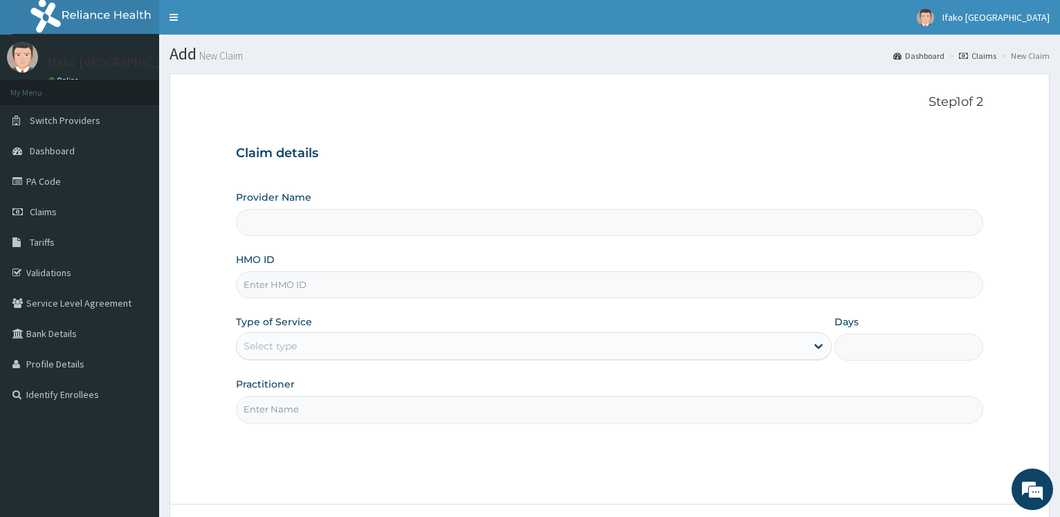
click at [269, 285] on input "HMO ID" at bounding box center [609, 284] width 747 height 27
type input "Ifako [GEOGRAPHIC_DATA]"
paste input "MOP/10057/A"
type input "MOP/10057/A"
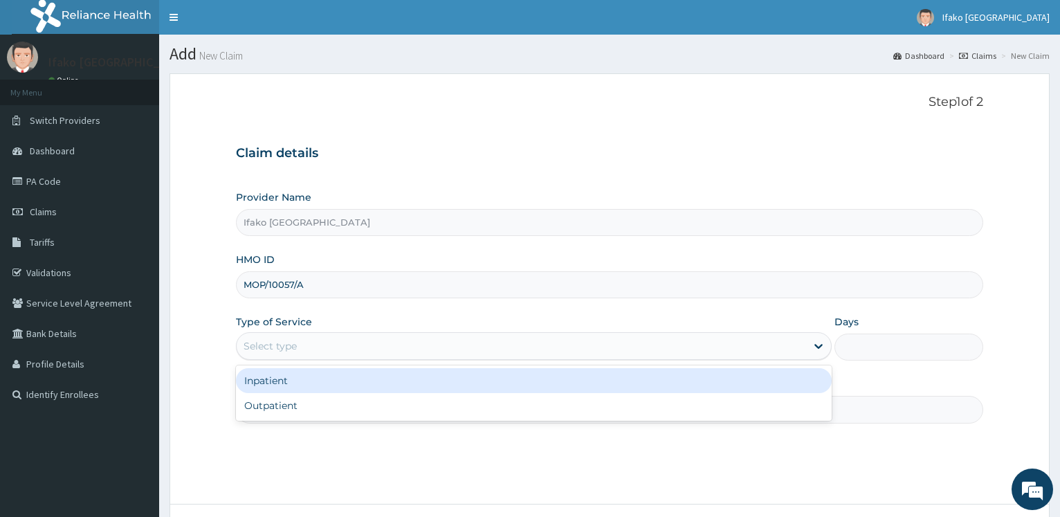
click at [282, 344] on div "Select type" at bounding box center [269, 346] width 53 height 14
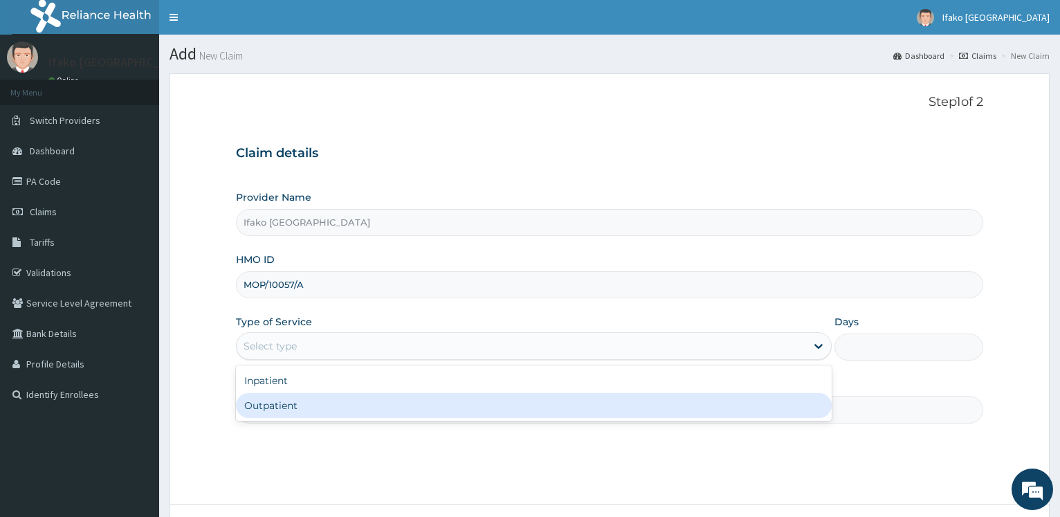
click at [290, 403] on div "Outpatient" at bounding box center [533, 405] width 595 height 25
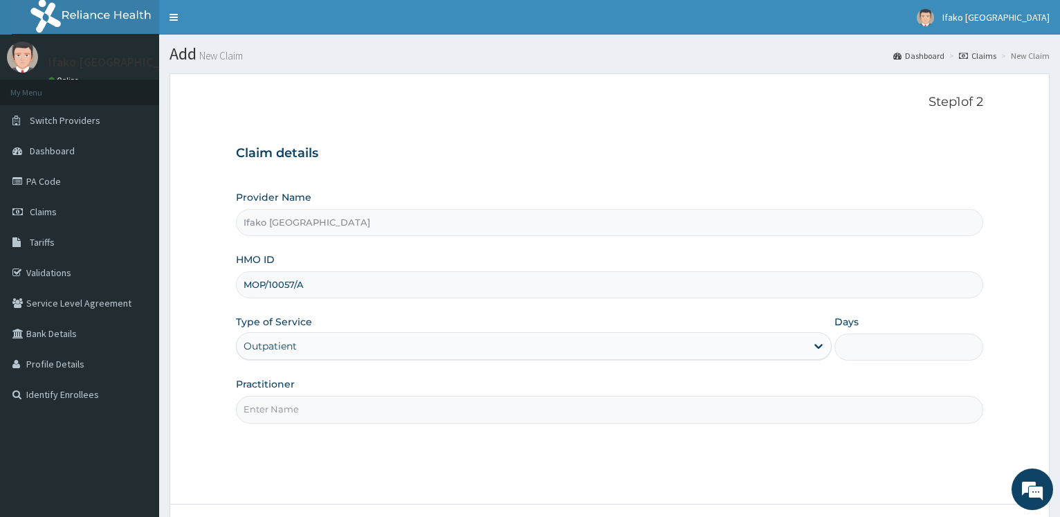
type input "1"
click at [283, 416] on input "Practitioner" at bounding box center [609, 409] width 747 height 27
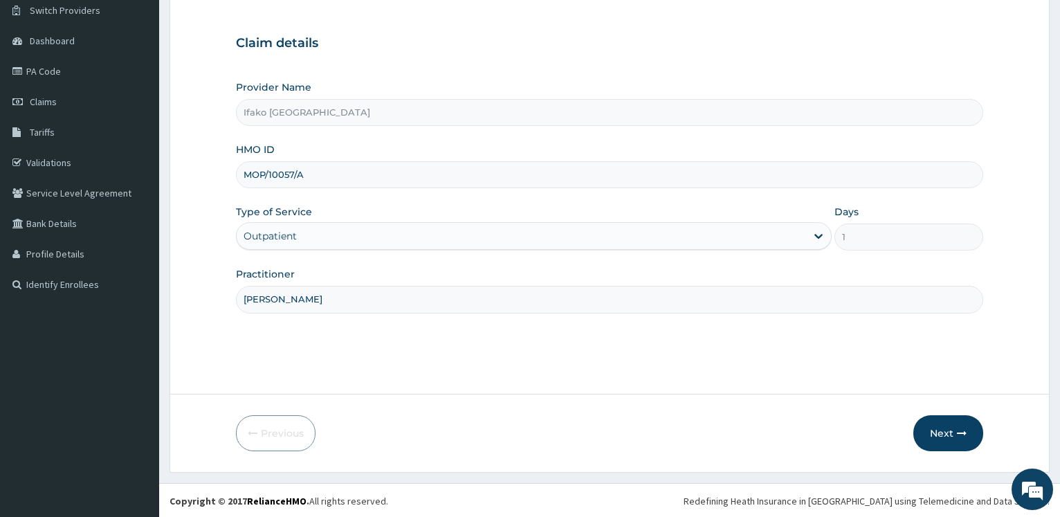
scroll to position [111, 0]
type input "DR ADEYEMI"
click at [945, 437] on button "Next" at bounding box center [948, 432] width 70 height 36
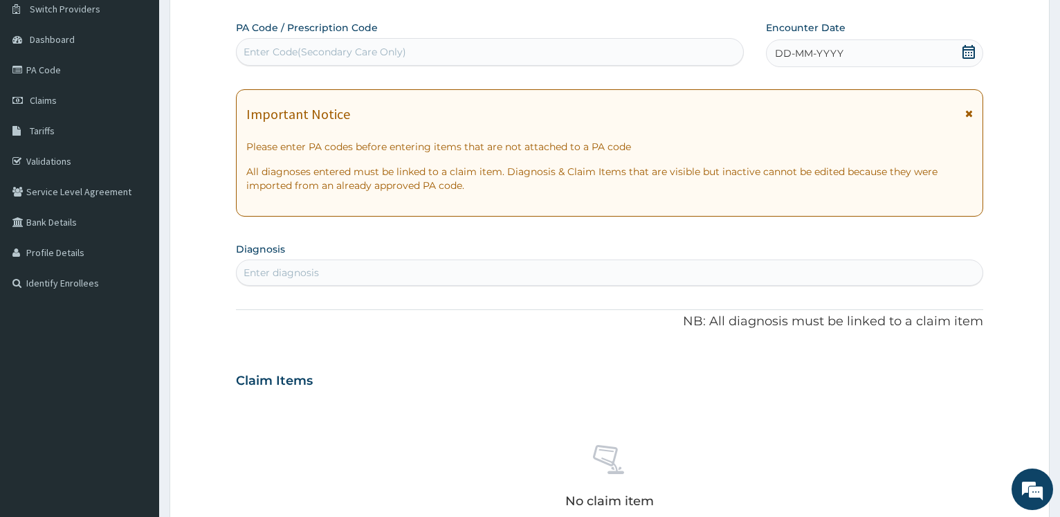
click at [945, 437] on div "No claim item" at bounding box center [609, 478] width 747 height 159
click at [968, 49] on icon at bounding box center [968, 52] width 12 height 14
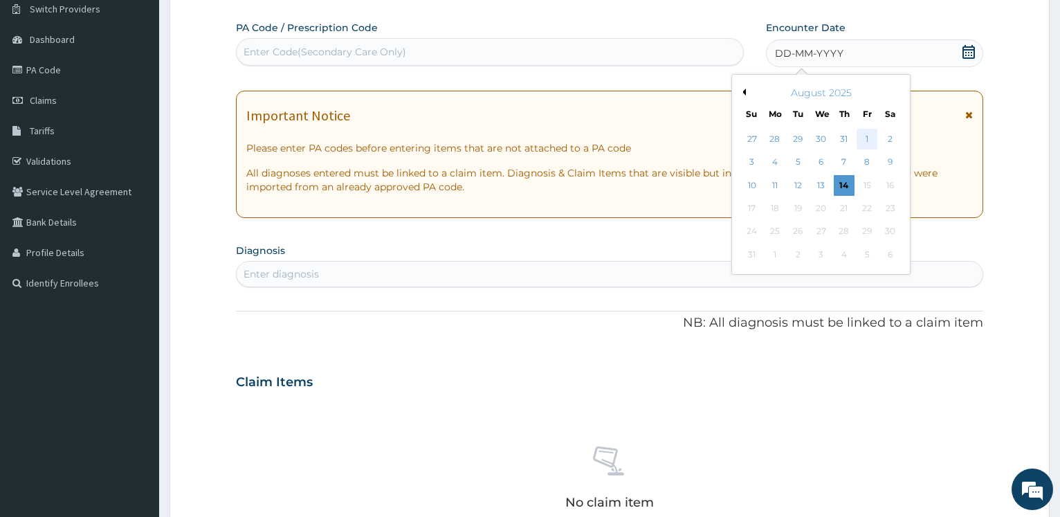
click at [867, 136] on div "1" at bounding box center [866, 139] width 21 height 21
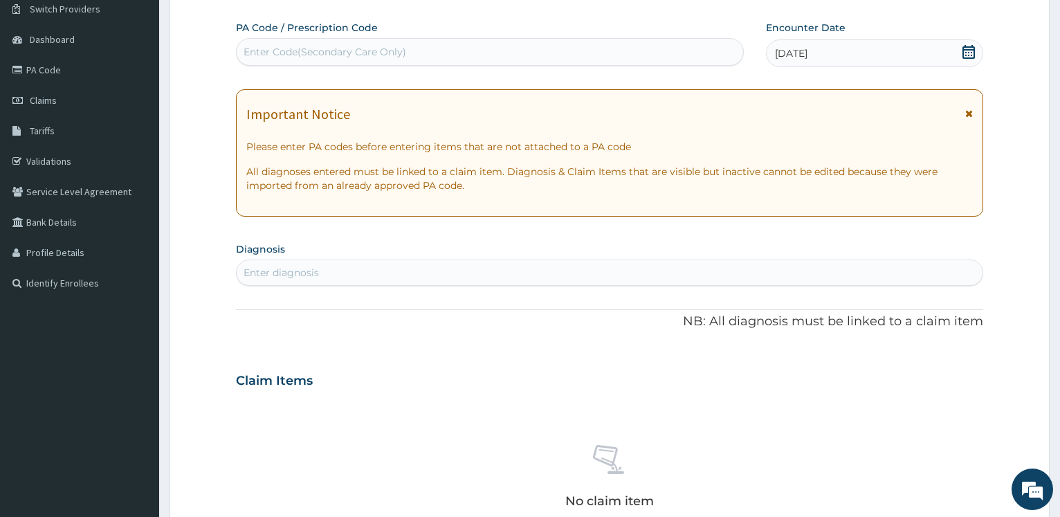
click at [355, 271] on div "Enter diagnosis" at bounding box center [610, 272] width 746 height 22
type input "FIBRO"
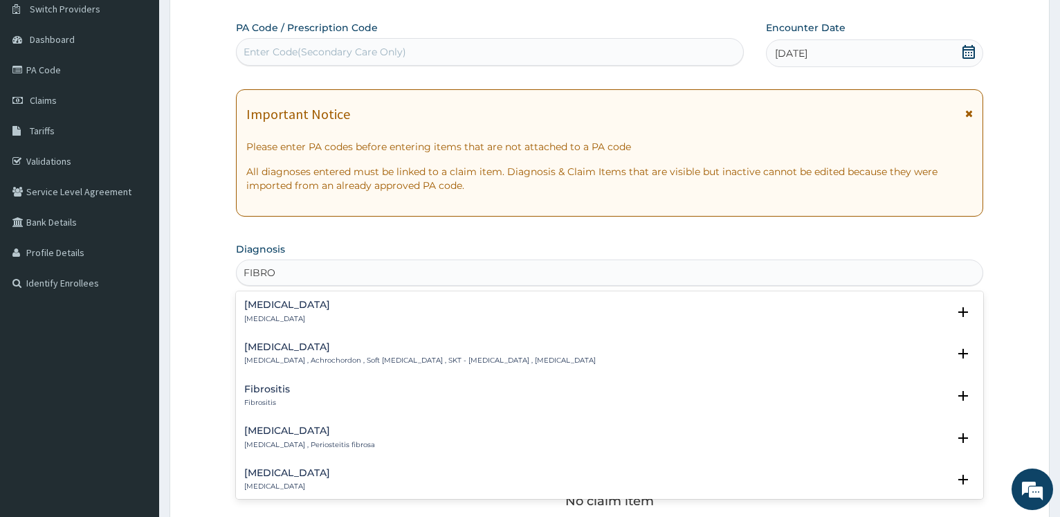
click at [268, 299] on h4 "Fibroma" at bounding box center [287, 304] width 86 height 10
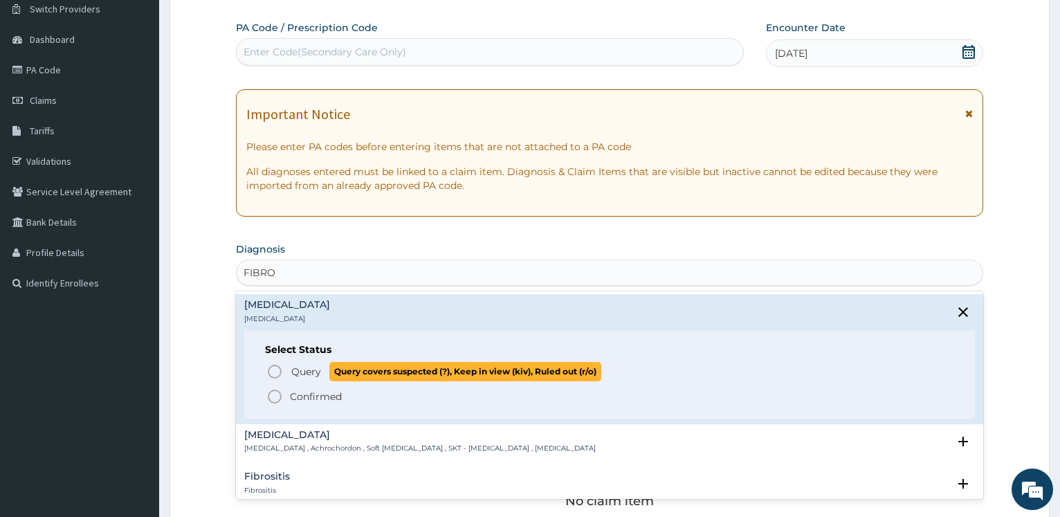
click at [302, 376] on span "Query" at bounding box center [306, 372] width 30 height 14
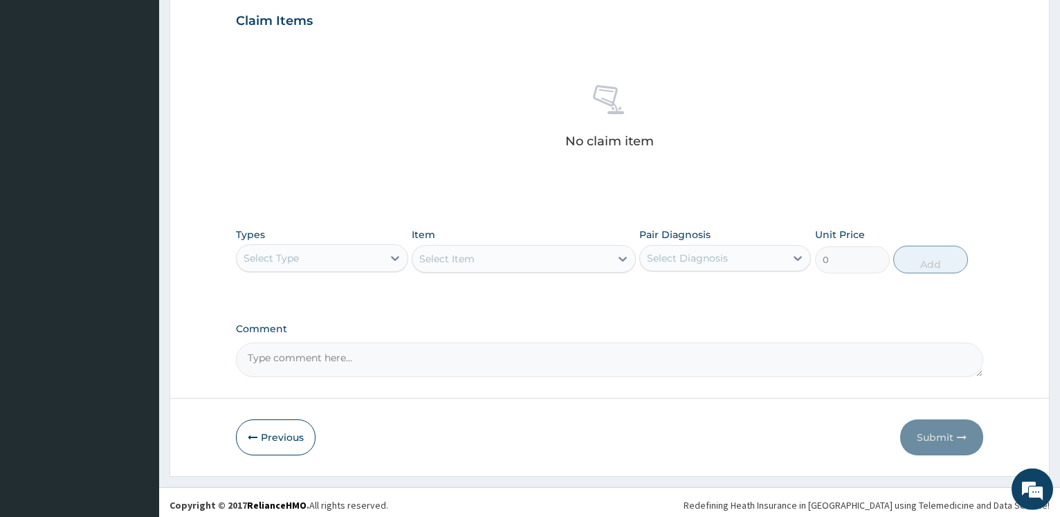
scroll to position [481, 0]
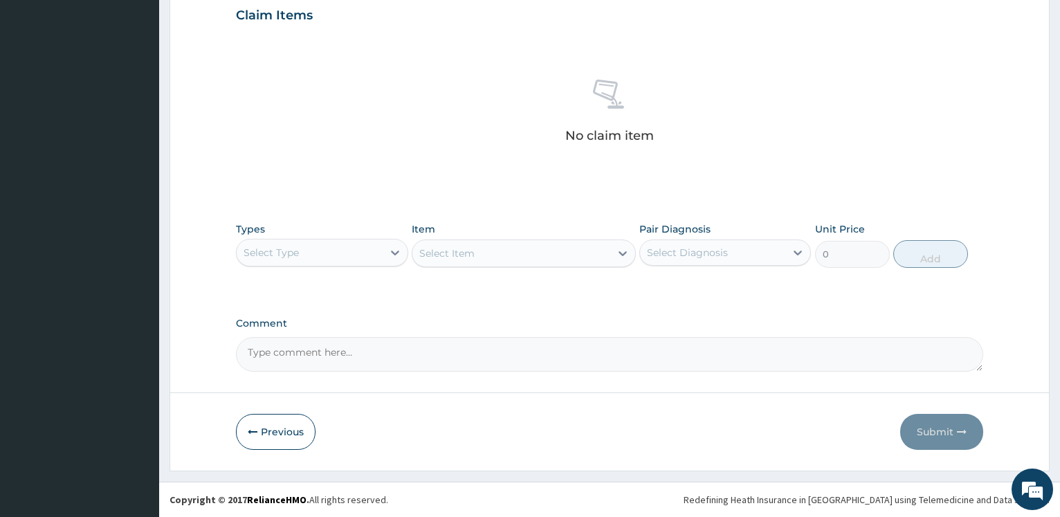
click at [343, 245] on div "Select Type" at bounding box center [309, 252] width 145 height 22
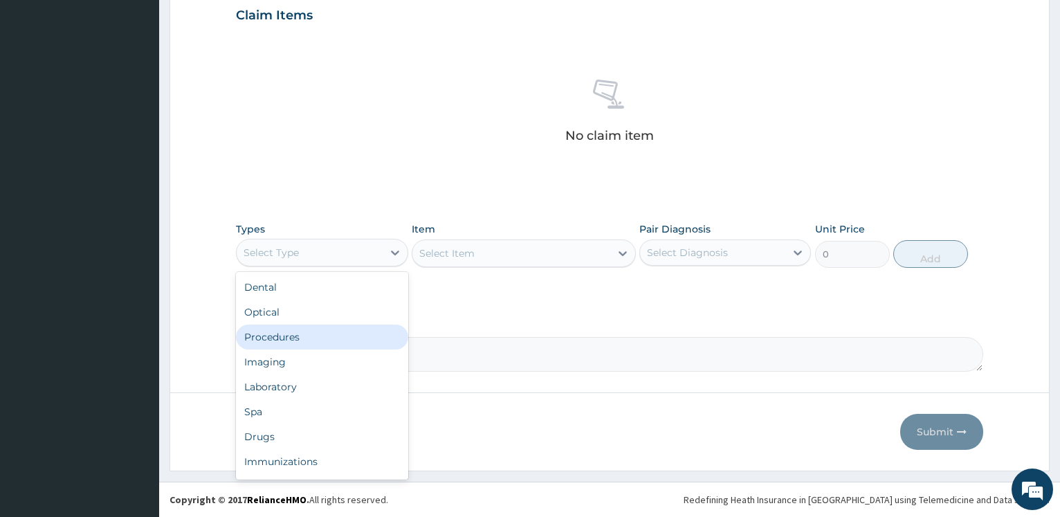
click at [317, 339] on div "Procedures" at bounding box center [322, 336] width 172 height 25
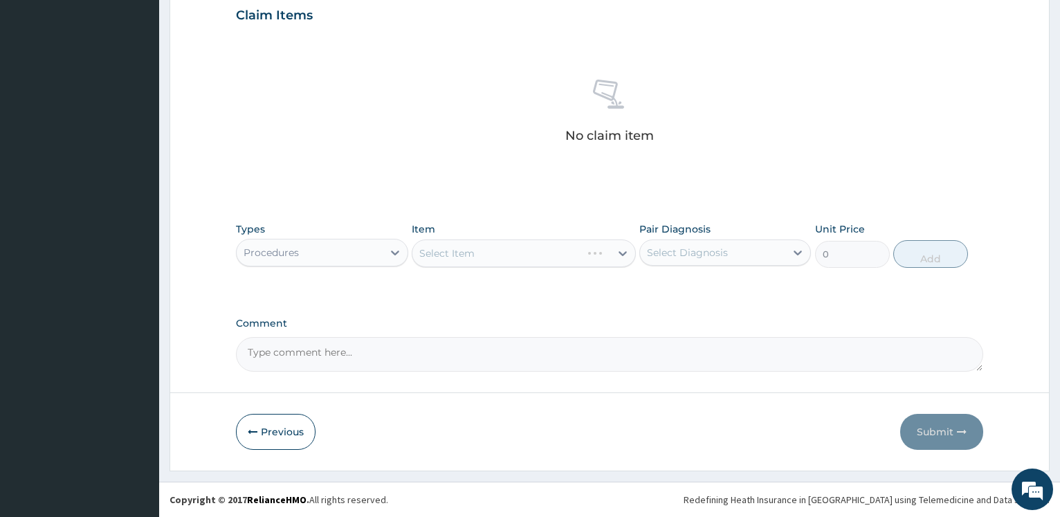
click at [493, 256] on div "Select Item" at bounding box center [524, 253] width 224 height 28
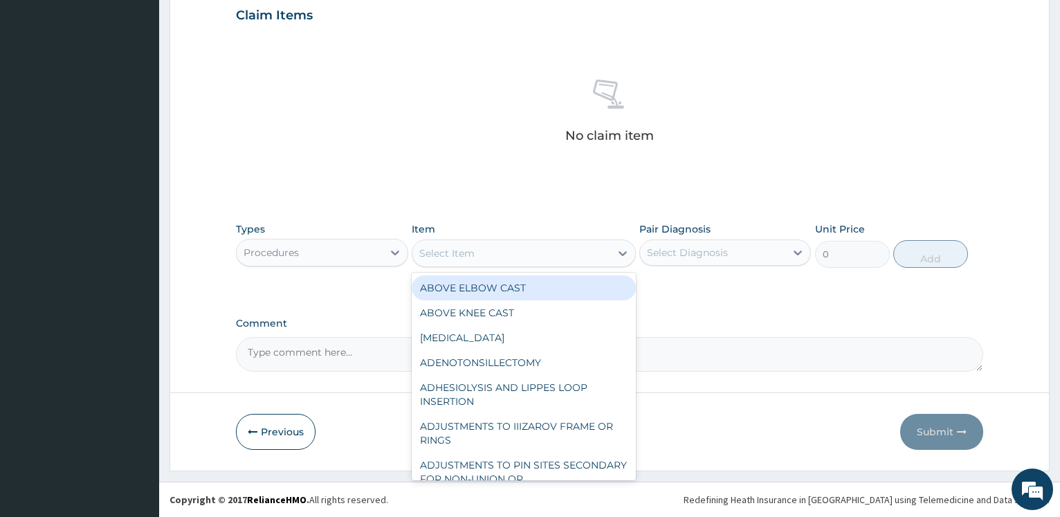
click at [493, 256] on div "Select Item" at bounding box center [511, 253] width 198 height 22
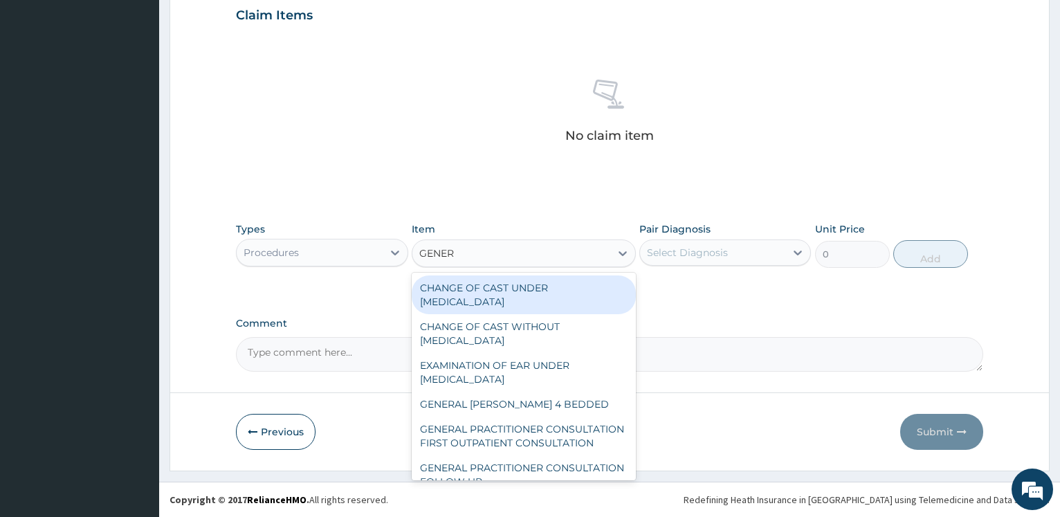
type input "GENERA"
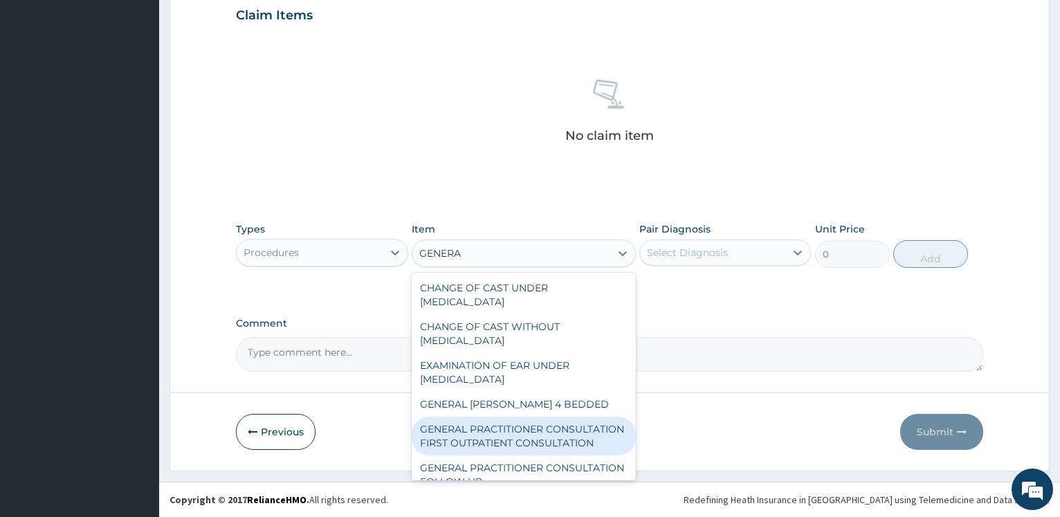
click at [522, 442] on div "GENERAL PRACTITIONER CONSULTATION FIRST OUTPATIENT CONSULTATION" at bounding box center [524, 435] width 224 height 39
type input "3547.5"
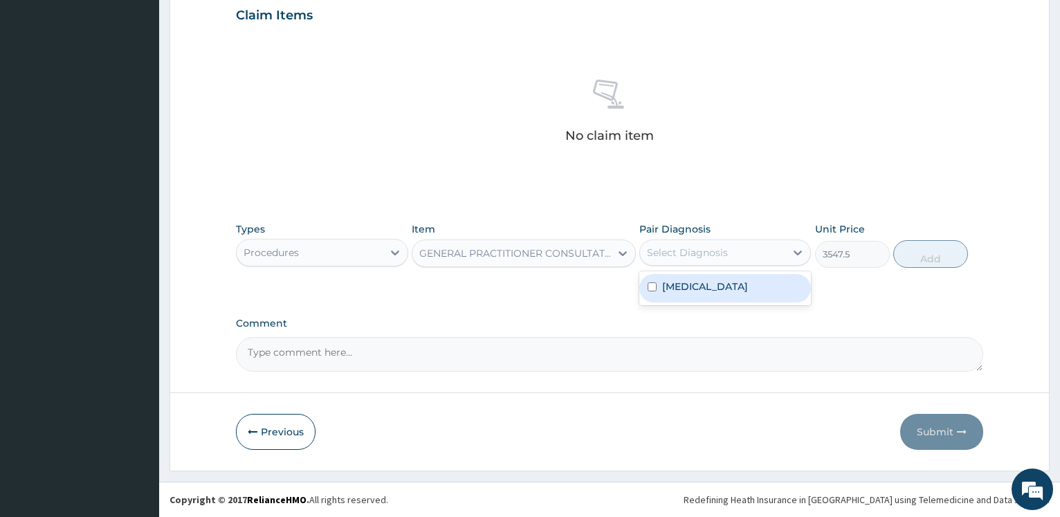
click at [735, 251] on div "Select Diagnosis" at bounding box center [712, 252] width 145 height 22
click at [729, 288] on div "Fibroma" at bounding box center [725, 288] width 172 height 28
checkbox input "true"
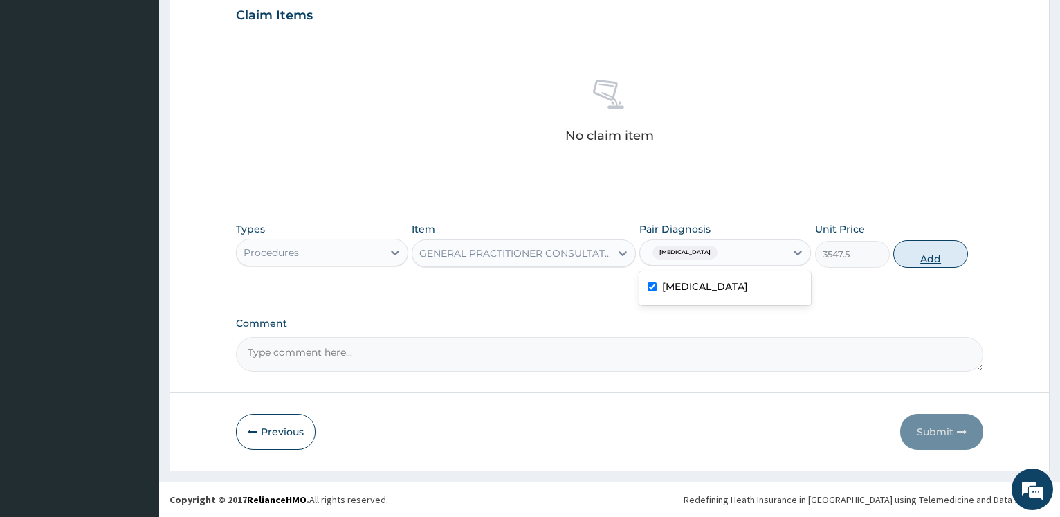
click at [926, 261] on button "Add" at bounding box center [930, 254] width 75 height 28
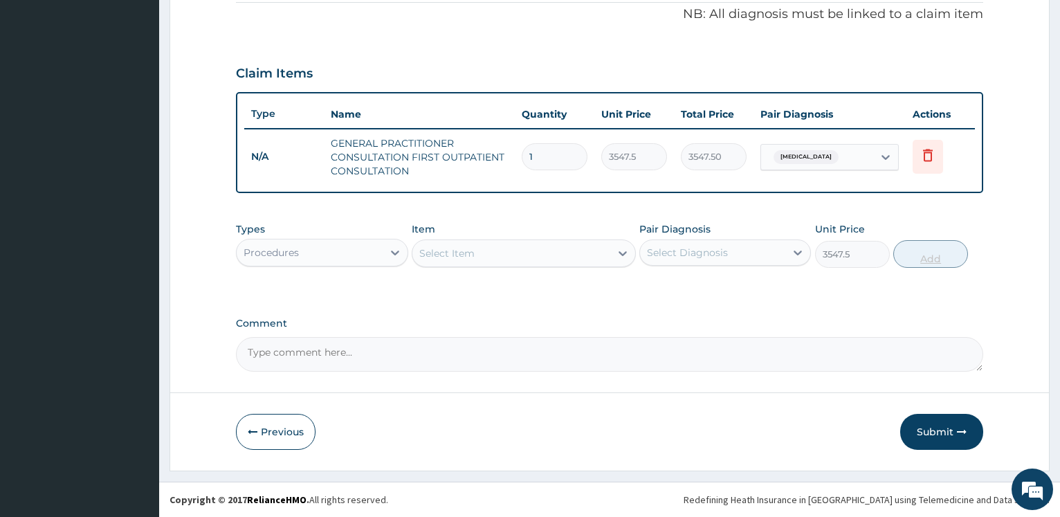
type input "0"
click at [344, 252] on div "Procedures" at bounding box center [309, 252] width 145 height 22
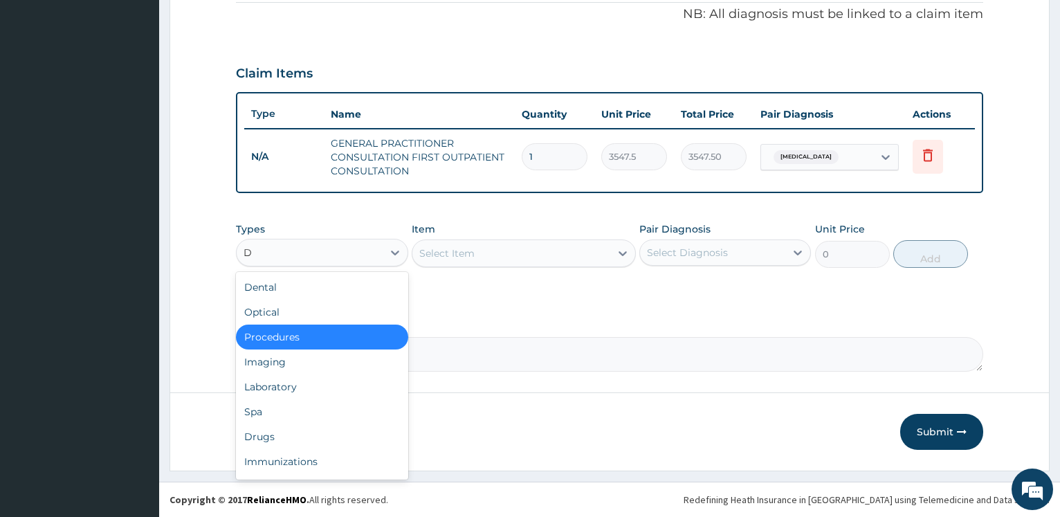
type input "DR"
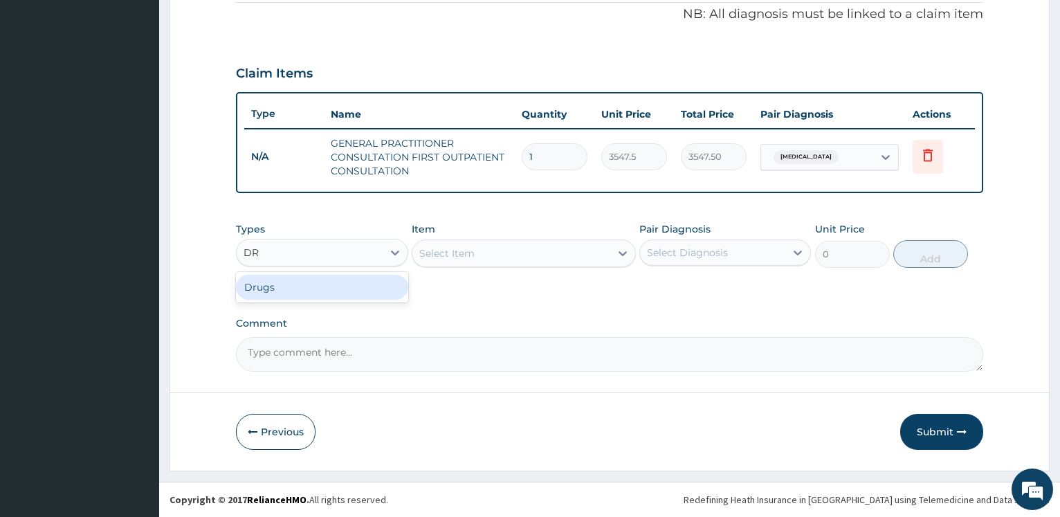
click at [345, 288] on div "Drugs" at bounding box center [322, 287] width 172 height 25
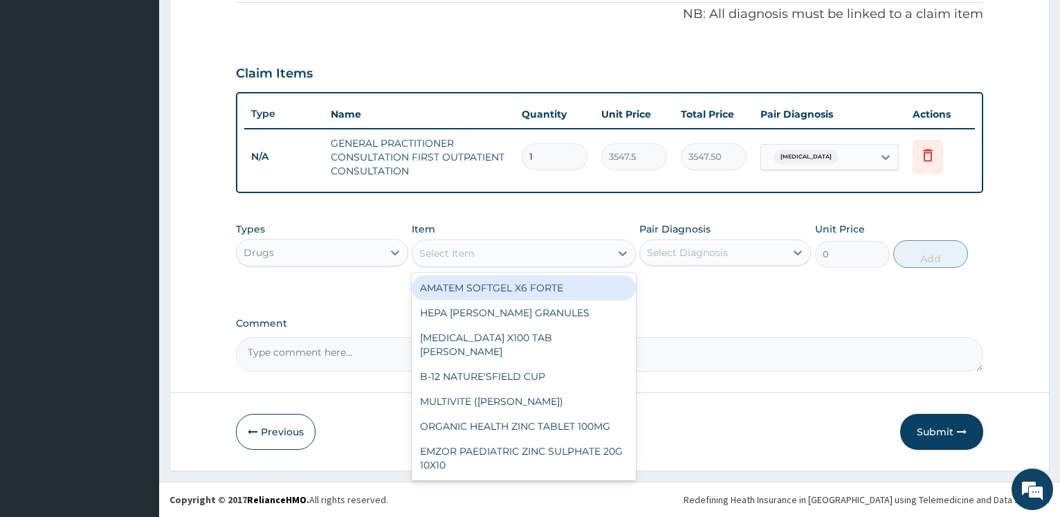
click at [468, 263] on div "Select Item" at bounding box center [511, 253] width 198 height 22
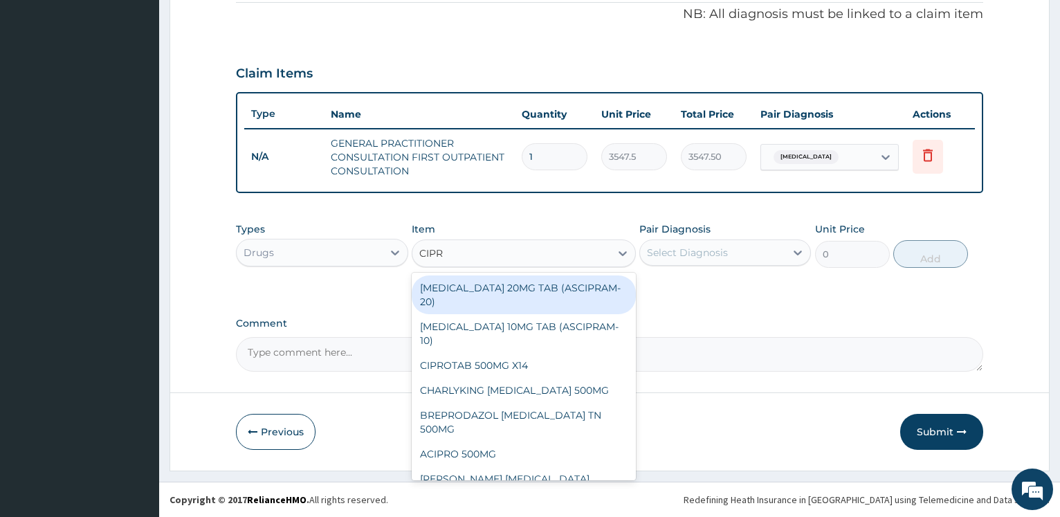
type input "CIPRO"
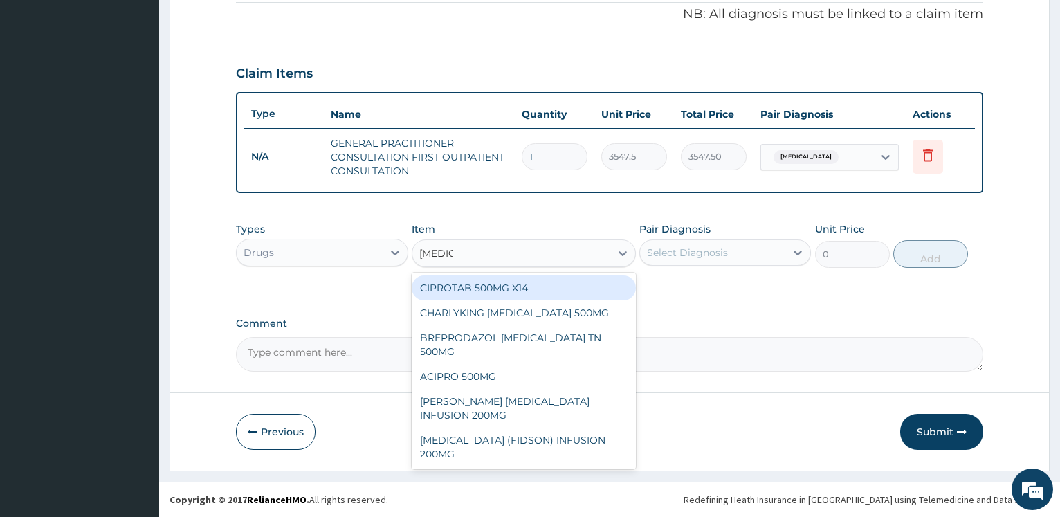
click at [485, 284] on div "CIPROTAB 500MG X14" at bounding box center [524, 287] width 224 height 25
type input "319.275"
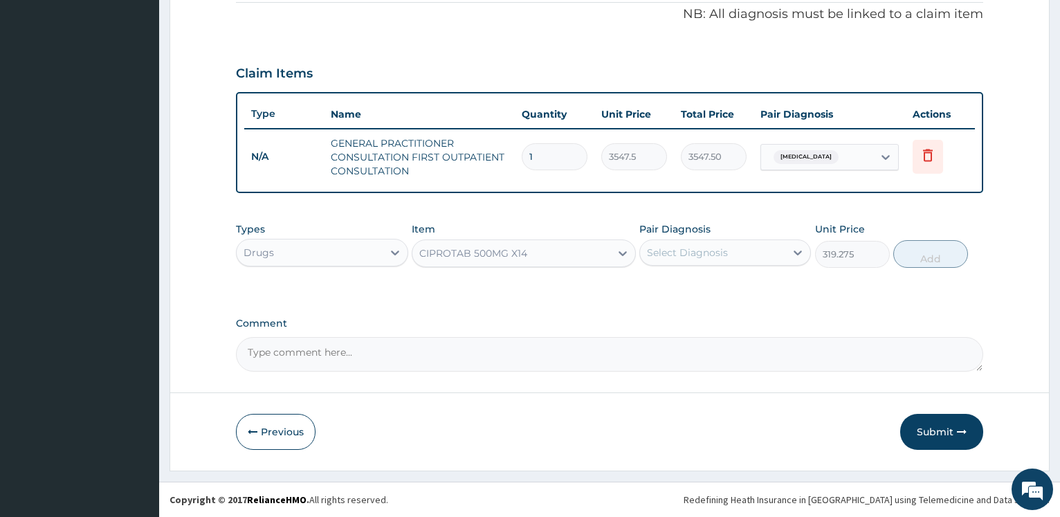
click at [693, 257] on div "Select Diagnosis" at bounding box center [687, 253] width 81 height 14
click at [699, 291] on label "Fibroma" at bounding box center [705, 286] width 86 height 14
checkbox input "true"
click at [921, 256] on button "Add" at bounding box center [930, 254] width 75 height 28
type input "0"
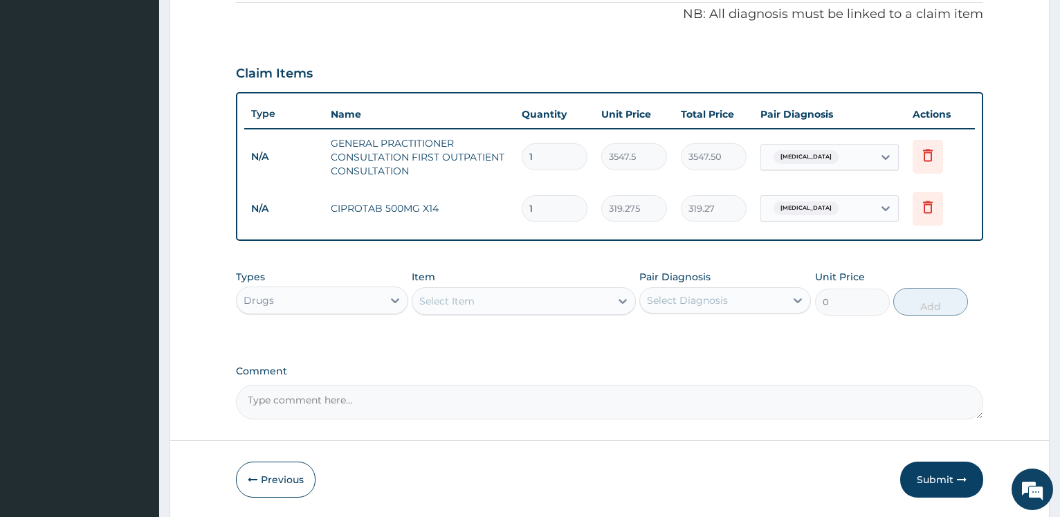
type input "14"
type input "4469.85"
type input "14"
click at [496, 306] on div "Select Item" at bounding box center [511, 301] width 198 height 22
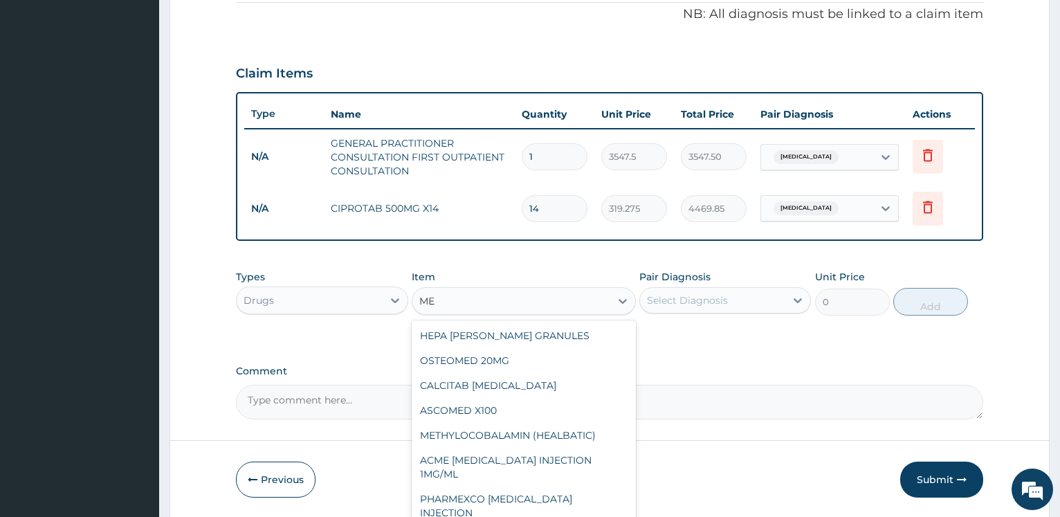
type input "M"
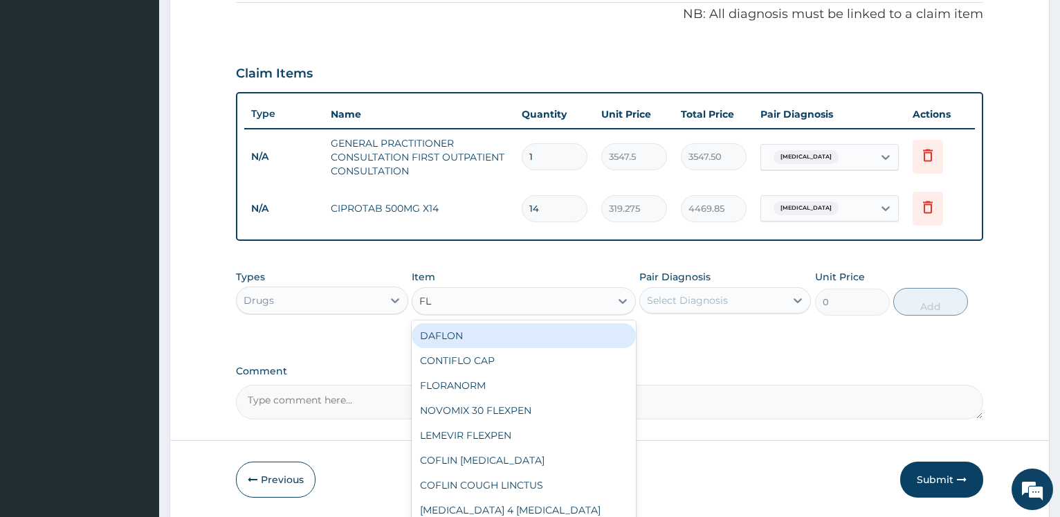
type input "FLA"
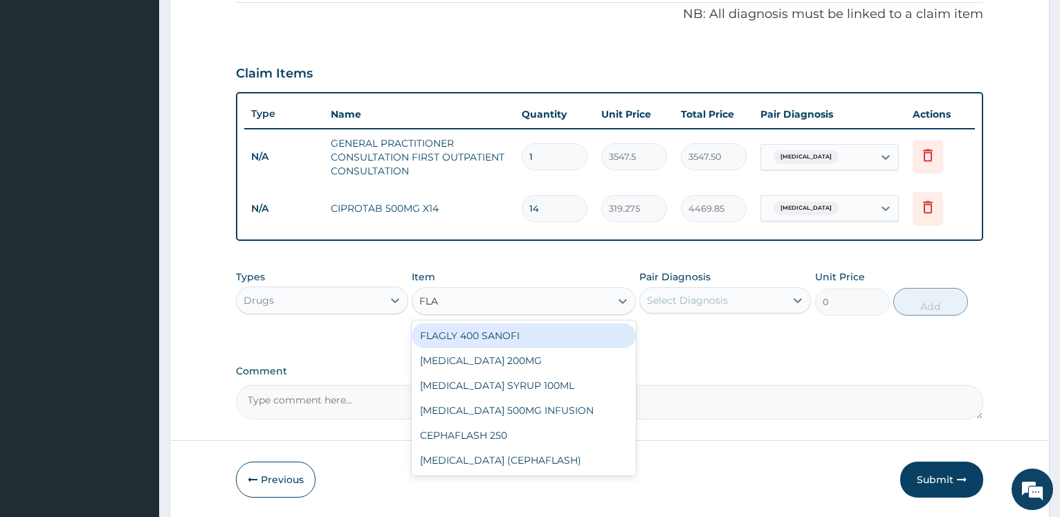
click at [523, 342] on div "FLAGLY 400 SANOFI" at bounding box center [524, 335] width 224 height 25
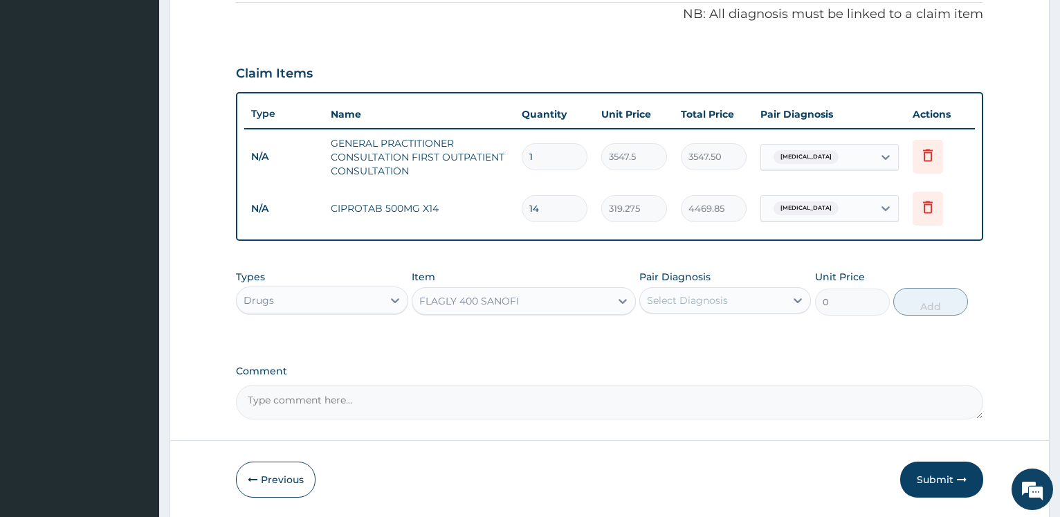
type input "70.95"
click at [748, 302] on div "Select Diagnosis" at bounding box center [712, 300] width 145 height 22
click at [716, 333] on div "Fibroma" at bounding box center [725, 336] width 172 height 28
checkbox input "true"
click at [937, 302] on button "Add" at bounding box center [930, 302] width 75 height 28
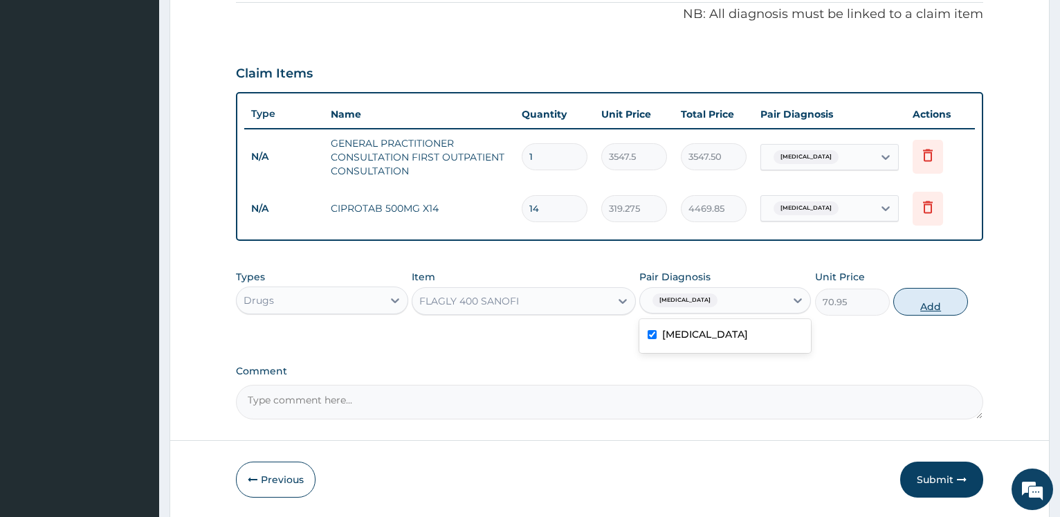
type input "0"
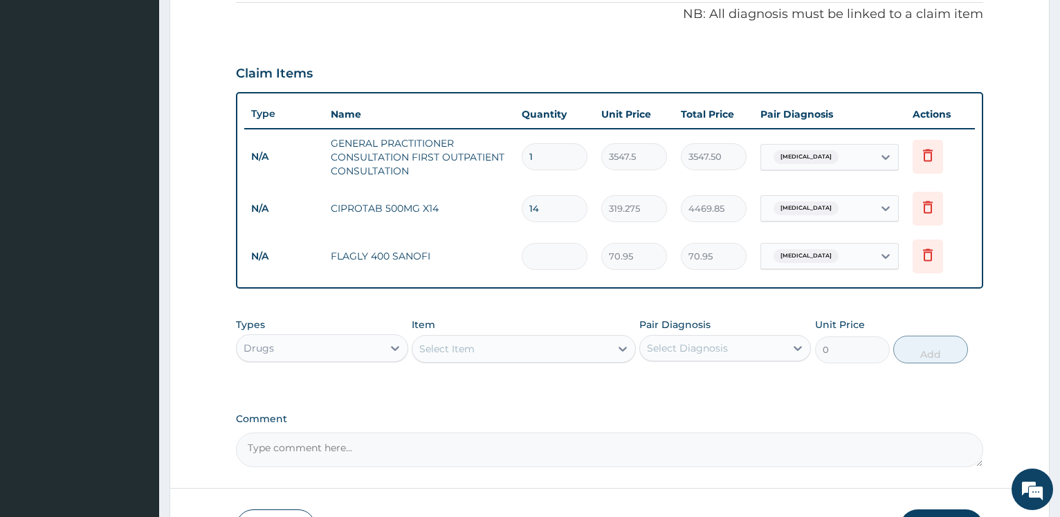
type input "0.00"
type input "2"
type input "141.90"
type input "21"
type input "1489.95"
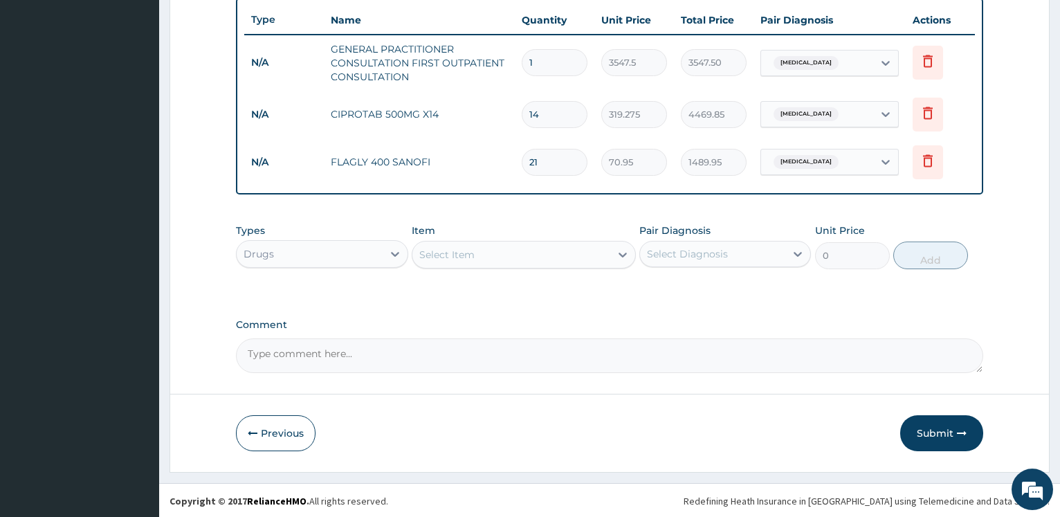
scroll to position [518, 0]
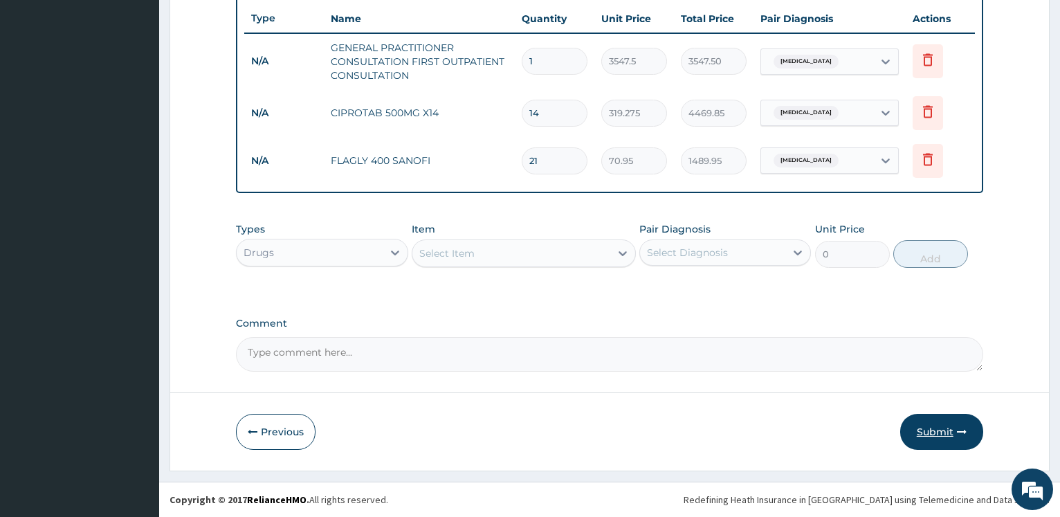
type input "21"
click at [941, 430] on button "Submit" at bounding box center [941, 432] width 83 height 36
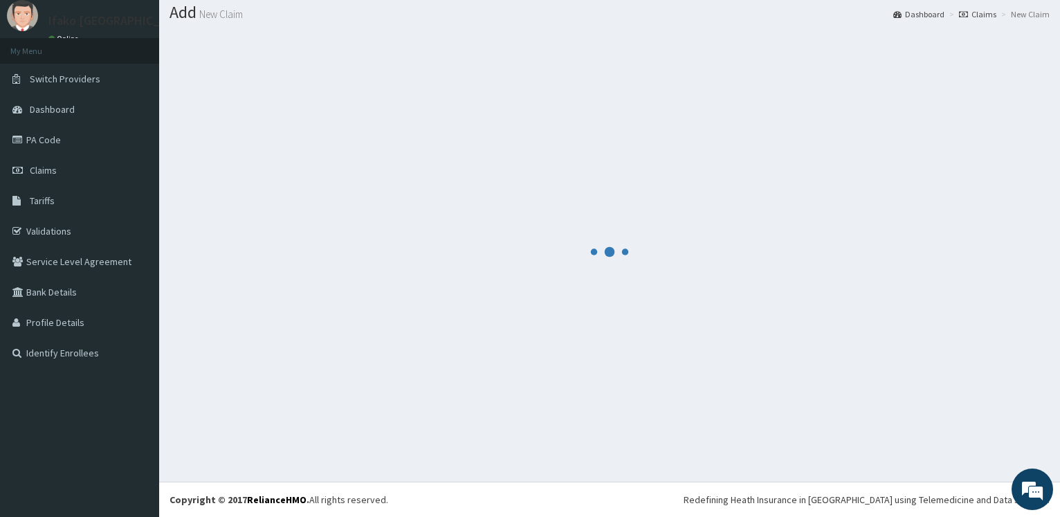
scroll to position [42, 0]
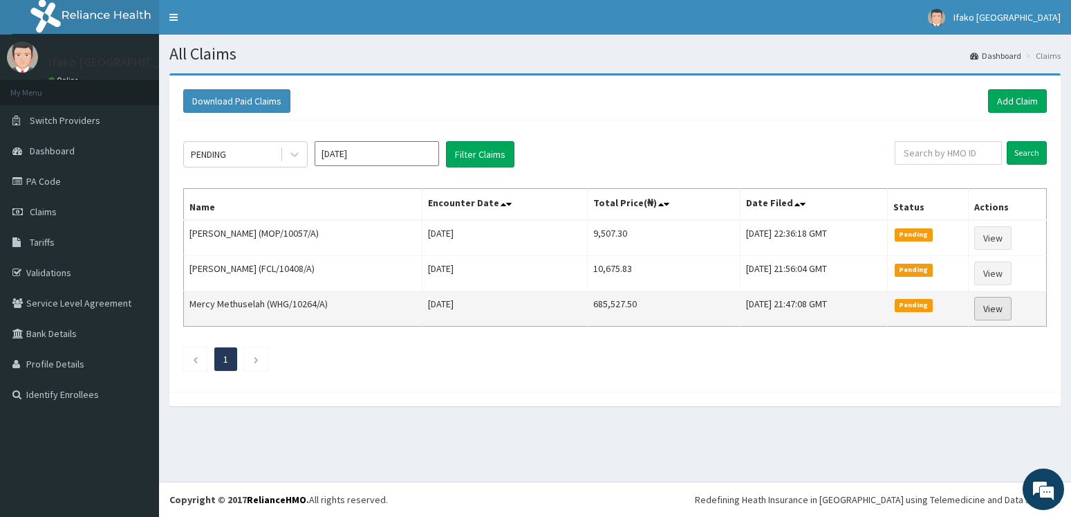
click at [996, 309] on link "View" at bounding box center [993, 309] width 37 height 24
